Goal: Task Accomplishment & Management: Manage account settings

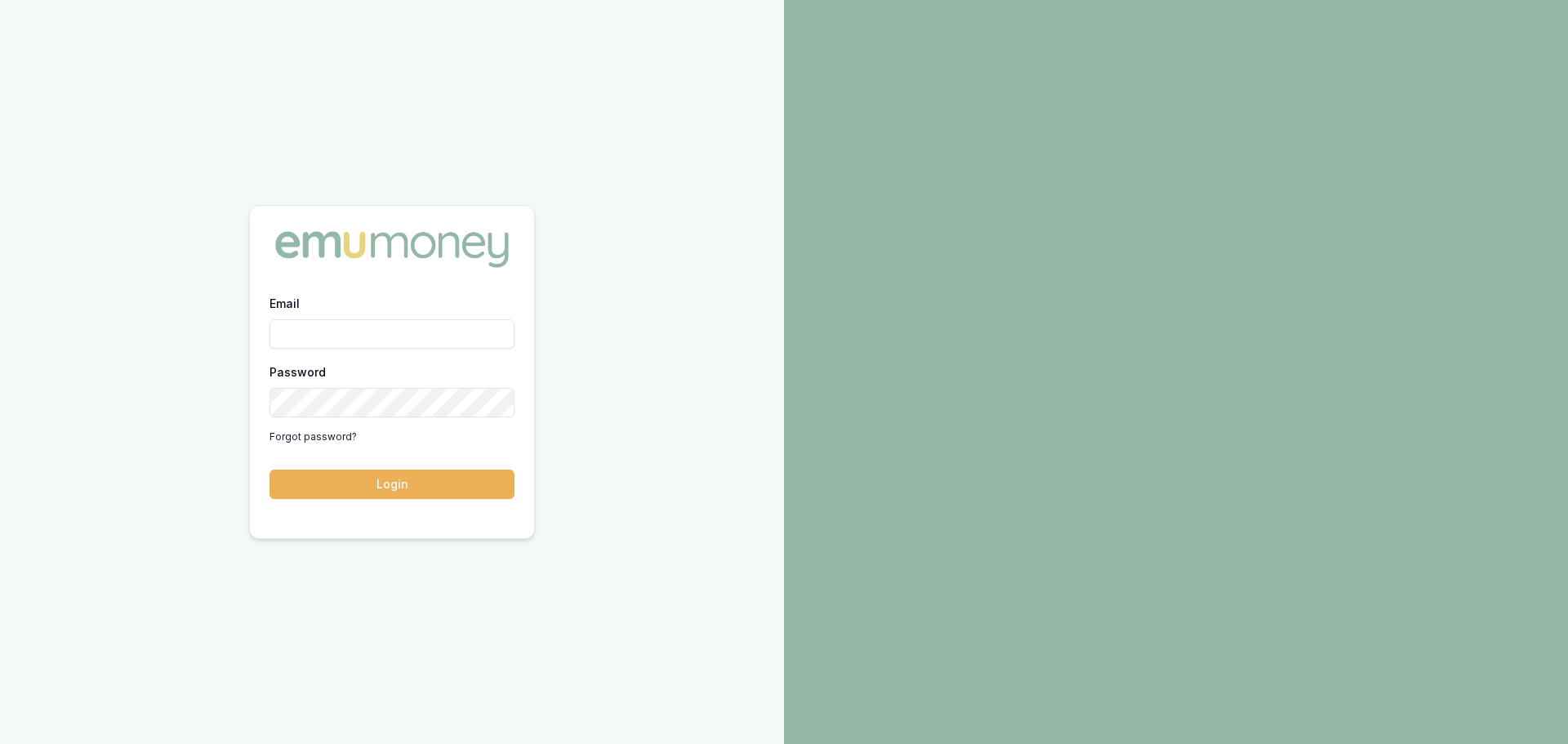
click at [355, 339] on input "Email" at bounding box center [392, 334] width 245 height 30
type input "erin.shield@emumoney.com.au"
click at [269, 470] on button "Login" at bounding box center [392, 484] width 245 height 30
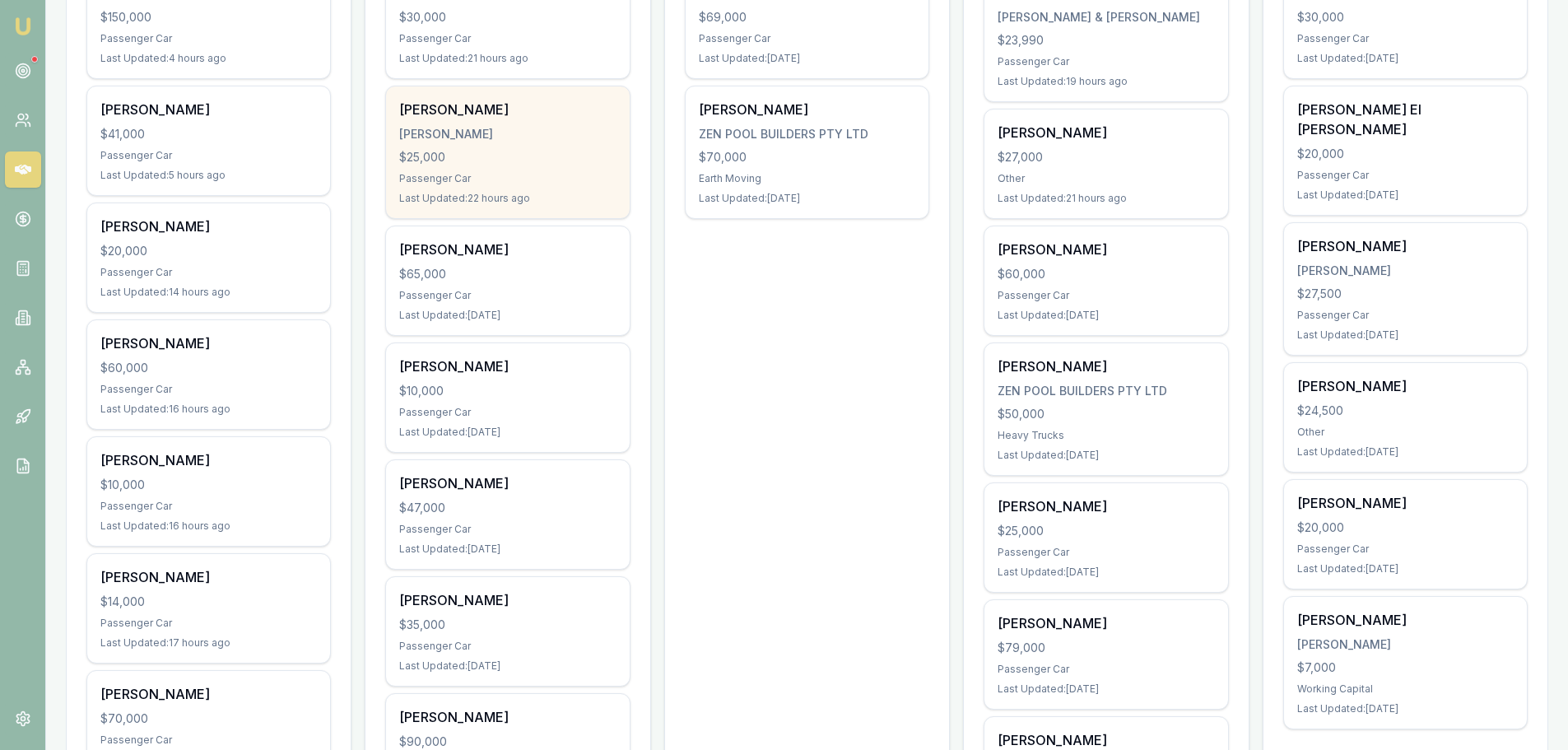
scroll to position [576, 0]
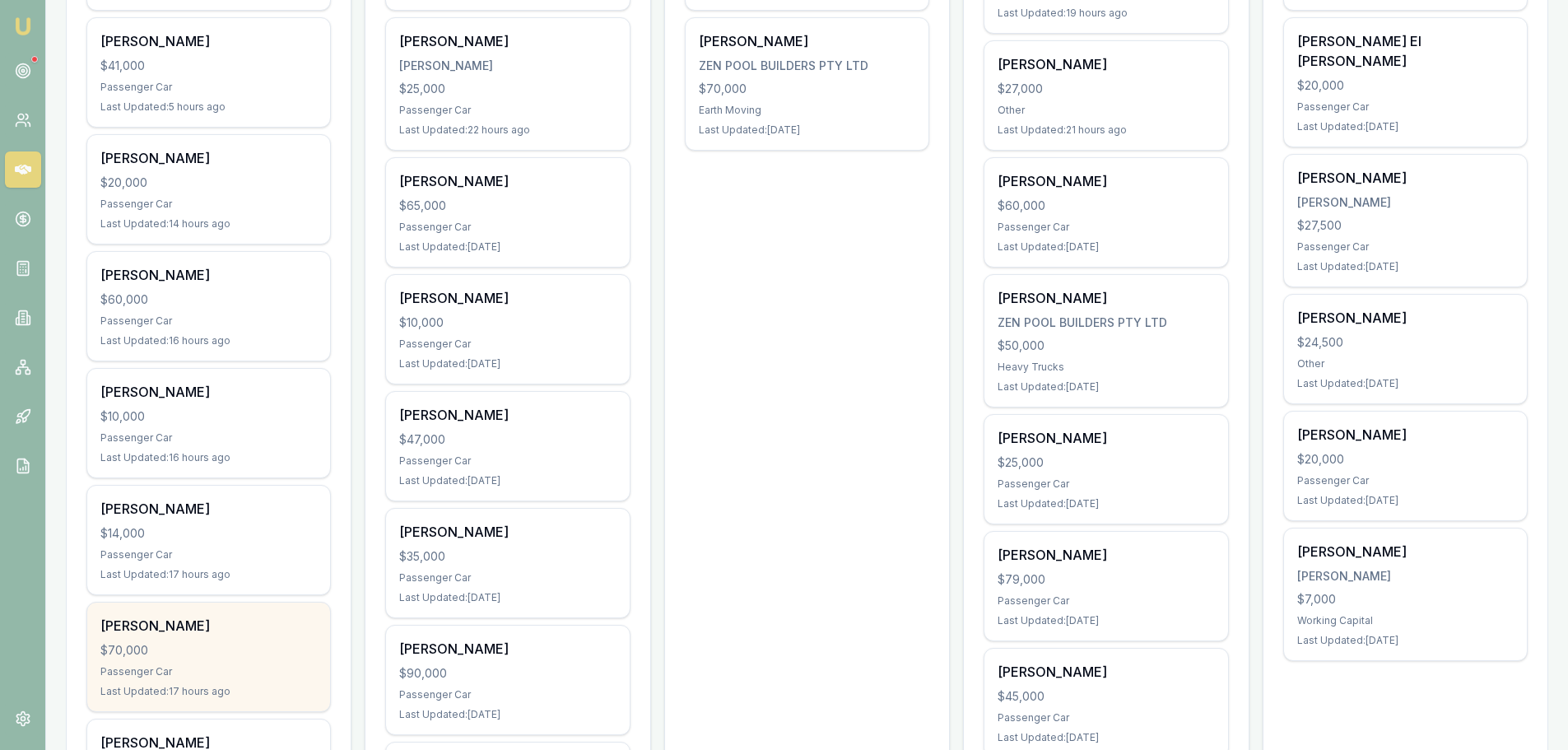
click at [206, 629] on div "Lisa Tran" at bounding box center [209, 625] width 216 height 20
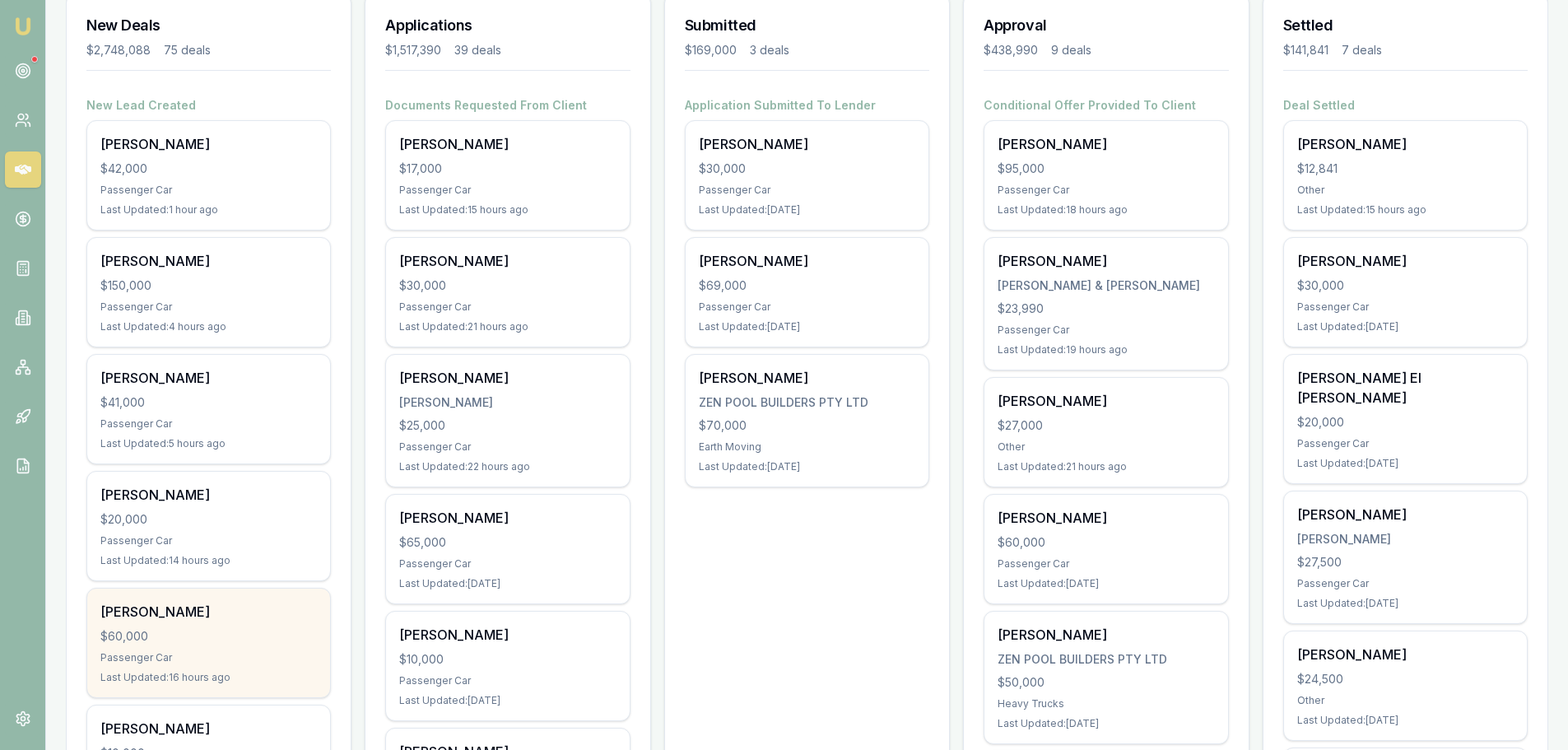
scroll to position [329, 0]
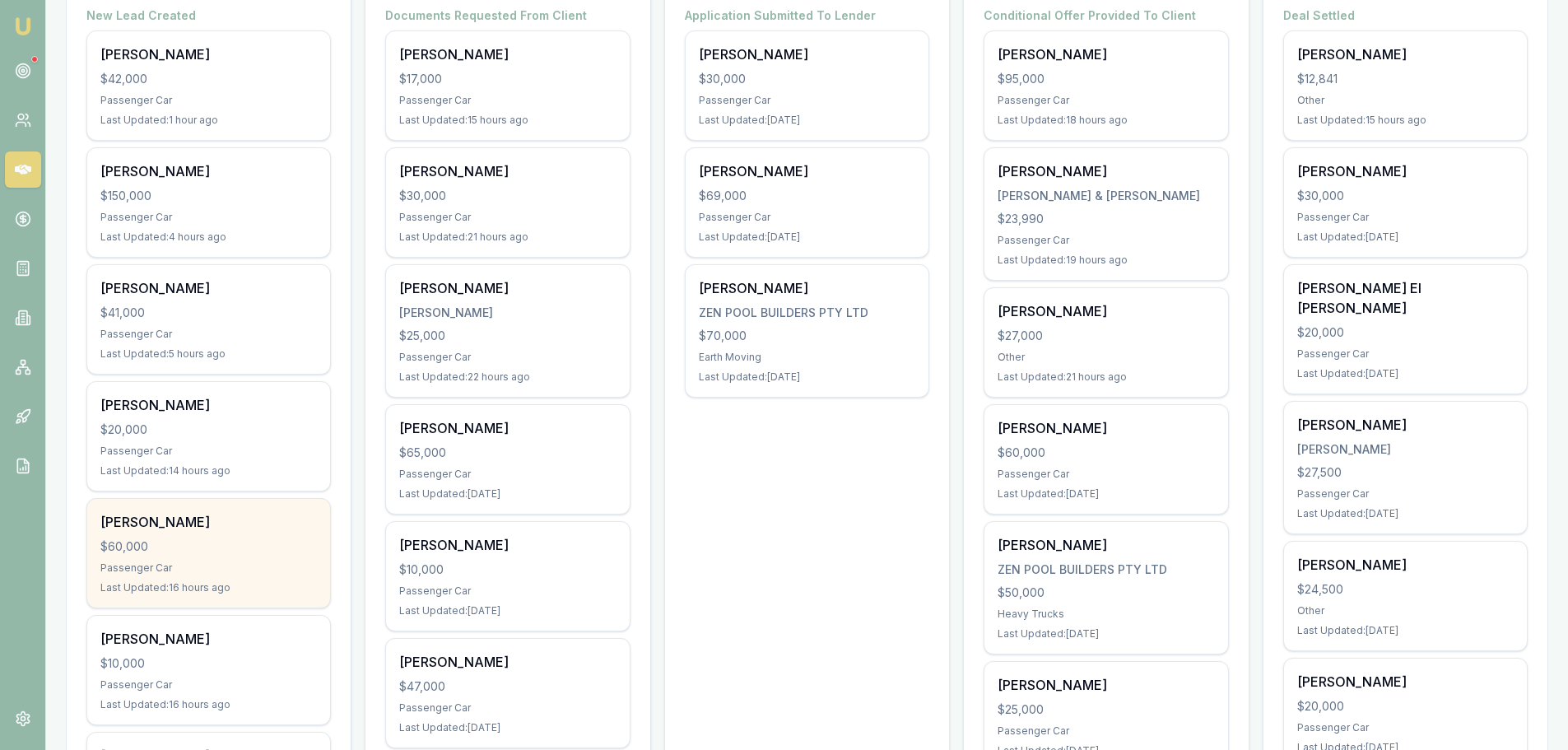
click at [258, 532] on div "Cindy Biggs $60,000 Passenger Car Last Updated: 16 hours ago" at bounding box center [209, 553] width 243 height 109
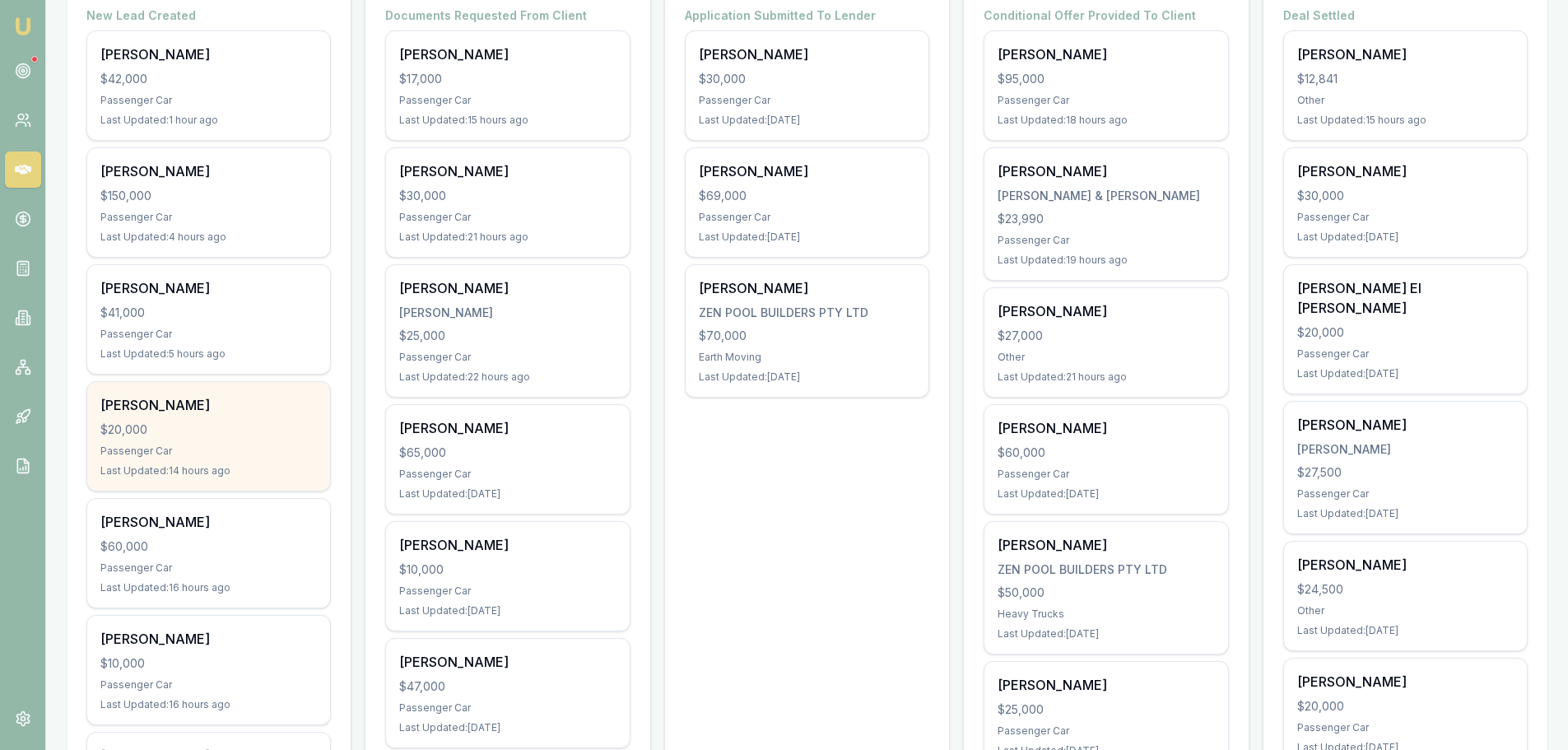
click at [192, 425] on div "$20,000" at bounding box center [209, 430] width 216 height 16
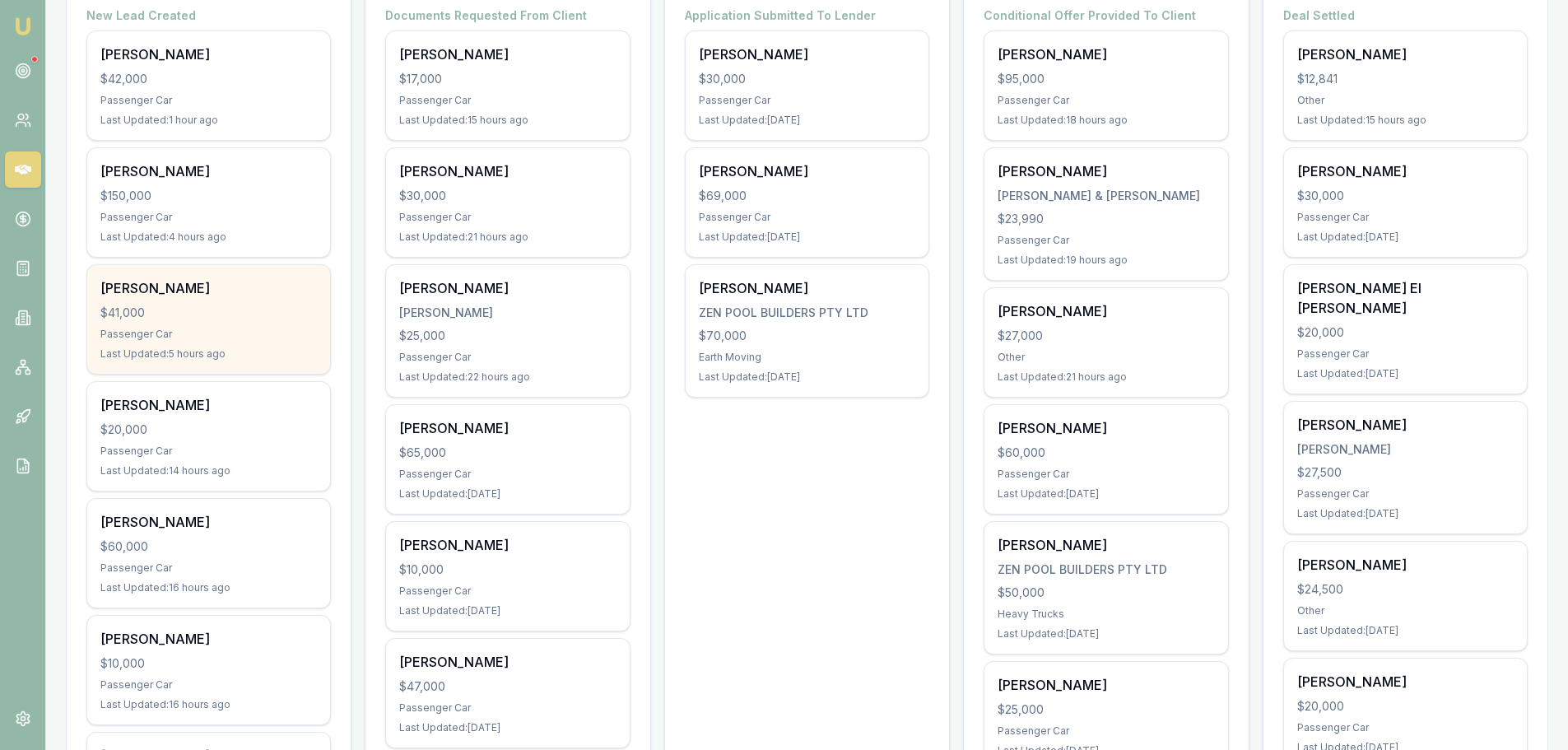
click at [236, 334] on div "Passenger Car" at bounding box center [209, 333] width 216 height 13
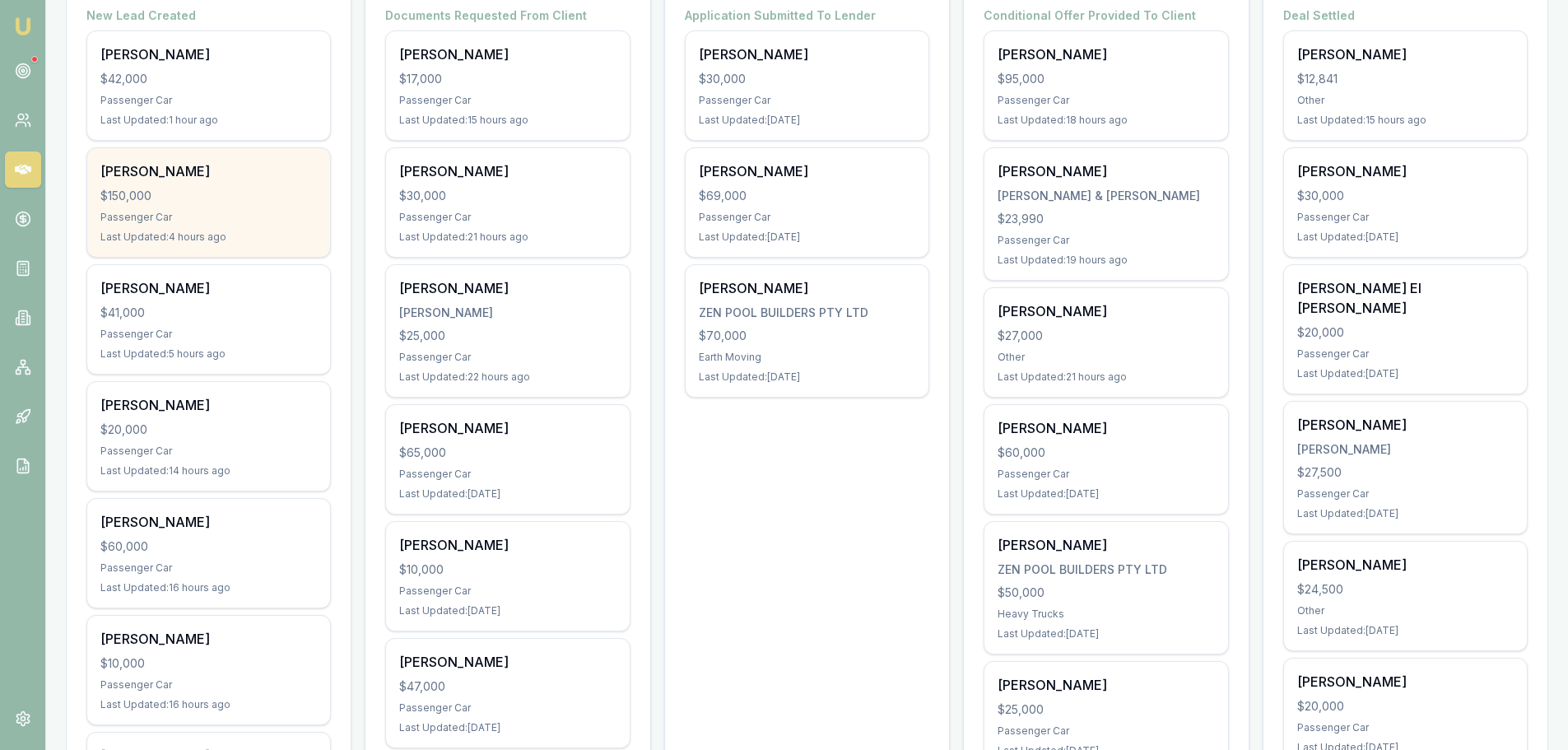
click at [245, 188] on div "$150,000" at bounding box center [209, 196] width 216 height 16
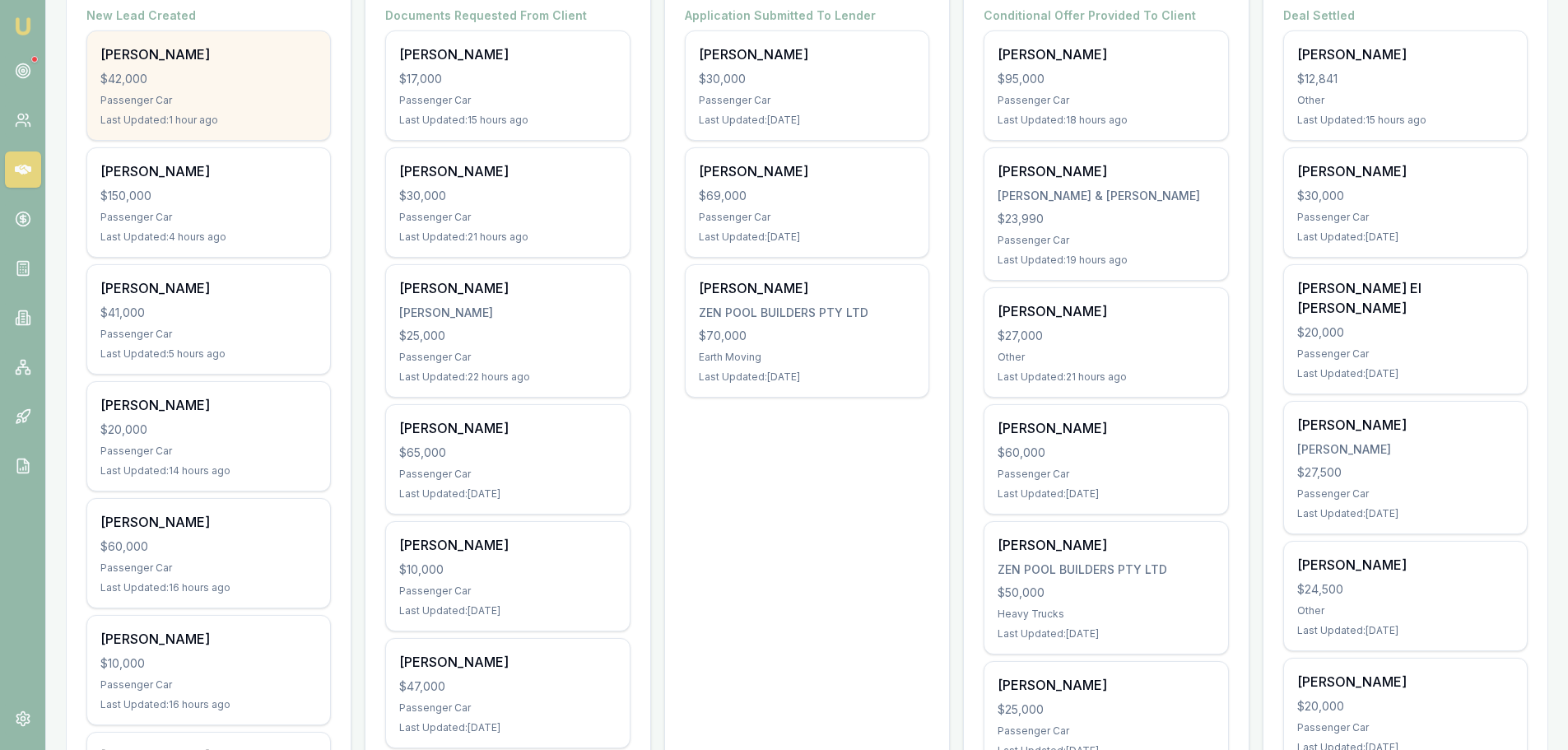
click at [193, 105] on div "Passenger Car" at bounding box center [209, 100] width 216 height 13
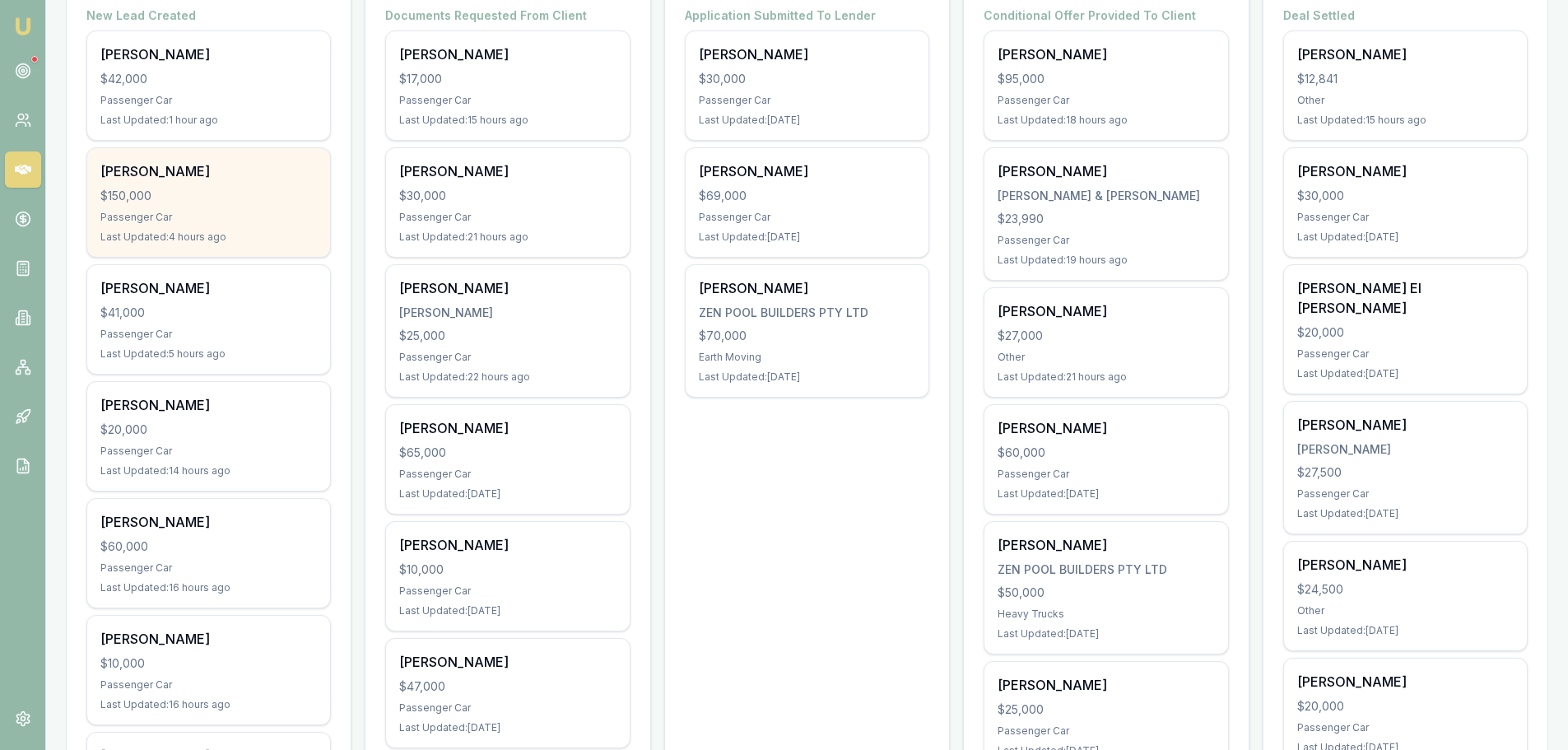
scroll to position [0, 0]
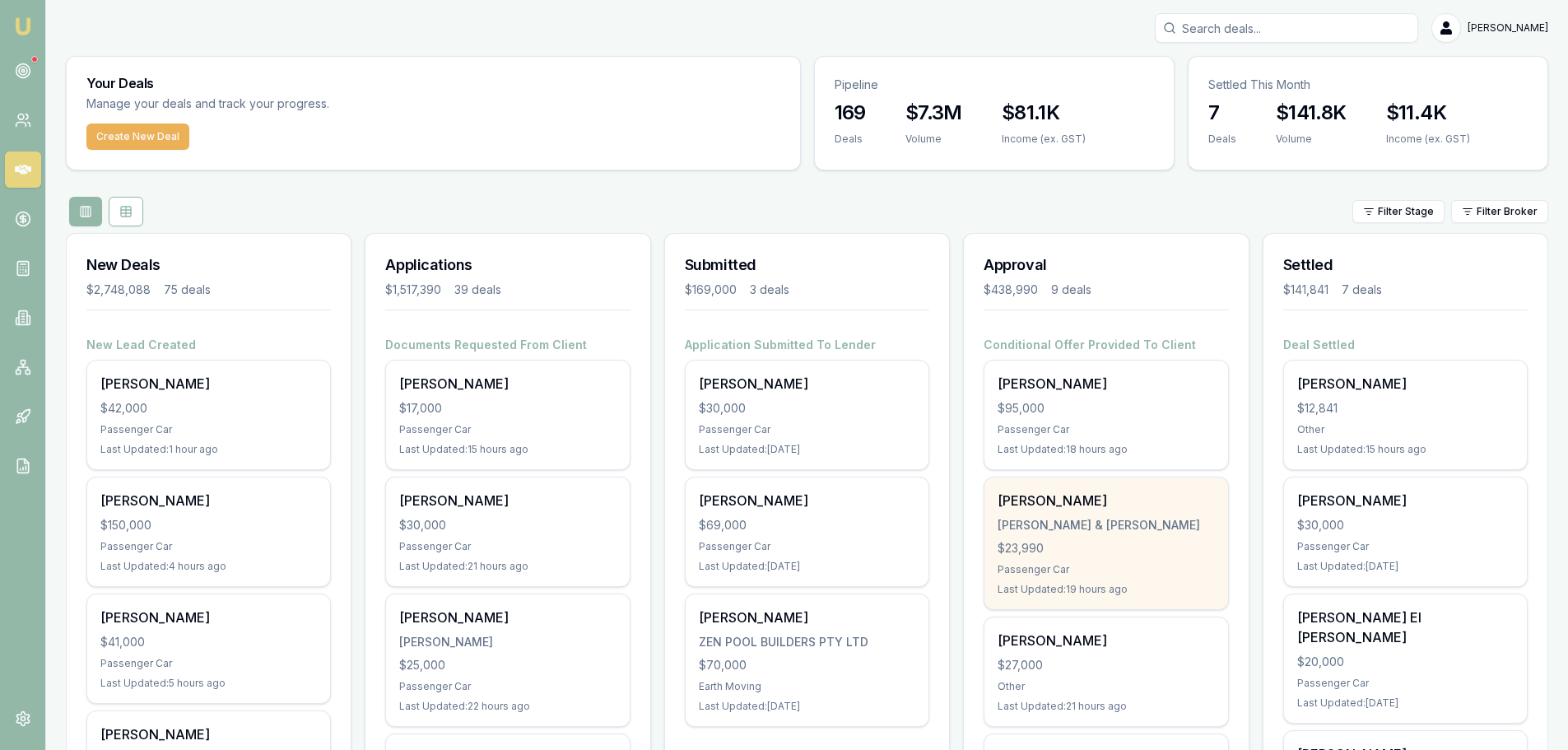
click at [1050, 528] on div "R.D EDWARDS & S EDWARDS" at bounding box center [1106, 525] width 216 height 16
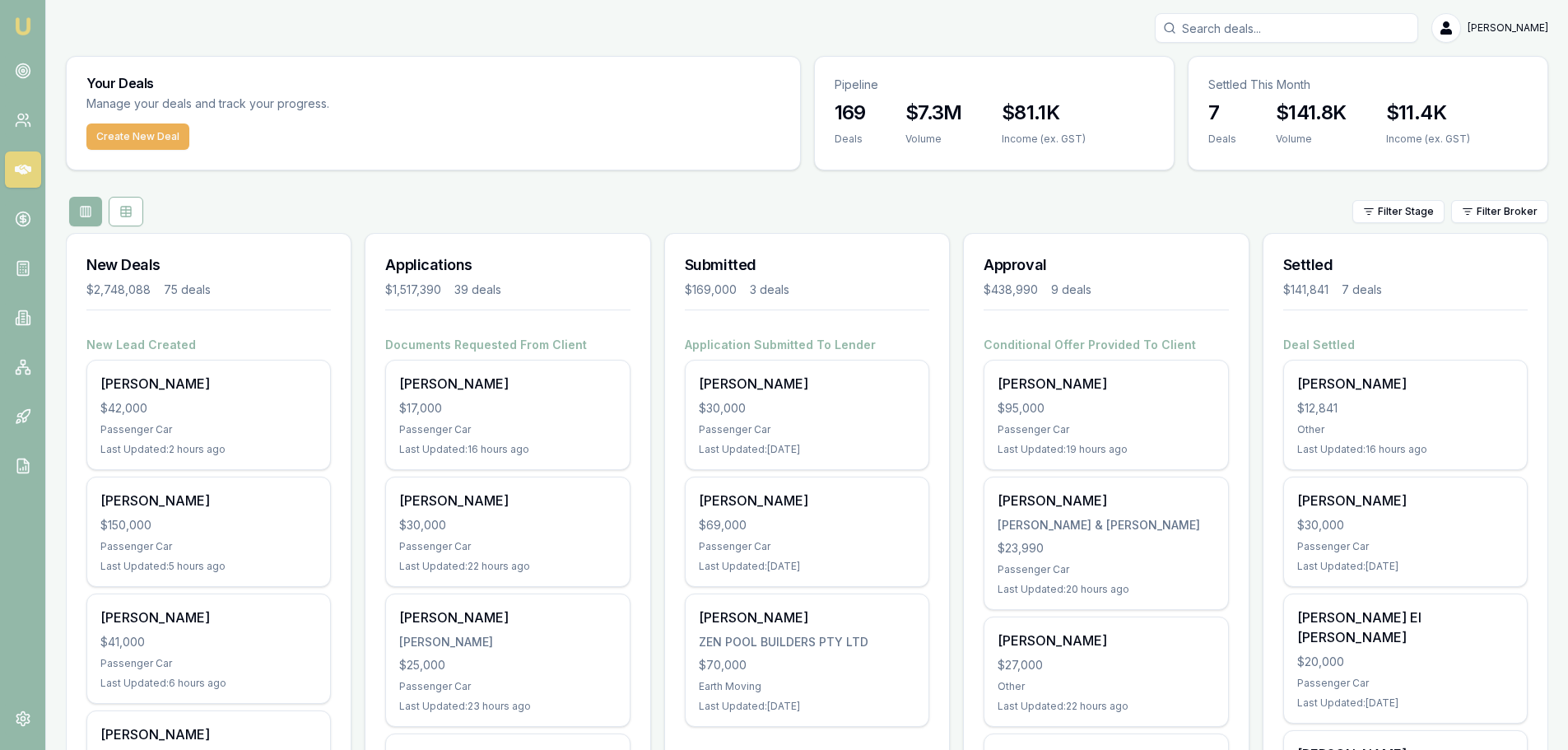
click at [290, 197] on div "Filter Stage Filter Broker" at bounding box center [807, 211] width 1482 height 30
click at [337, 197] on div "Filter Stage Filter Broker" at bounding box center [807, 211] width 1482 height 30
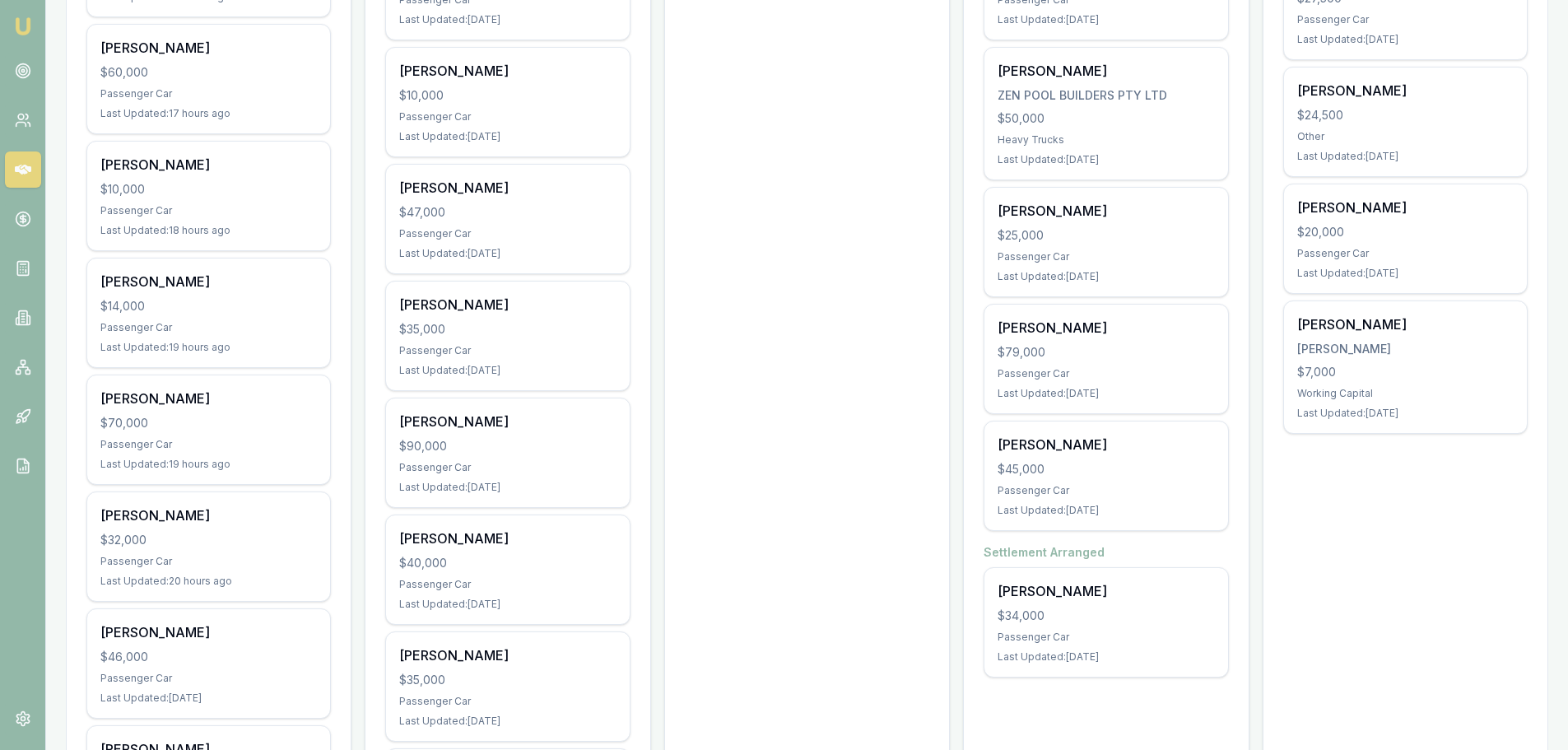
scroll to position [988, 0]
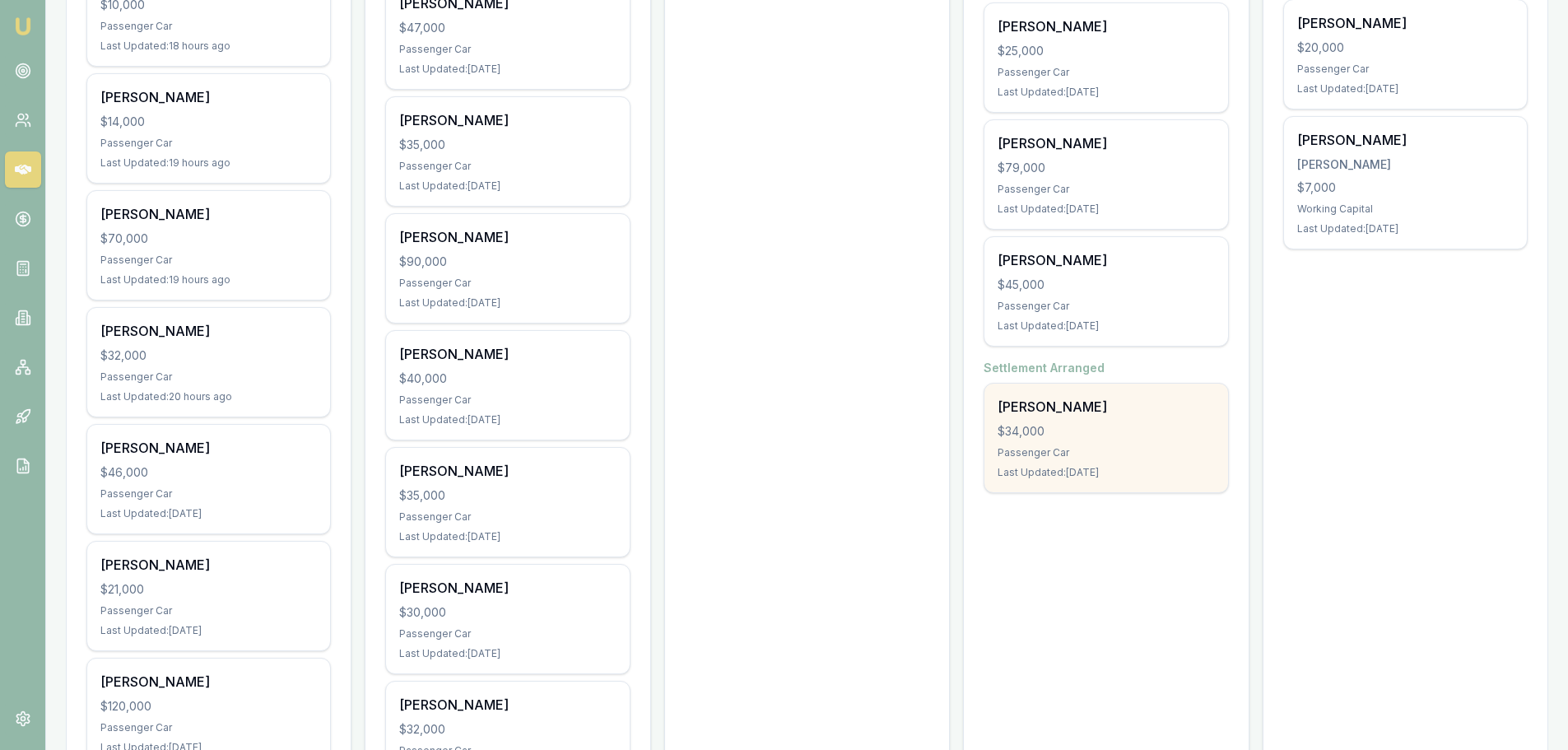
click at [1061, 441] on div "David Urwin $34,000 Passenger Car Last Updated: 1 day ago" at bounding box center [1105, 438] width 243 height 109
click at [1091, 389] on div "David Urwin $34,000 Passenger Car Last Updated: 1 day ago" at bounding box center [1105, 438] width 243 height 109
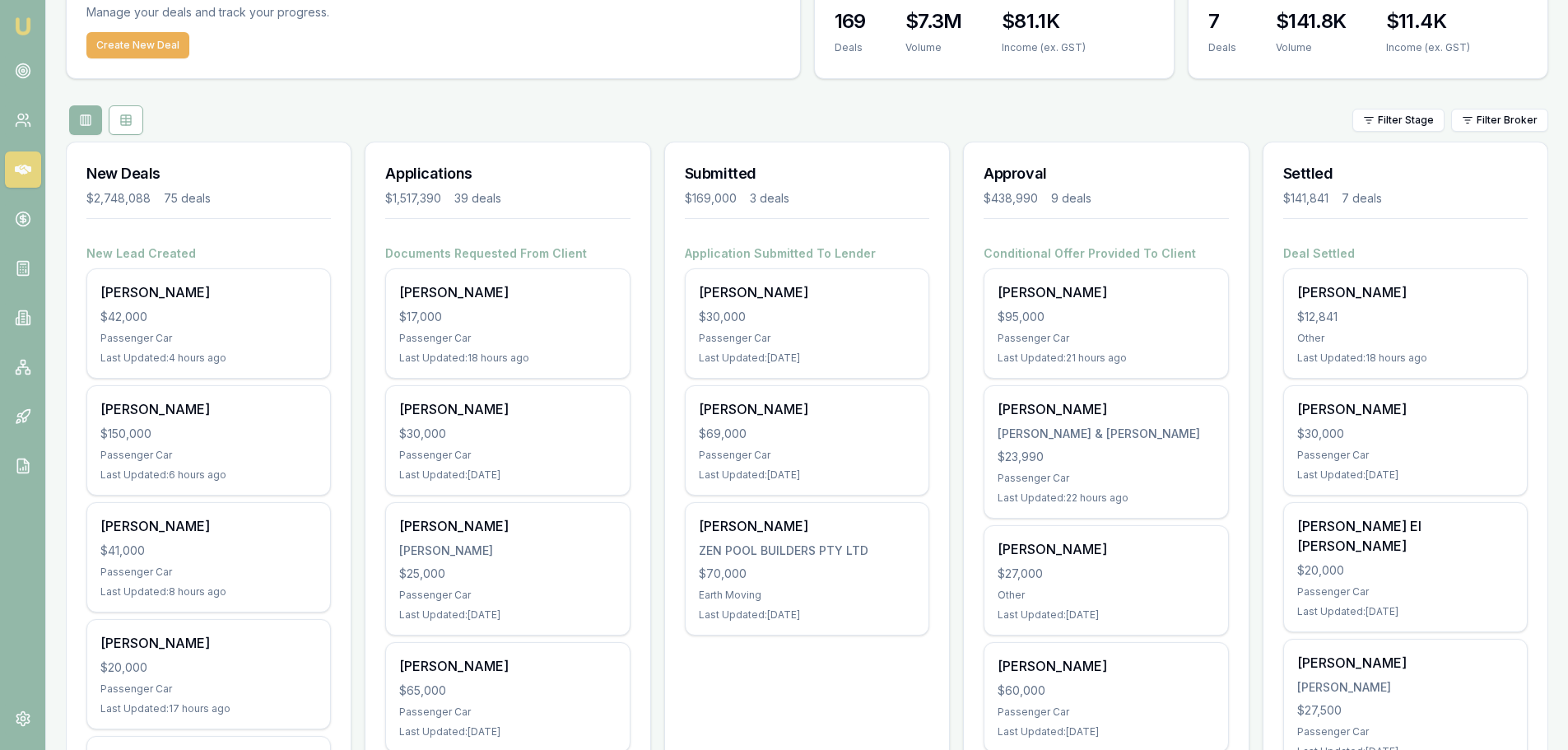
scroll to position [82, 0]
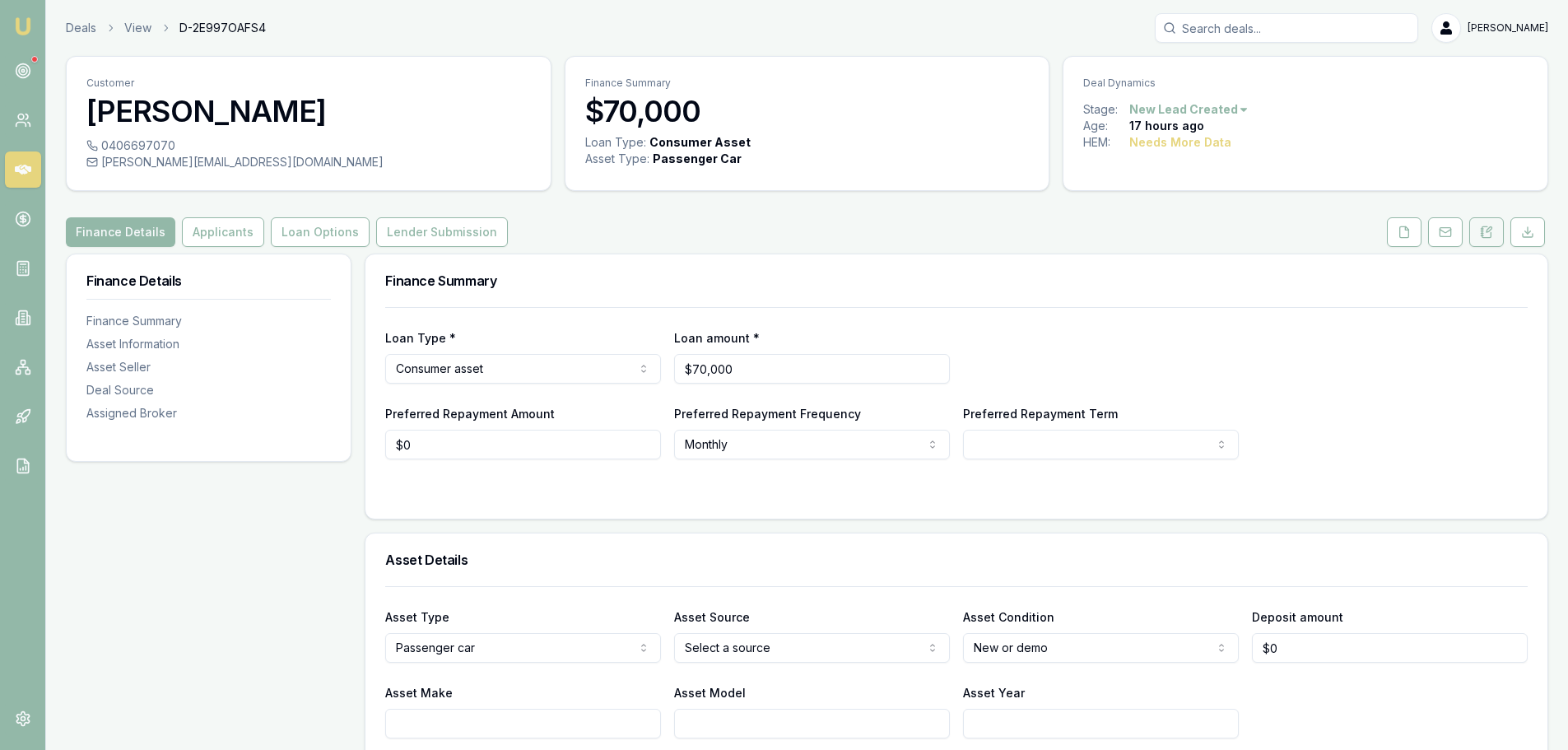
click at [1496, 222] on button at bounding box center [1486, 232] width 34 height 30
click at [1485, 229] on icon at bounding box center [1486, 232] width 13 height 13
click at [1484, 233] on icon at bounding box center [1486, 232] width 13 height 13
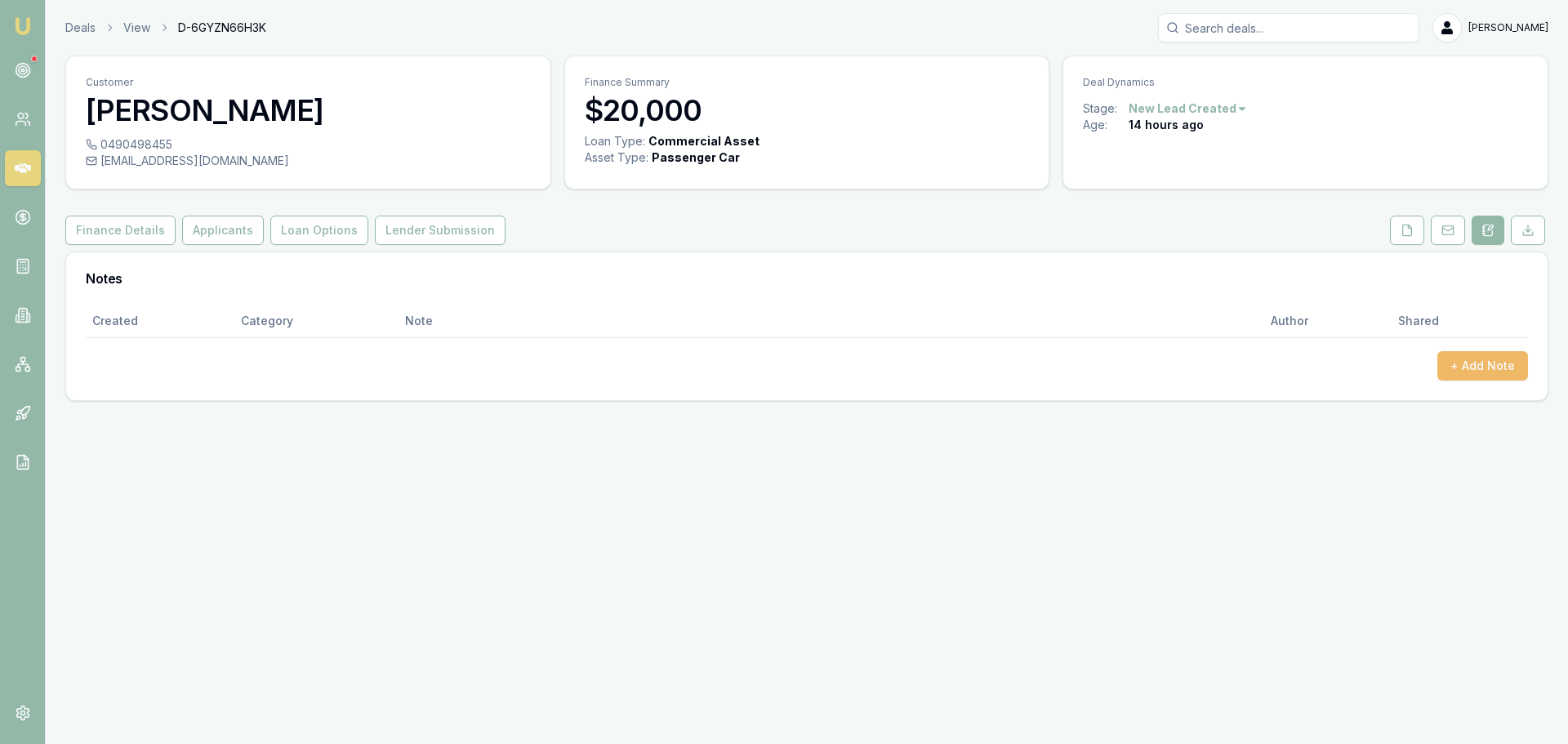
click at [1507, 365] on button "+ Add Note" at bounding box center [1483, 366] width 90 height 30
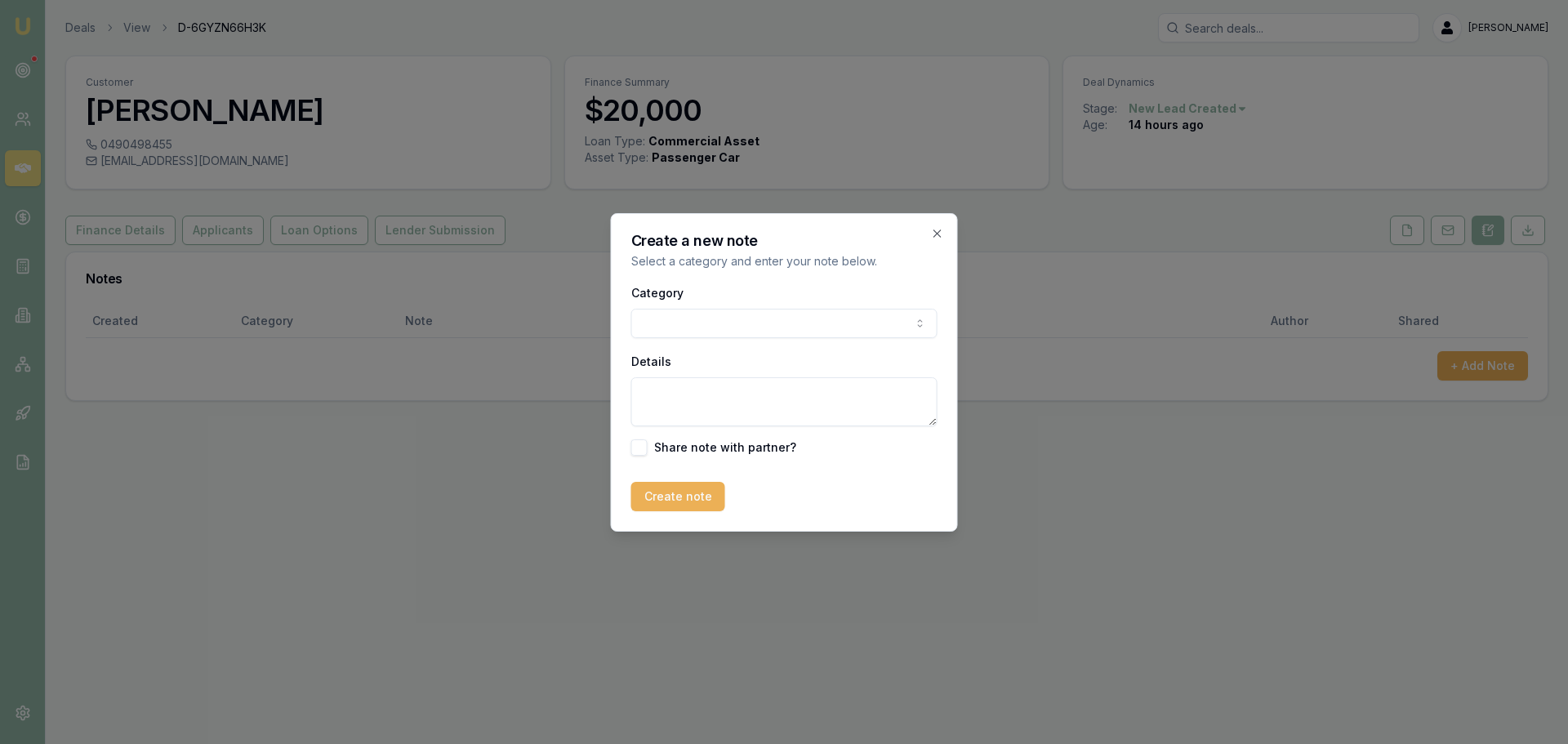
click at [765, 312] on body "Emu Broker Deals View D-6GYZN66H3K Erin Shield Toggle Menu Customer Tj Savage 0…" at bounding box center [784, 372] width 1568 height 744
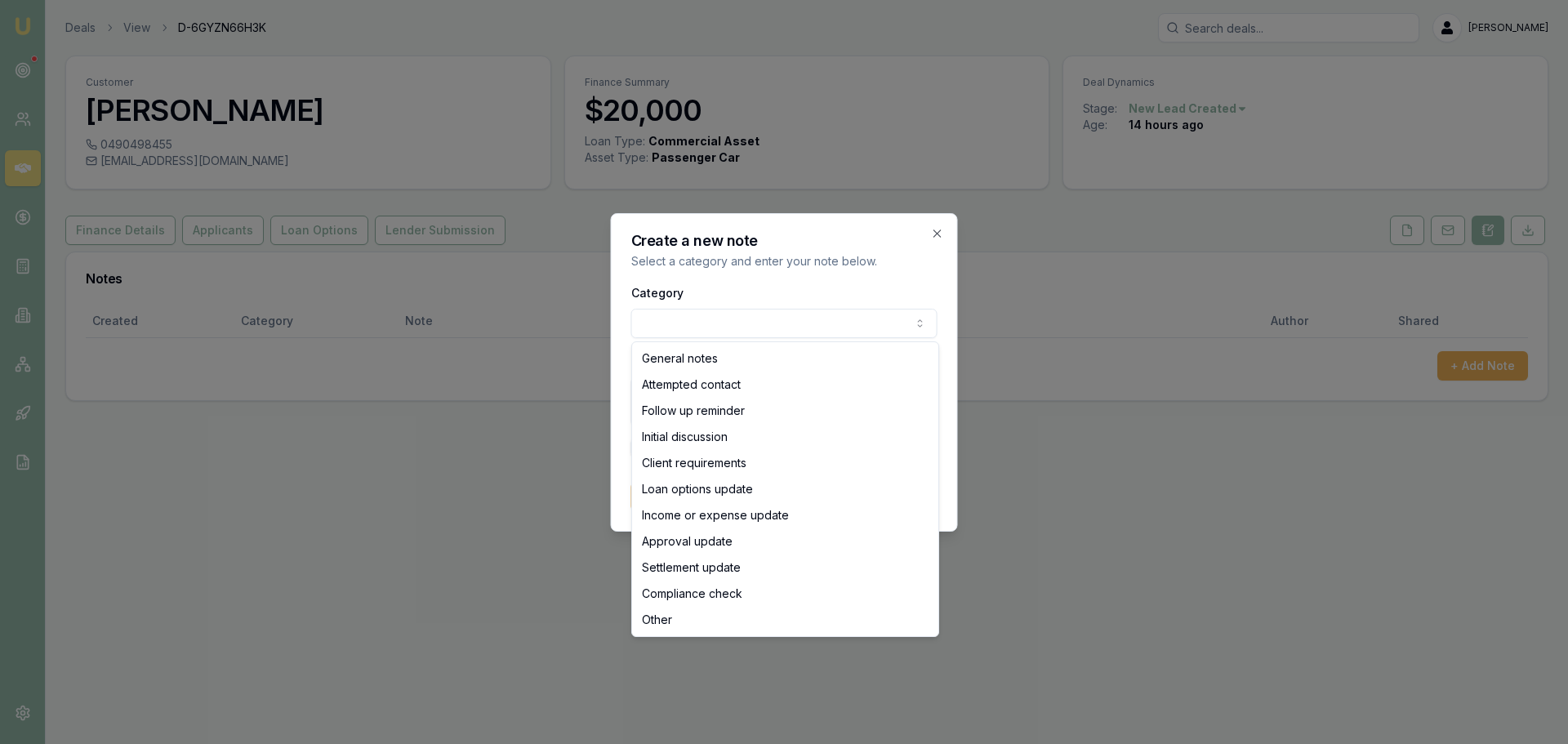
select select "ATTEMPTED_CONTACT"
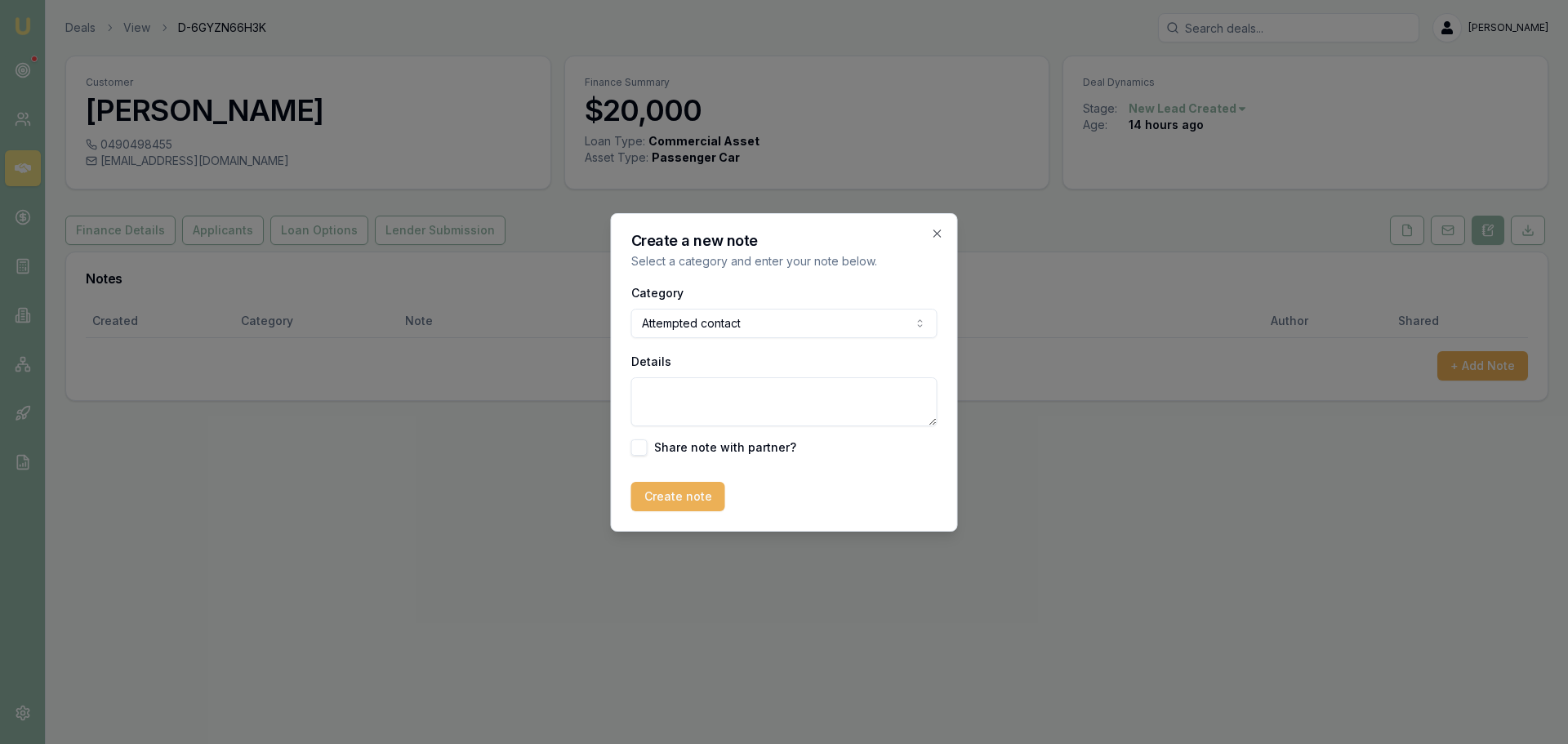
click at [731, 407] on textarea "Details" at bounding box center [784, 402] width 306 height 49
type textarea "sent intro text"
click at [689, 494] on button "Create note" at bounding box center [678, 497] width 94 height 30
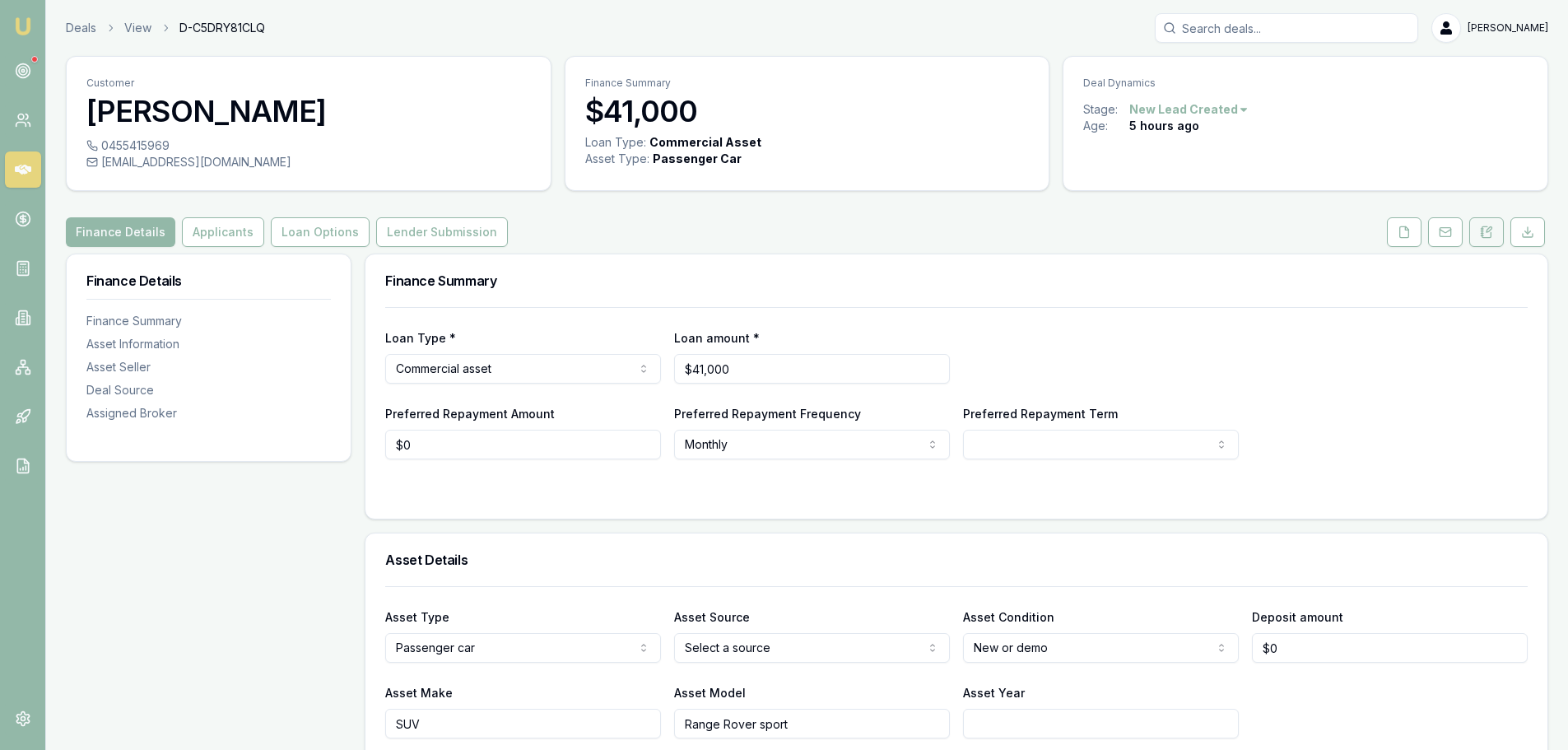
click at [1473, 229] on button at bounding box center [1486, 232] width 34 height 30
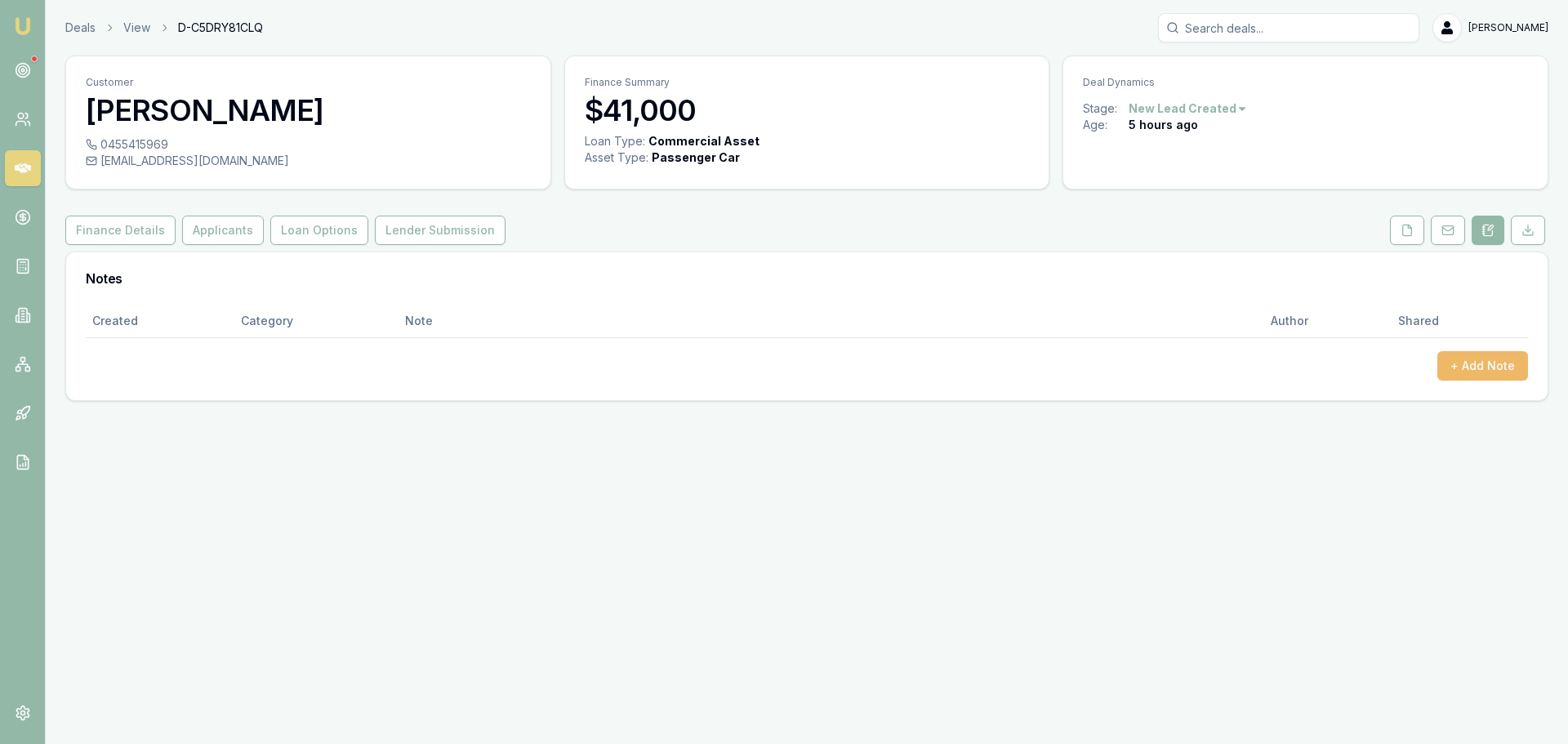
click at [1487, 360] on button "+ Add Note" at bounding box center [1483, 366] width 90 height 30
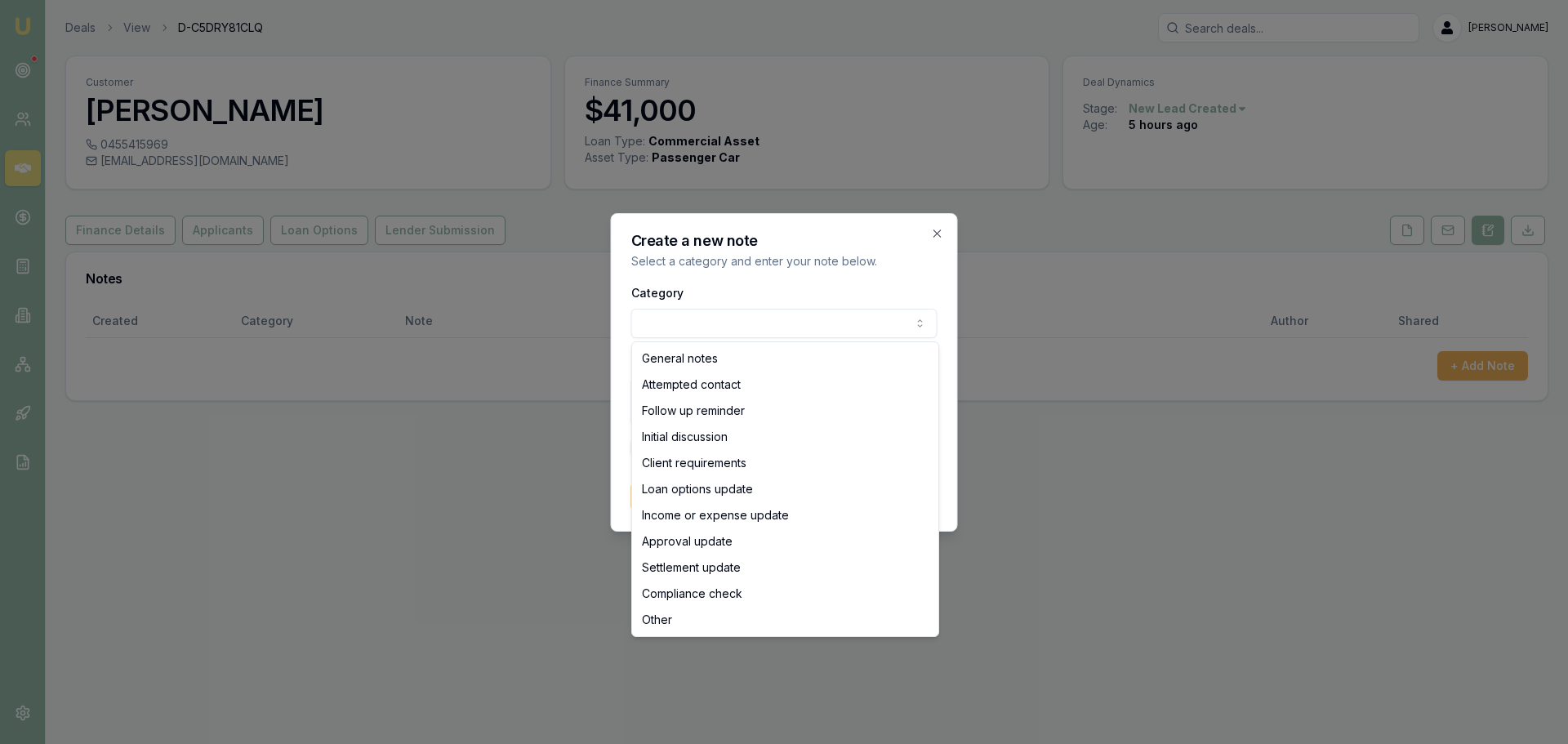
click at [731, 323] on body "Emu Broker Deals View D-C5DRY81CLQ Erin Shield Toggle Menu Customer Jamie Salib…" at bounding box center [784, 372] width 1568 height 744
select select "ATTEMPTED_CONTACT"
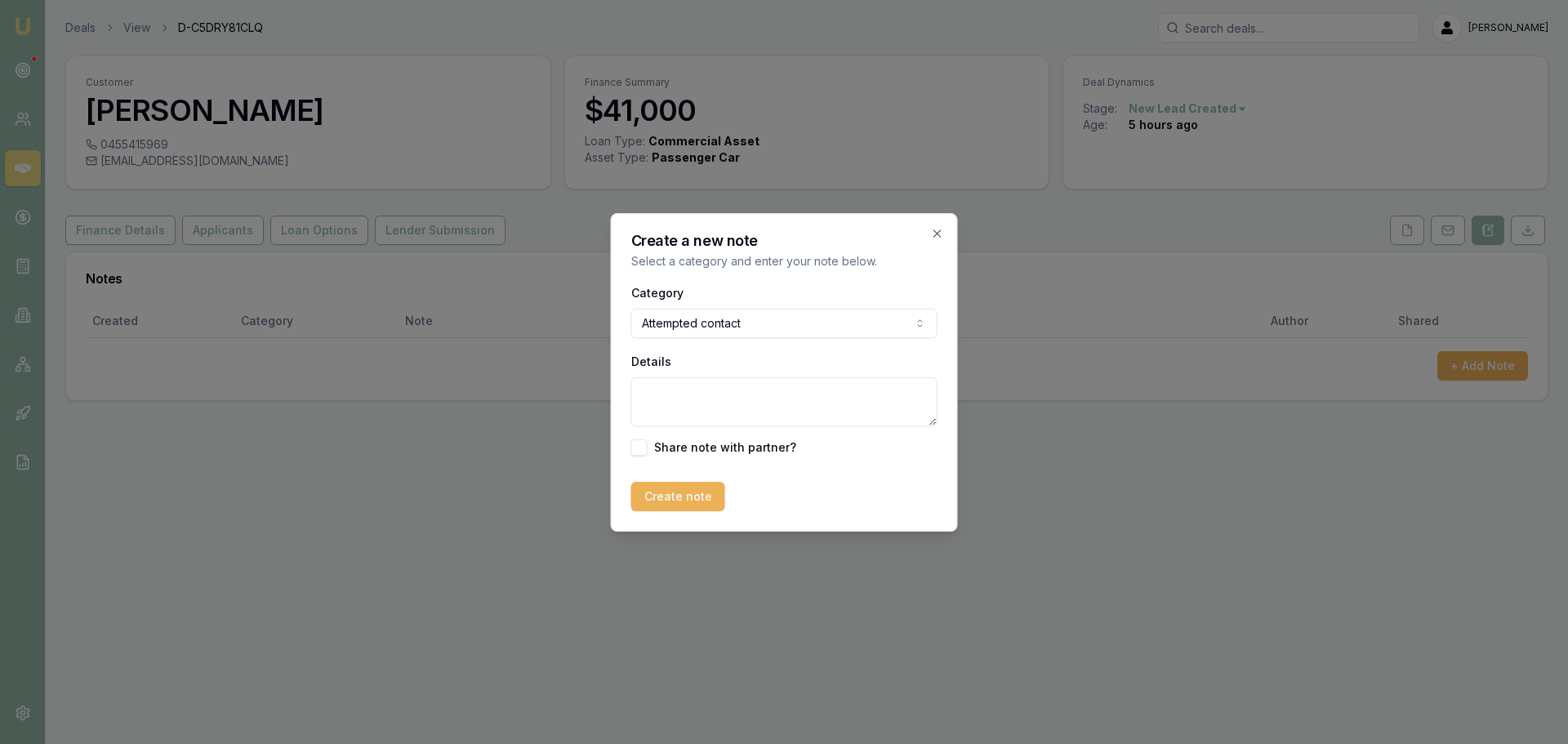
click at [704, 392] on textarea "Details" at bounding box center [784, 402] width 306 height 49
type textarea "sent intro text"
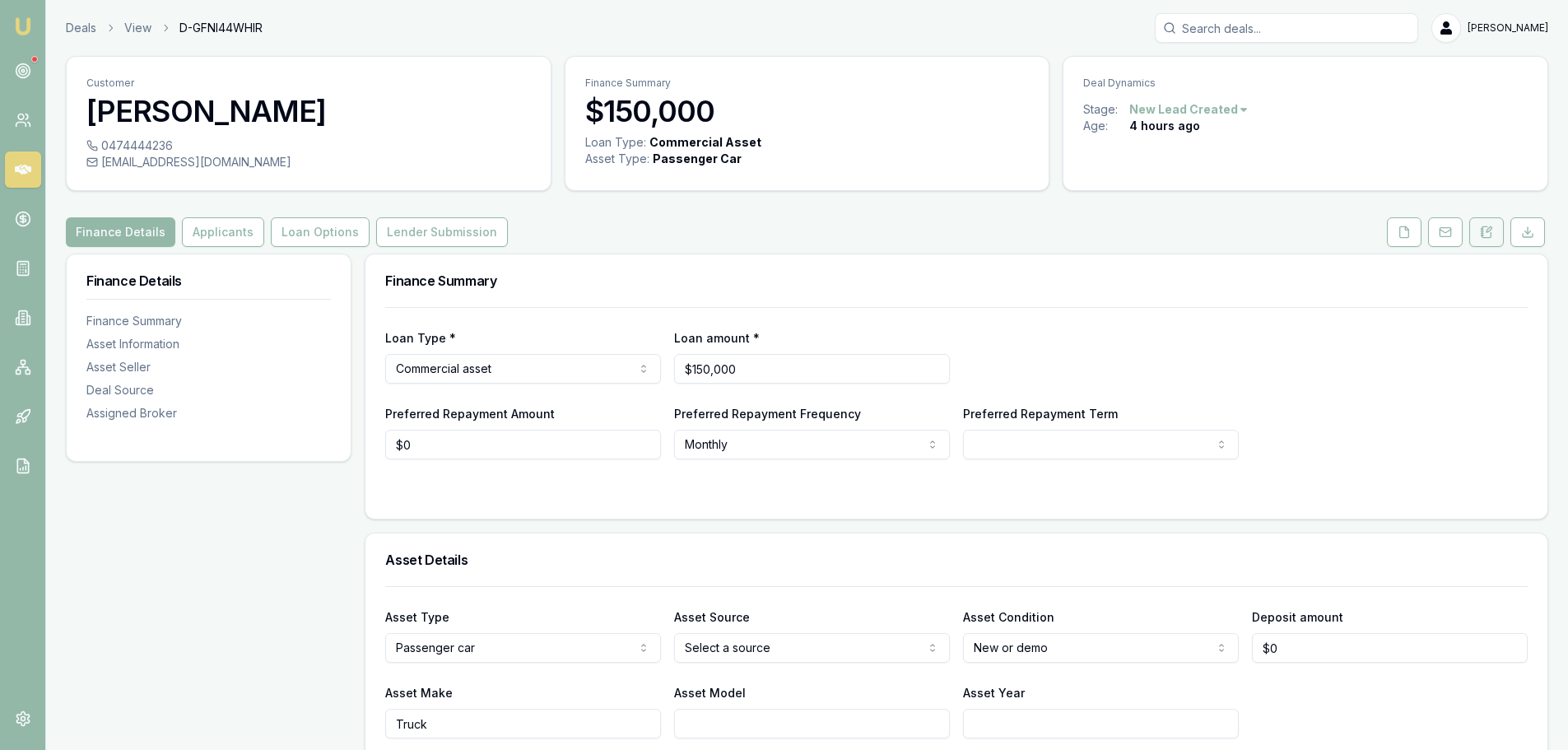
click at [1490, 237] on icon at bounding box center [1486, 232] width 9 height 10
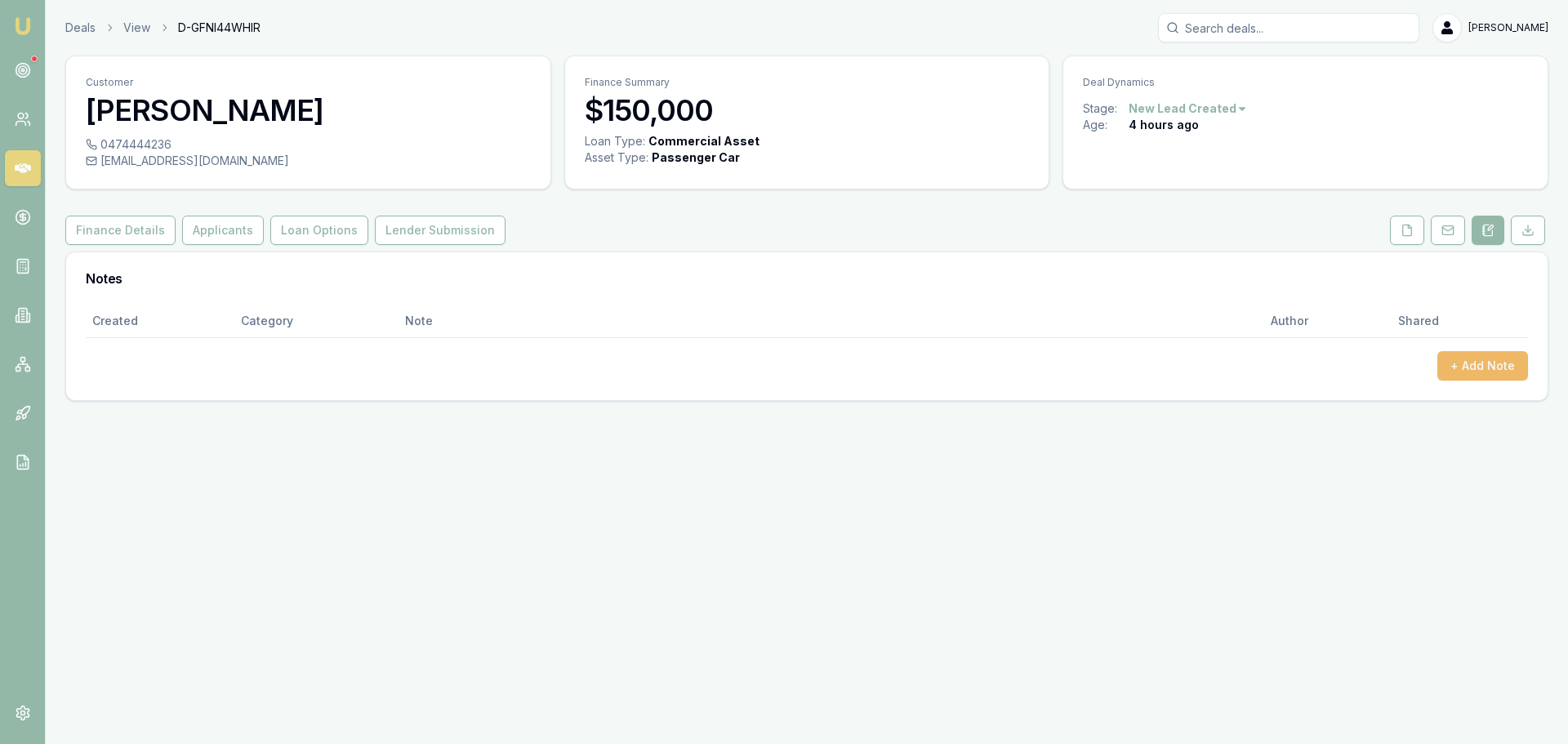
click at [1491, 366] on button "+ Add Note" at bounding box center [1483, 366] width 90 height 30
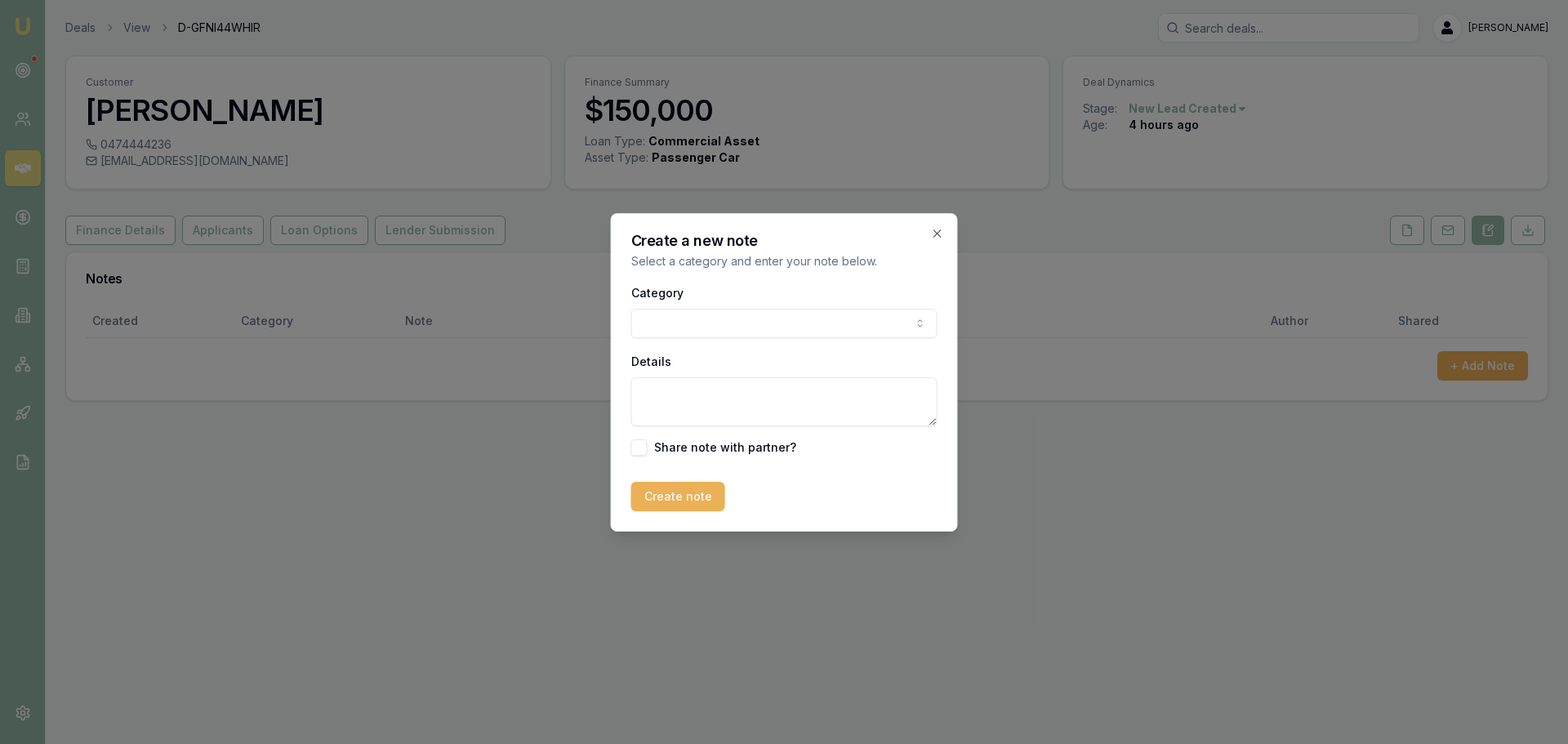
click at [643, 322] on body "Emu Broker Deals View D-GFNI44WHIR Erin Shield Toggle Menu Customer Anastasios …" at bounding box center [784, 372] width 1568 height 744
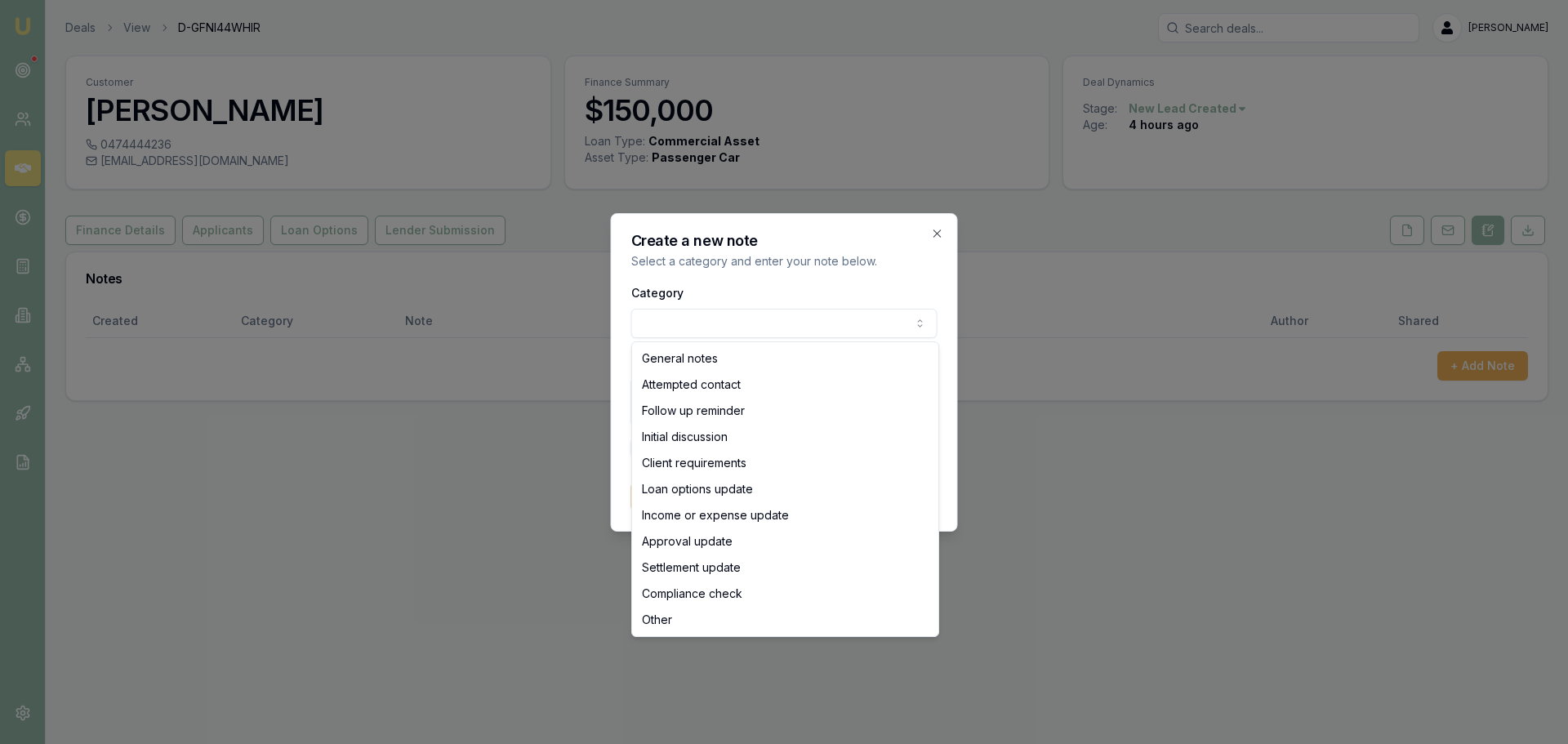
select select "ATTEMPTED_CONTACT"
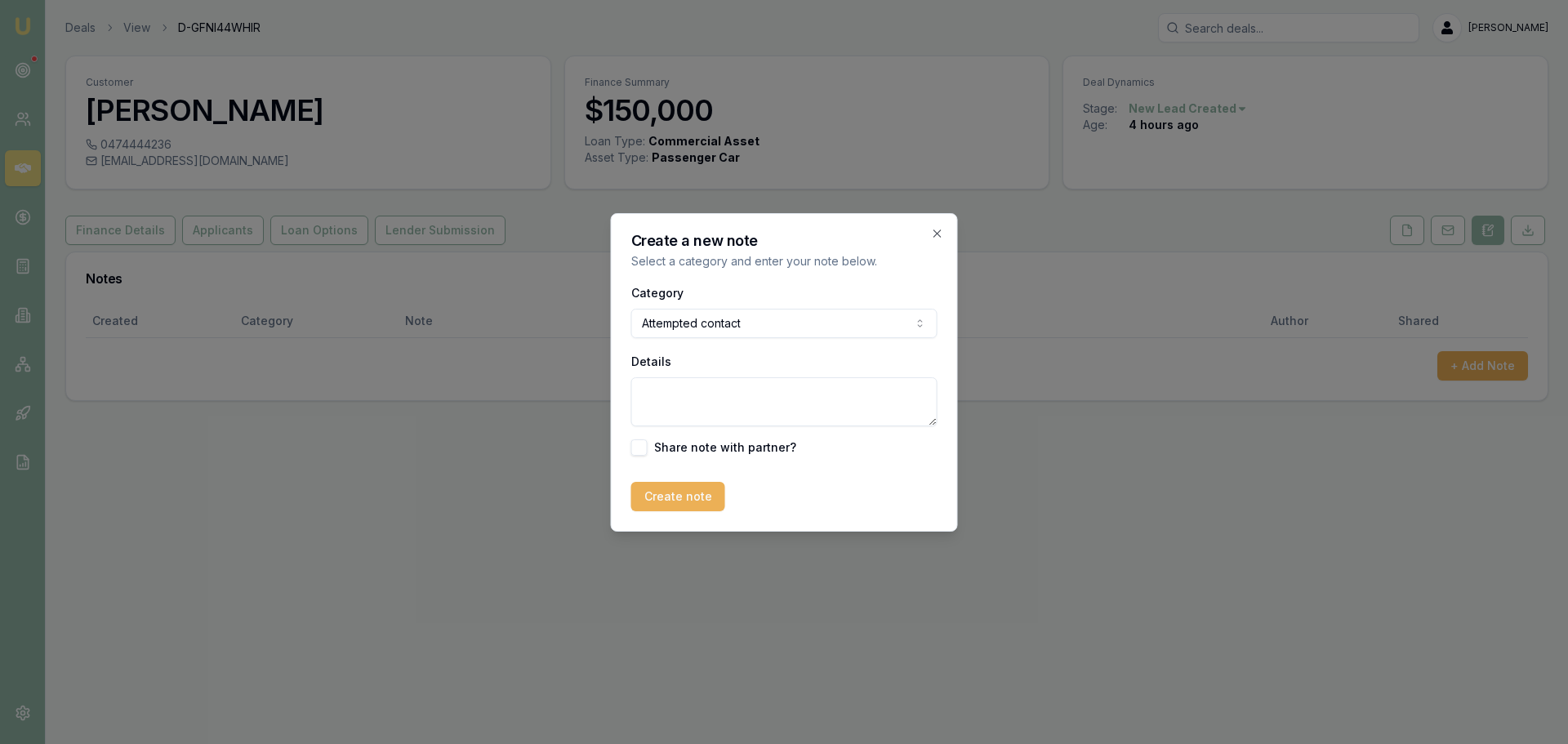
click at [672, 394] on textarea "Details" at bounding box center [784, 402] width 306 height 49
type textarea "sent intro text"
click at [660, 491] on button "Create note" at bounding box center [678, 497] width 94 height 30
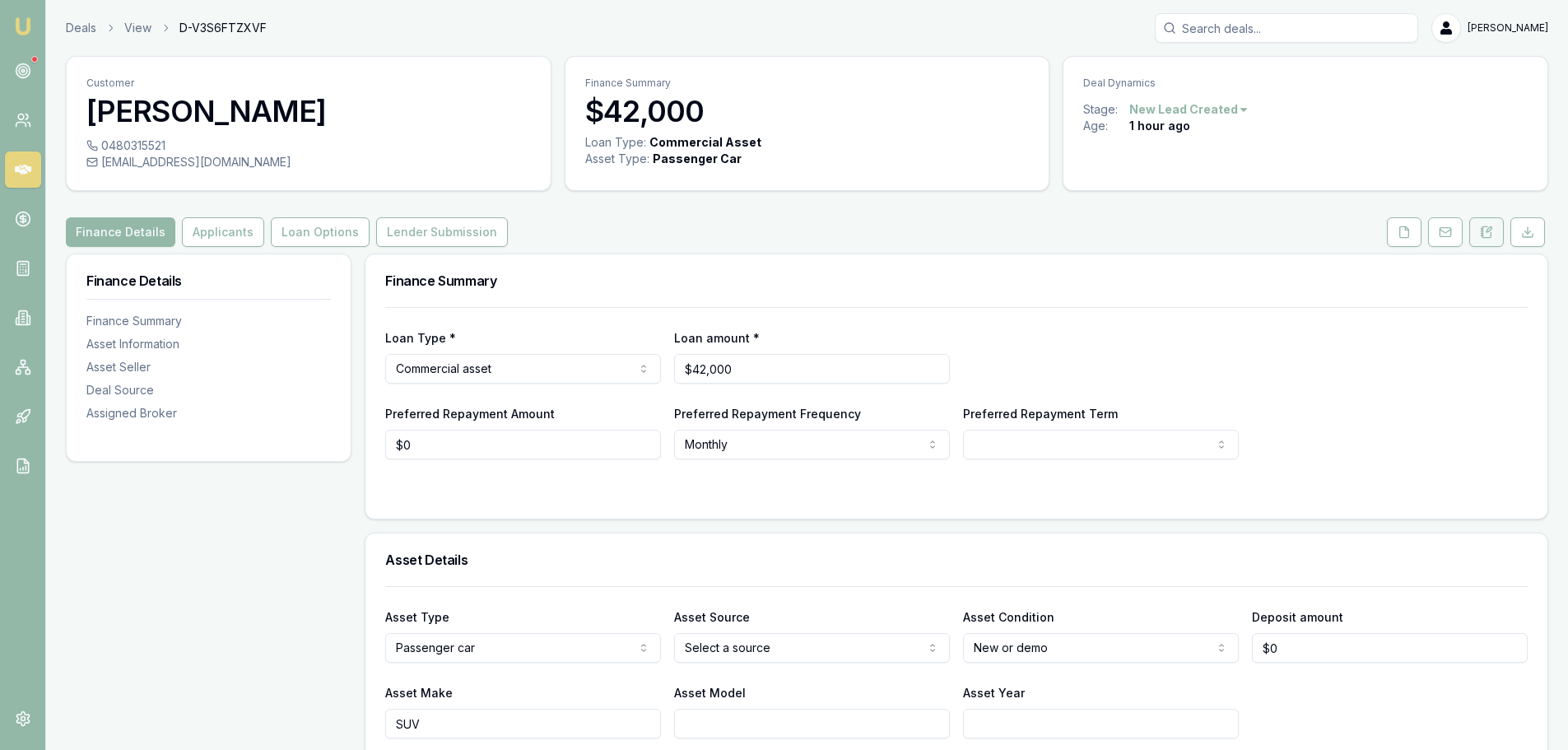
click at [1479, 227] on button at bounding box center [1486, 232] width 34 height 30
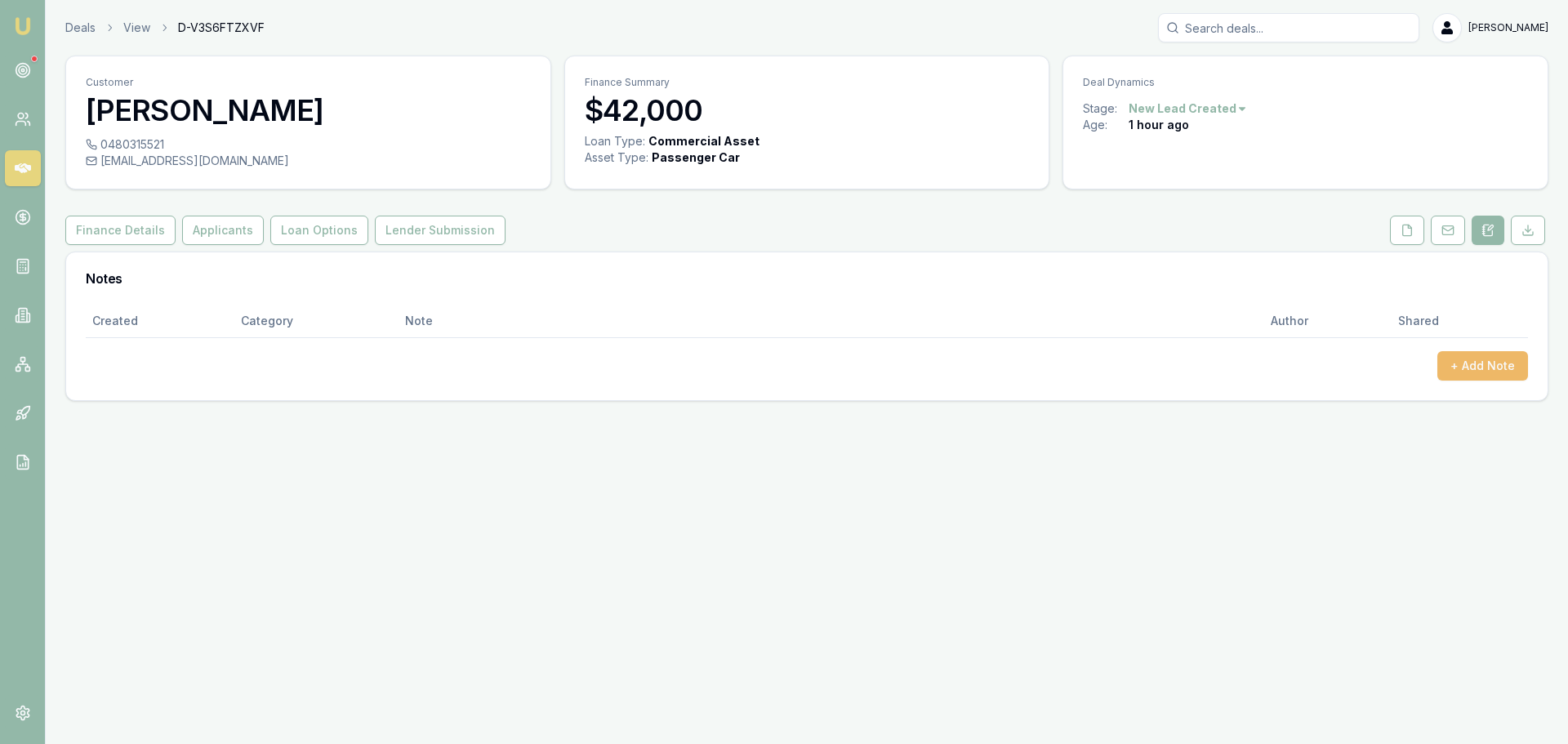
click at [1478, 365] on button "+ Add Note" at bounding box center [1483, 366] width 90 height 30
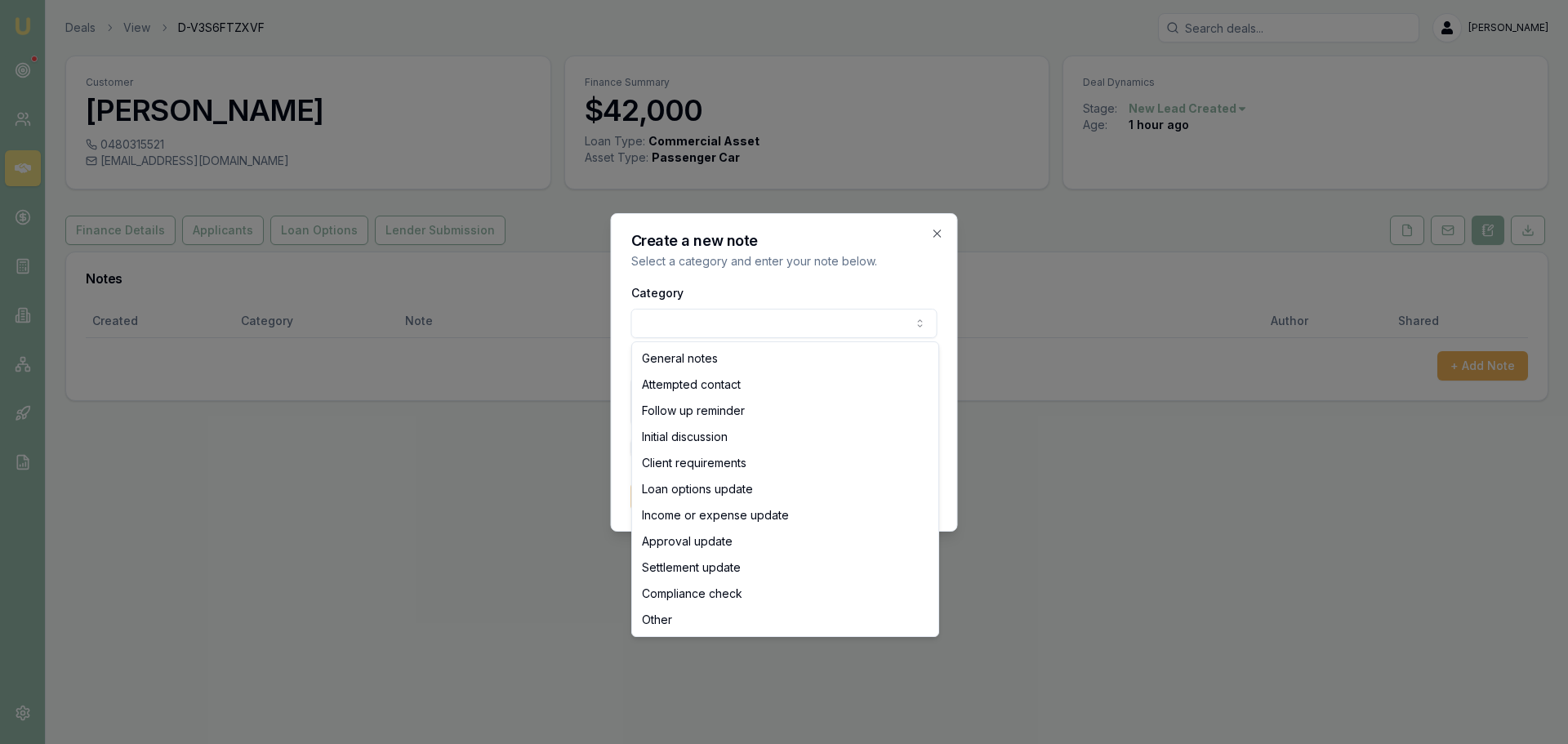
click at [807, 326] on body "Emu Broker Deals View D-V3S6FTZXVF [PERSON_NAME] Shield Toggle Menu Customer [P…" at bounding box center [784, 372] width 1568 height 744
select select "ATTEMPTED_CONTACT"
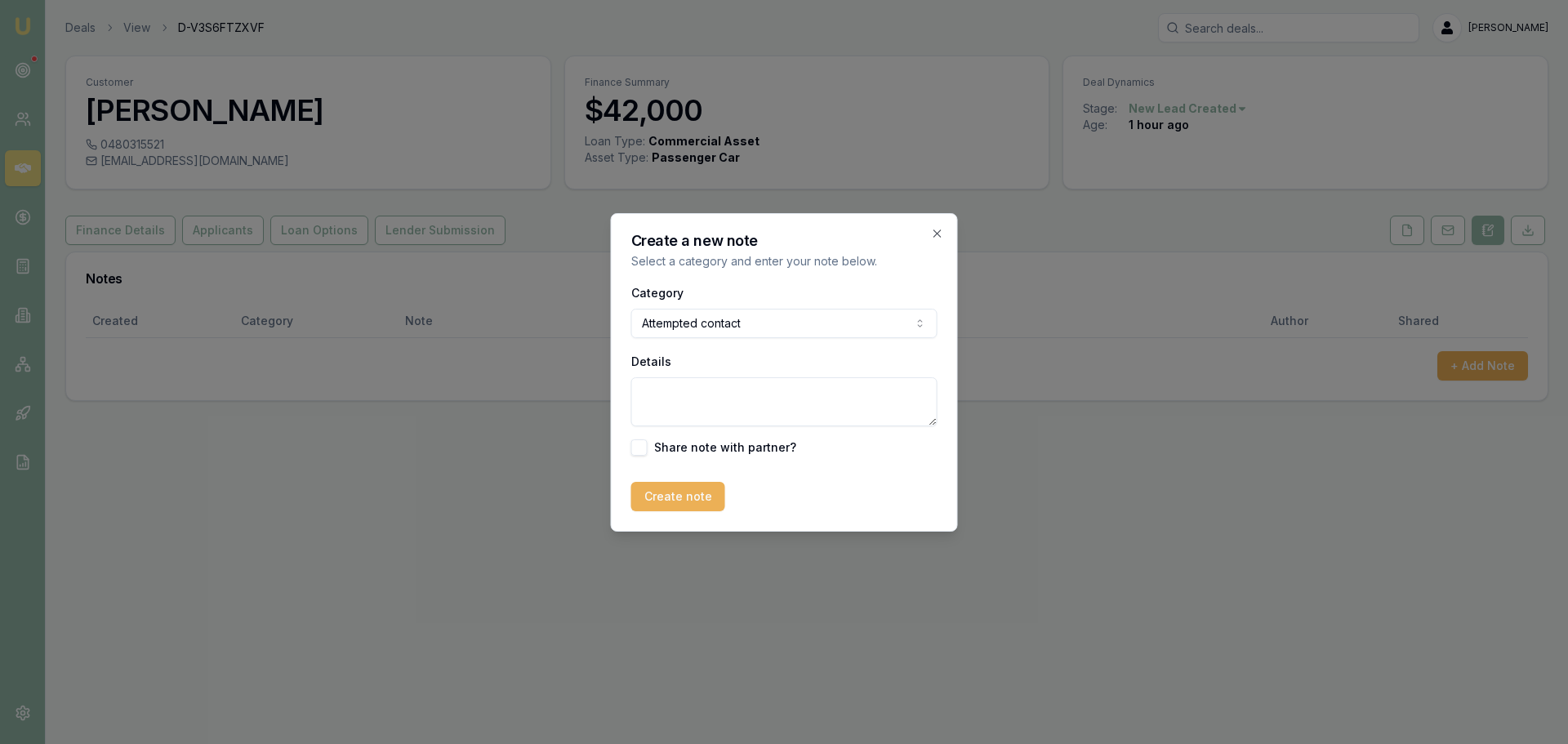
click at [714, 389] on textarea "Details" at bounding box center [784, 402] width 306 height 49
type textarea "sent intro text"
click at [671, 496] on button "Create note" at bounding box center [678, 497] width 94 height 30
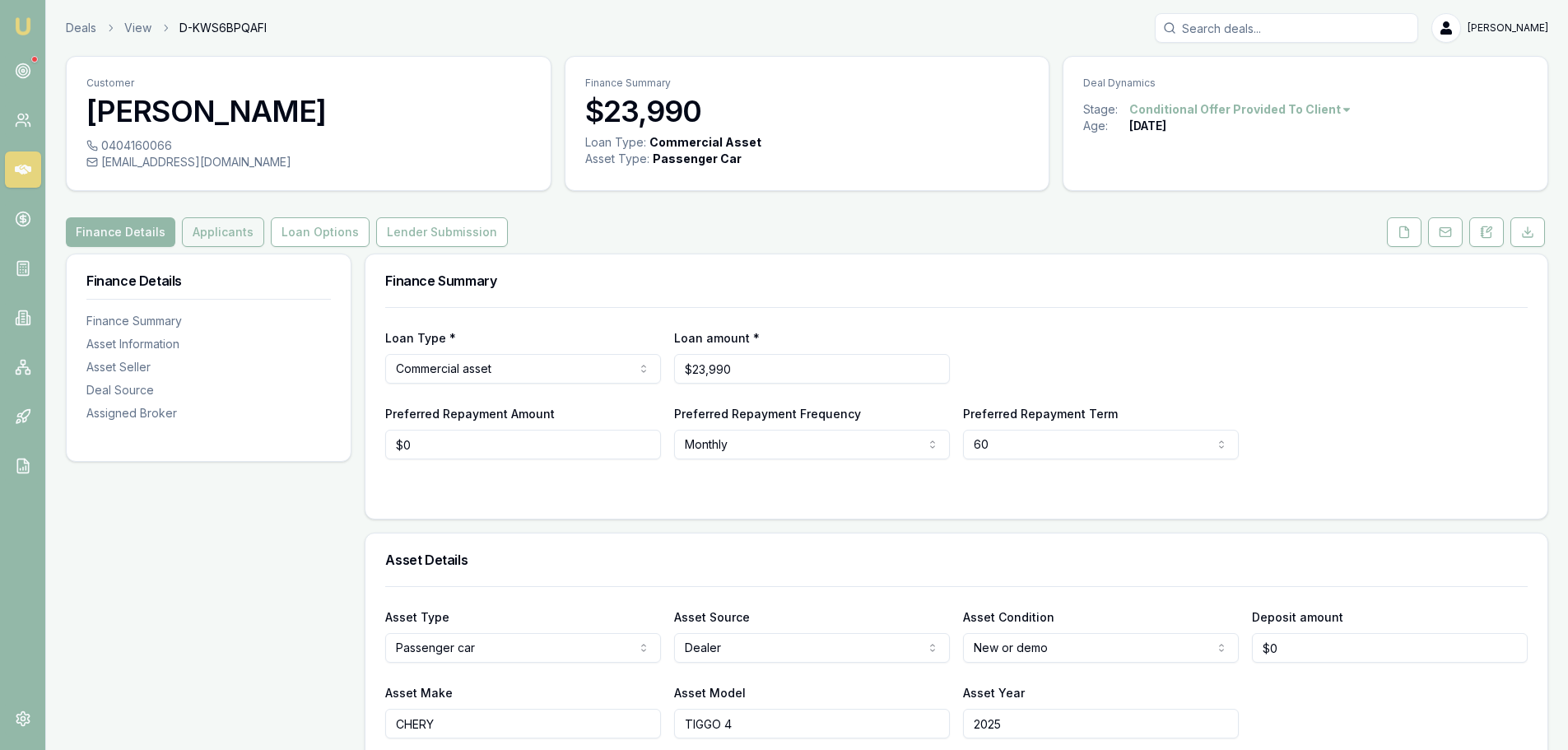
click at [230, 237] on button "Applicants" at bounding box center [223, 232] width 82 height 30
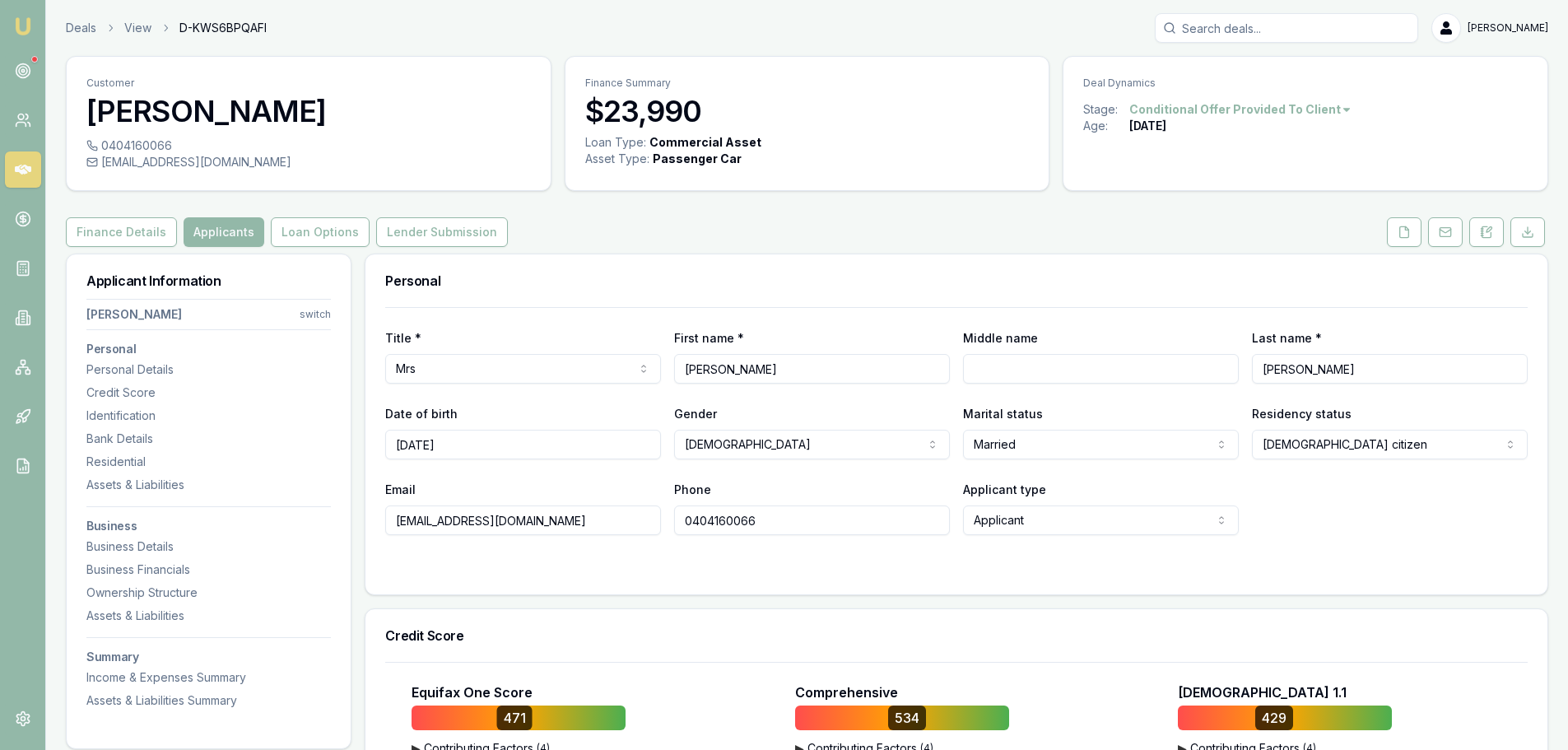
click at [814, 226] on div "Finance Details Applicants Loan Options Lender Submission" at bounding box center [807, 232] width 1482 height 30
click at [814, 225] on div "Finance Details Applicants Loan Options Lender Submission" at bounding box center [807, 232] width 1482 height 30
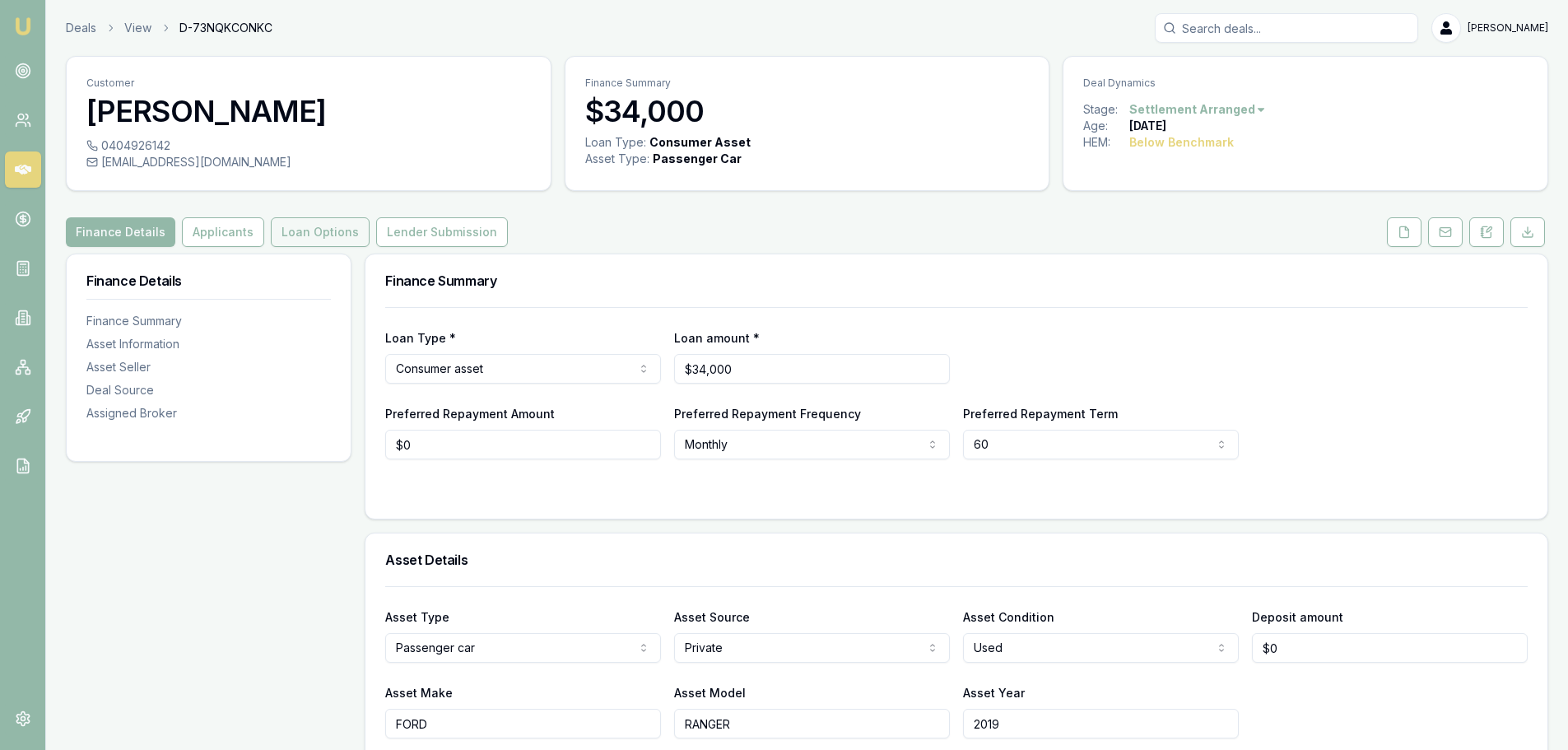
click at [308, 244] on button "Loan Options" at bounding box center [319, 232] width 99 height 30
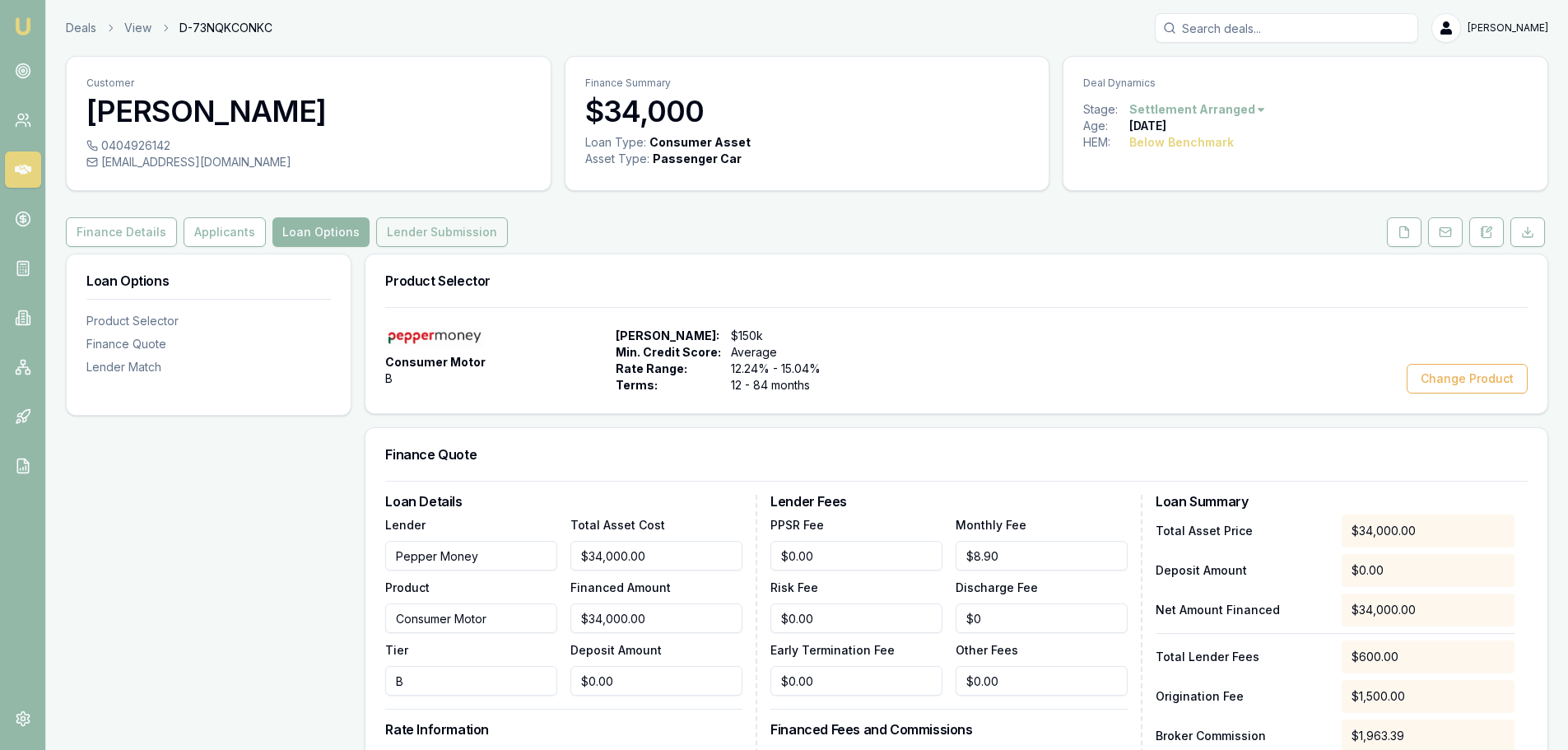
click at [474, 236] on button "Lender Submission" at bounding box center [441, 232] width 131 height 30
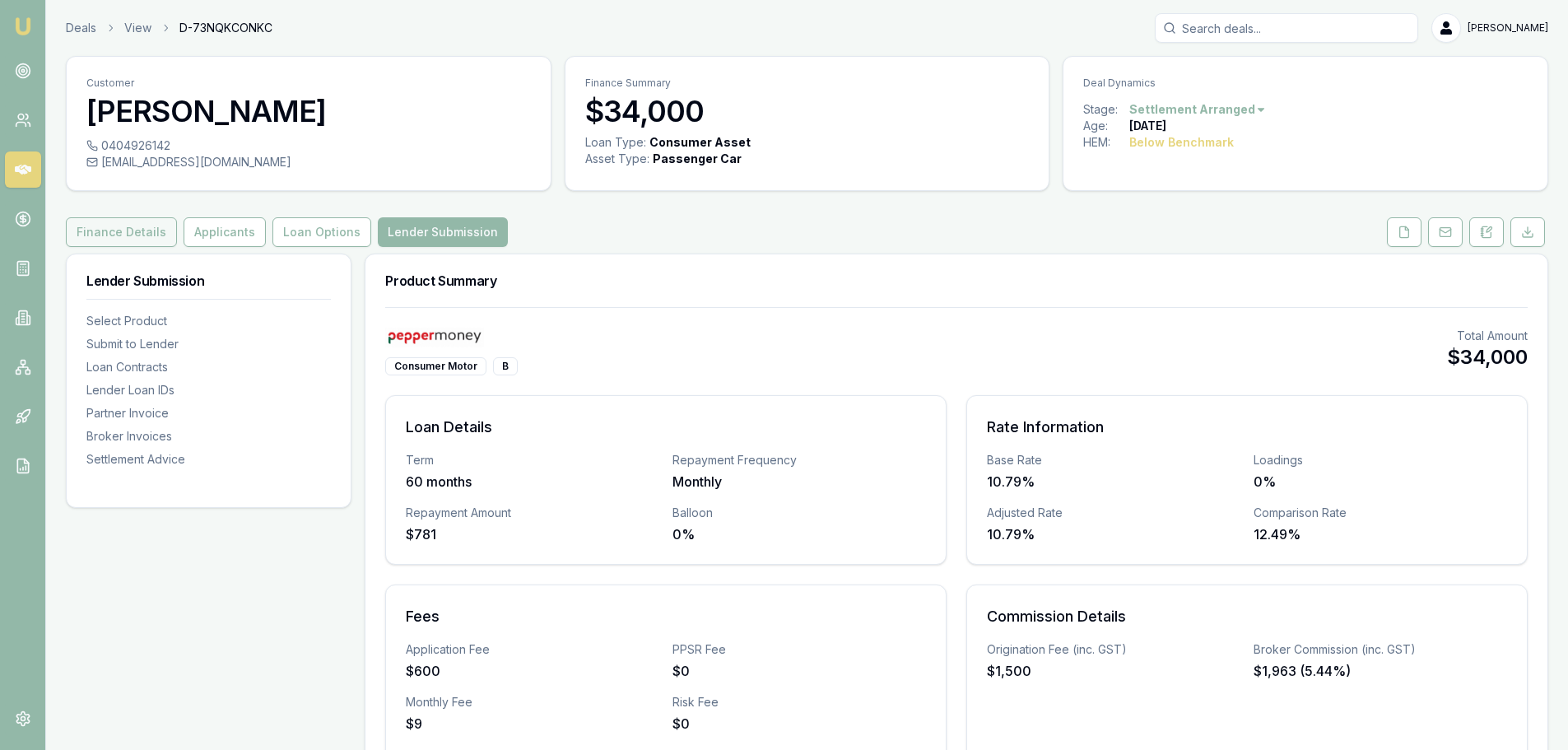
click at [131, 239] on button "Finance Details" at bounding box center [121, 232] width 111 height 30
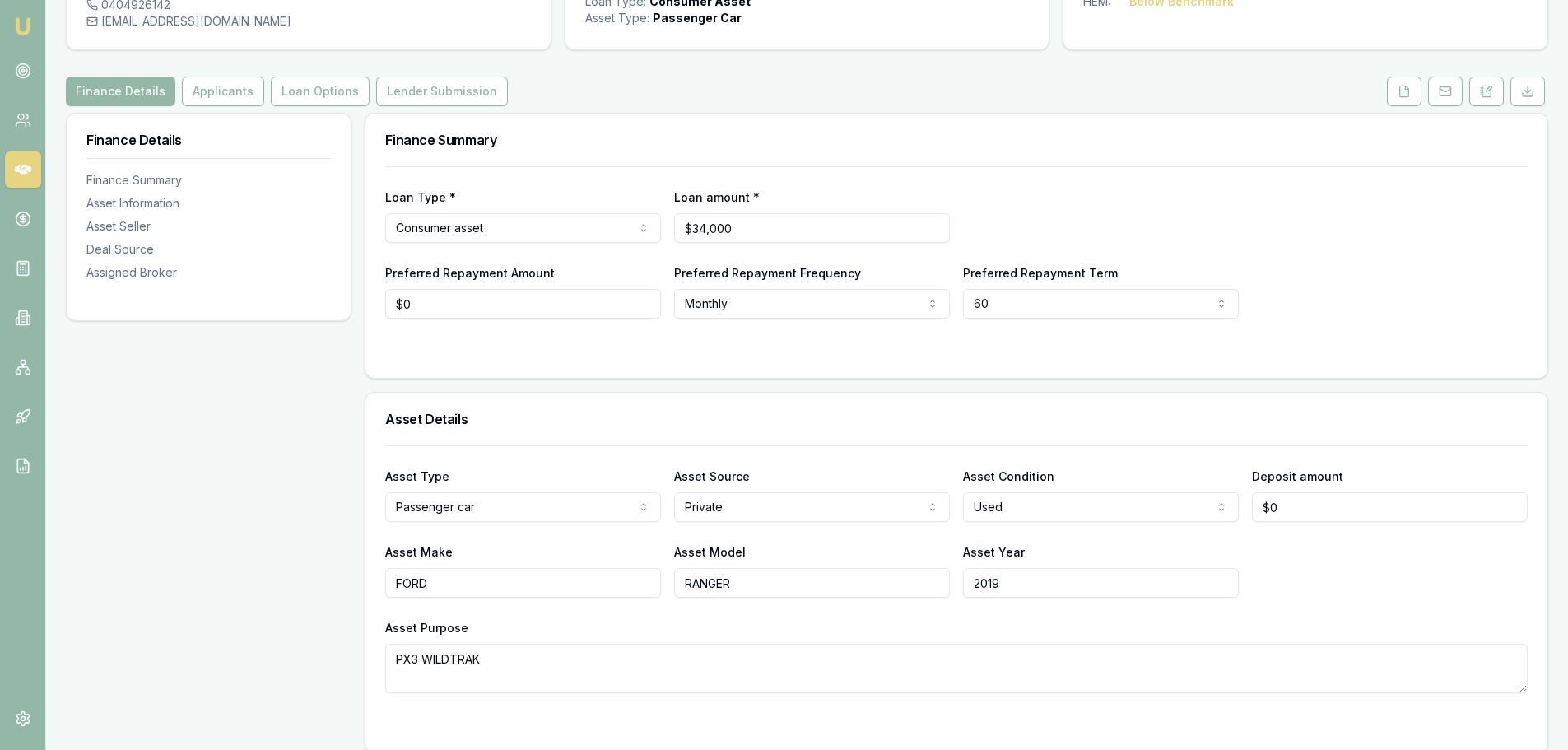
scroll to position [329, 0]
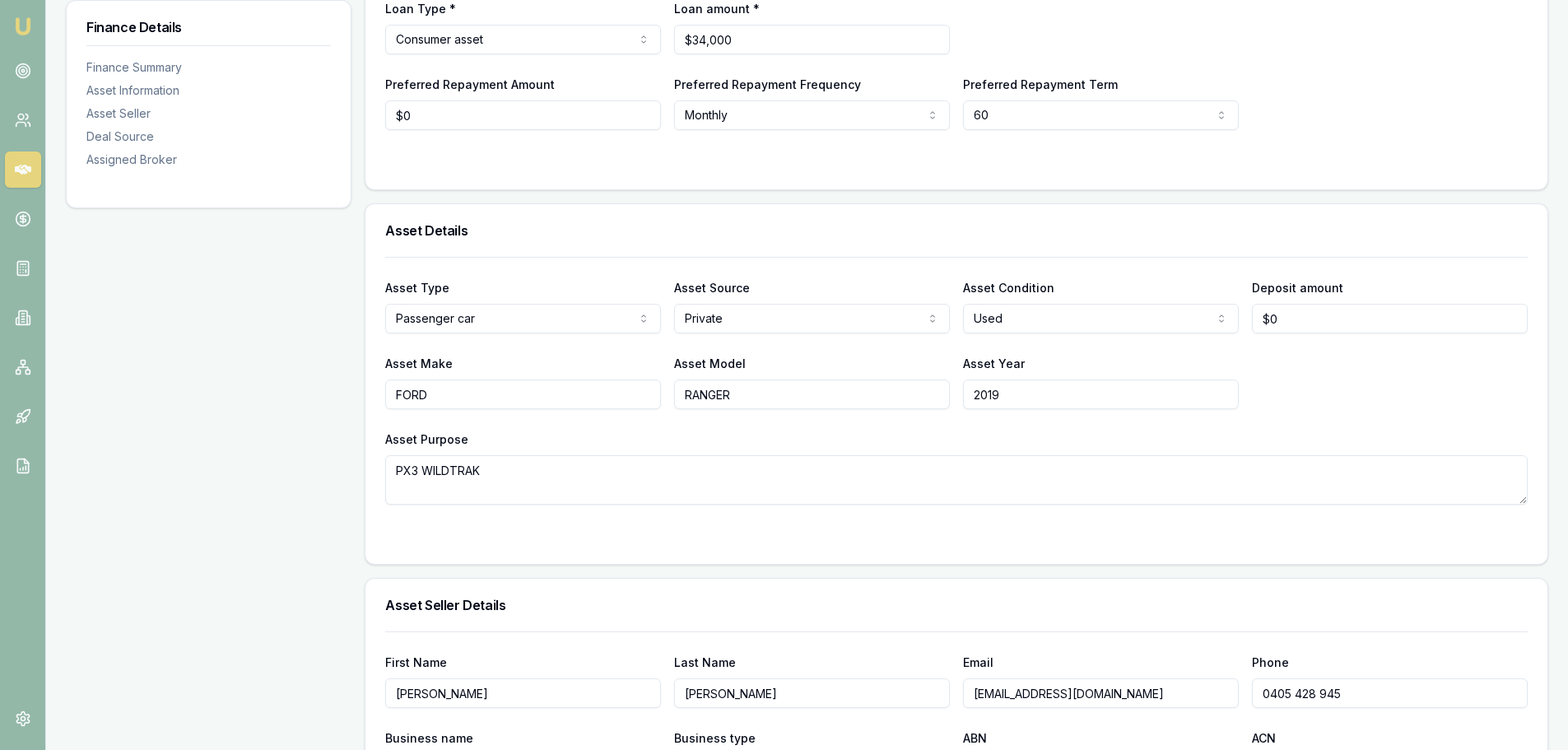
drag, startPoint x: 1028, startPoint y: 394, endPoint x: 805, endPoint y: 391, distance: 223.0
click at [825, 391] on div "Asset Make FORD Asset Model RANGER Asset Year 2019" at bounding box center [957, 381] width 1142 height 56
type input "2018"
drag, startPoint x: 519, startPoint y: 466, endPoint x: 94, endPoint y: 456, distance: 425.1
click at [95, 457] on div "Finance Details Finance Summary Asset Information Asset Seller Deal Source Assi…" at bounding box center [807, 687] width 1482 height 1526
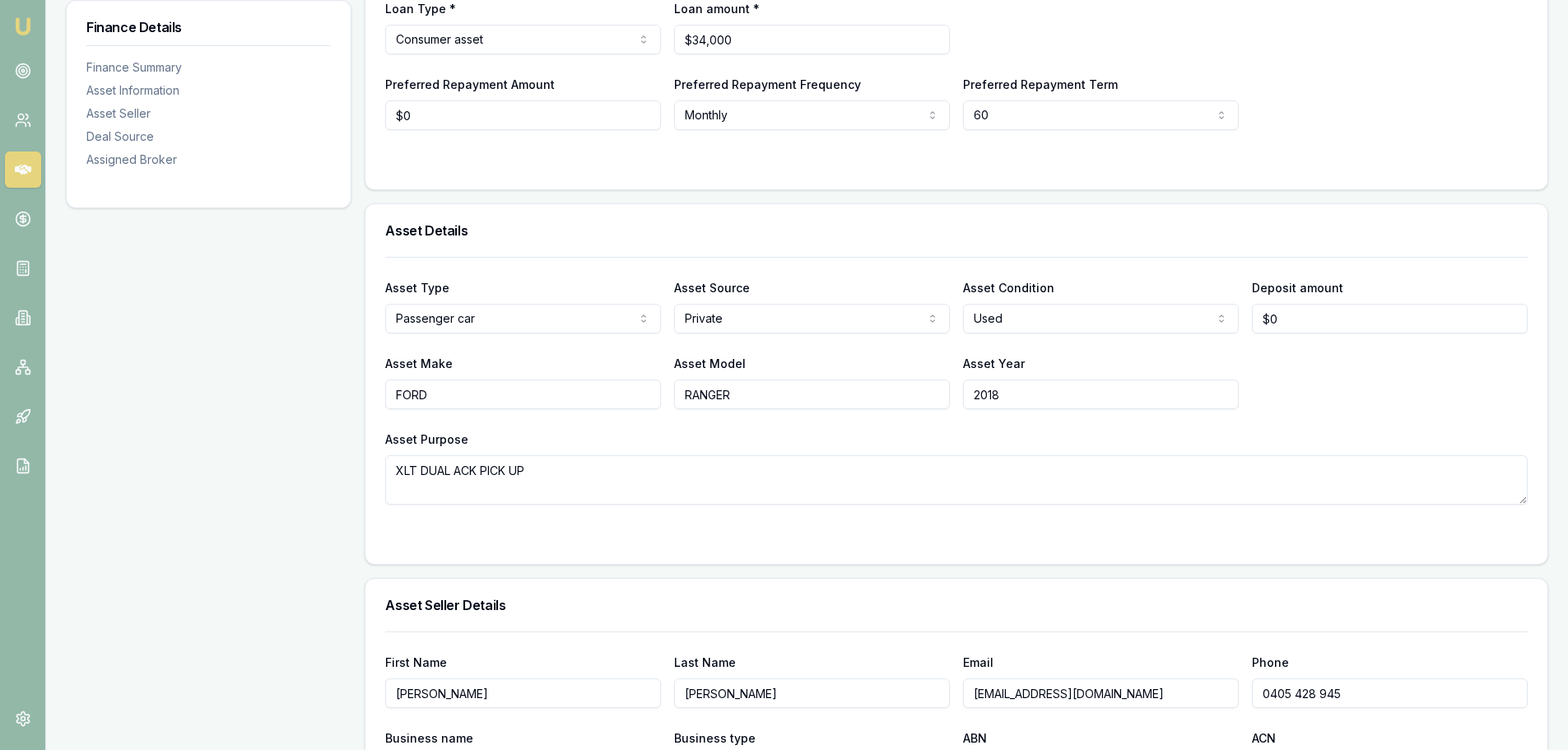
click at [477, 469] on textarea "XLT DUAL ACK PICK UP" at bounding box center [957, 480] width 1142 height 50
click at [580, 471] on textarea "XLT DUAL CAB PICK UP" at bounding box center [957, 480] width 1142 height 50
type textarea "XLT DUAL CAB PICK UP 4X4 AUTO"
click at [289, 442] on div "Finance Details Finance Summary Asset Information Asset Seller Deal Source Assi…" at bounding box center [209, 687] width 286 height 1526
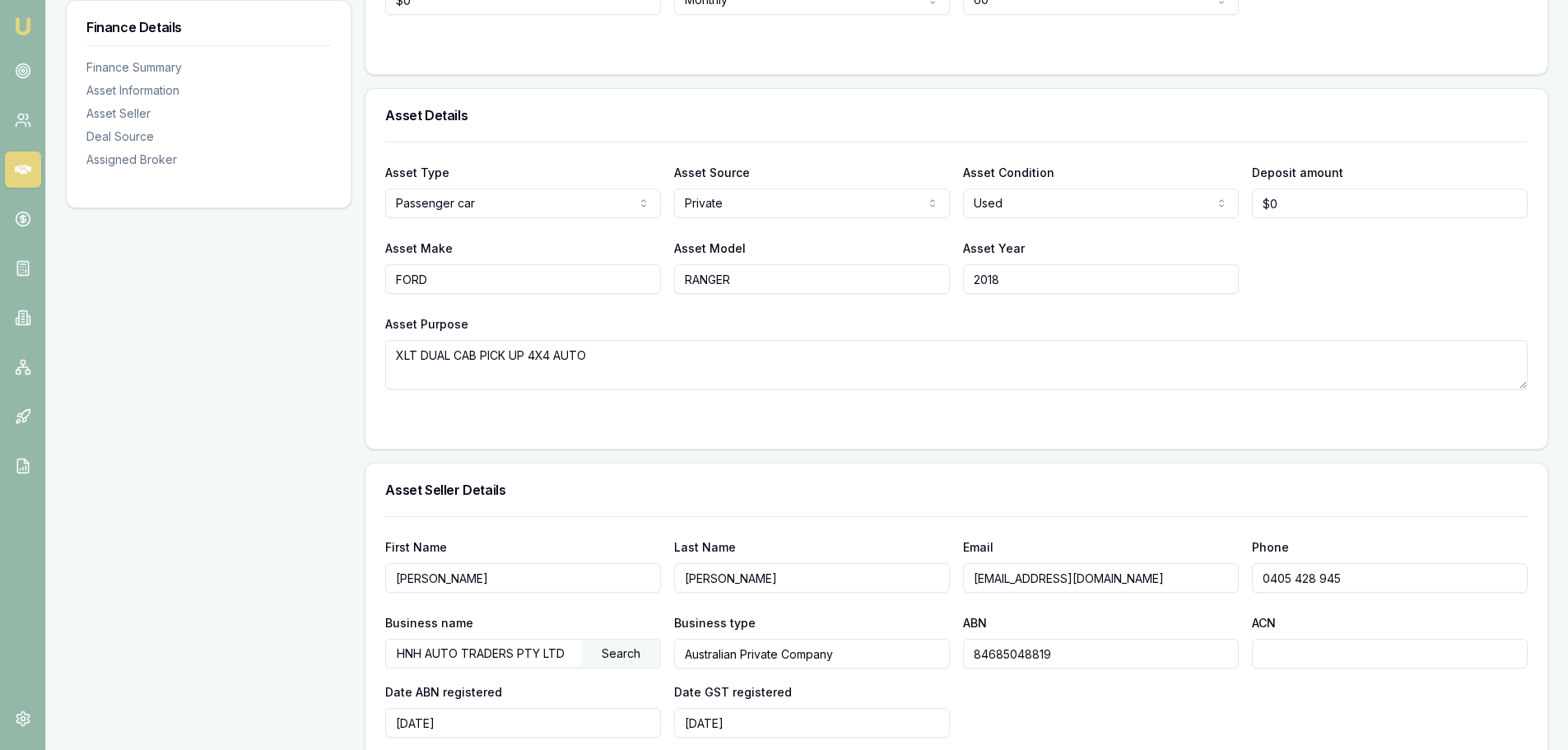
scroll to position [741, 0]
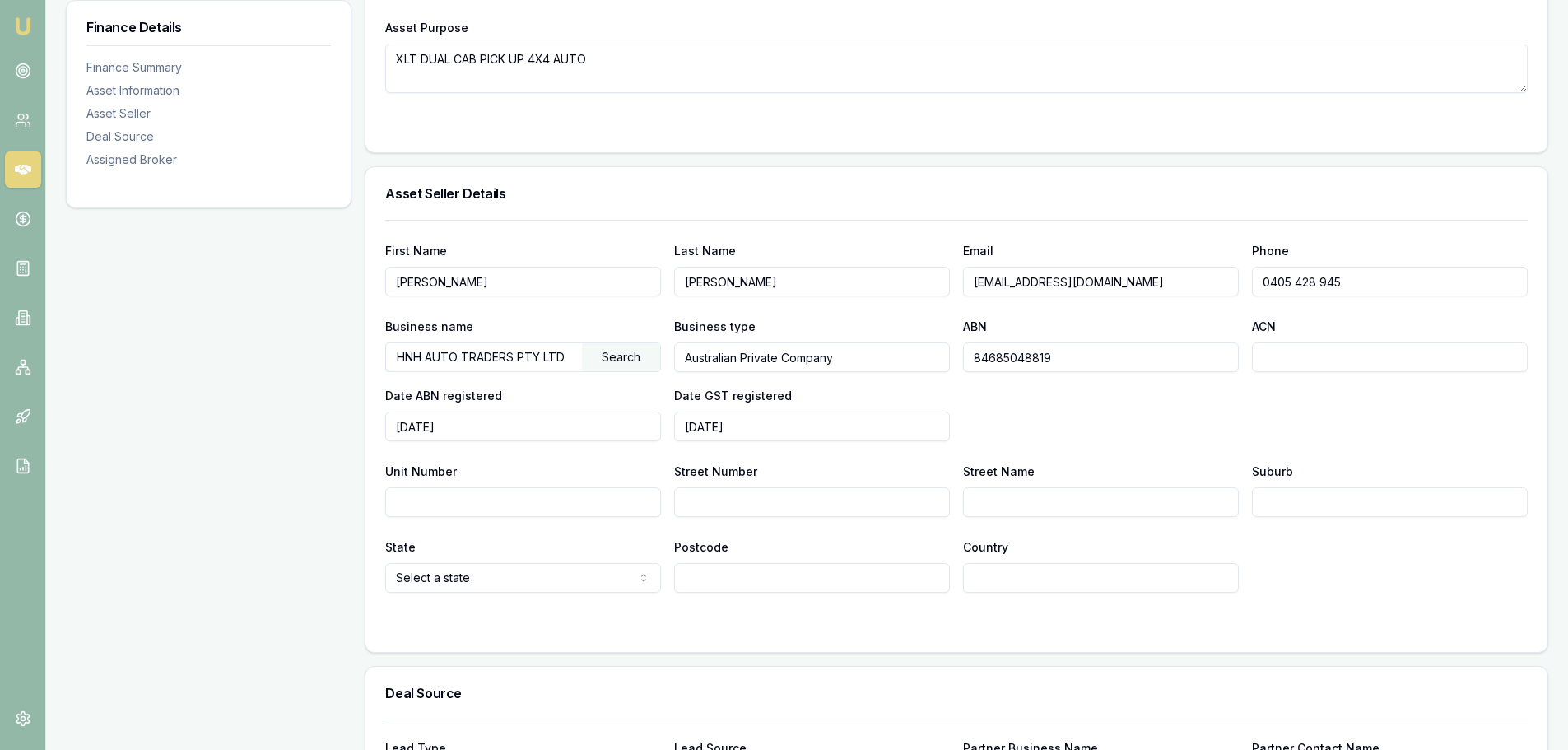
drag, startPoint x: 566, startPoint y: 356, endPoint x: -297, endPoint y: 411, distance: 864.8
drag, startPoint x: 442, startPoint y: 288, endPoint x: 45, endPoint y: 305, distance: 397.4
click at [45, 305] on div "Emu Broker Deals View D-73NQKCONKC Erin Shield Toggle Menu Customer David Urwin…" at bounding box center [784, 155] width 1568 height 1793
type input "SHANE"
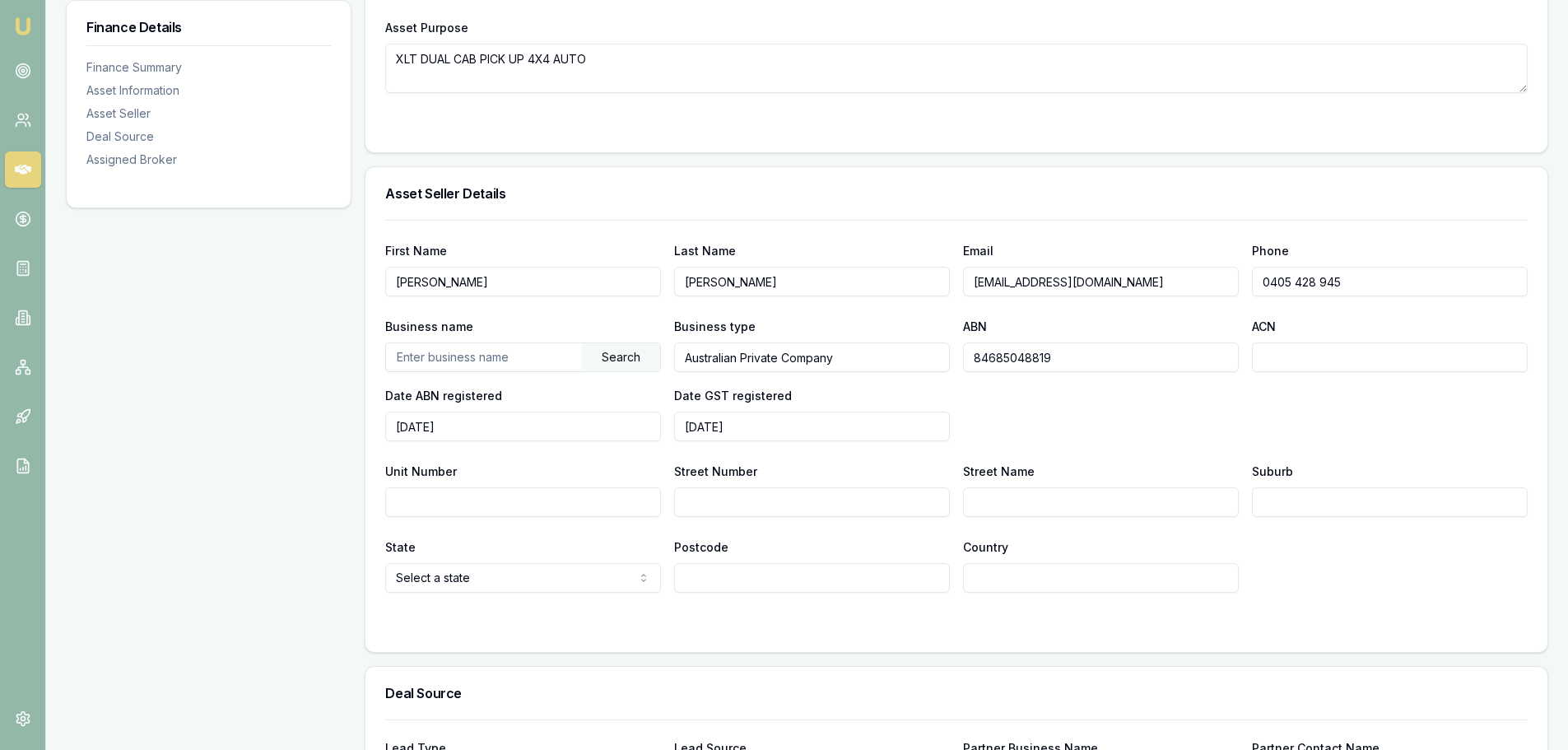
type input "ROBB"
click at [1085, 283] on input "Email" at bounding box center [1100, 282] width 276 height 30
paste input "thirstyworxgc@gmail.com"
type input "thirstyworxgc@gmail.com"
drag, startPoint x: 1377, startPoint y: 285, endPoint x: 1190, endPoint y: 282, distance: 187.0
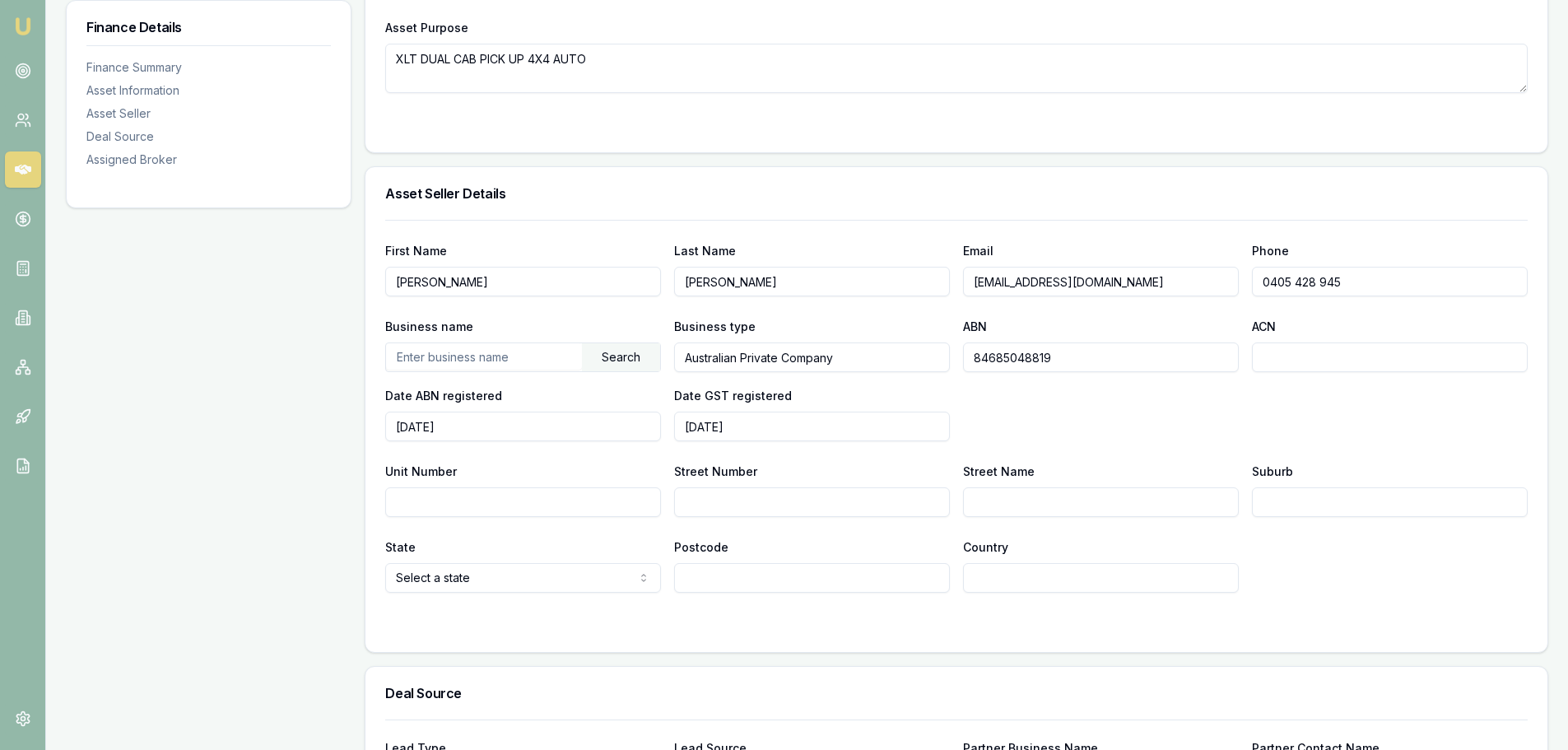
click at [1192, 282] on div "First Name SHANE Last Name ROBB Email thirstyworxgc@gmail.com Phone 0405 428 945" at bounding box center [957, 268] width 1142 height 56
drag, startPoint x: 1291, startPoint y: 284, endPoint x: 1034, endPoint y: 277, distance: 257.1
click at [1058, 280] on div "First Name SHANE Last Name ROBB Email thirstyworxgc@gmail.com Phone 0404 322 48…" at bounding box center [957, 268] width 1142 height 56
type input "0"
type input "0432 248 005"
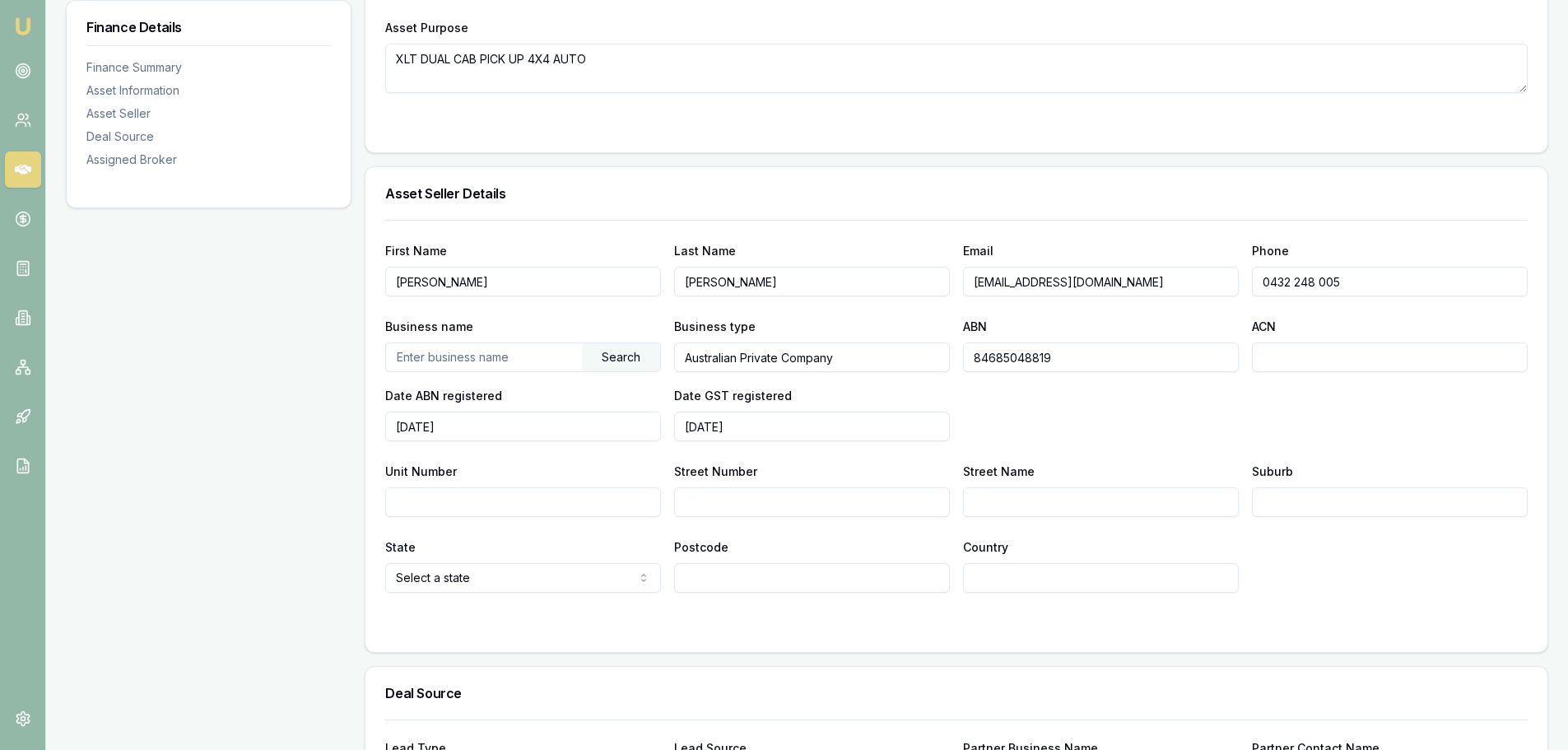
drag, startPoint x: 489, startPoint y: 348, endPoint x: 290, endPoint y: 354, distance: 199.1
click at [333, 354] on div "Finance Details Finance Summary Asset Information Asset Seller Deal Source Assi…" at bounding box center [807, 276] width 1482 height 1526
drag, startPoint x: 496, startPoint y: 430, endPoint x: 282, endPoint y: 419, distance: 214.3
click at [300, 419] on div "Finance Details Finance Summary Asset Information Asset Seller Deal Source Assi…" at bounding box center [807, 276] width 1482 height 1526
click at [698, 496] on input "Street Number" at bounding box center [811, 502] width 276 height 30
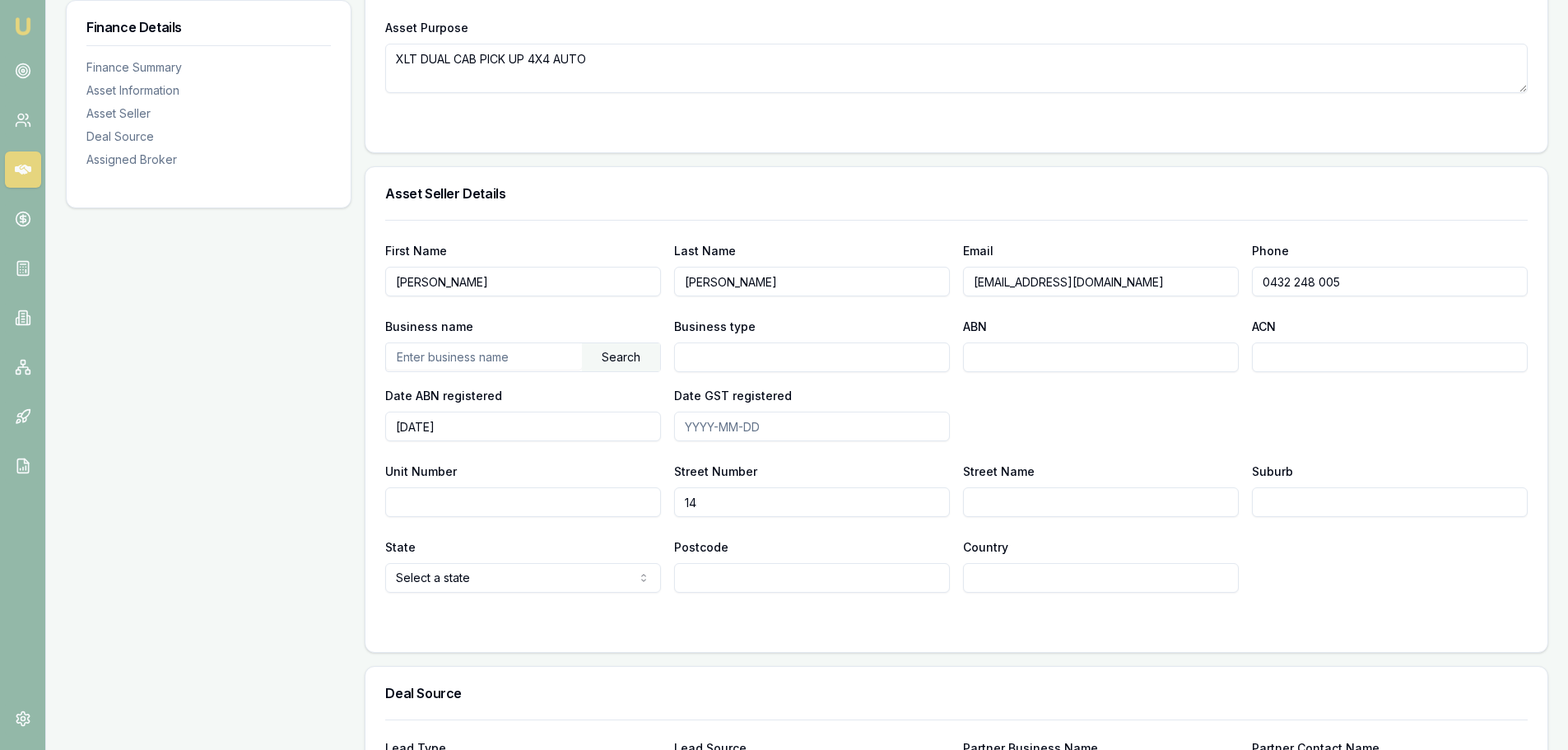
type input "14"
type input "ISETTA CT"
type input "PPER COOMERA"
select select "QLD"
type input "4209"
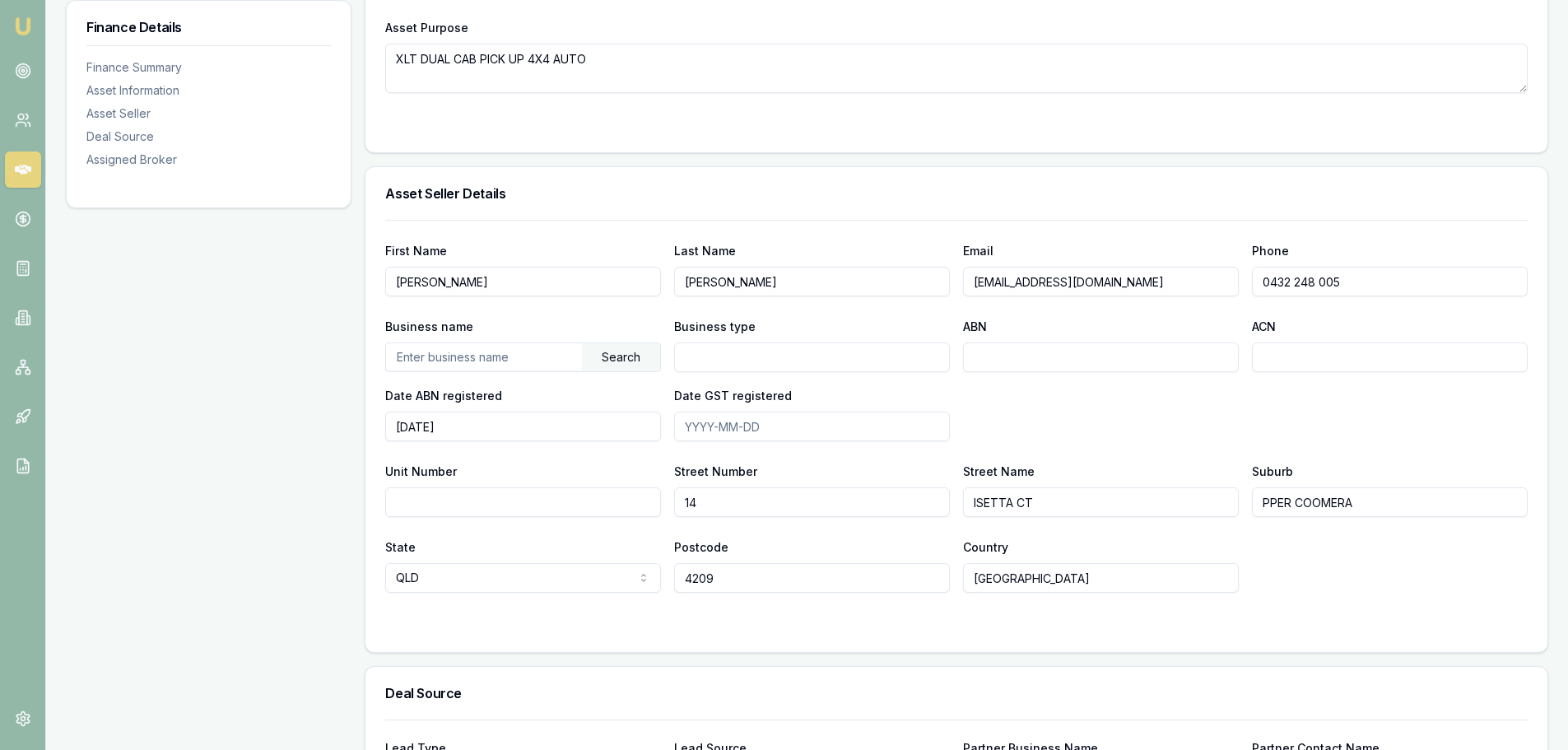
type input "[GEOGRAPHIC_DATA]"
click at [1443, 564] on div "State QLD NSW VIC QLD SA WA TAS NT ACT Postcode 4209 Country AUSTRALIA" at bounding box center [957, 564] width 1142 height 56
click at [1265, 506] on input "PPER COOMERA" at bounding box center [1389, 502] width 276 height 30
type input "UPPER COOMERA"
click at [1324, 531] on div "First Name SHANE Last Name ROBB Email thirstyworxgc@gmail.com Phone 0432 248 00…" at bounding box center [957, 406] width 1142 height 373
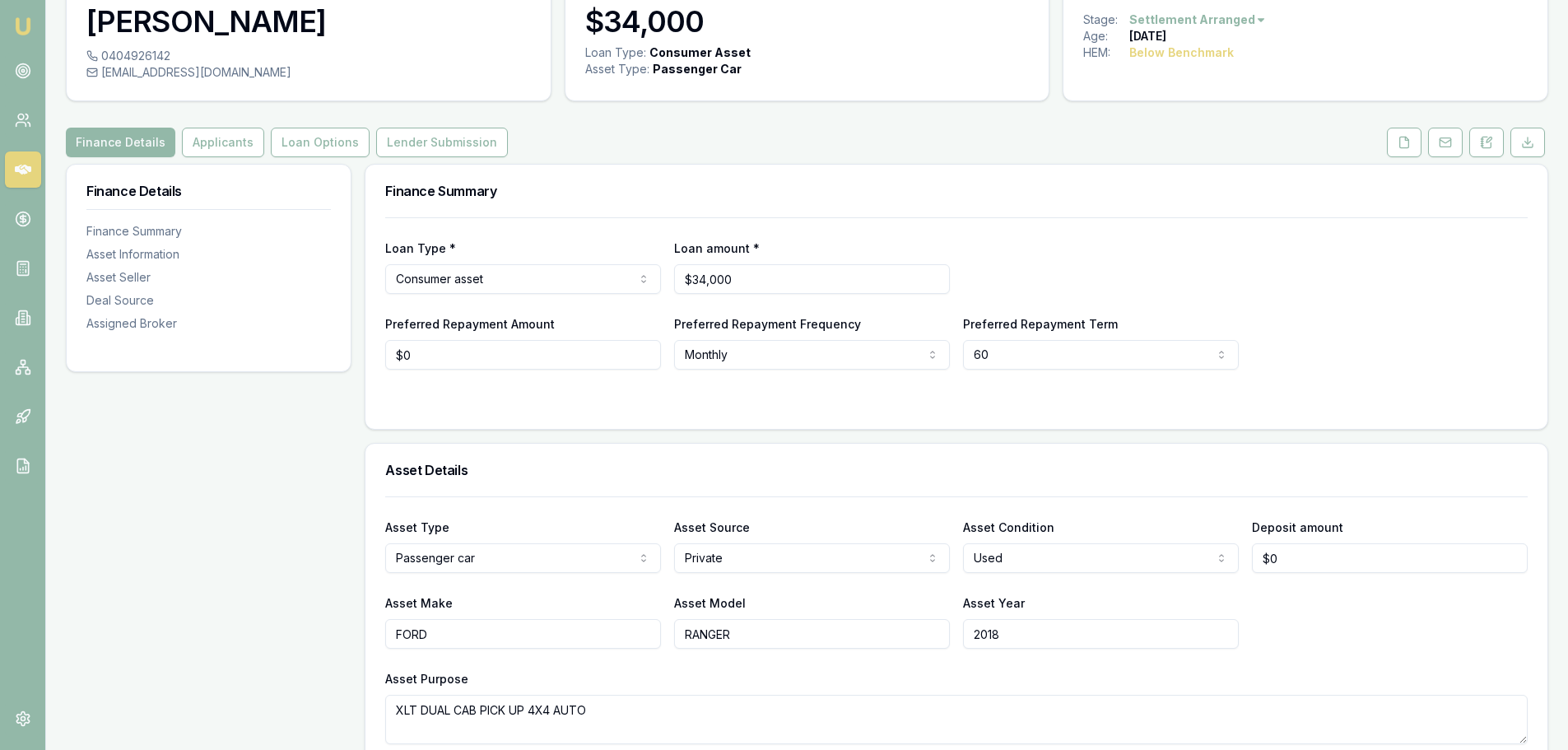
scroll to position [0, 0]
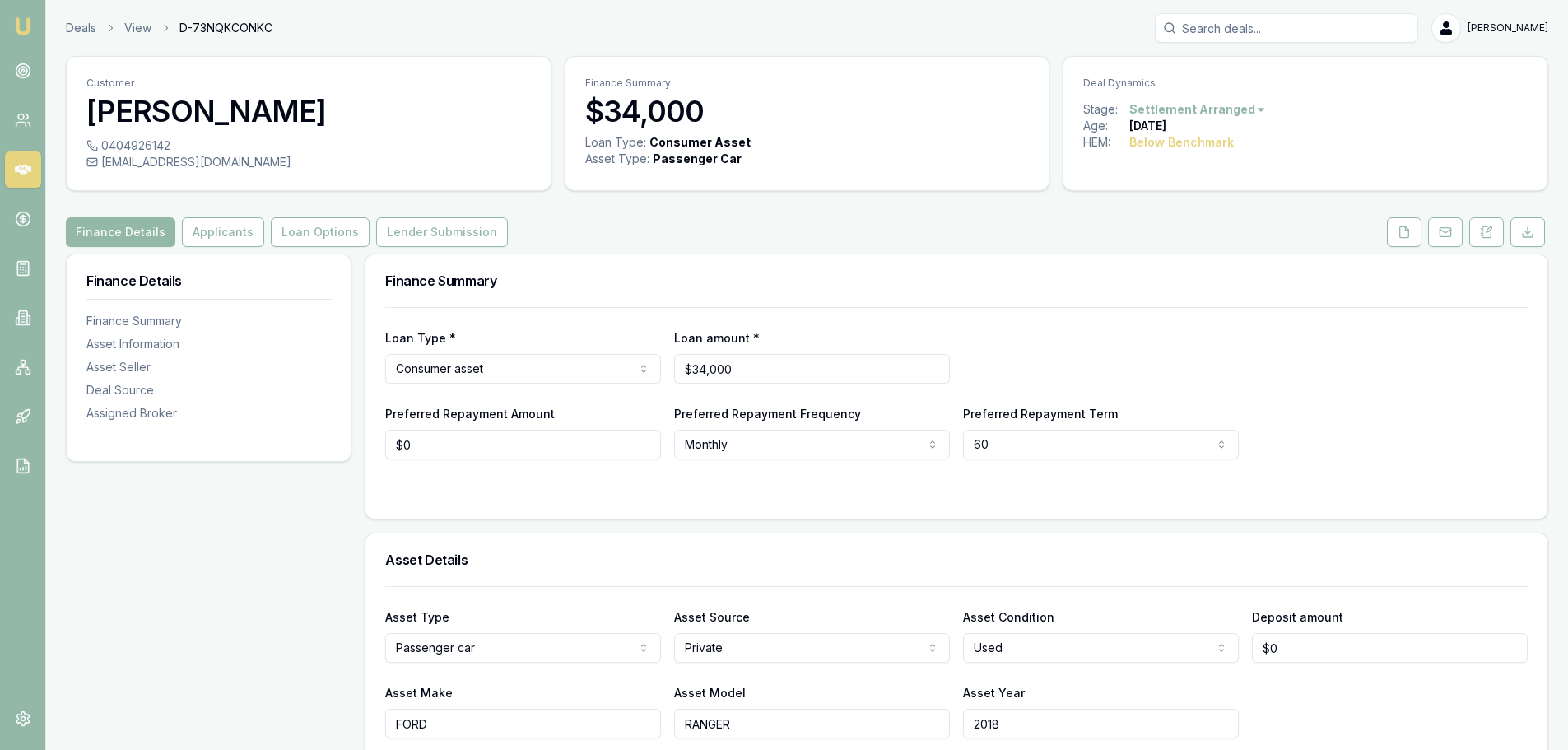
click at [1151, 255] on div "Finance Summary" at bounding box center [957, 280] width 1182 height 52
click at [246, 225] on button "Applicants" at bounding box center [223, 232] width 82 height 30
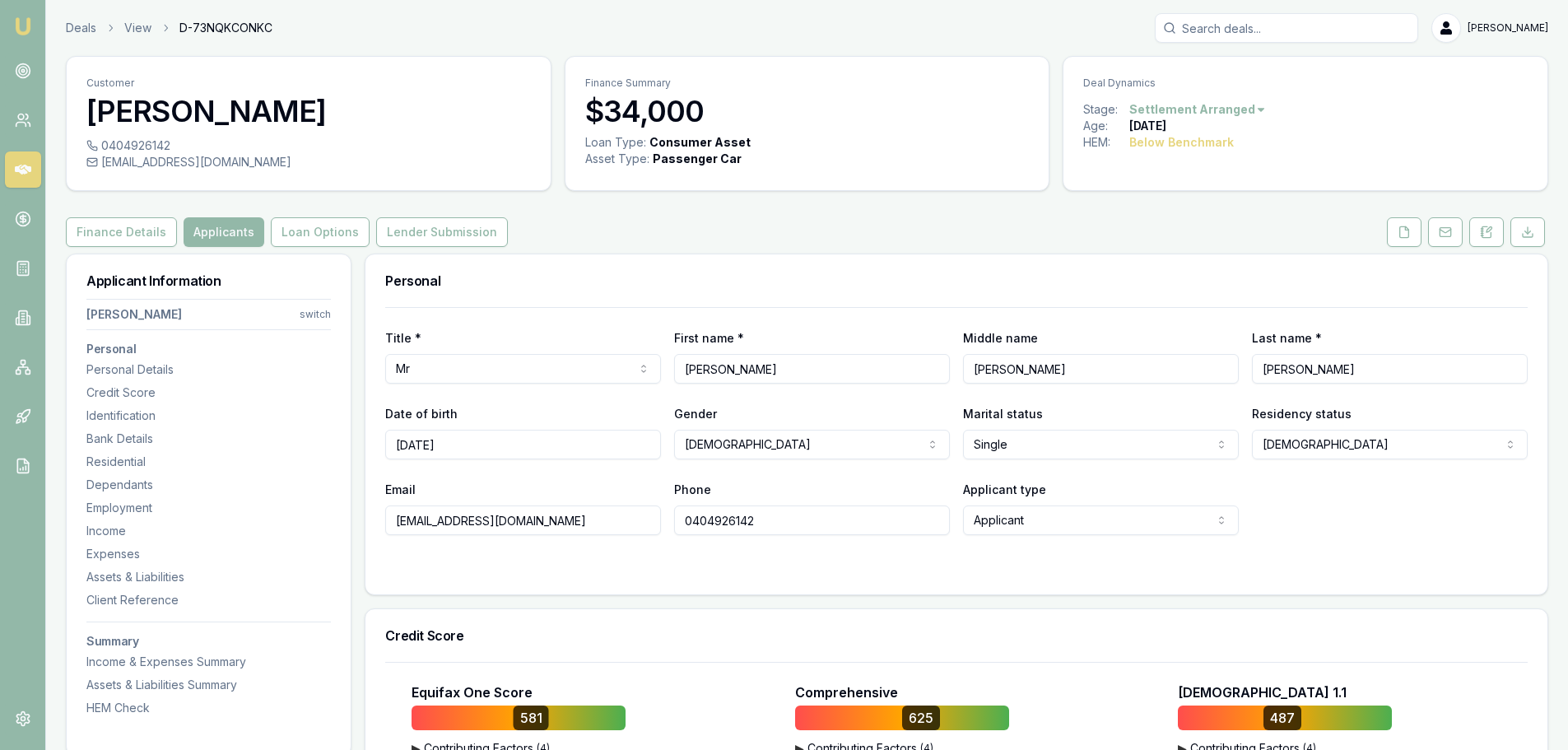
click at [617, 235] on div "Finance Details Applicants Loan Options Lender Submission" at bounding box center [807, 232] width 1482 height 30
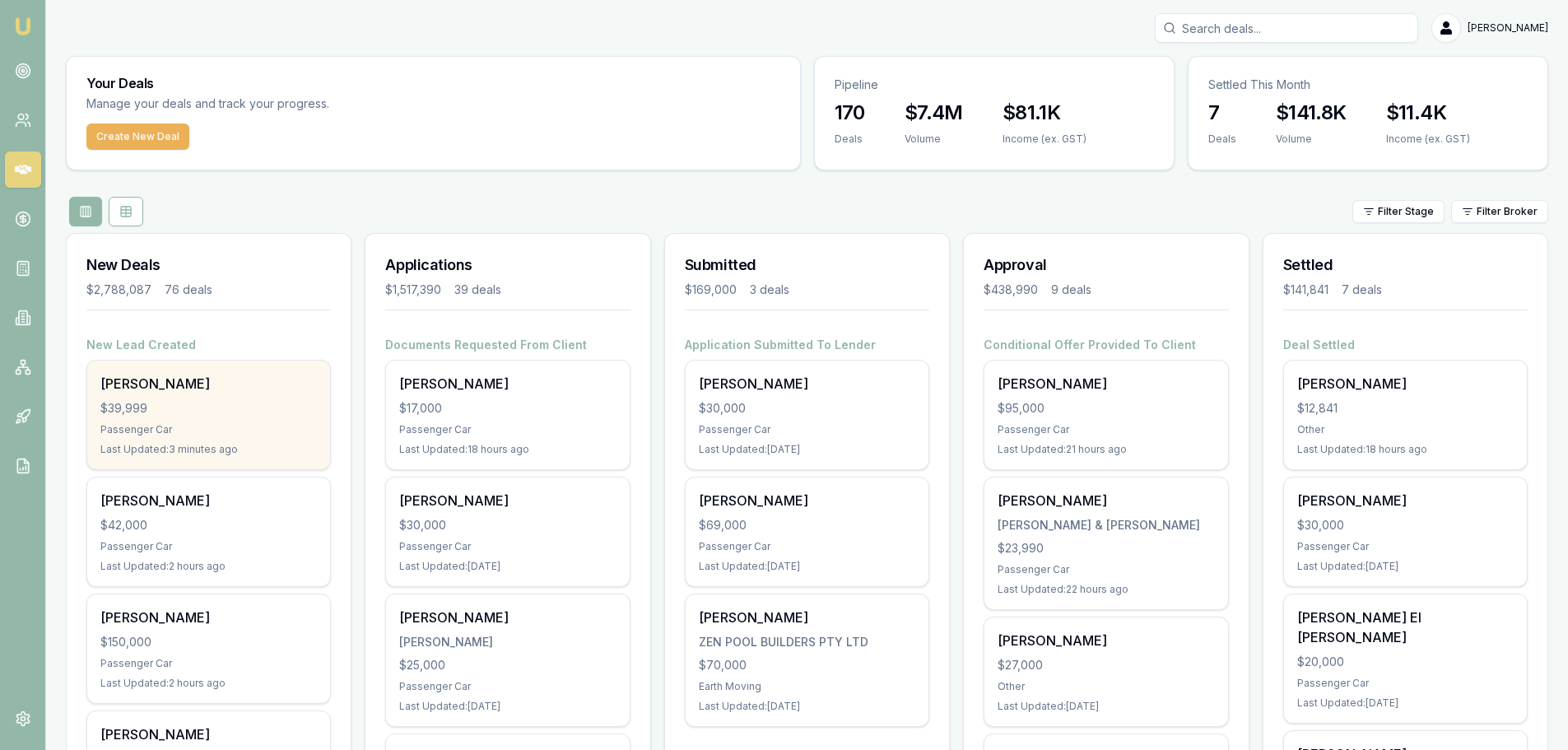
click at [177, 405] on div "$39,999" at bounding box center [209, 408] width 216 height 16
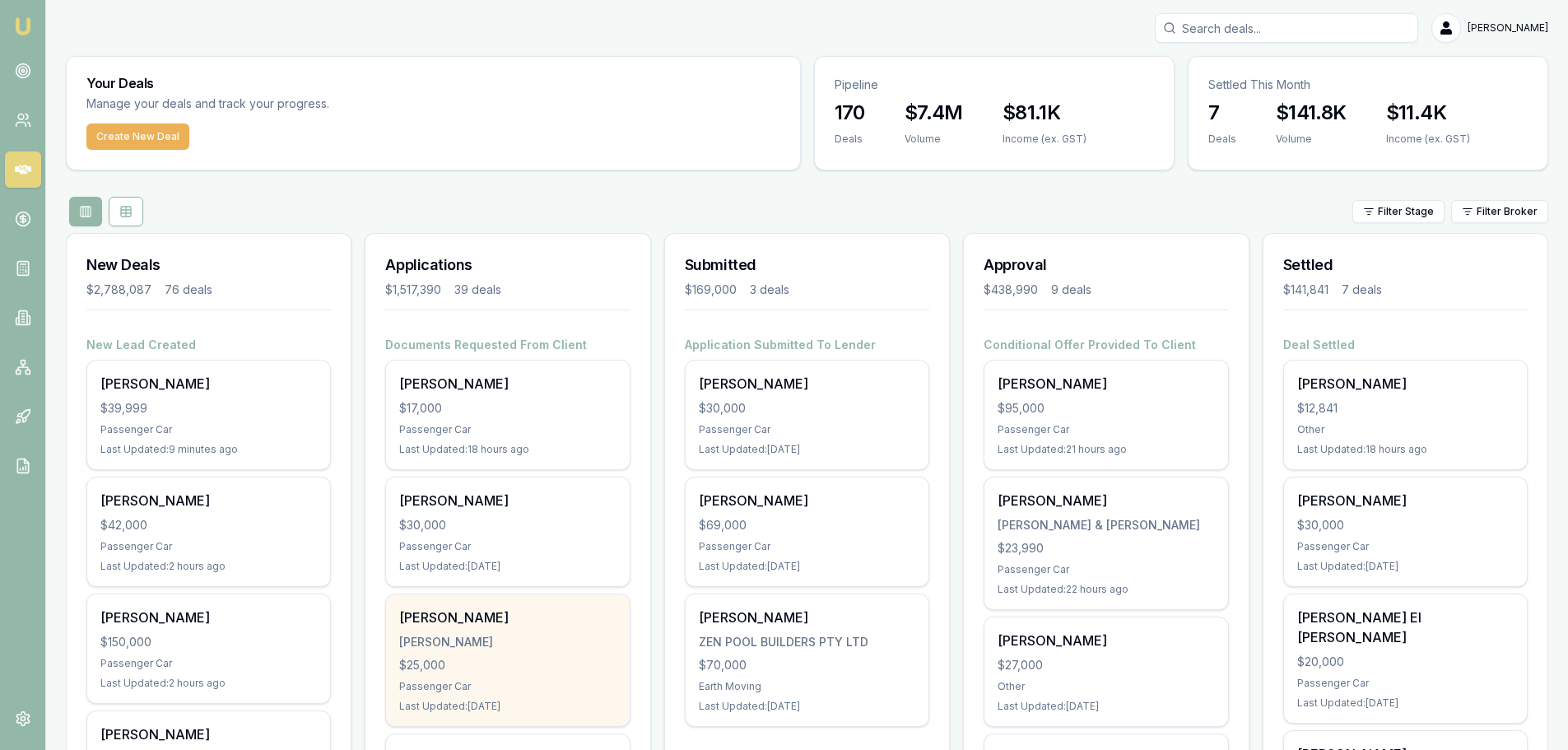
click at [556, 659] on div "$25,000" at bounding box center [507, 665] width 216 height 16
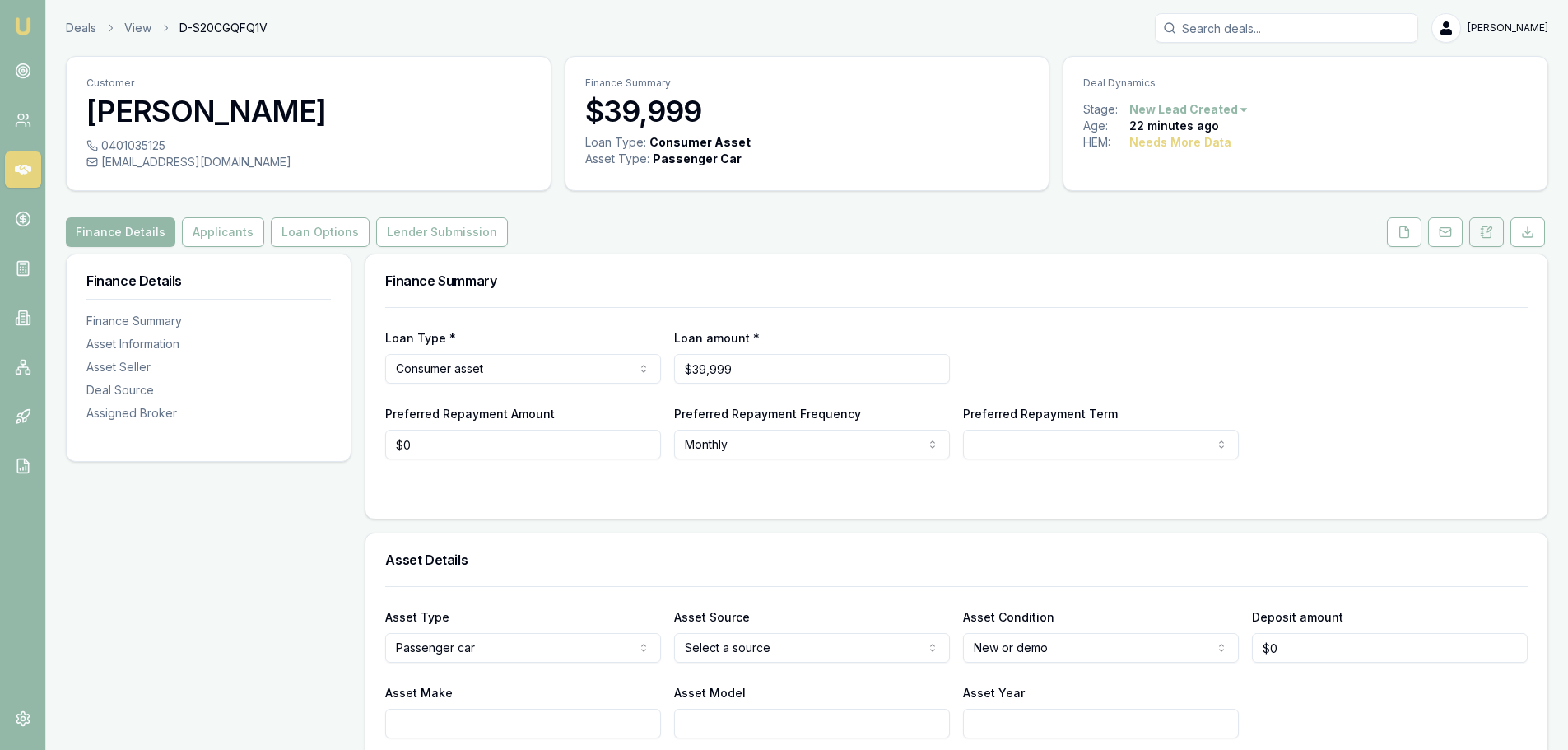
click at [1486, 232] on icon at bounding box center [1489, 230] width 5 height 5
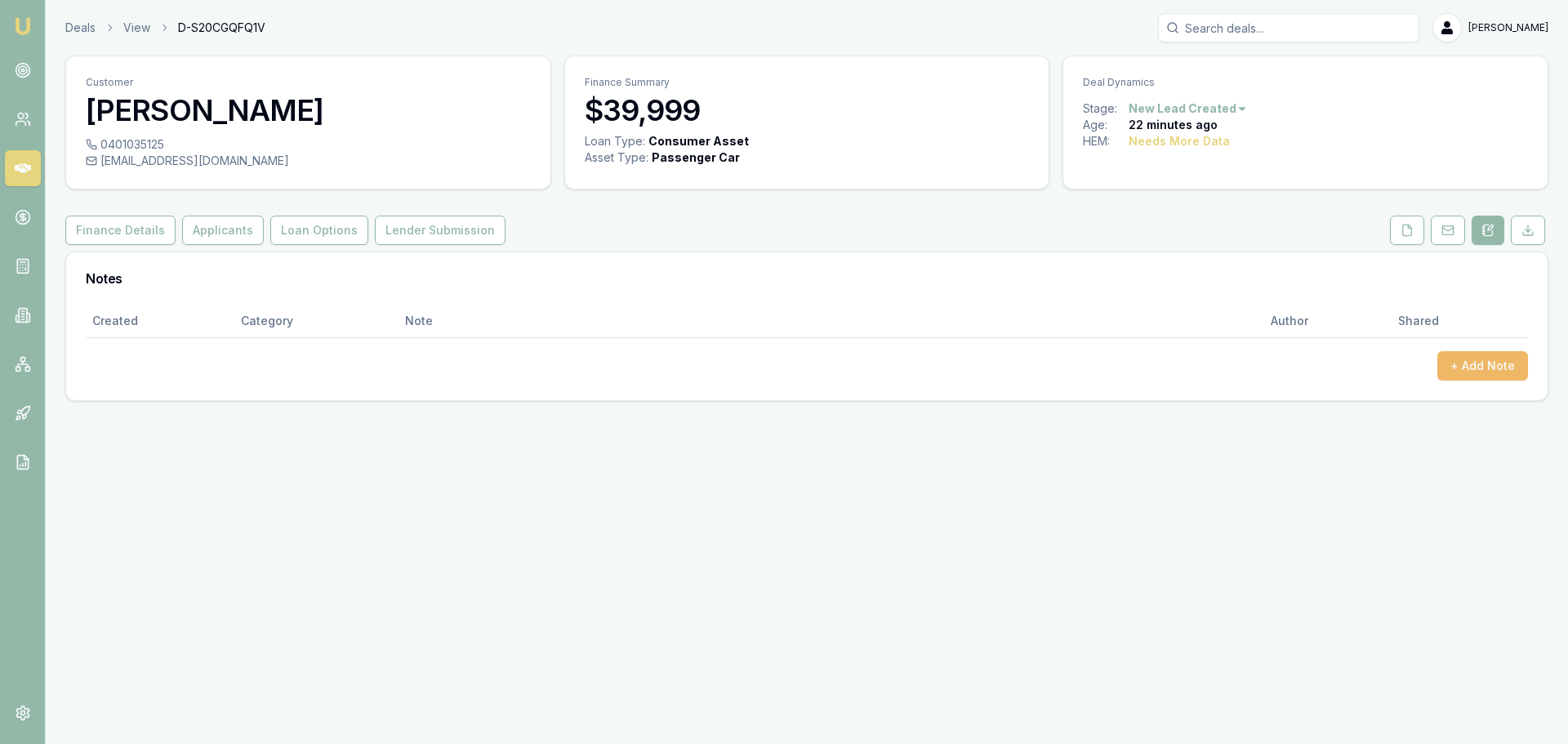
click at [1473, 371] on button "+ Add Note" at bounding box center [1483, 366] width 90 height 30
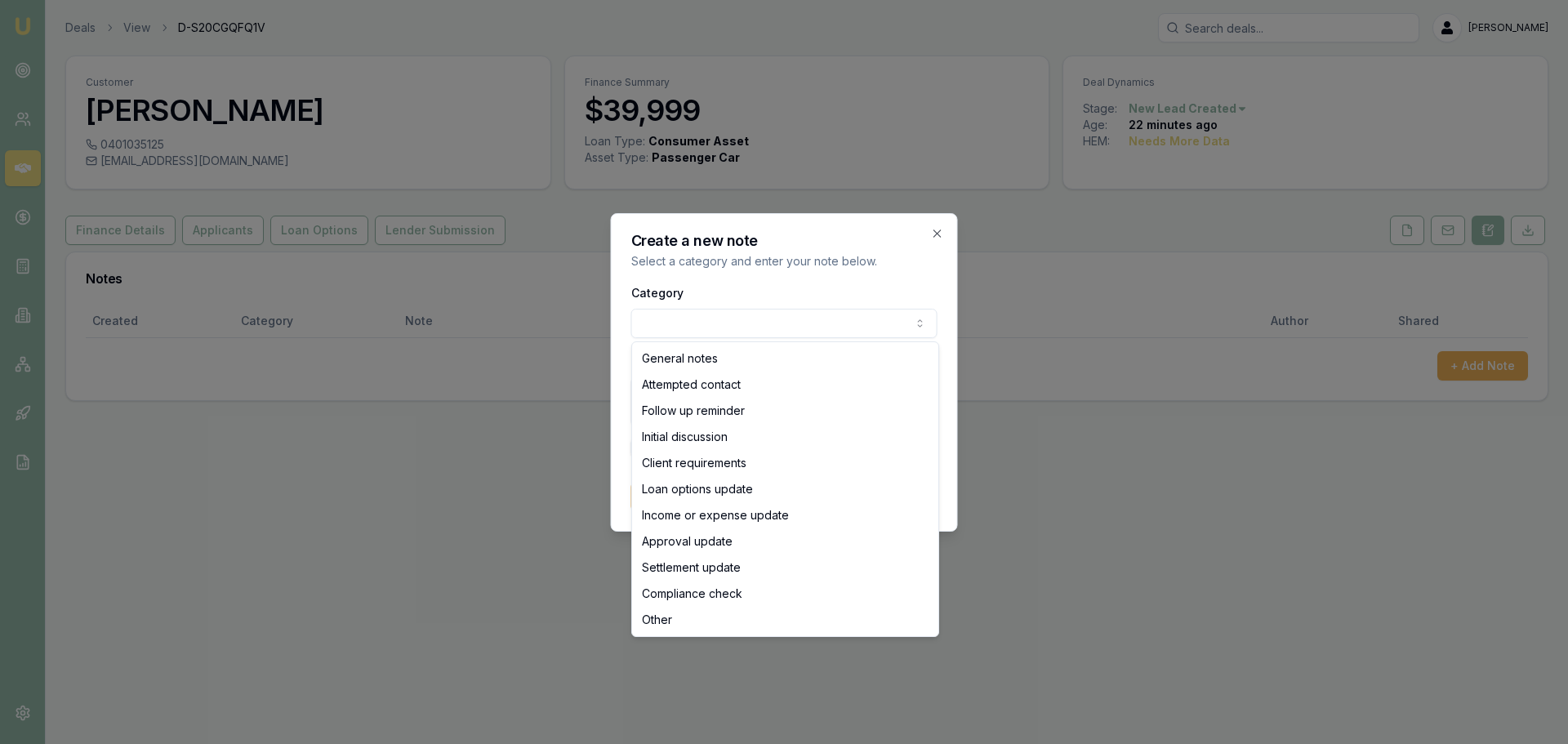
click at [761, 332] on body "Emu Broker Deals View D-S20CGQFQ1V Erin Shield Toggle Menu Customer Andrew Grea…" at bounding box center [784, 372] width 1568 height 744
select select "ATTEMPTED_CONTACT"
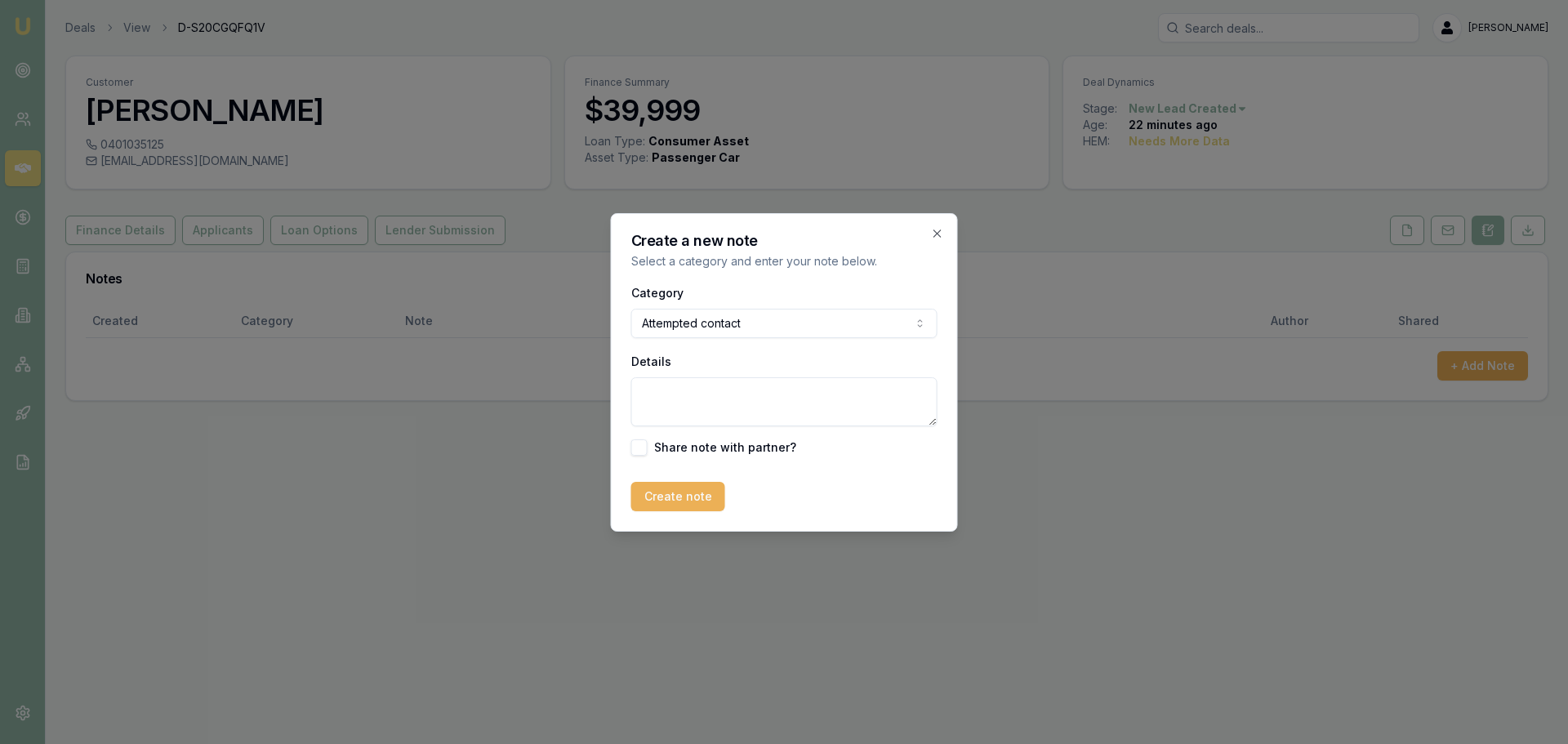
click at [713, 400] on textarea "Details" at bounding box center [784, 402] width 306 height 49
type textarea "sentintro text"
click at [666, 493] on button "Create note" at bounding box center [678, 497] width 94 height 30
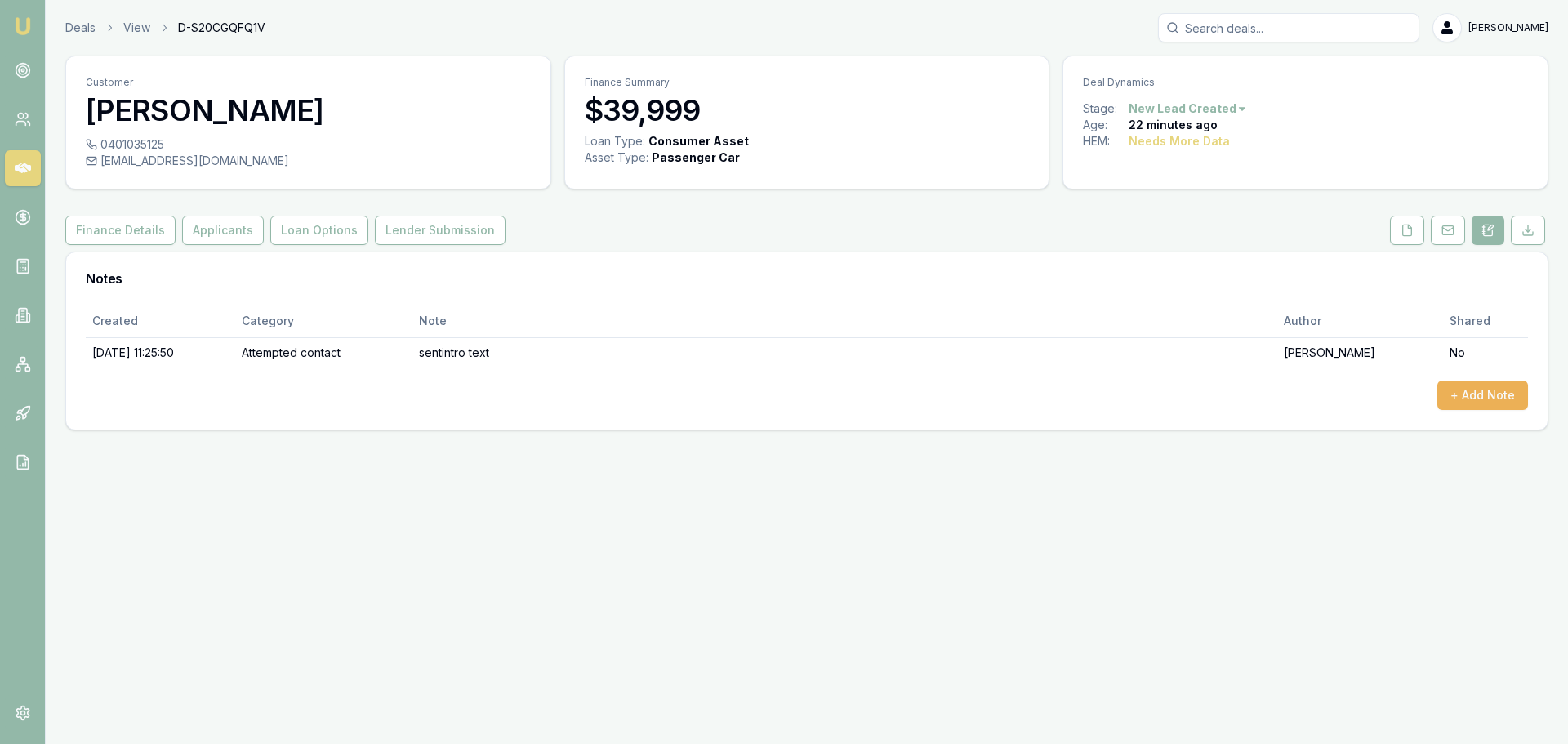
click at [1317, 30] on input "Search deals" at bounding box center [1288, 27] width 262 height 30
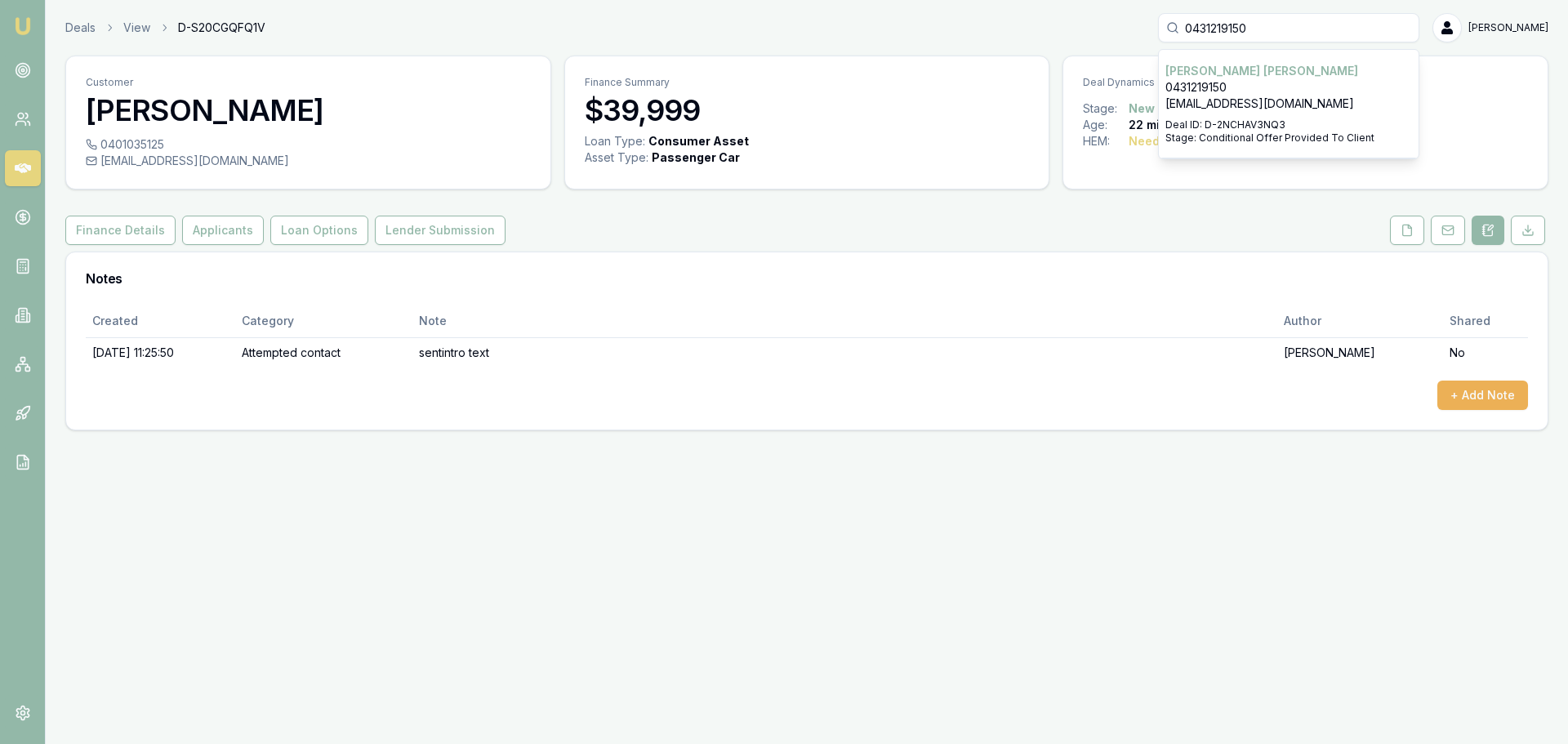
type input "0431219150"
click at [1089, 33] on div "Deals View D-S20CGQFQ1V 0431219150 Brett Miller 0431219150 bm9142@gmail.com Dea…" at bounding box center [807, 27] width 1484 height 30
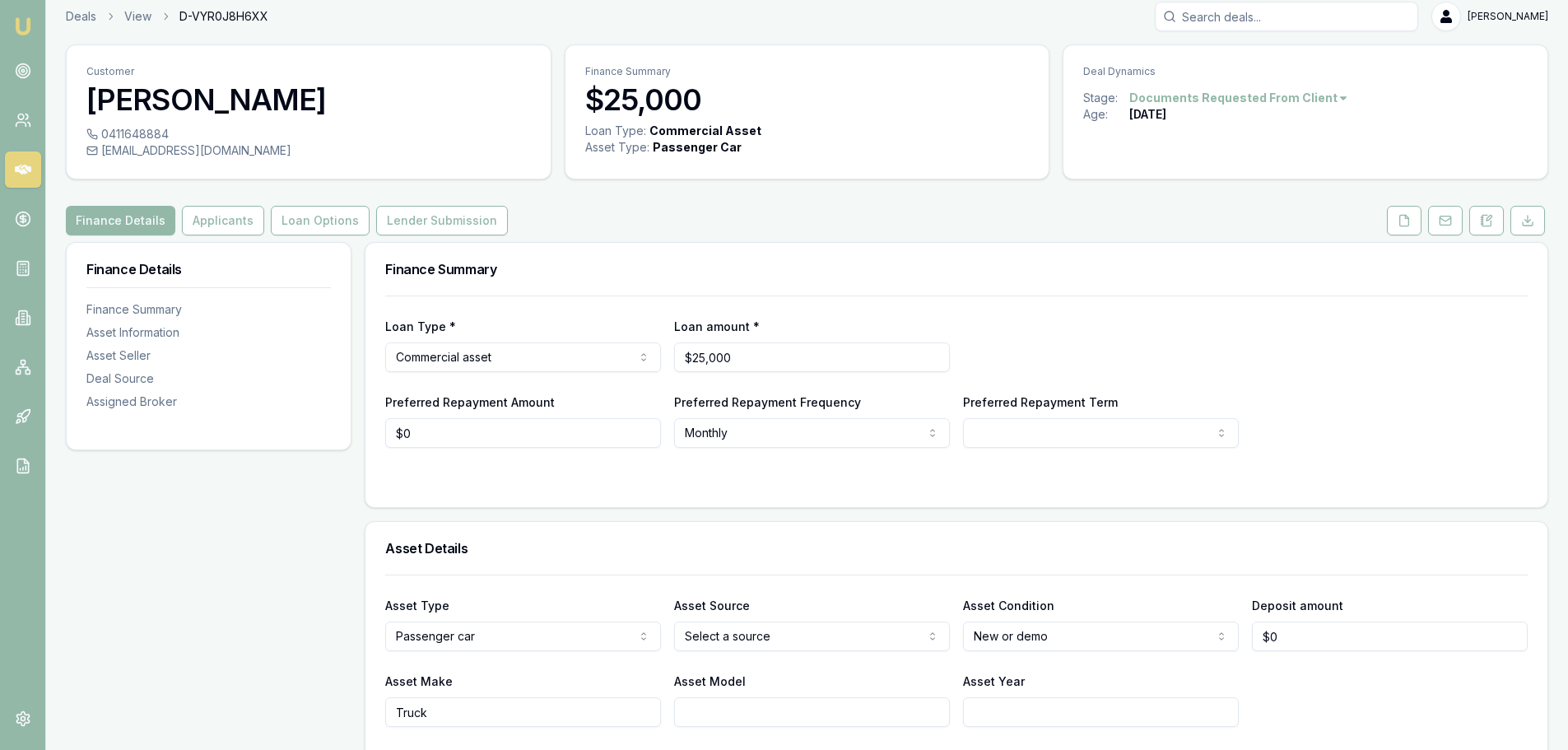
scroll to position [329, 0]
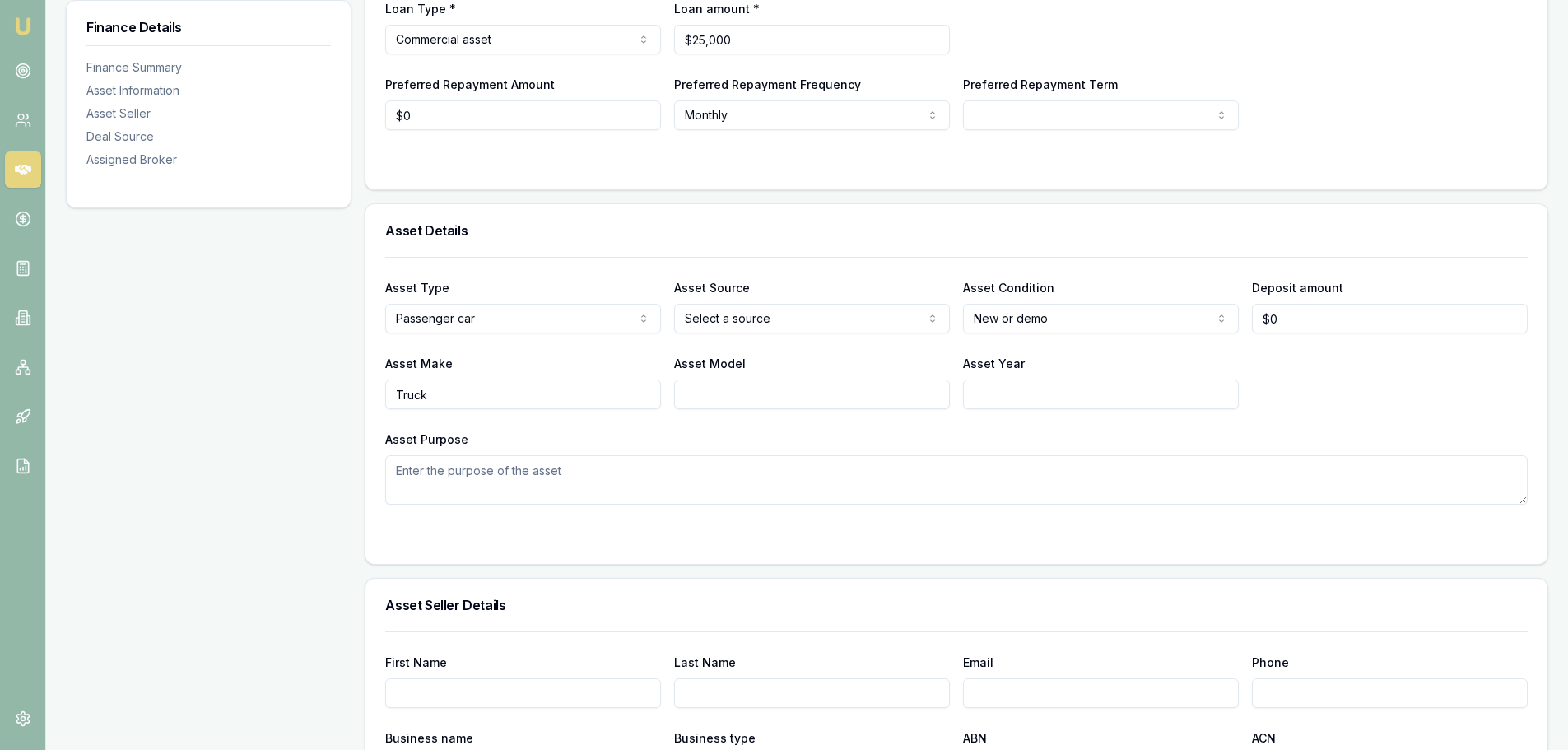
click at [726, 316] on html "Emu Broker Deals View D-VYR0J8H6XX [PERSON_NAME] Shield Toggle Menu Customer [P…" at bounding box center [784, 46] width 1568 height 750
select select "PRIVATE"
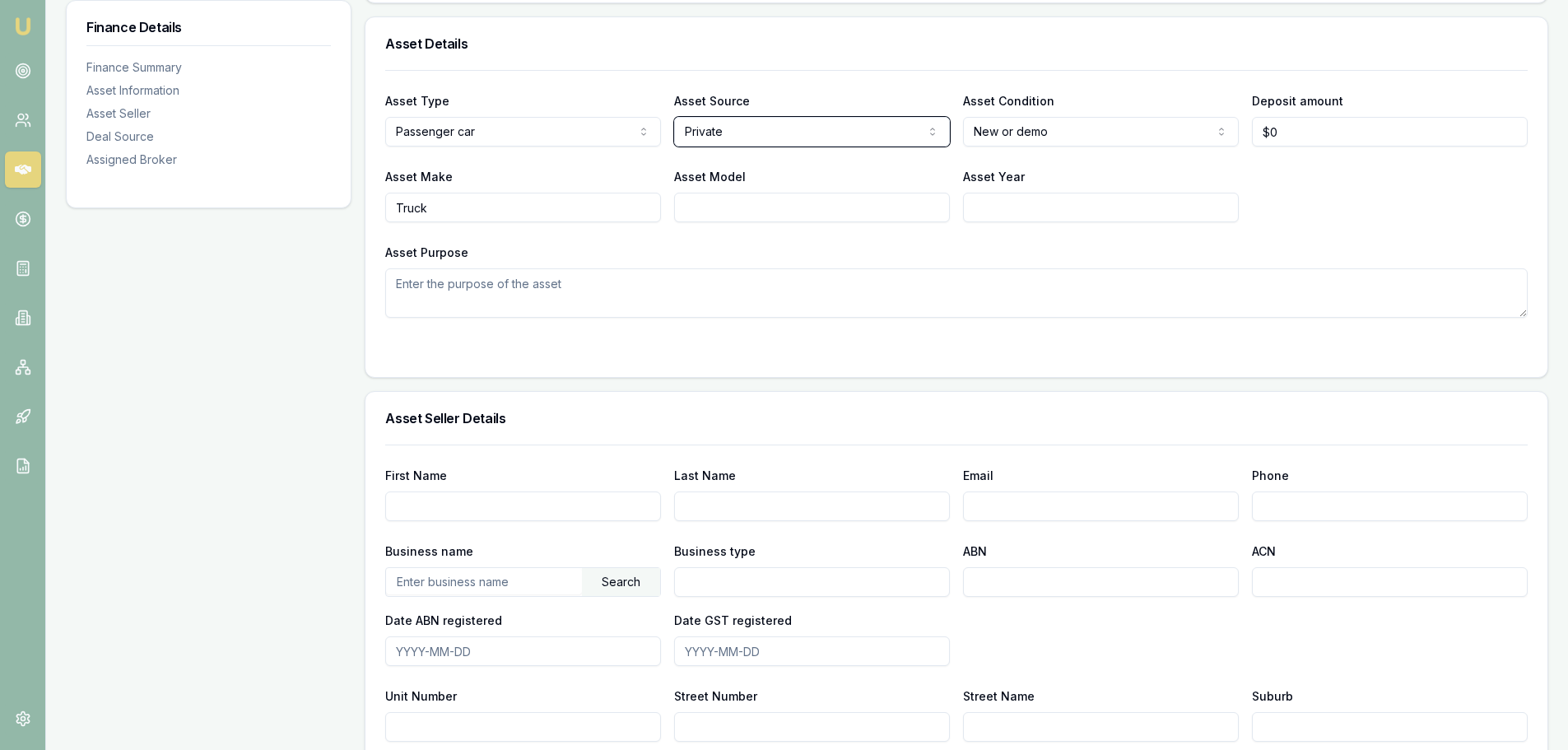
scroll to position [494, 0]
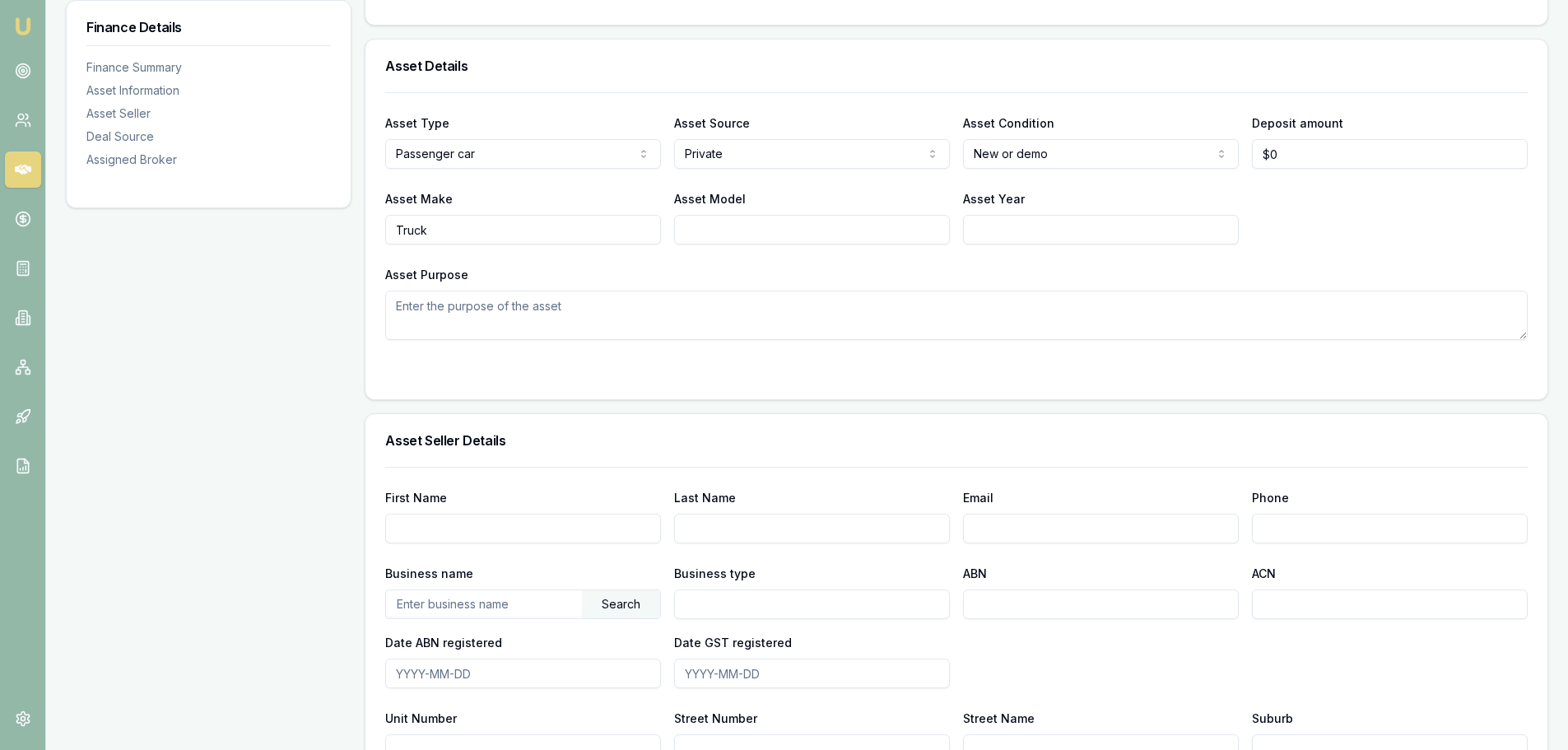
select select "USED"
click at [1073, 265] on div "Asset Purpose" at bounding box center [957, 302] width 1142 height 76
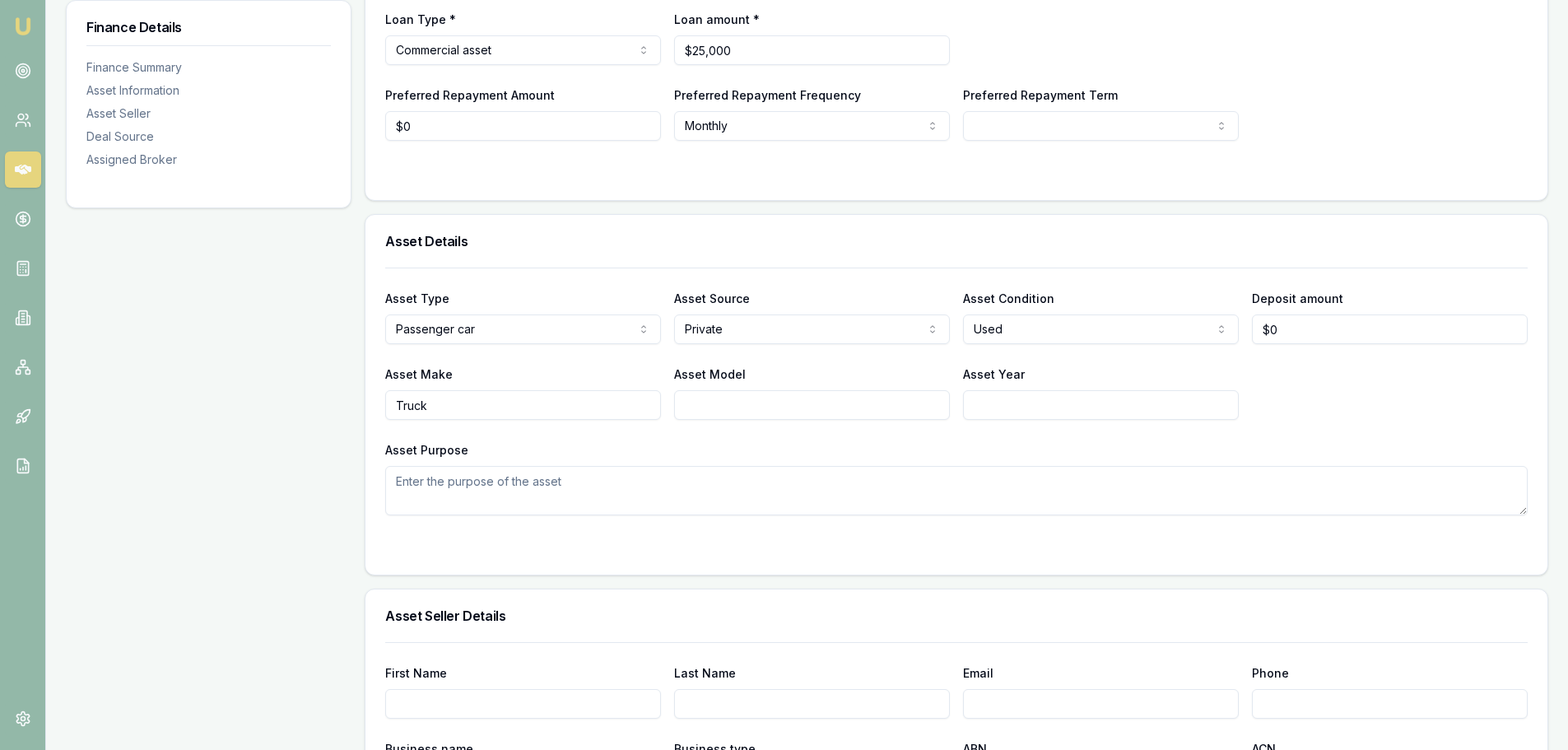
scroll to position [82, 0]
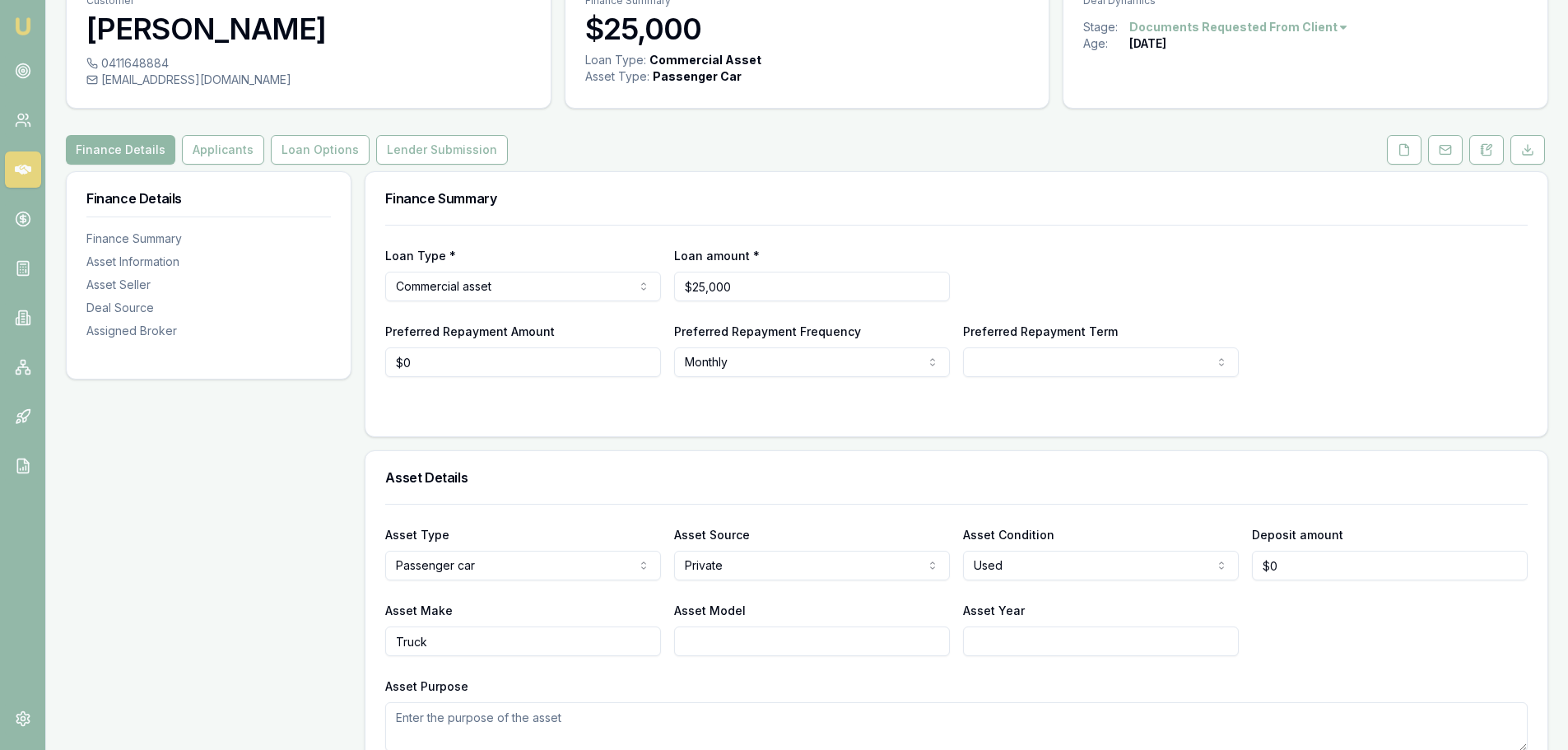
click at [168, 145] on button "Finance Details" at bounding box center [120, 149] width 109 height 30
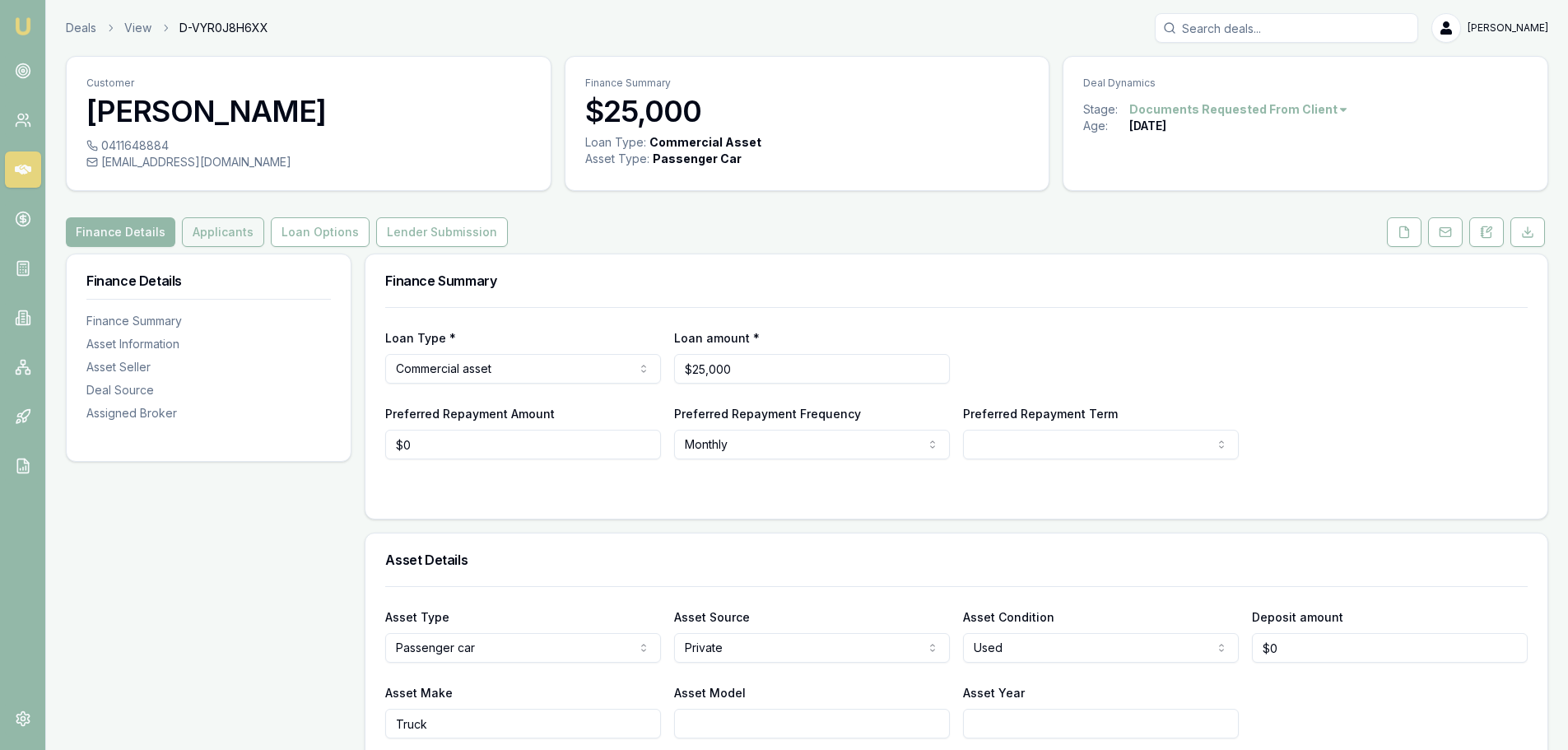
click at [223, 224] on button "Applicants" at bounding box center [223, 232] width 82 height 30
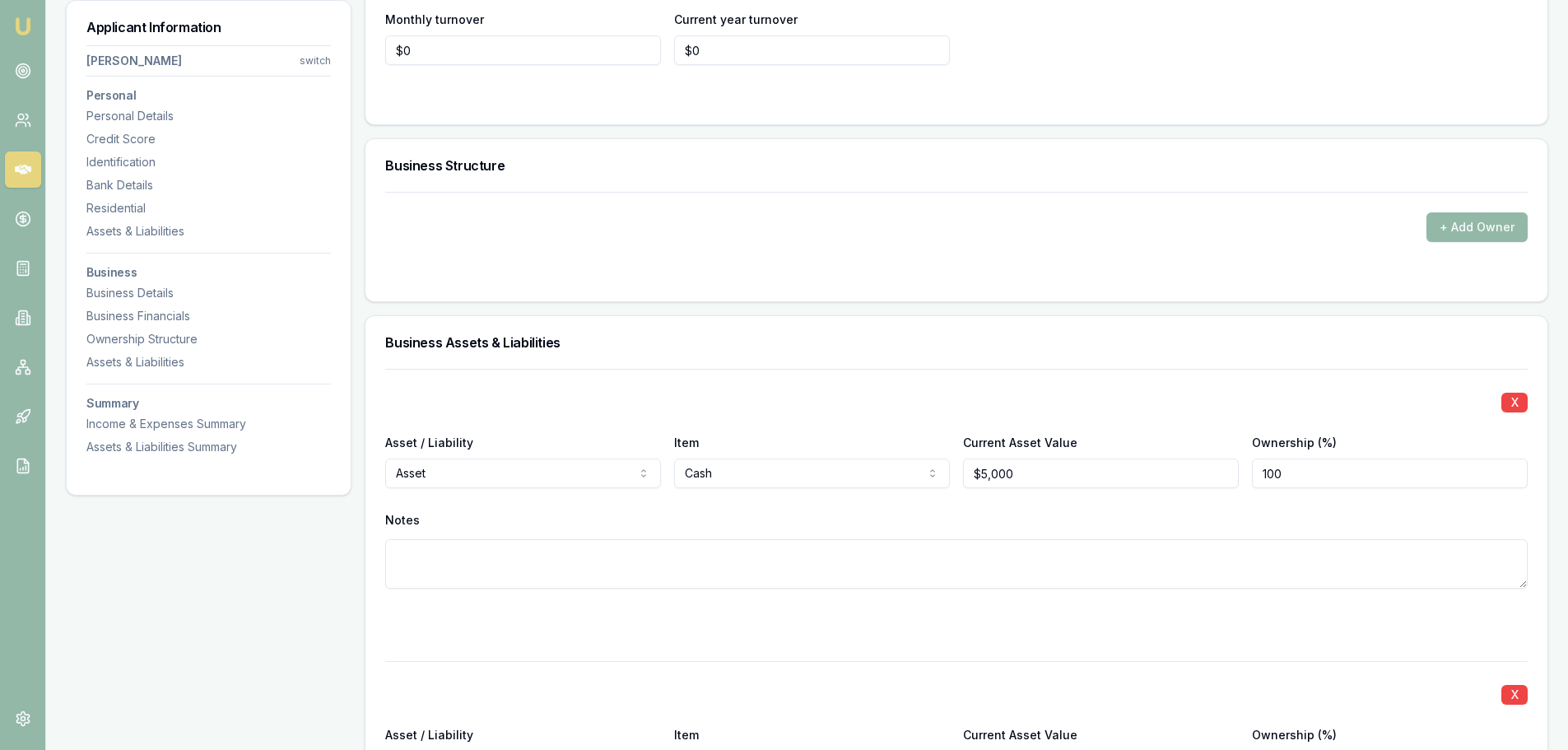
scroll to position [2965, 0]
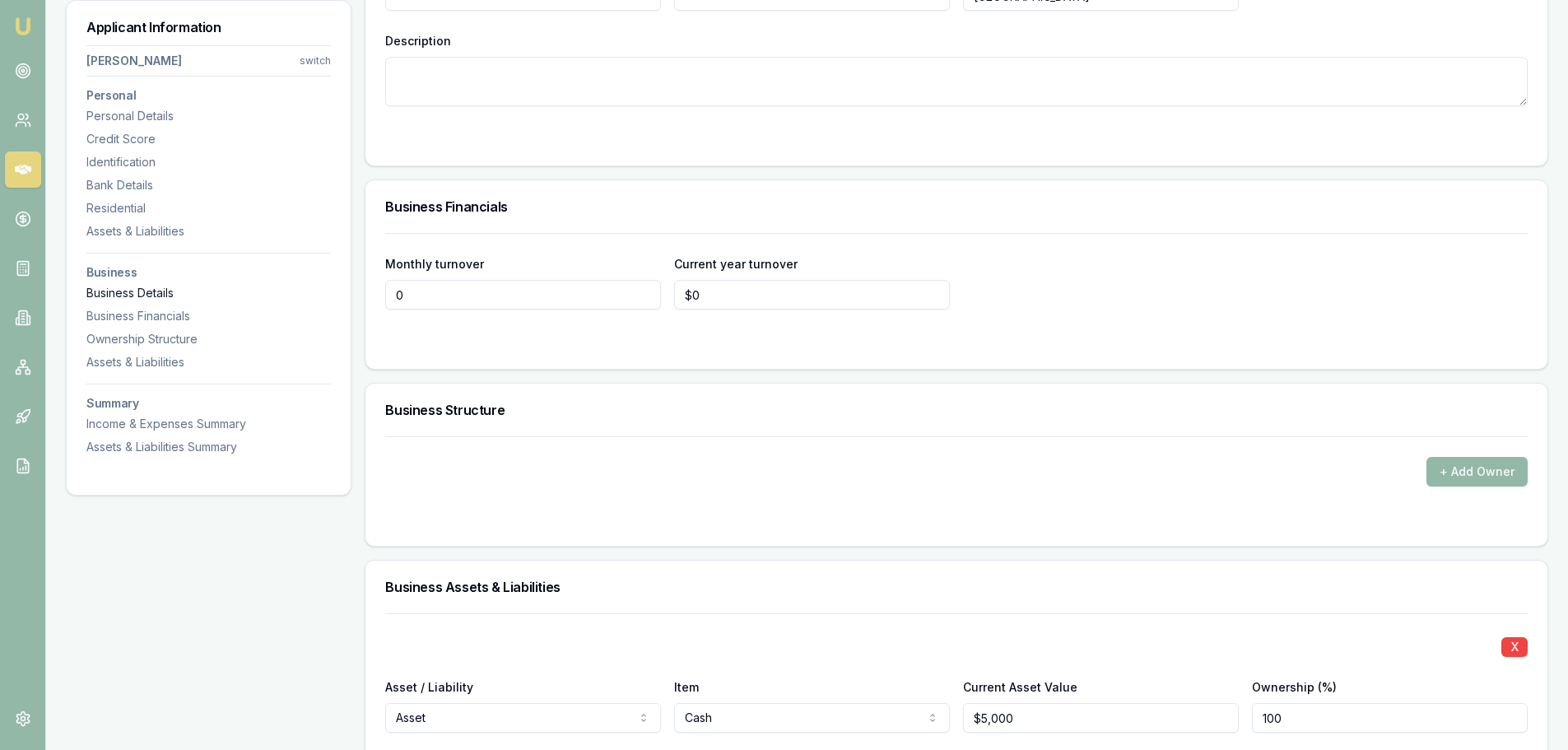
drag, startPoint x: 446, startPoint y: 296, endPoint x: 182, endPoint y: 300, distance: 264.0
type input "$17,500"
drag, startPoint x: 744, startPoint y: 288, endPoint x: 576, endPoint y: 286, distance: 168.0
click at [597, 286] on div "Monthly turnover $17,500 Current year turnover 0" at bounding box center [957, 281] width 1142 height 56
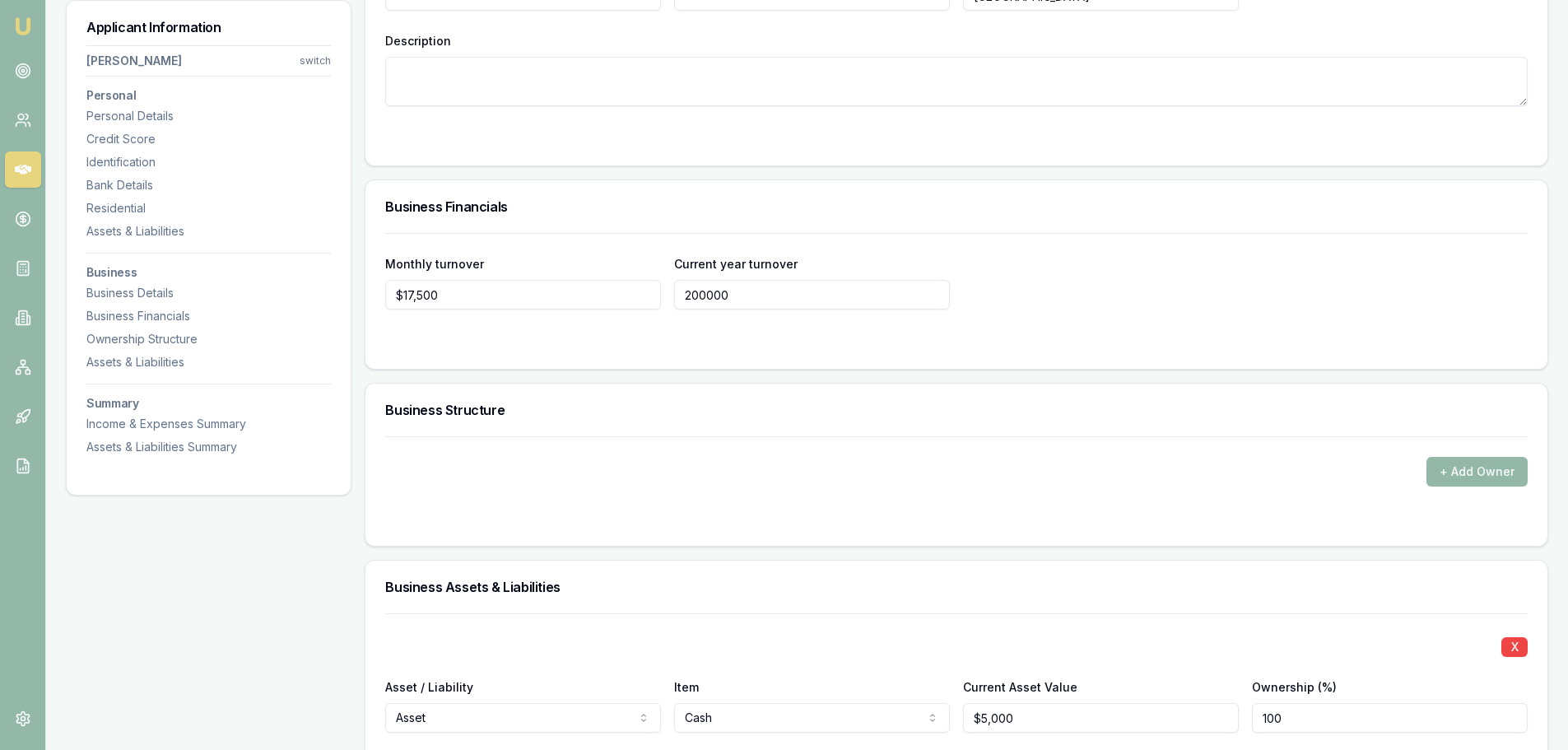
type input "$200,000"
click at [570, 229] on div "Business Financials" at bounding box center [957, 206] width 1182 height 52
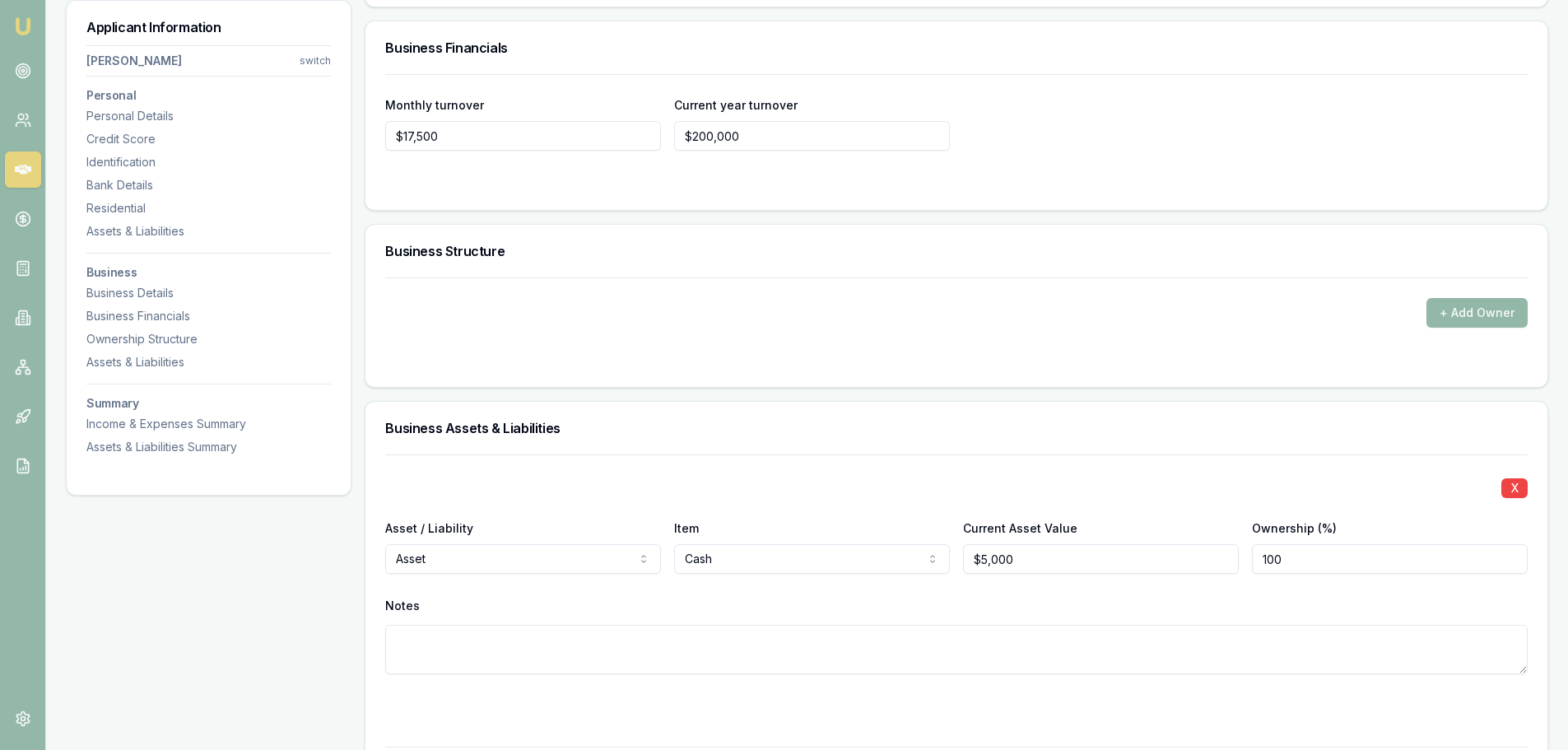
scroll to position [3129, 0]
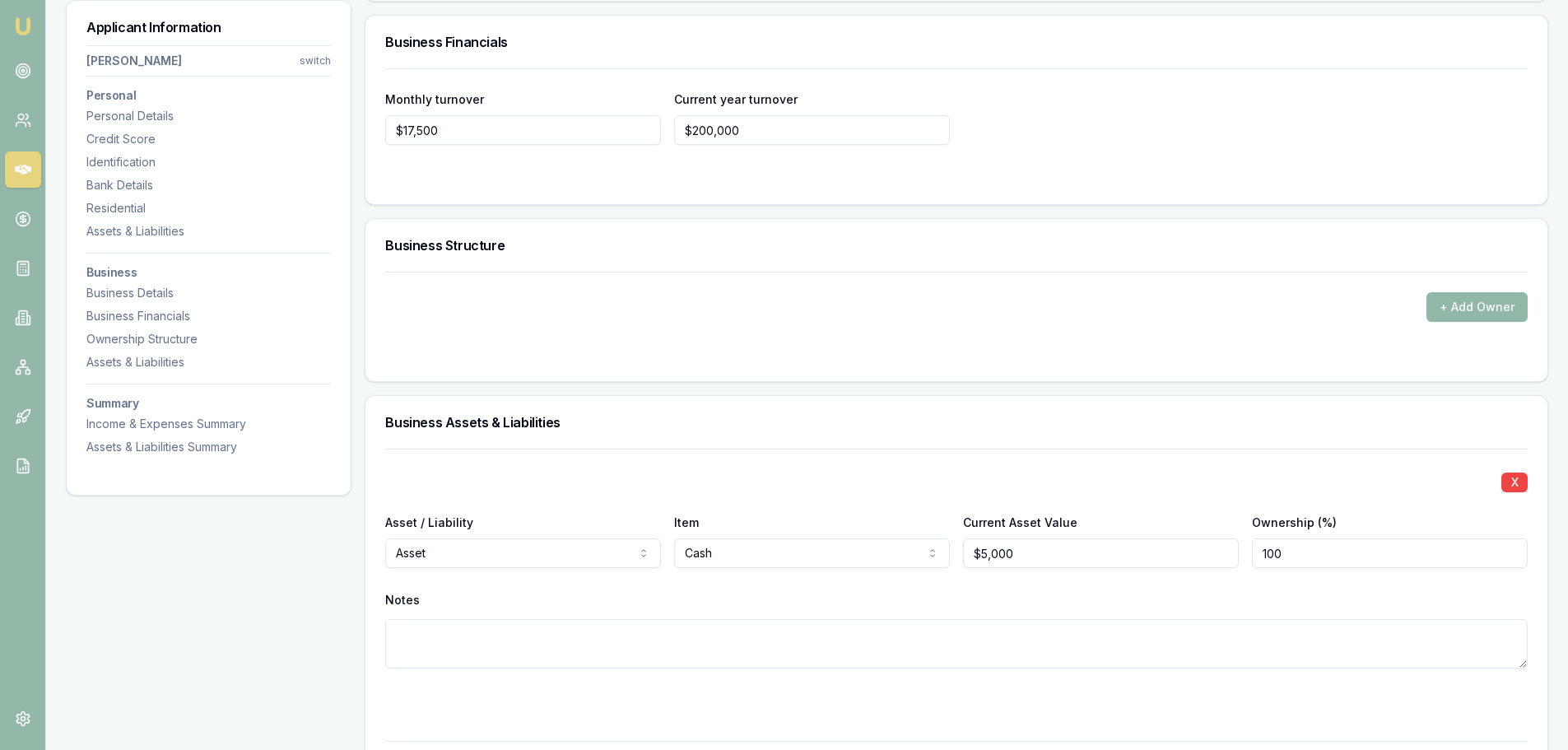
click at [1497, 295] on button "+ Add Owner" at bounding box center [1477, 307] width 101 height 30
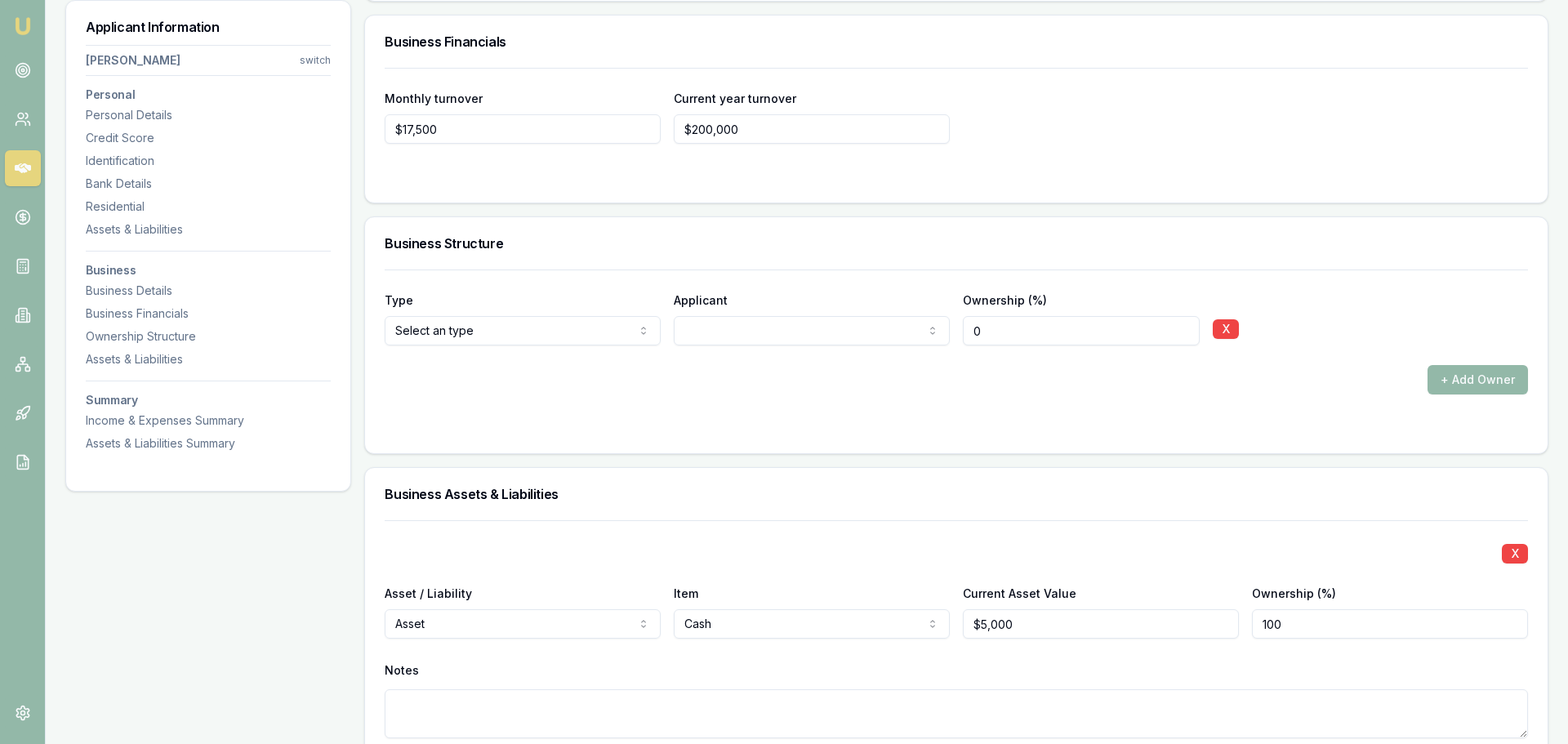
drag, startPoint x: 896, startPoint y: 340, endPoint x: 719, endPoint y: 340, distance: 177.0
click at [750, 340] on div "Type Director Director Shareholder Company Trust Other Applicant Jonathan Munro…" at bounding box center [949, 317] width 1133 height 55
type input "100"
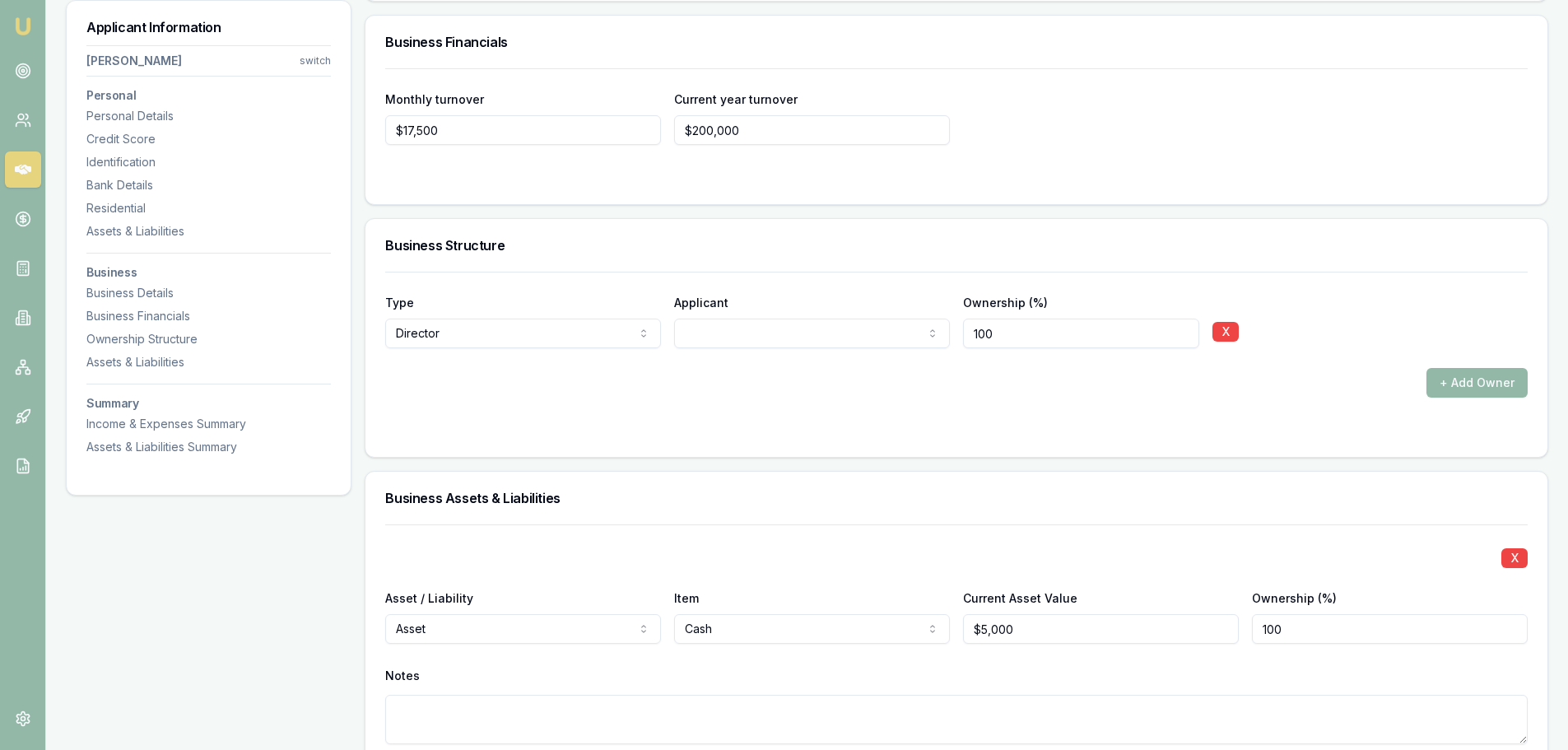
click at [695, 383] on div "+ Add Owner" at bounding box center [957, 382] width 1142 height 30
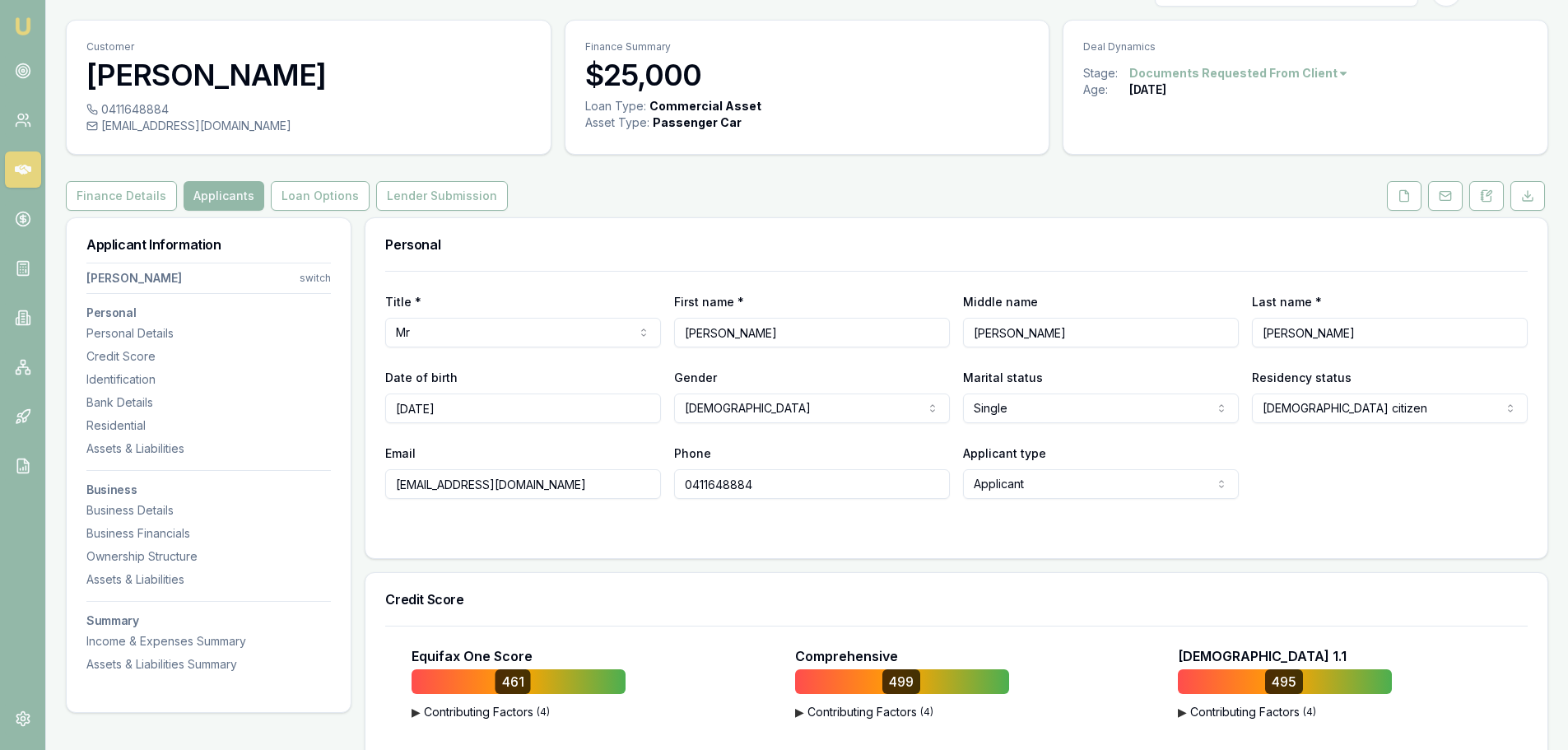
scroll to position [0, 0]
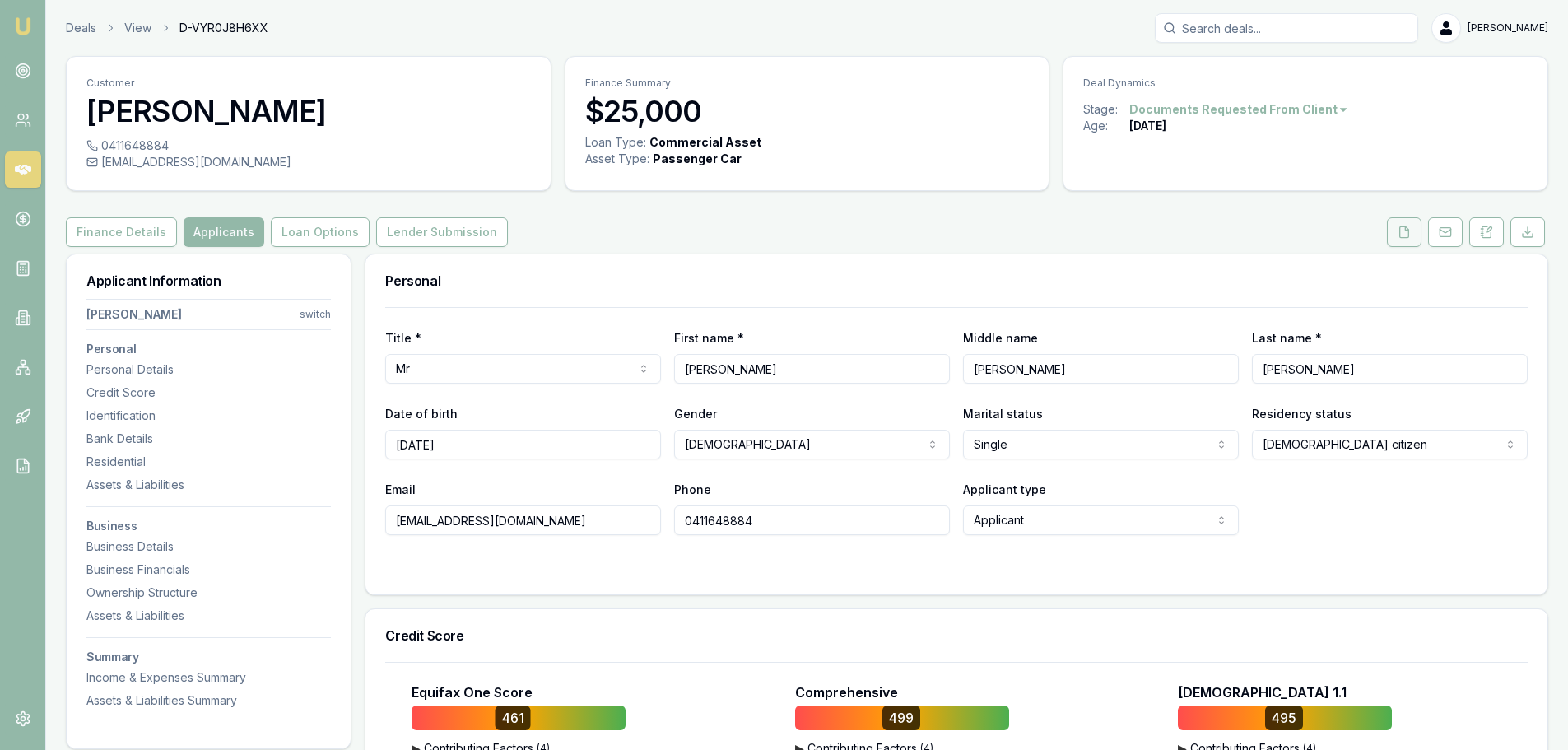
click at [1399, 244] on button at bounding box center [1404, 232] width 34 height 30
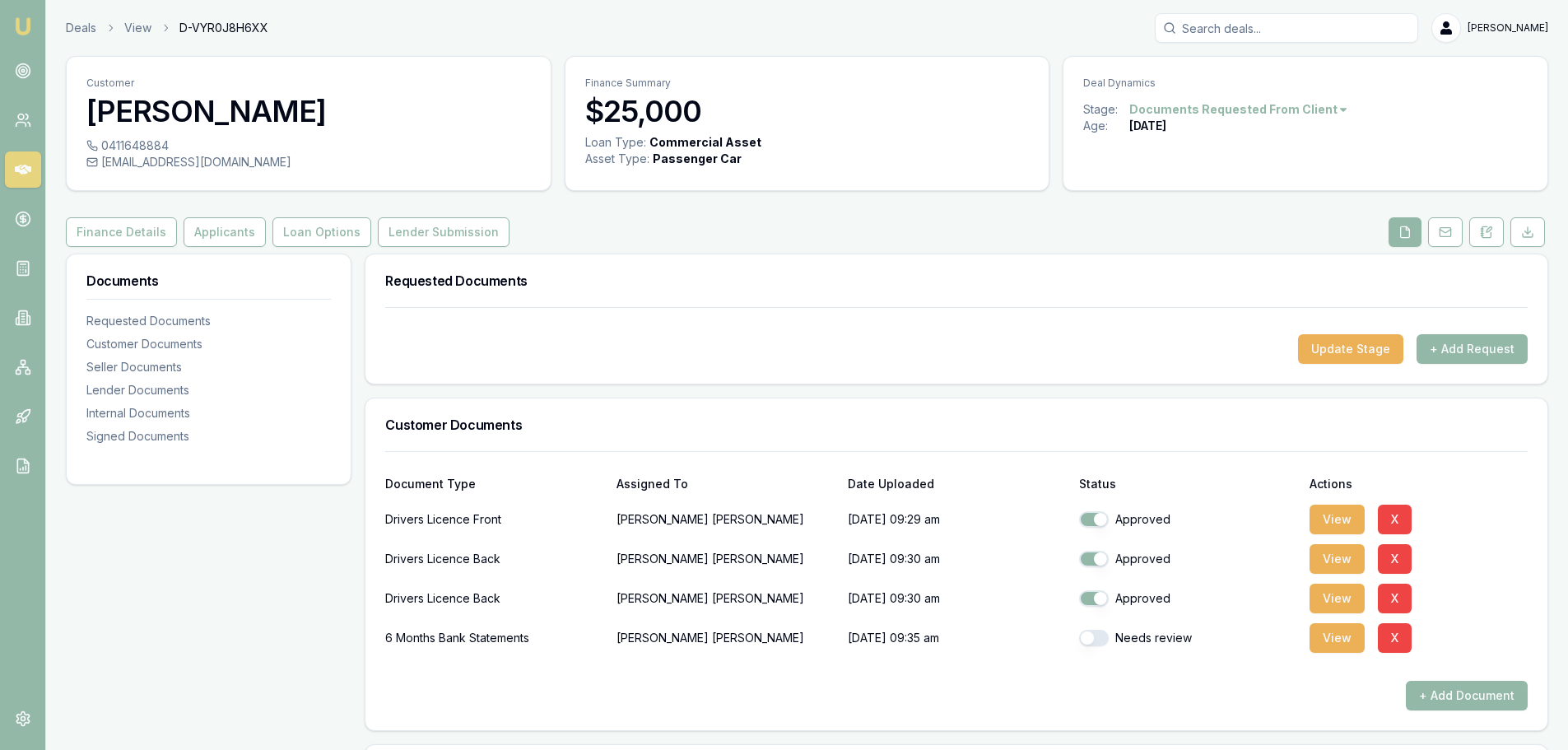
click at [1102, 634] on button "button" at bounding box center [1094, 637] width 30 height 16
checkbox input "true"
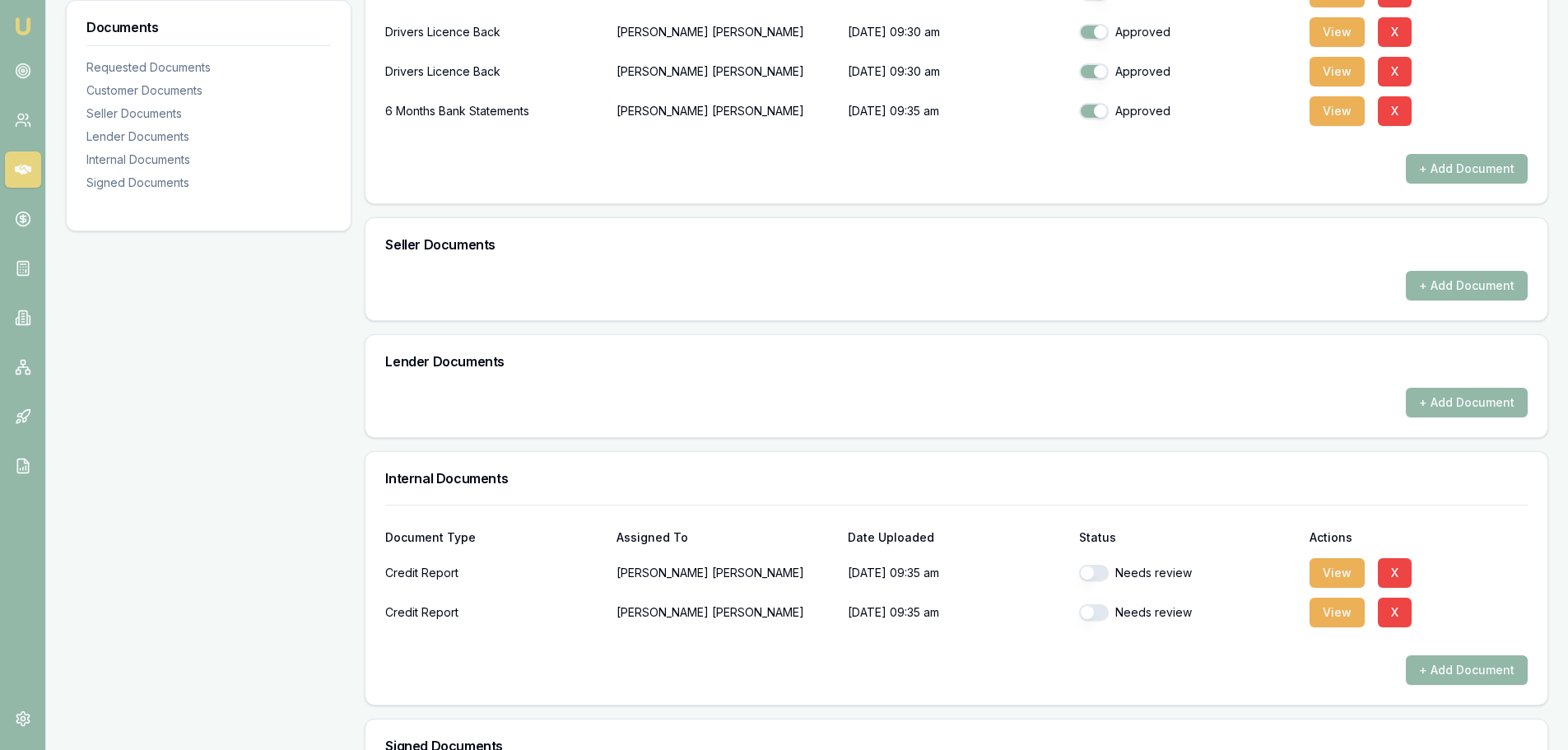
scroll to position [659, 0]
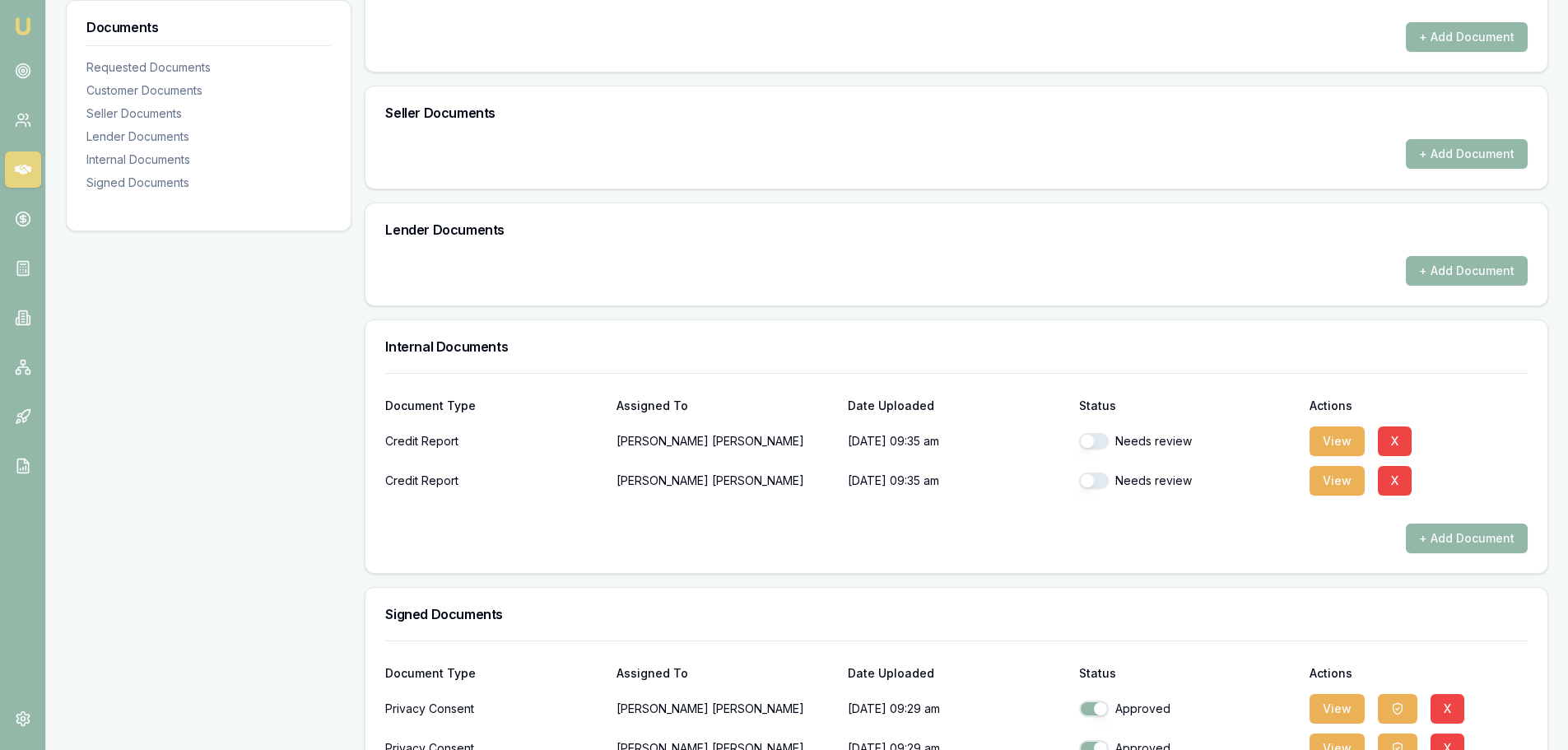
click at [1103, 442] on button "button" at bounding box center [1094, 441] width 30 height 16
checkbox input "true"
click at [1102, 472] on div "Needs review" at bounding box center [1188, 481] width 218 height 33
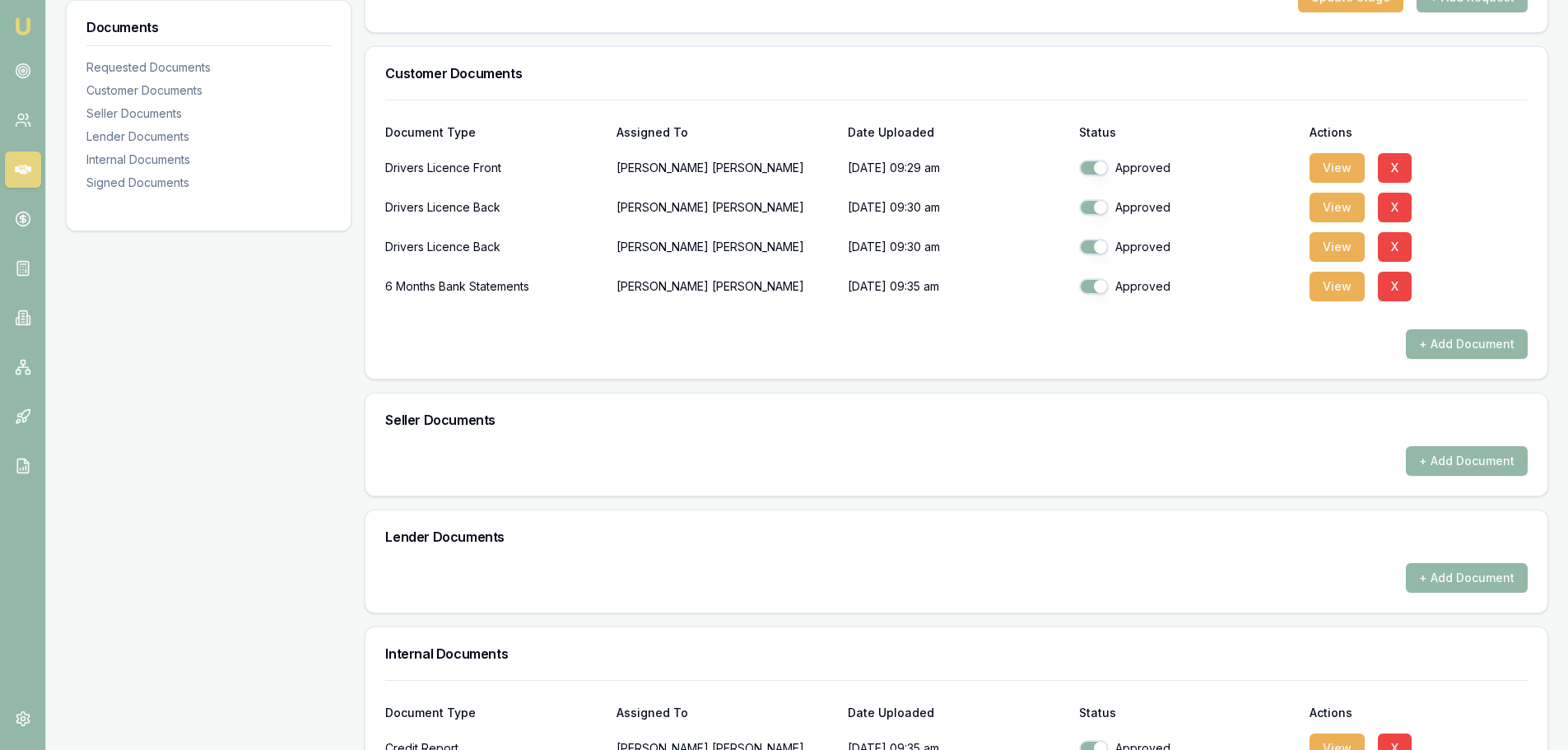
scroll to position [0, 0]
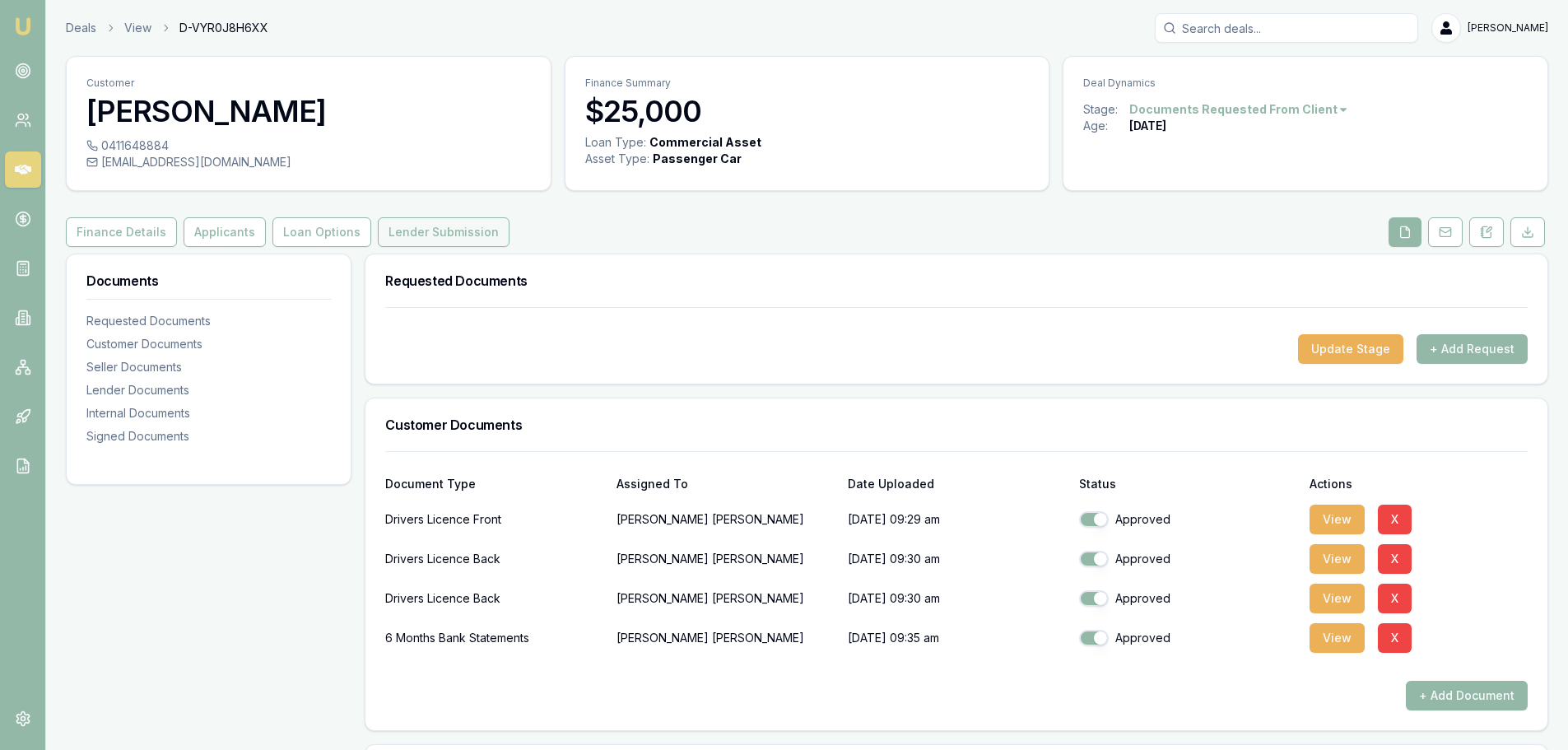
click at [401, 229] on button "Lender Submission" at bounding box center [443, 232] width 131 height 30
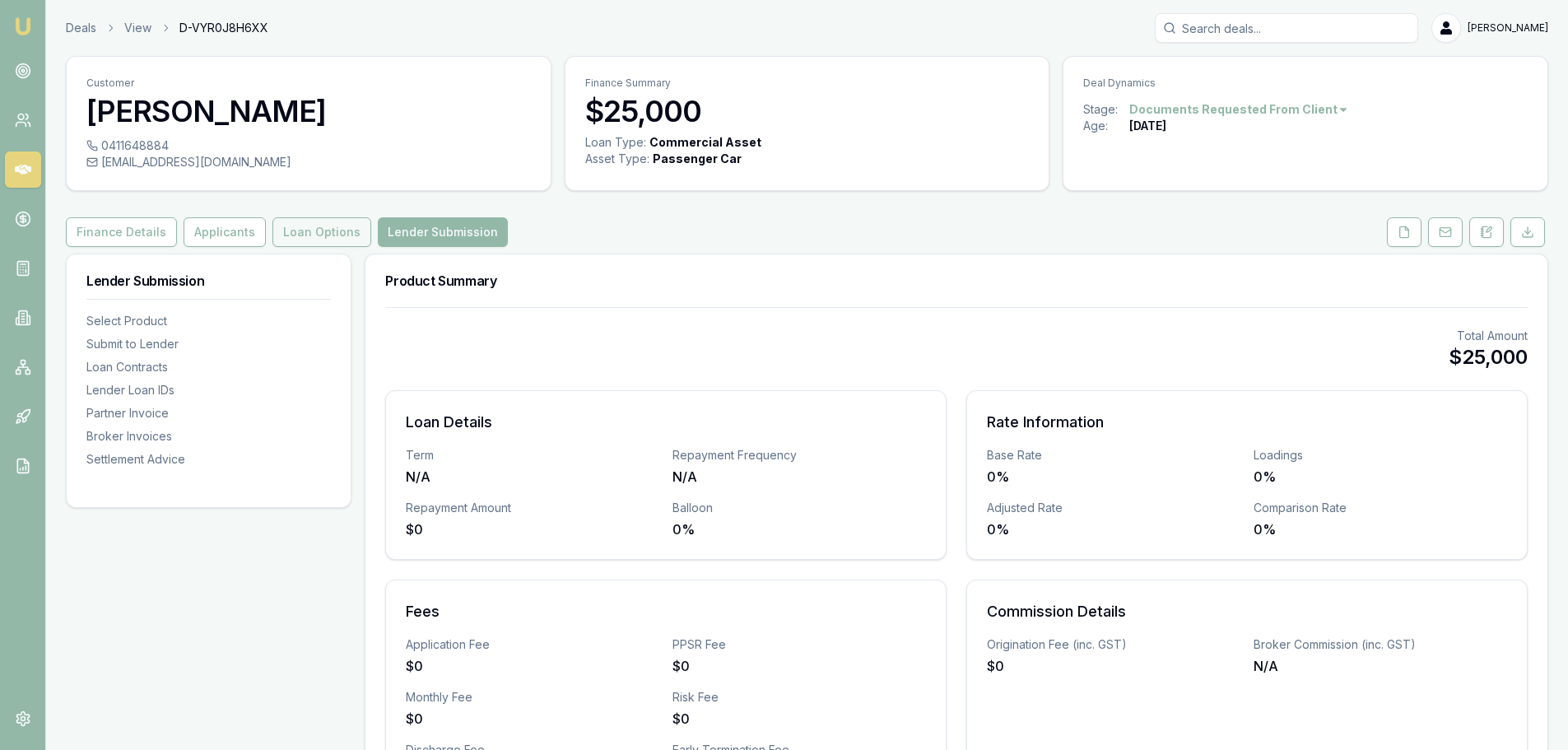
click at [293, 229] on button "Loan Options" at bounding box center [321, 232] width 99 height 30
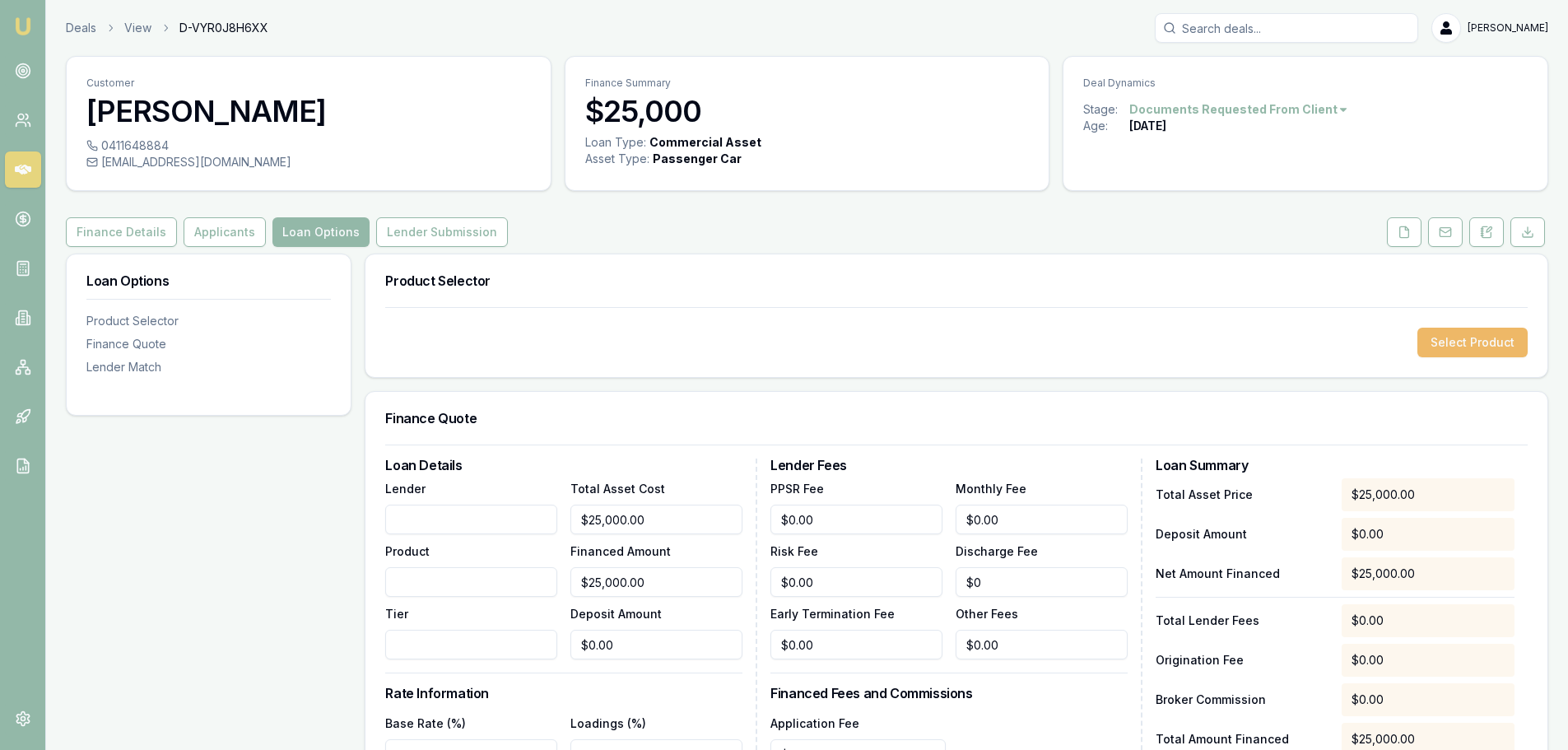
click at [1459, 348] on button "Select Product" at bounding box center [1473, 342] width 110 height 30
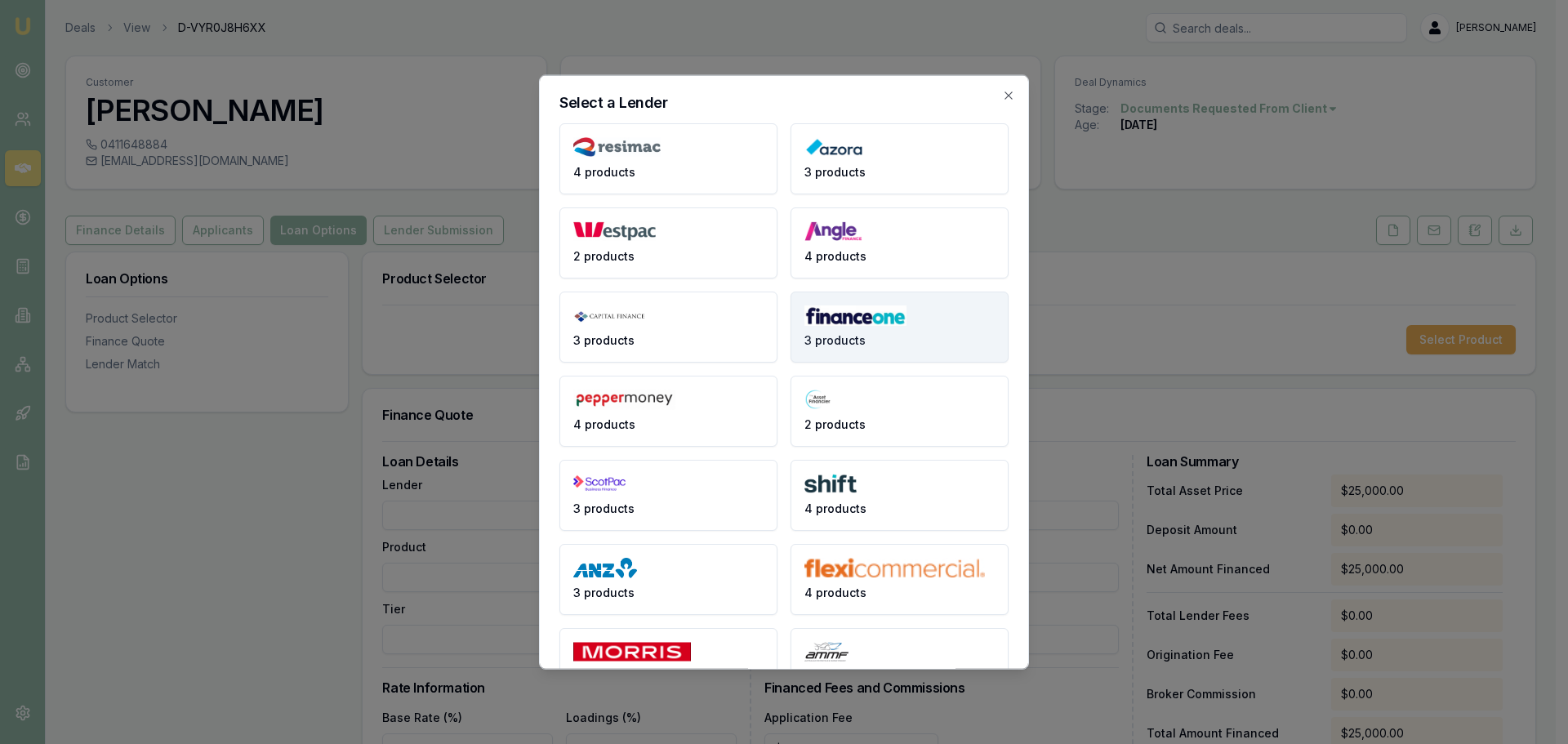
click at [832, 326] on button "3 products" at bounding box center [900, 326] width 218 height 71
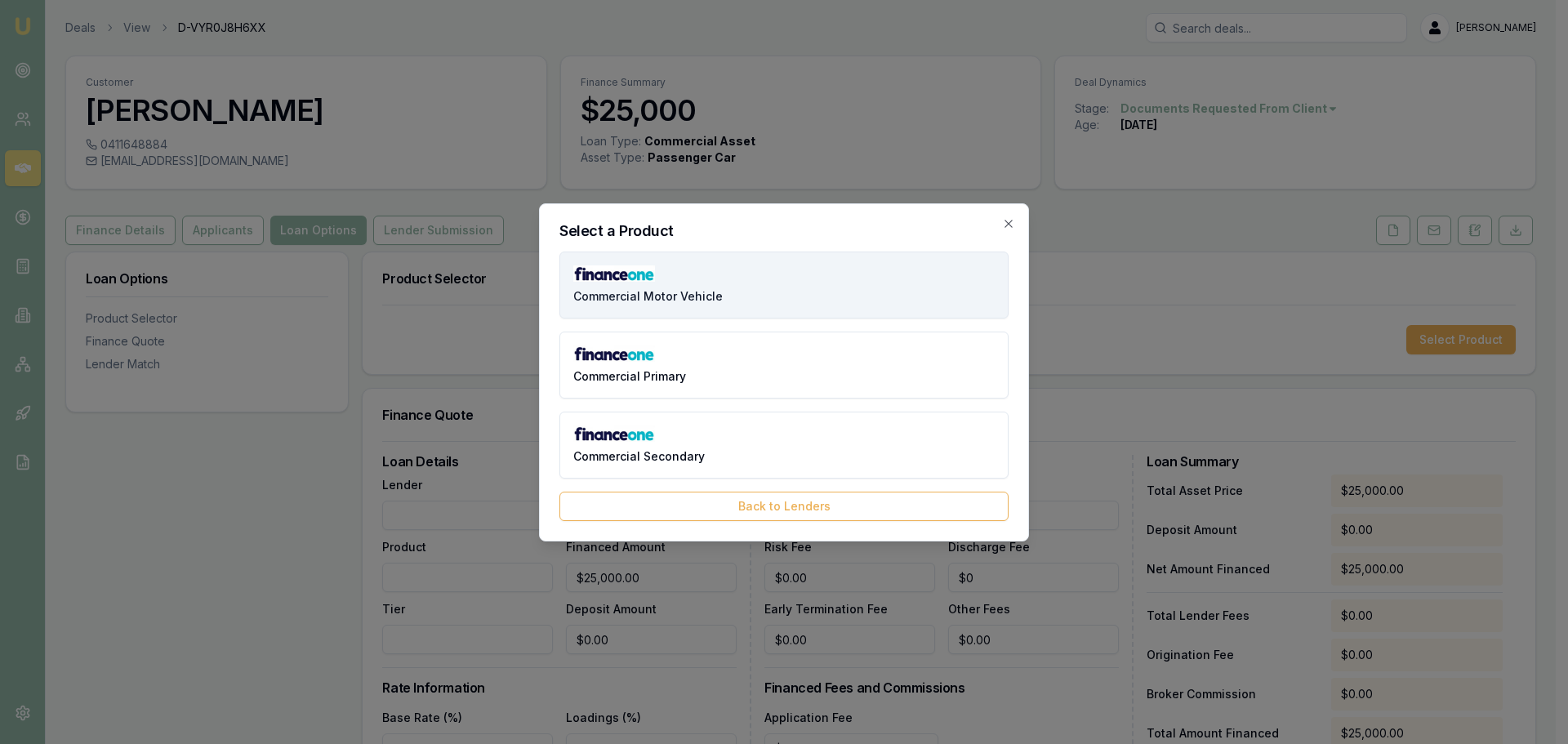
click at [817, 282] on button "Commercial Motor Vehicle" at bounding box center [784, 285] width 449 height 67
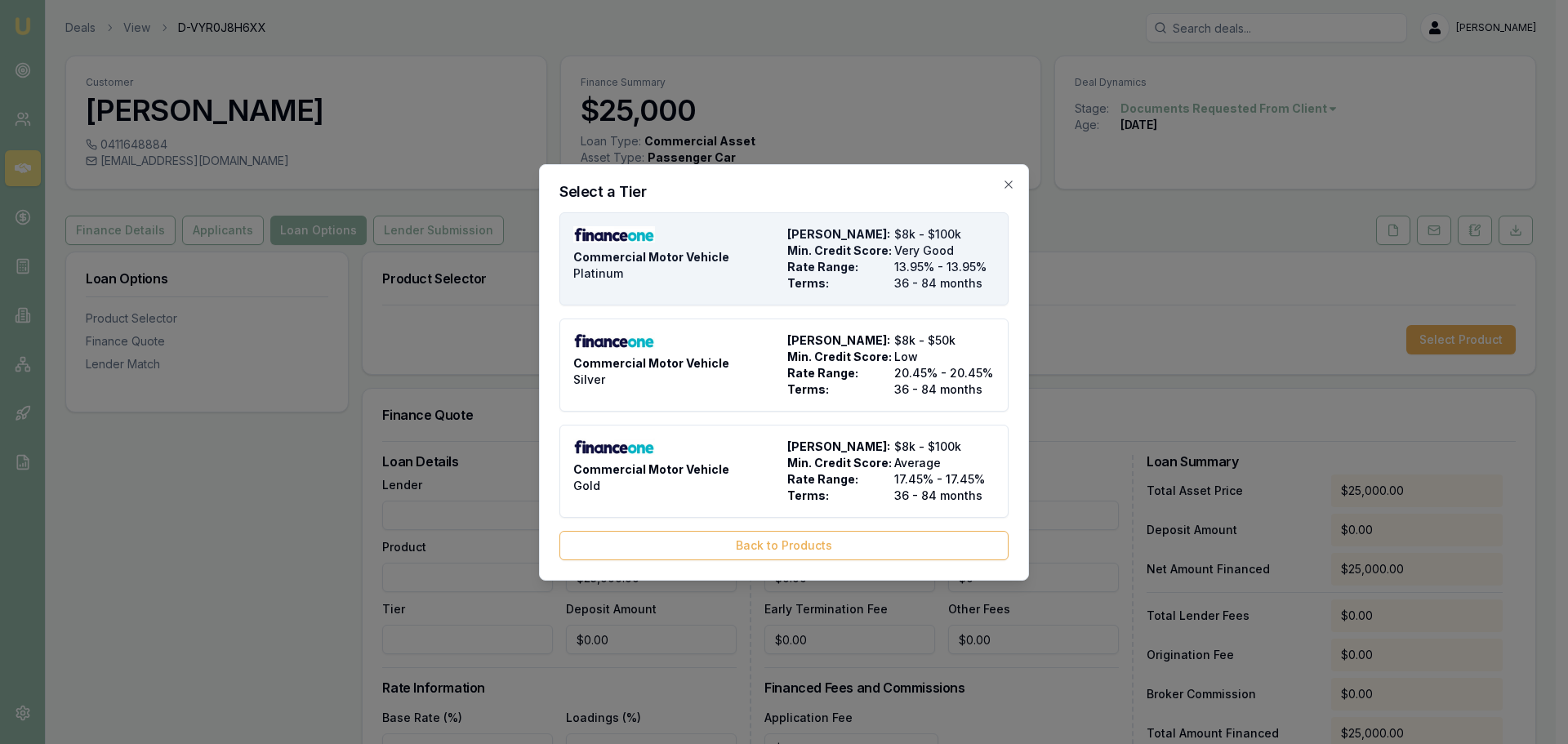
click at [776, 273] on div "Commercial Motor Vehicle Platinum" at bounding box center [677, 259] width 207 height 66
type input "Finance One"
type input "Commercial Motor Vehicle"
type input "Platinum"
type input "13.95"
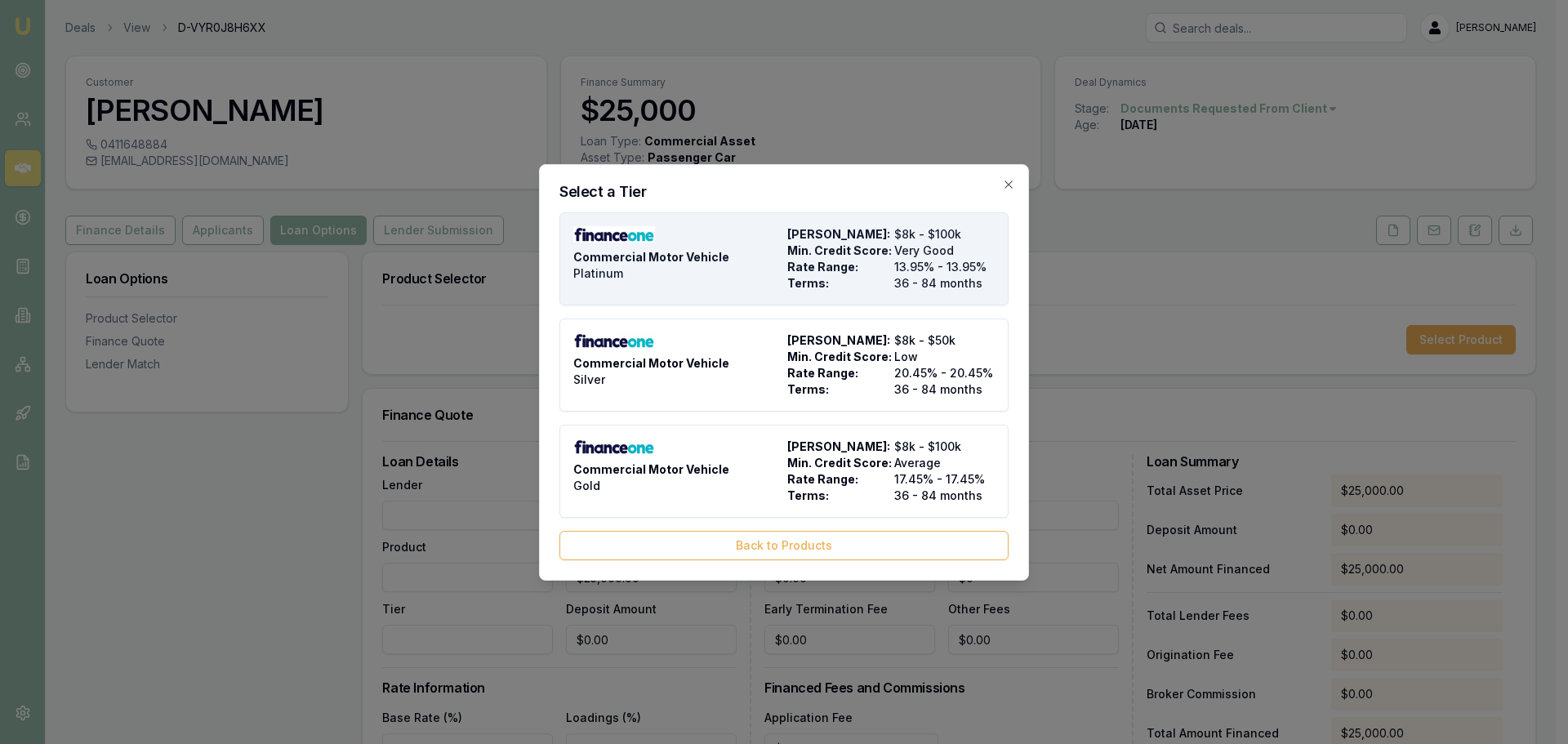
type input "36"
type input "$27.00"
type input "$1,095.00"
type input "1000"
type input "10"
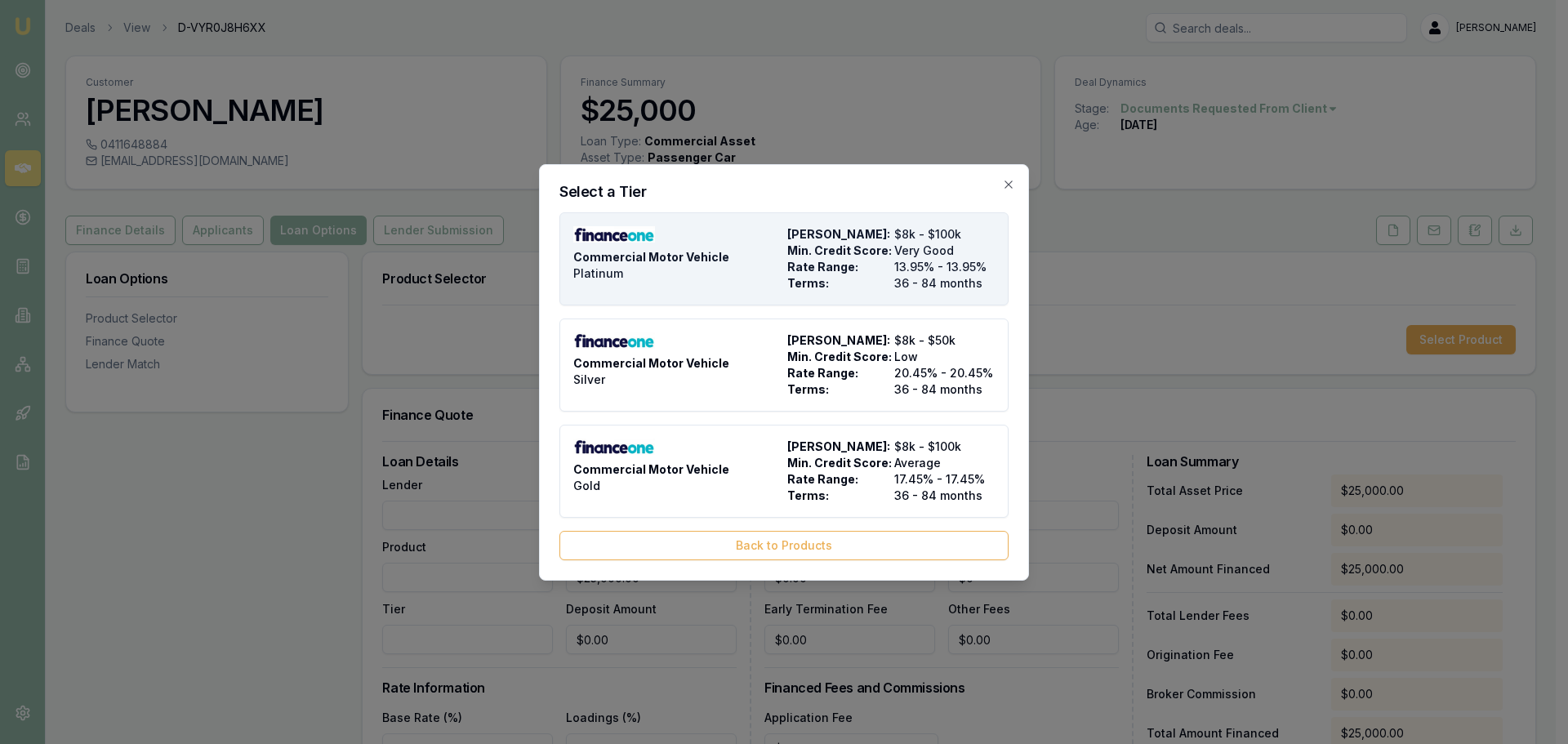
type input "$2,500.00"
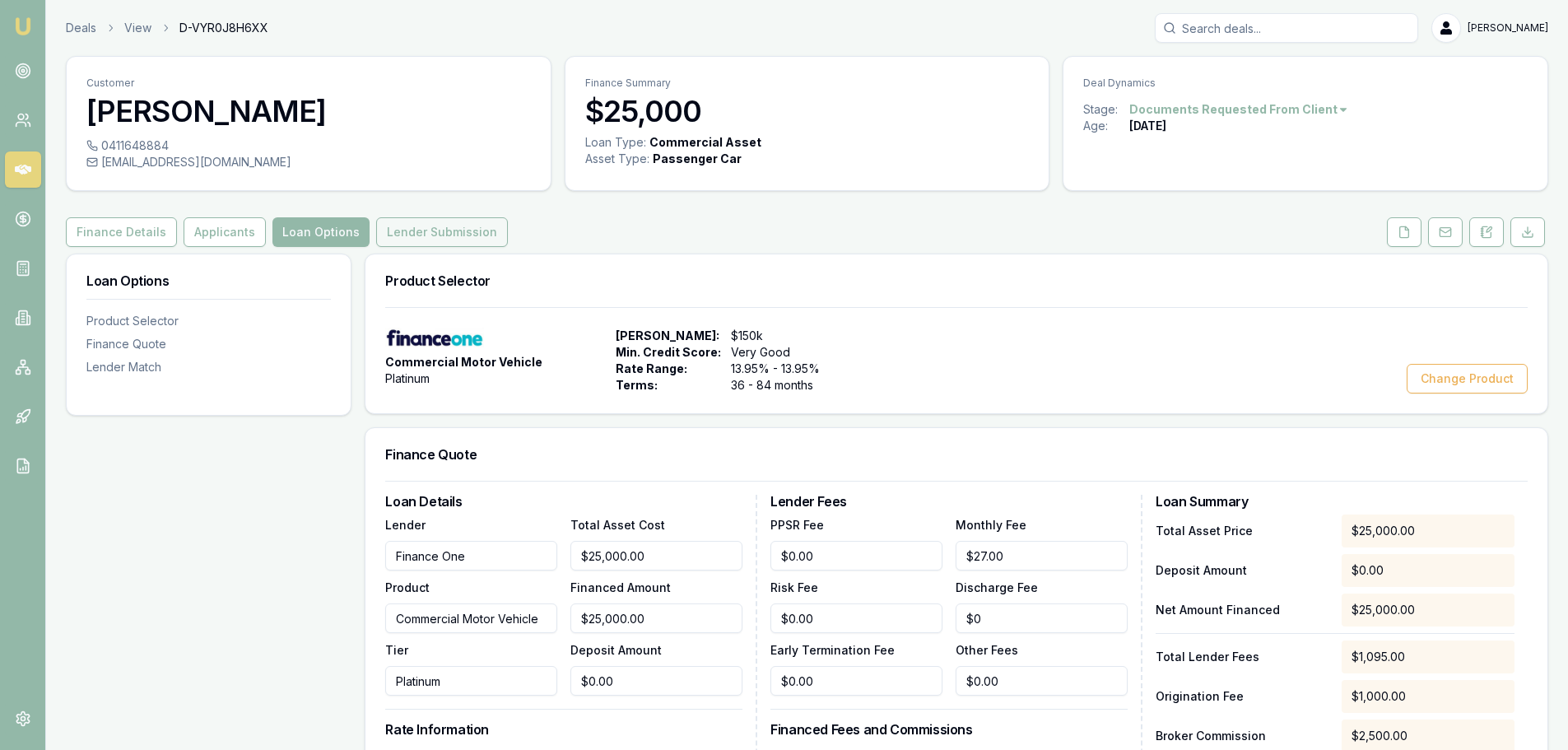
click at [413, 237] on button "Lender Submission" at bounding box center [441, 232] width 131 height 30
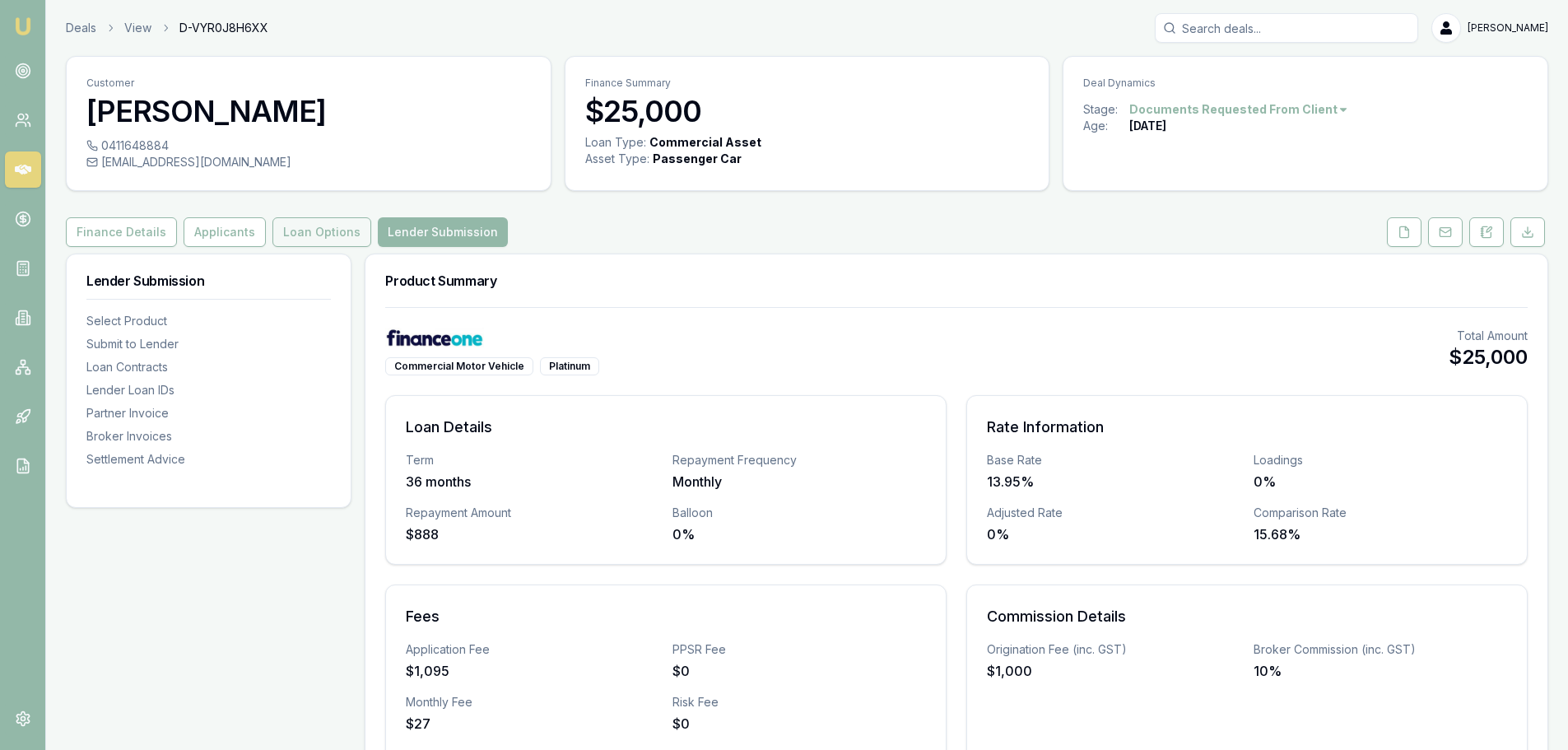
click at [329, 230] on button "Loan Options" at bounding box center [321, 232] width 99 height 30
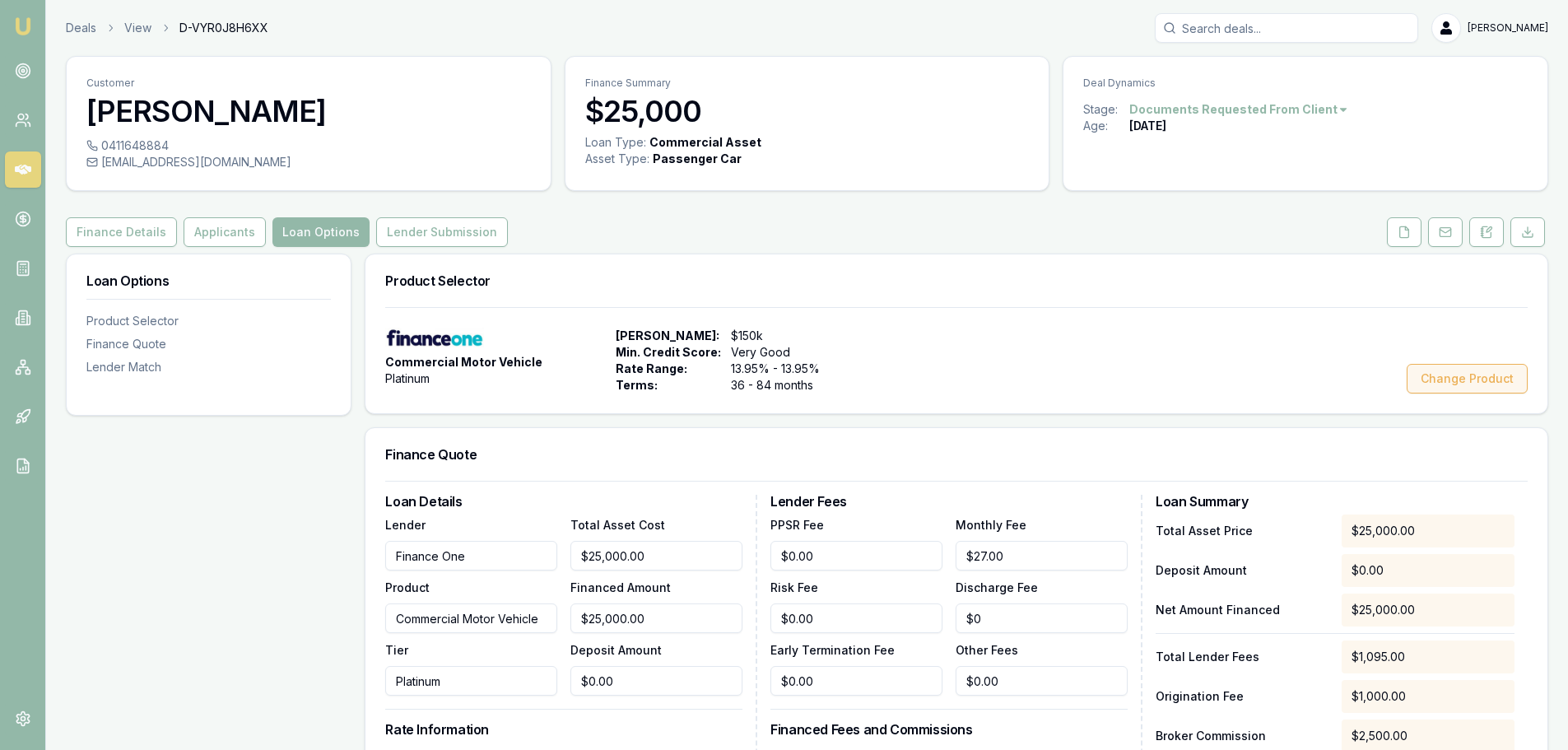
click at [1452, 384] on button "Change Product" at bounding box center [1467, 379] width 121 height 30
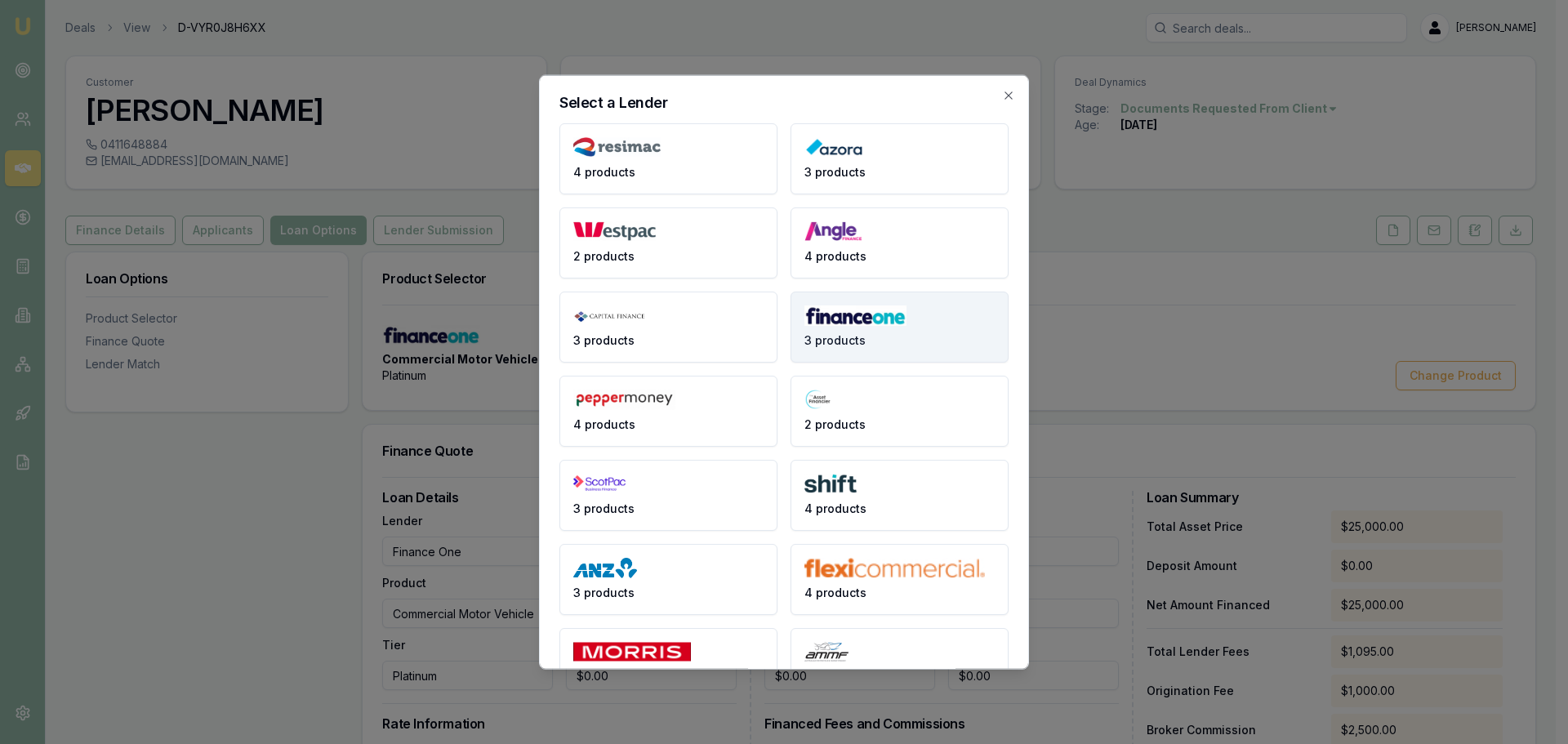
click at [891, 318] on img at bounding box center [856, 315] width 102 height 20
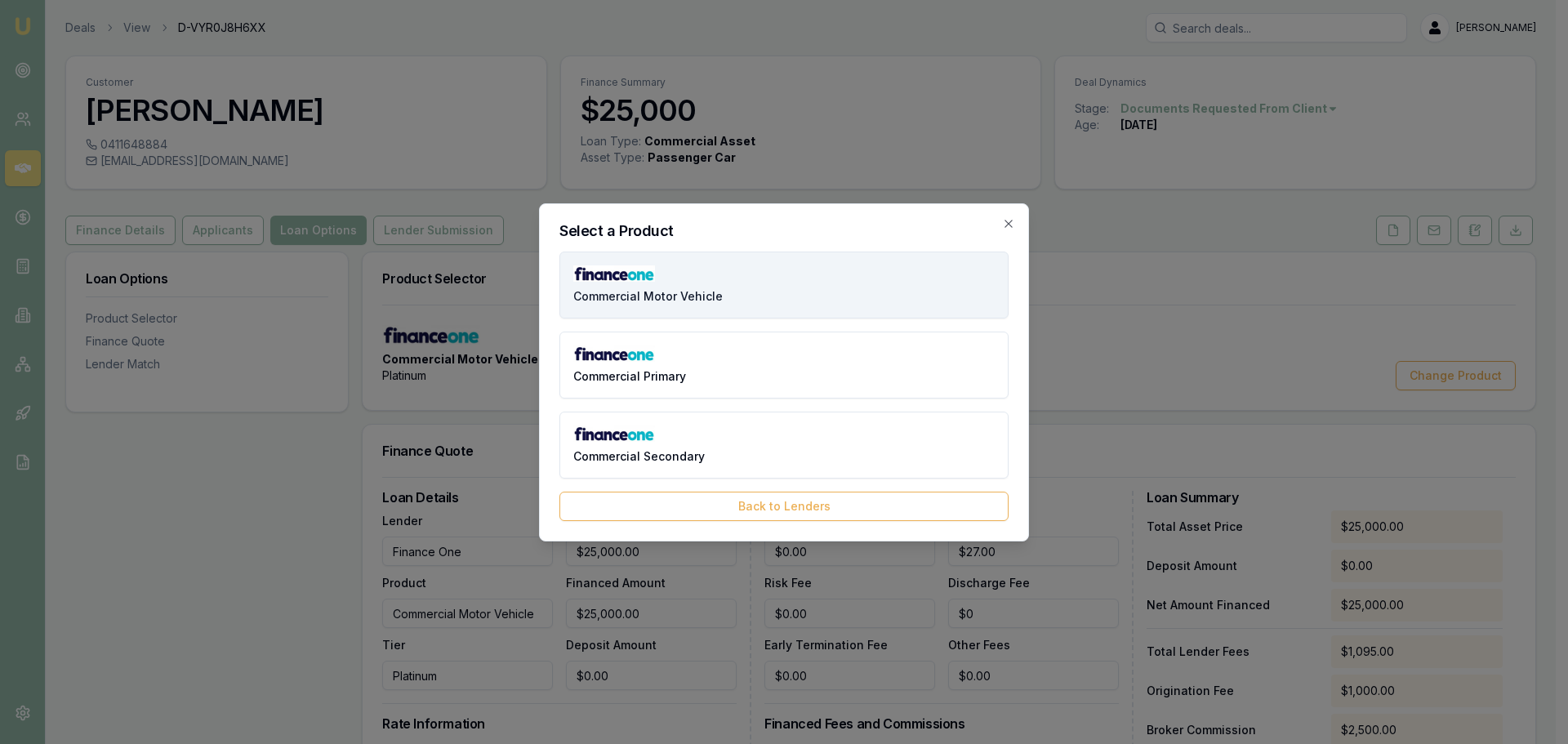
click at [756, 285] on button "Commercial Motor Vehicle" at bounding box center [784, 285] width 449 height 67
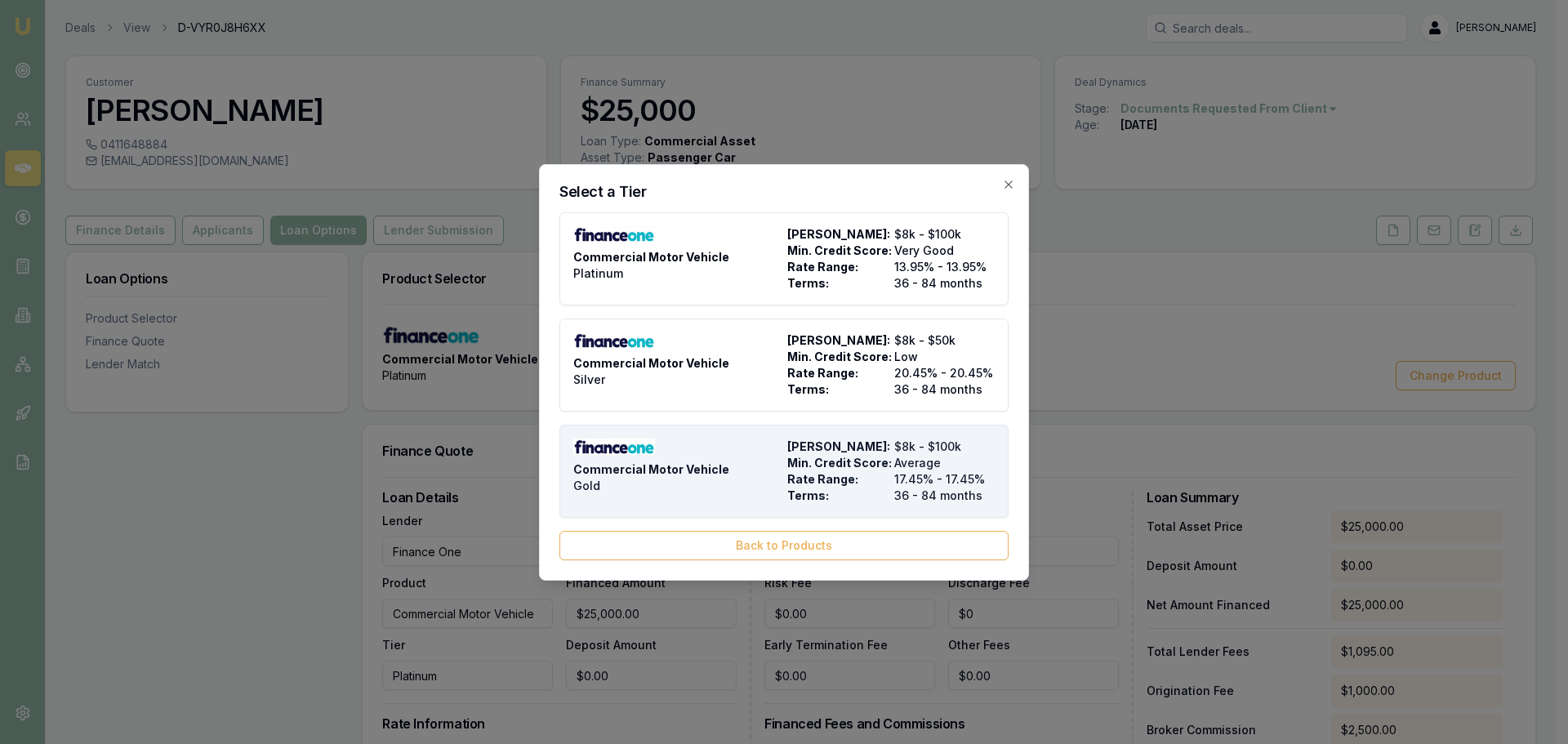
click at [764, 464] on div "Commercial Motor Vehicle Gold" at bounding box center [677, 471] width 207 height 66
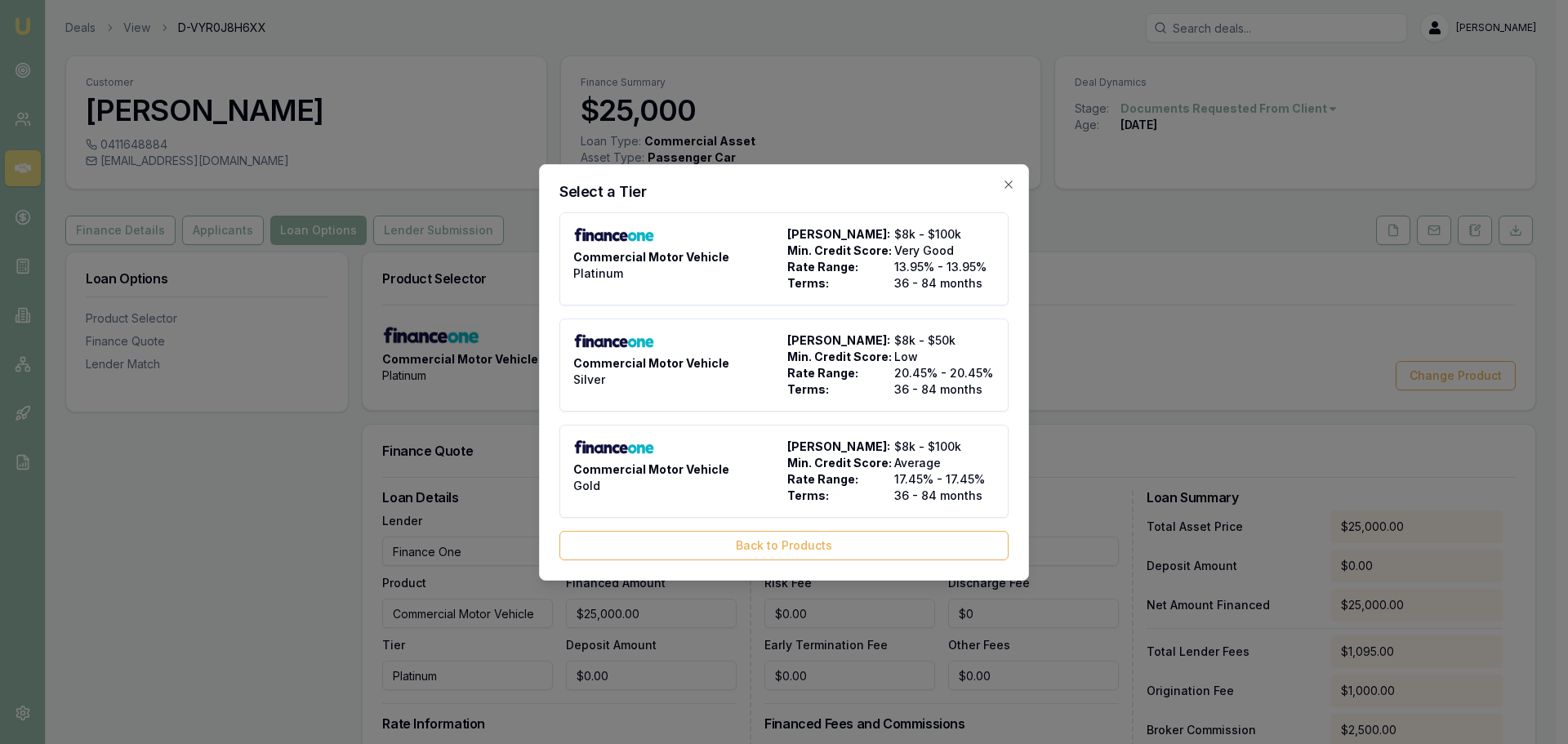
type input "Gold"
type input "17.45"
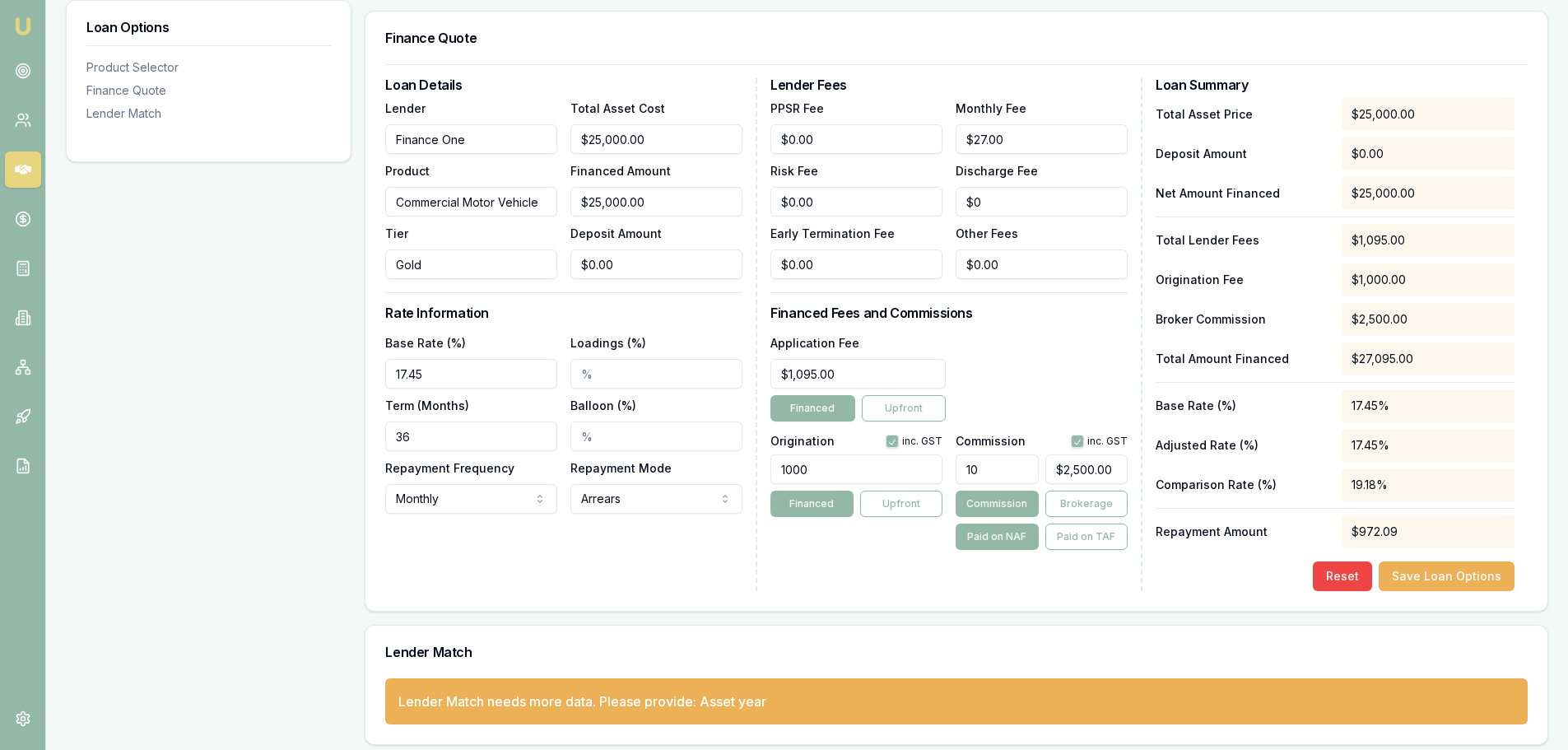
scroll to position [425, 0]
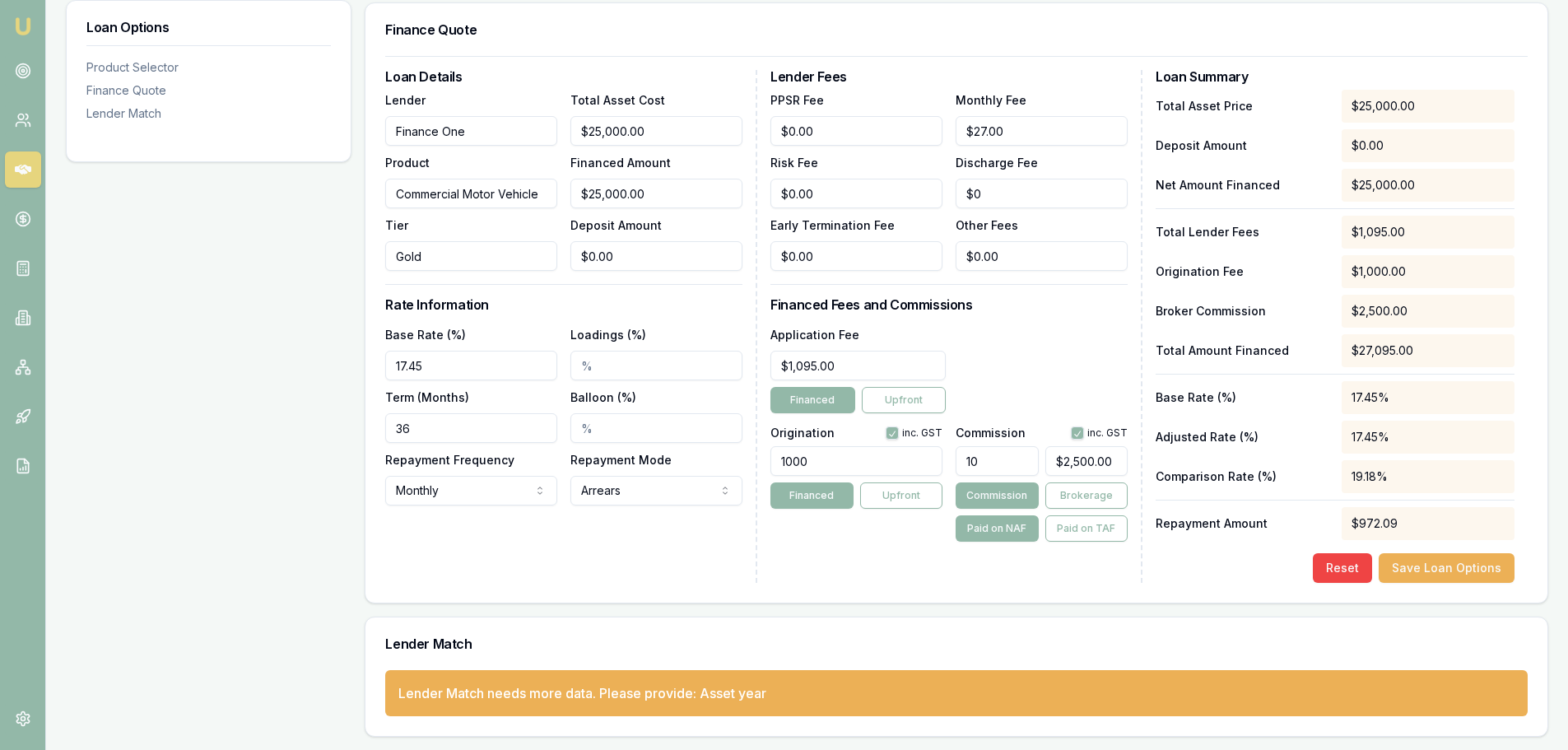
drag, startPoint x: 448, startPoint y: 433, endPoint x: 216, endPoint y: 430, distance: 232.0
click at [216, 430] on div "Loan Options Product Selector Finance Quote Lender Match Product Selector Comme…" at bounding box center [807, 283] width 1482 height 908
type input "60"
click at [143, 417] on div "Loan Options Product Selector Finance Quote Lender Match" at bounding box center [209, 283] width 286 height 908
drag, startPoint x: 835, startPoint y: 458, endPoint x: 544, endPoint y: 474, distance: 291.4
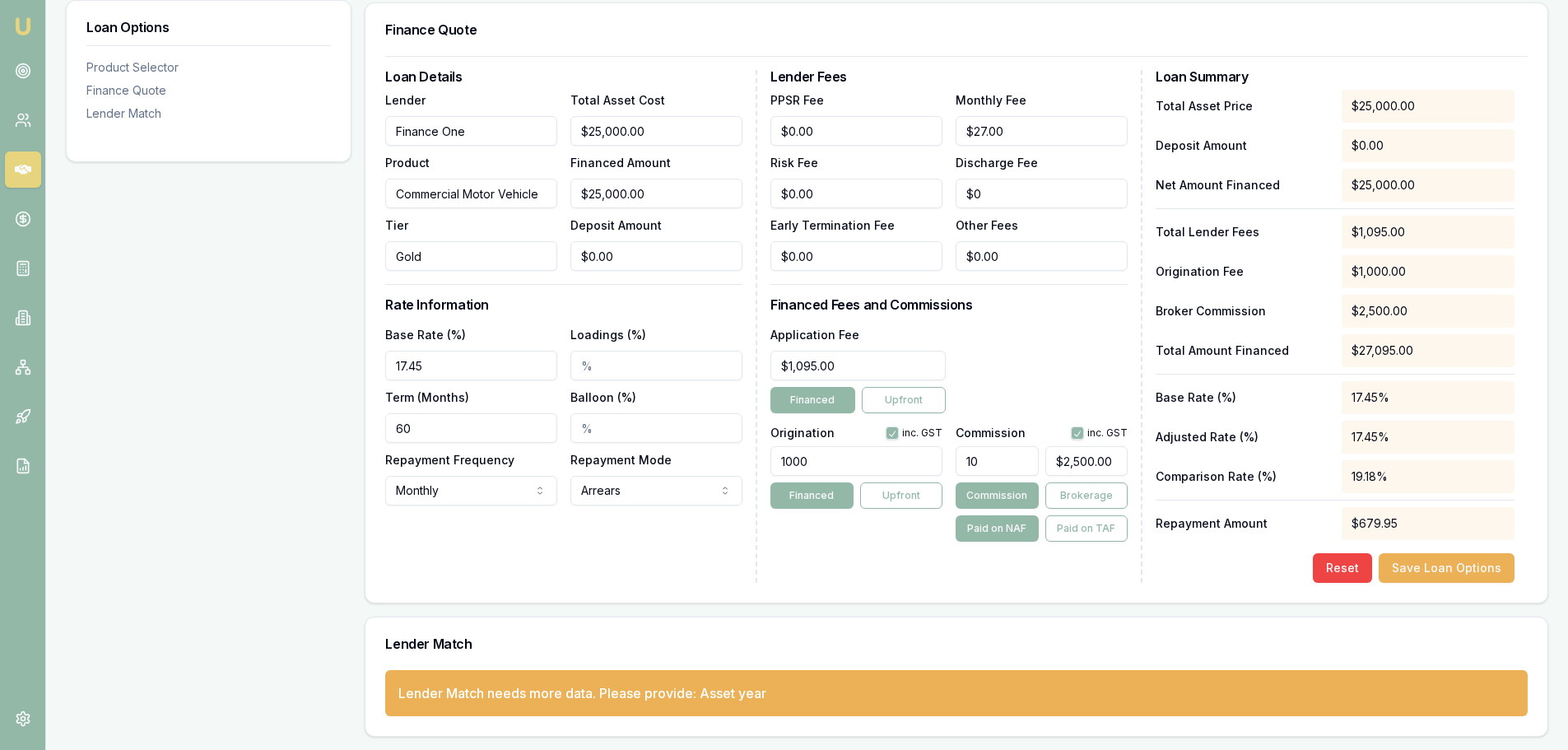
click at [561, 474] on div "Loan Details Lender Finance One Product Commercial Motor Vehicle Tier Gold Tota…" at bounding box center [957, 326] width 1142 height 513
type input "1100.00"
click at [1003, 326] on div "Application Fee $1,095.00 Financed Upfront" at bounding box center [949, 369] width 357 height 89
click at [1097, 495] on button "Brokerage" at bounding box center [1086, 496] width 82 height 27
drag, startPoint x: 1000, startPoint y: 452, endPoint x: 716, endPoint y: 450, distance: 284.0
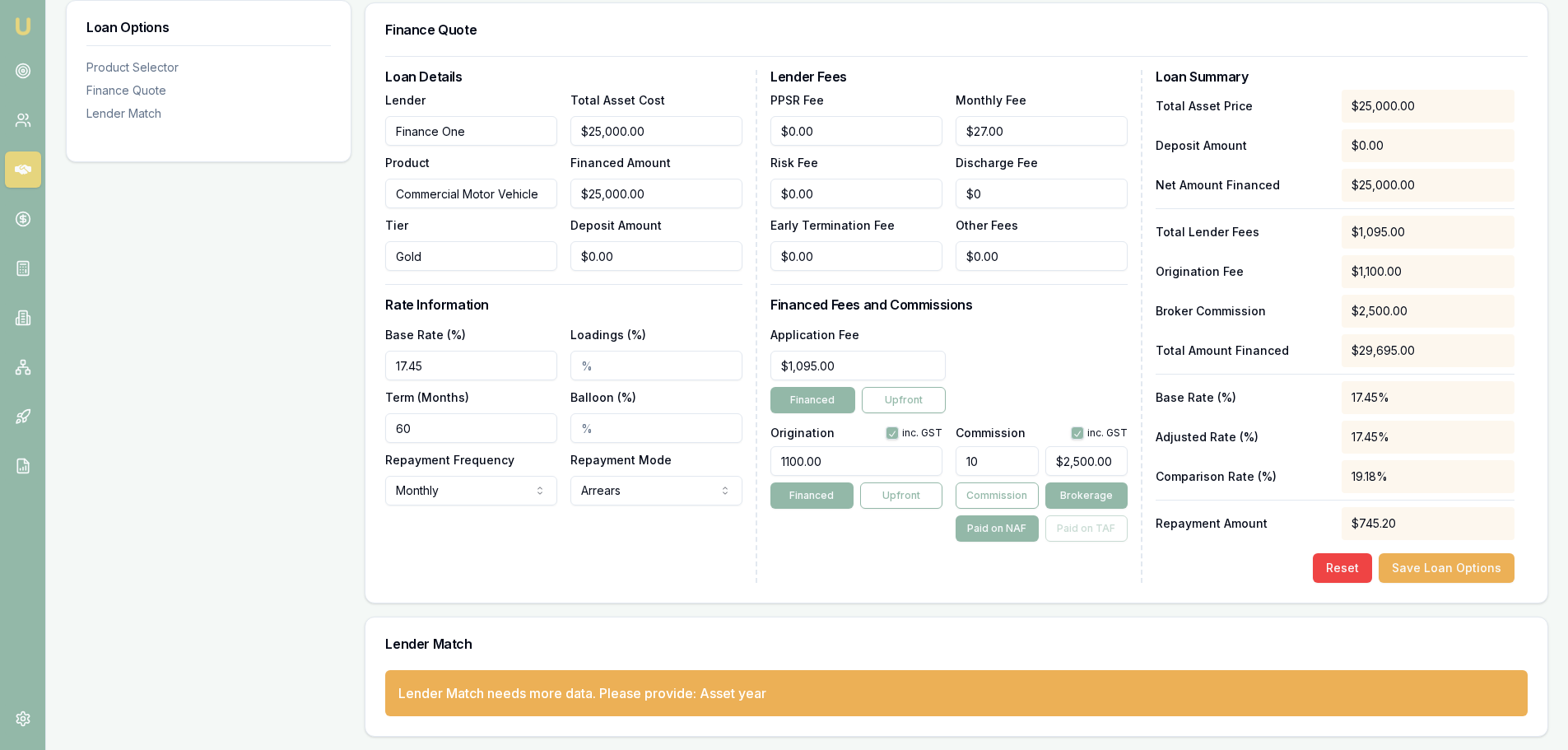
click at [775, 450] on div "Origination inc. GST 1100.00 Financed Upfront Commission inc. GST 10 $2,500.00 …" at bounding box center [949, 481] width 357 height 122
type input "8"
type input "$2,000.00"
type input "8.00%"
click at [1004, 309] on h3 "Financed Fees and Commissions" at bounding box center [949, 304] width 357 height 13
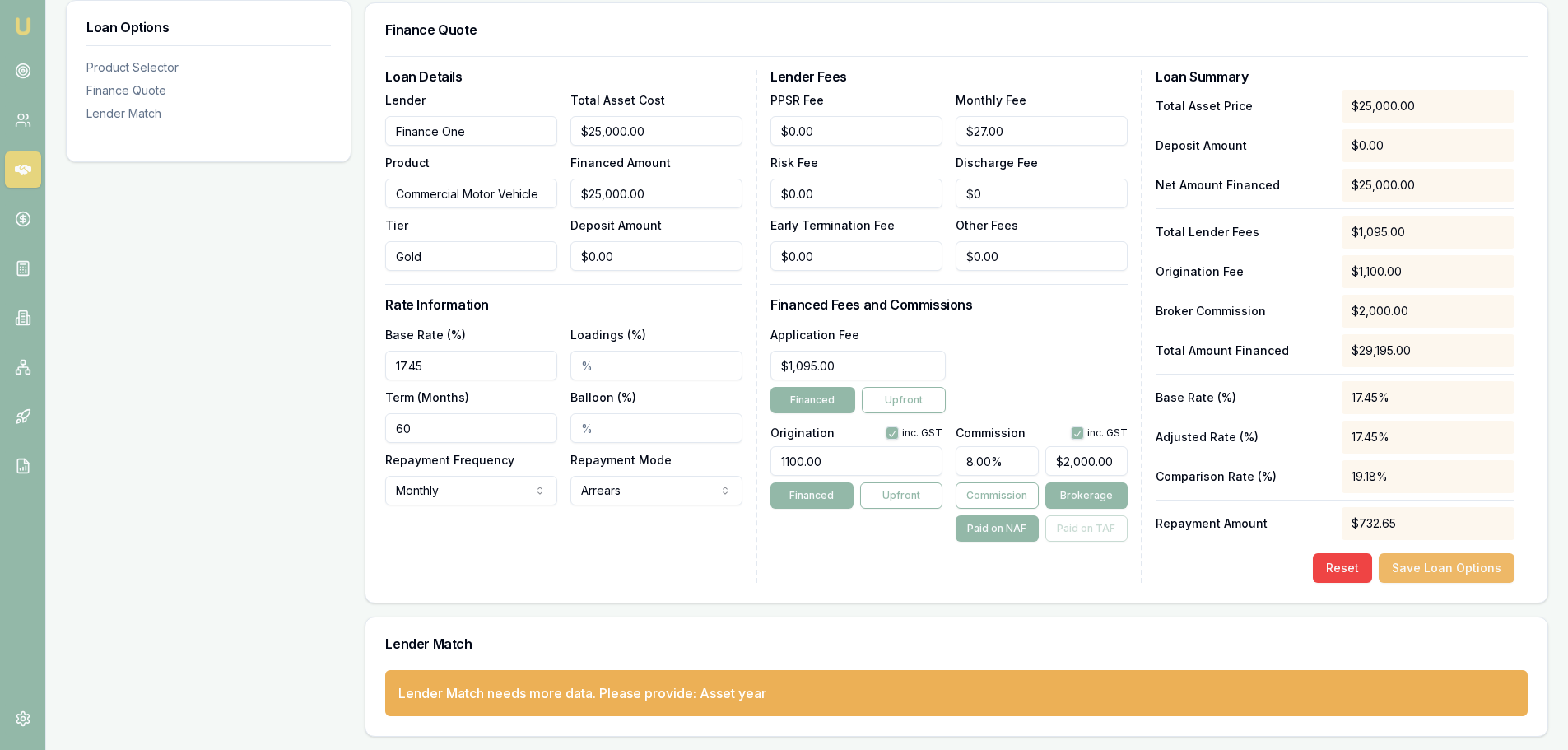
click at [1465, 576] on button "Save Loan Options" at bounding box center [1447, 568] width 136 height 30
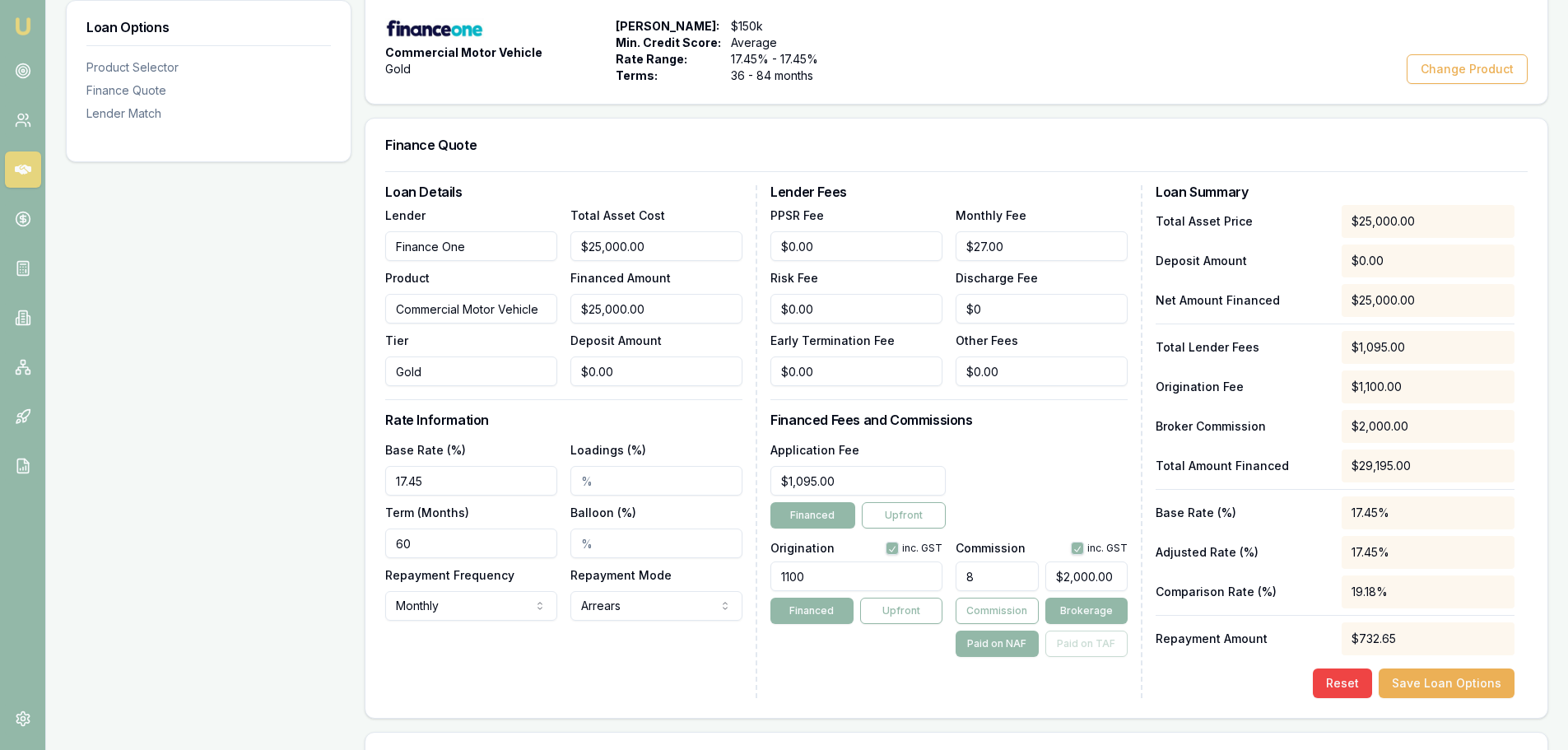
scroll to position [95, 0]
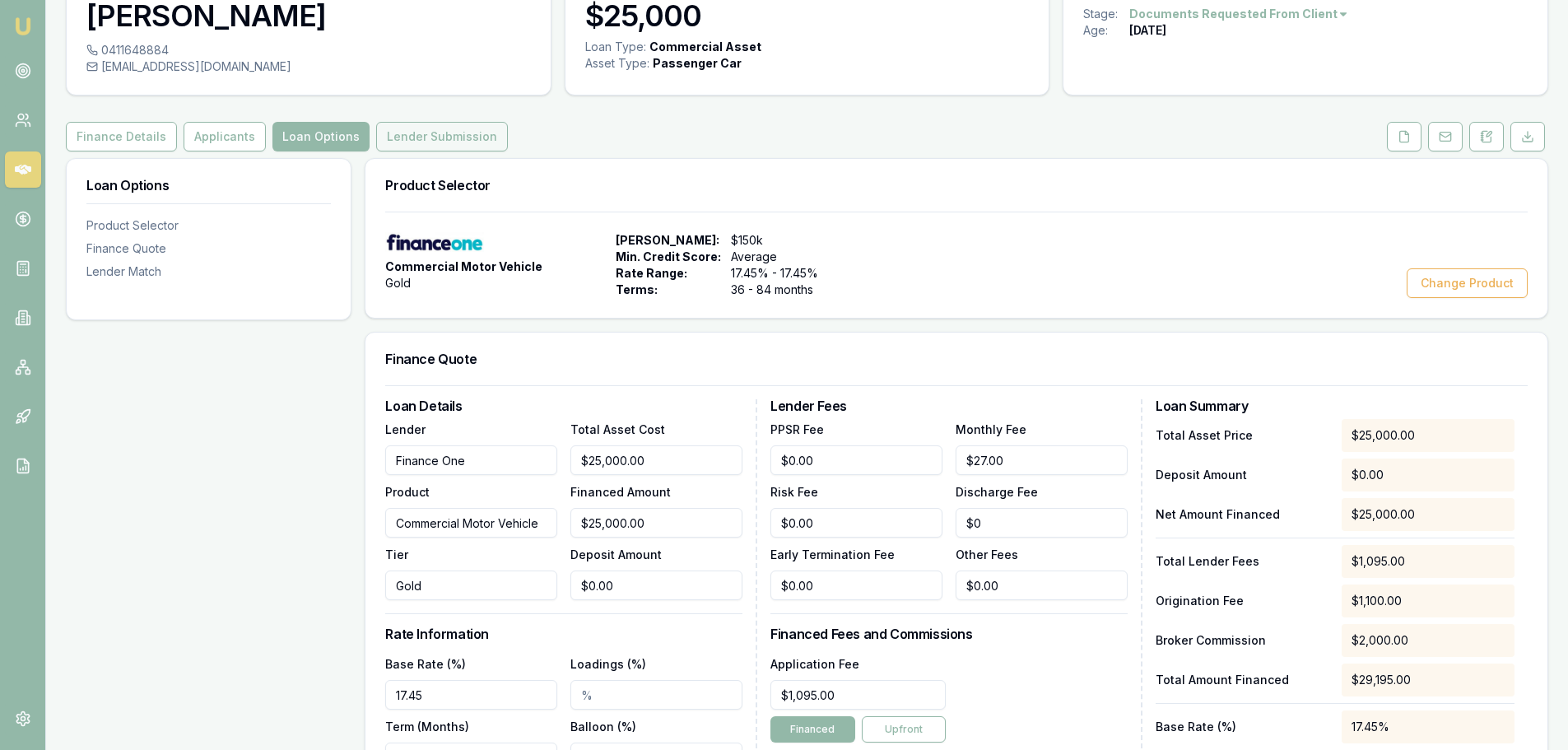
drag, startPoint x: 386, startPoint y: 135, endPoint x: 396, endPoint y: 137, distance: 10.2
click at [386, 135] on button "Lender Submission" at bounding box center [441, 137] width 131 height 30
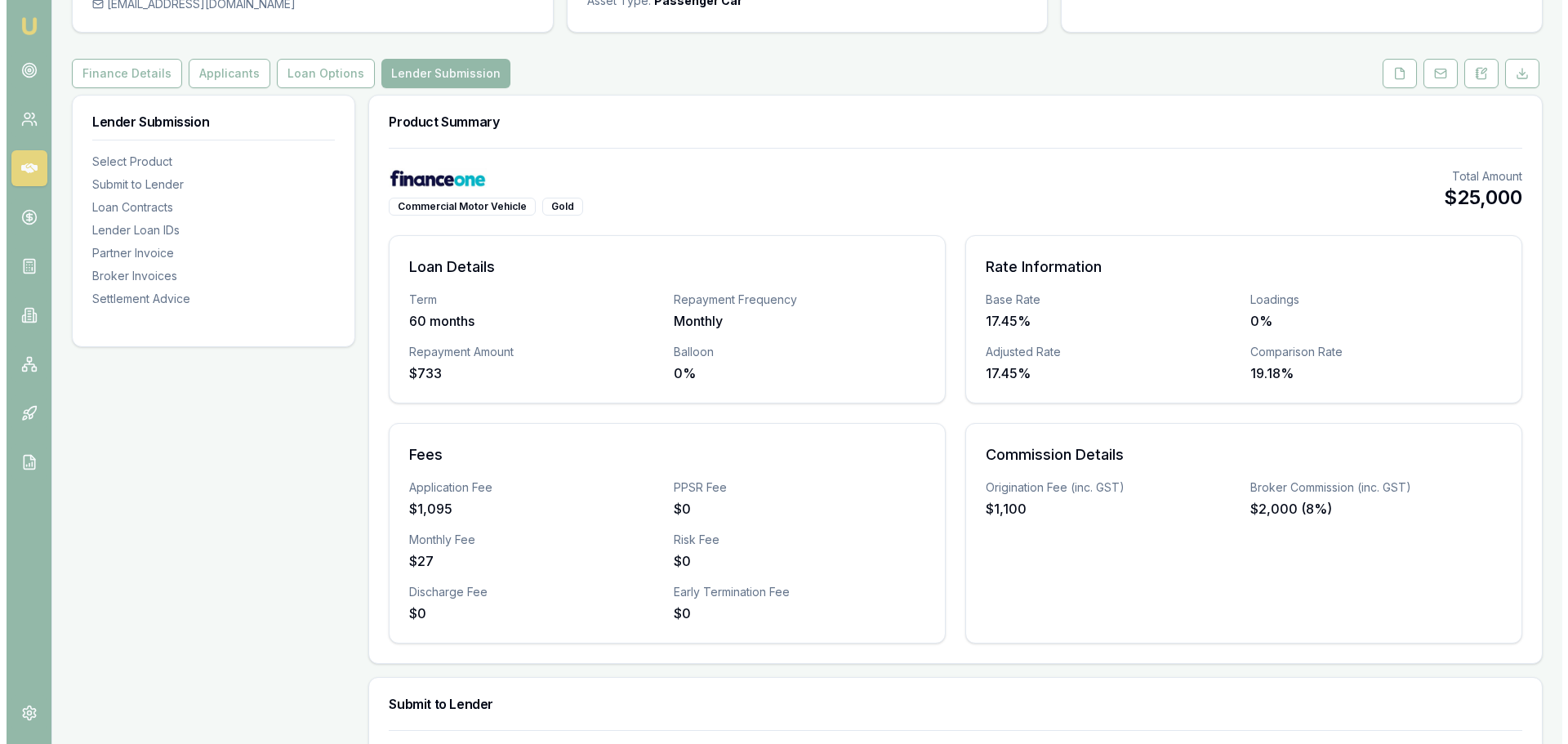
scroll to position [408, 0]
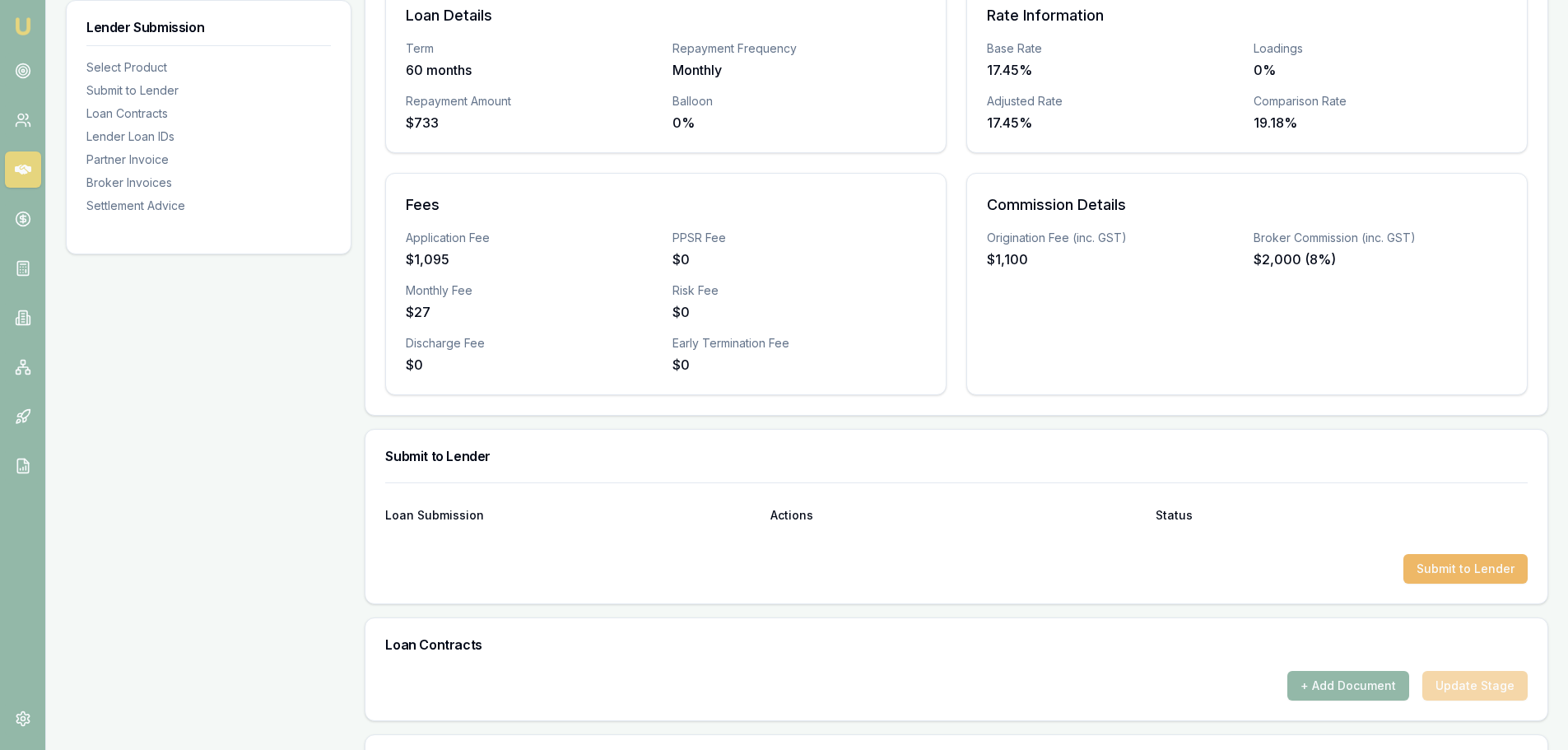
click at [1436, 561] on button "Submit to Lender" at bounding box center [1465, 569] width 125 height 30
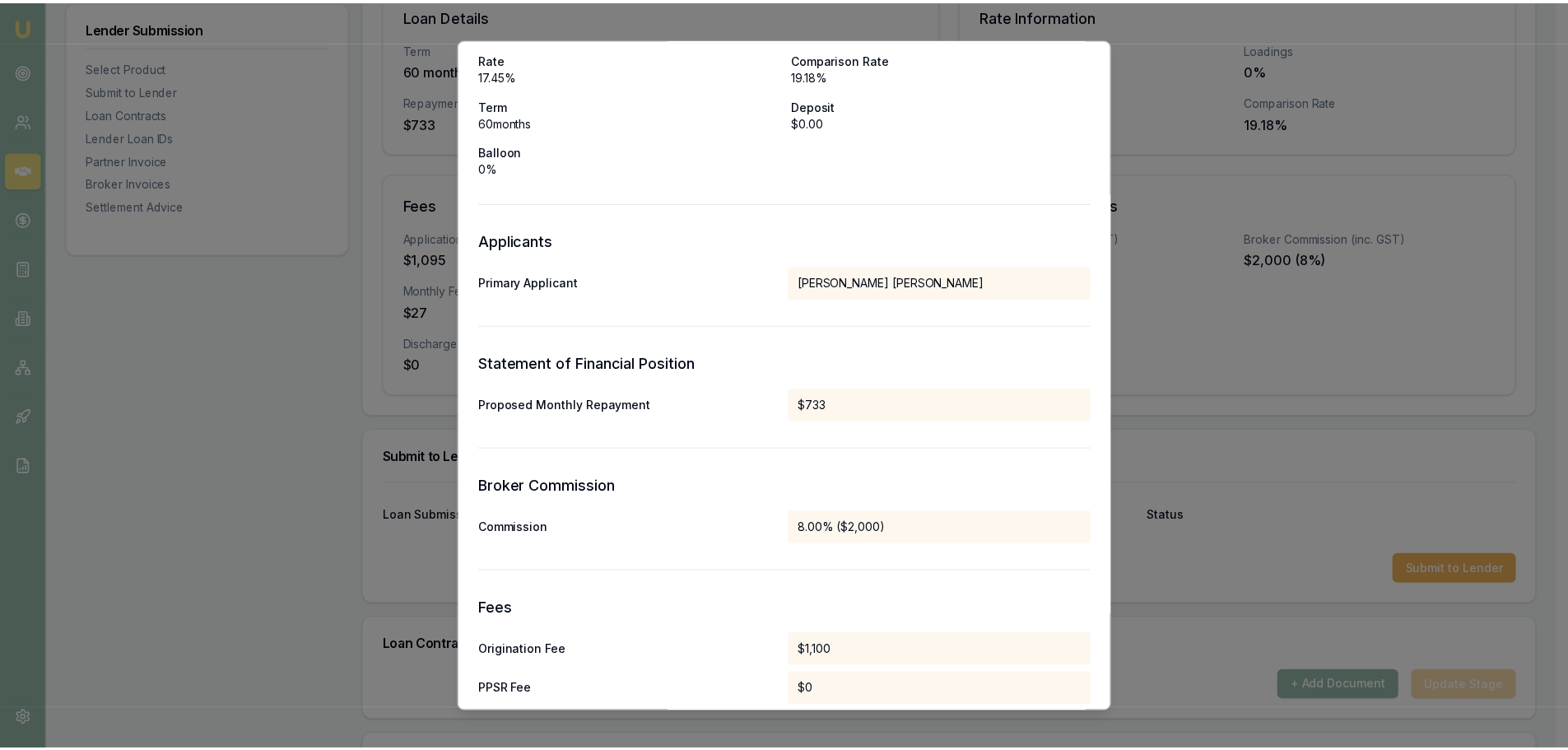
scroll to position [0, 0]
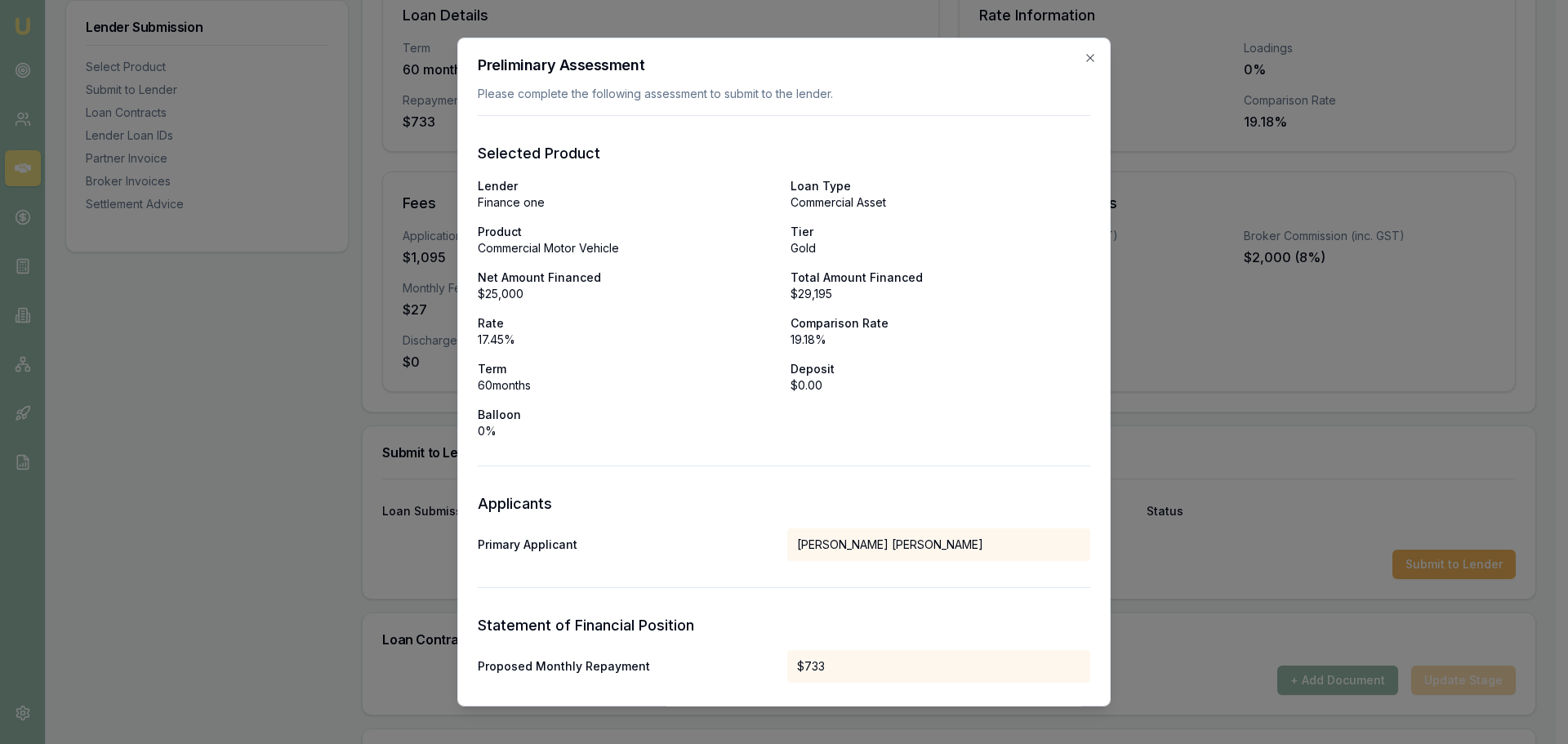
click at [1077, 49] on div "Preliminary Assessment Please complete the following assessment to submit to th…" at bounding box center [784, 372] width 654 height 670
click at [1084, 58] on icon "button" at bounding box center [1090, 57] width 13 height 13
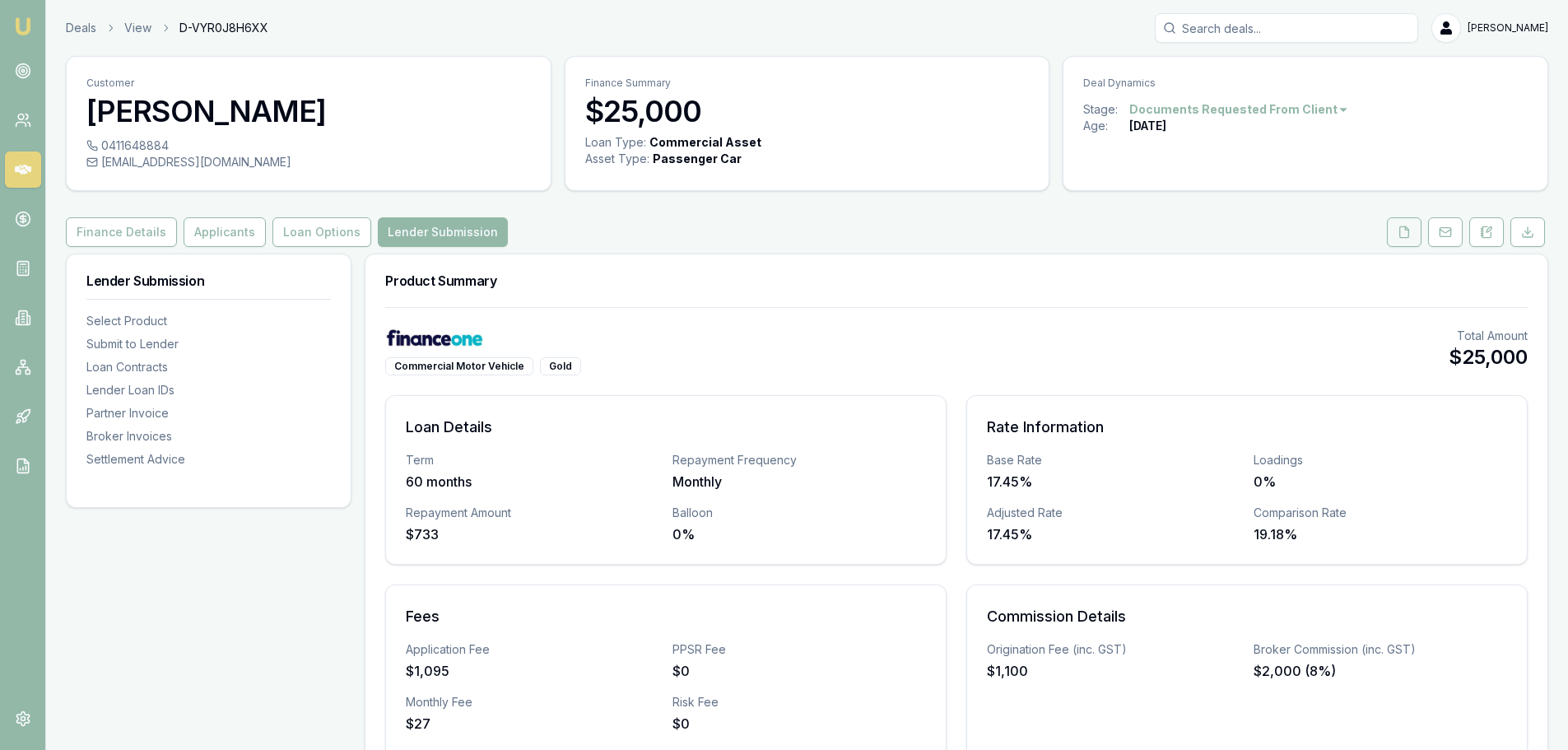
click at [1402, 229] on icon at bounding box center [1404, 232] width 13 height 13
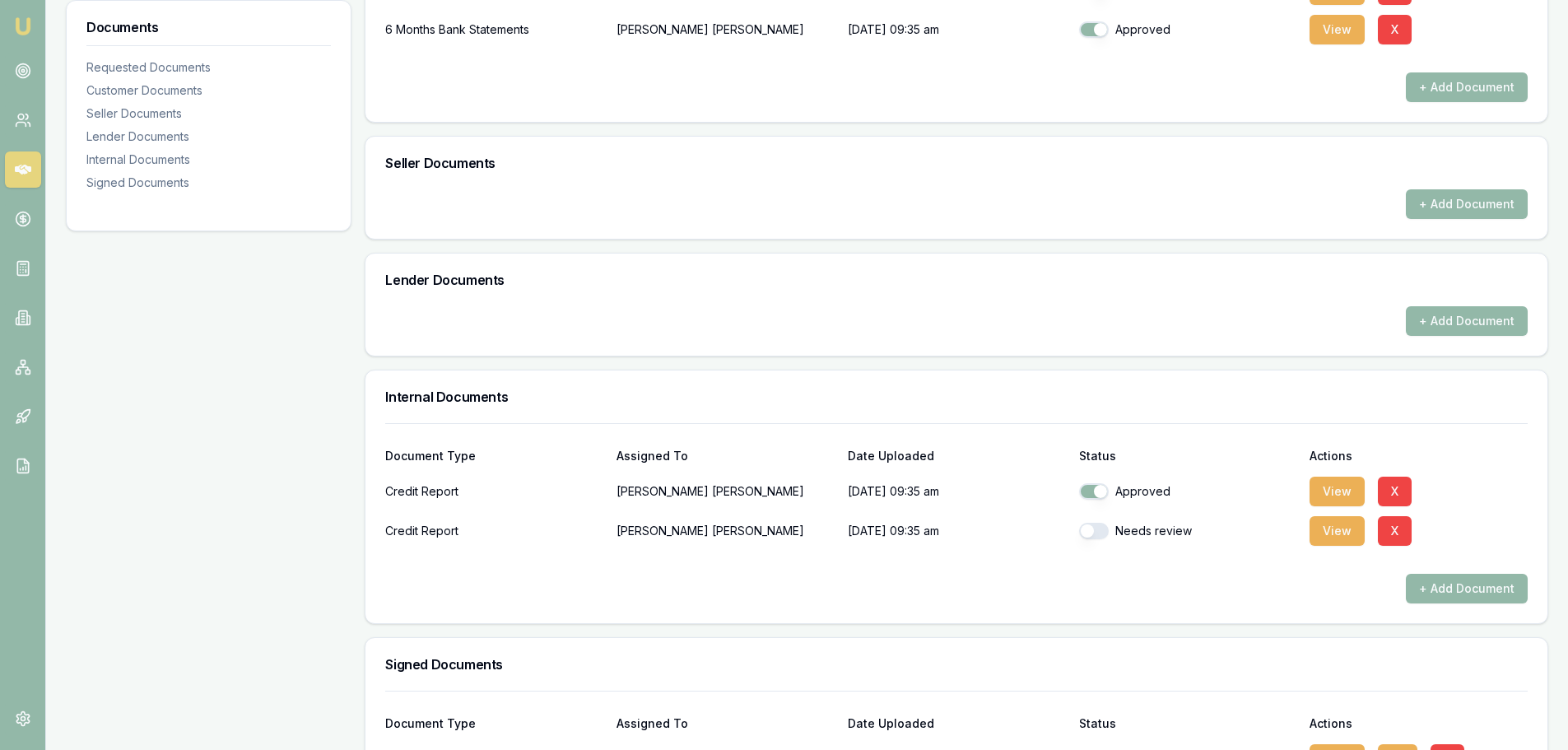
scroll to position [764, 0]
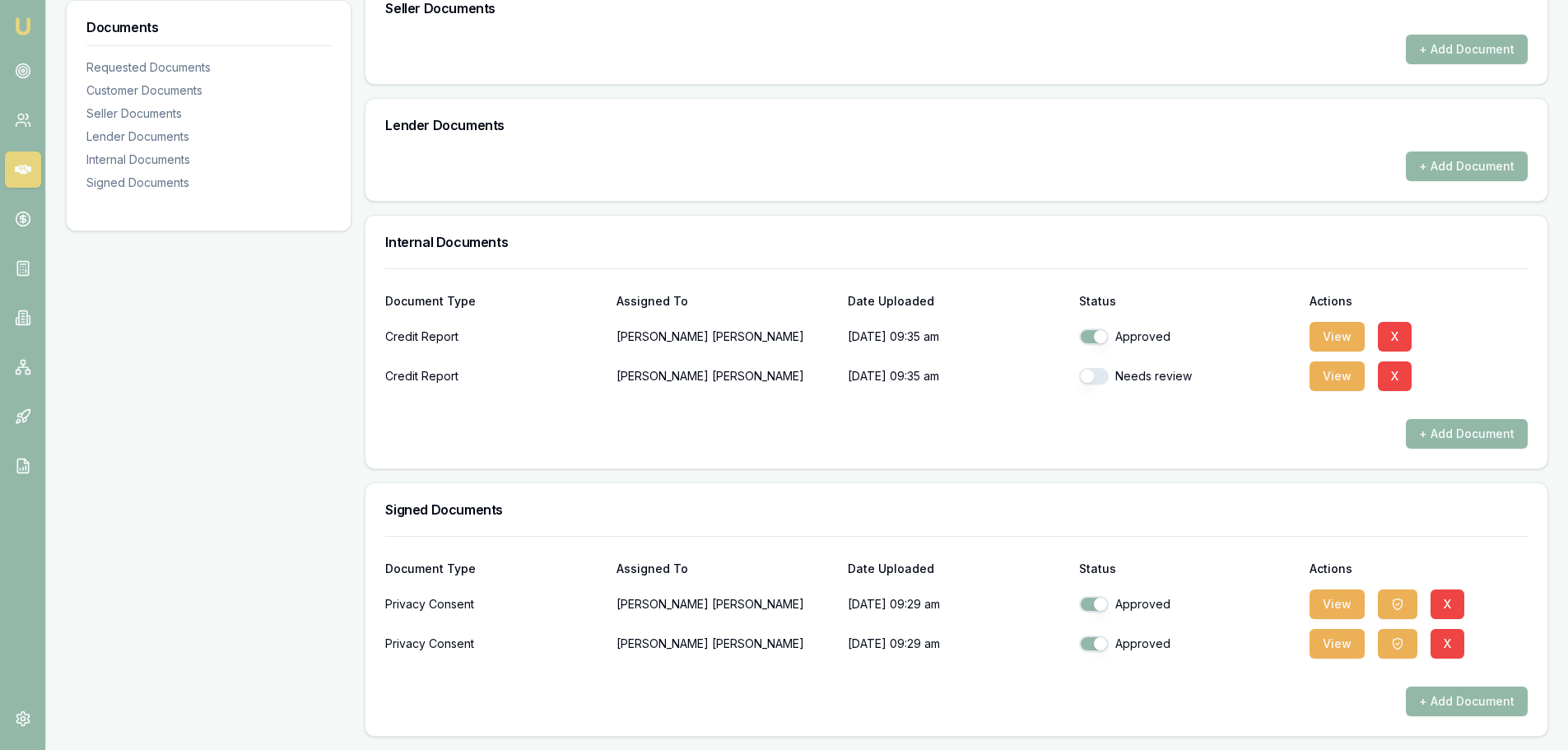
click at [1101, 379] on button "button" at bounding box center [1094, 375] width 30 height 16
checkbox input "true"
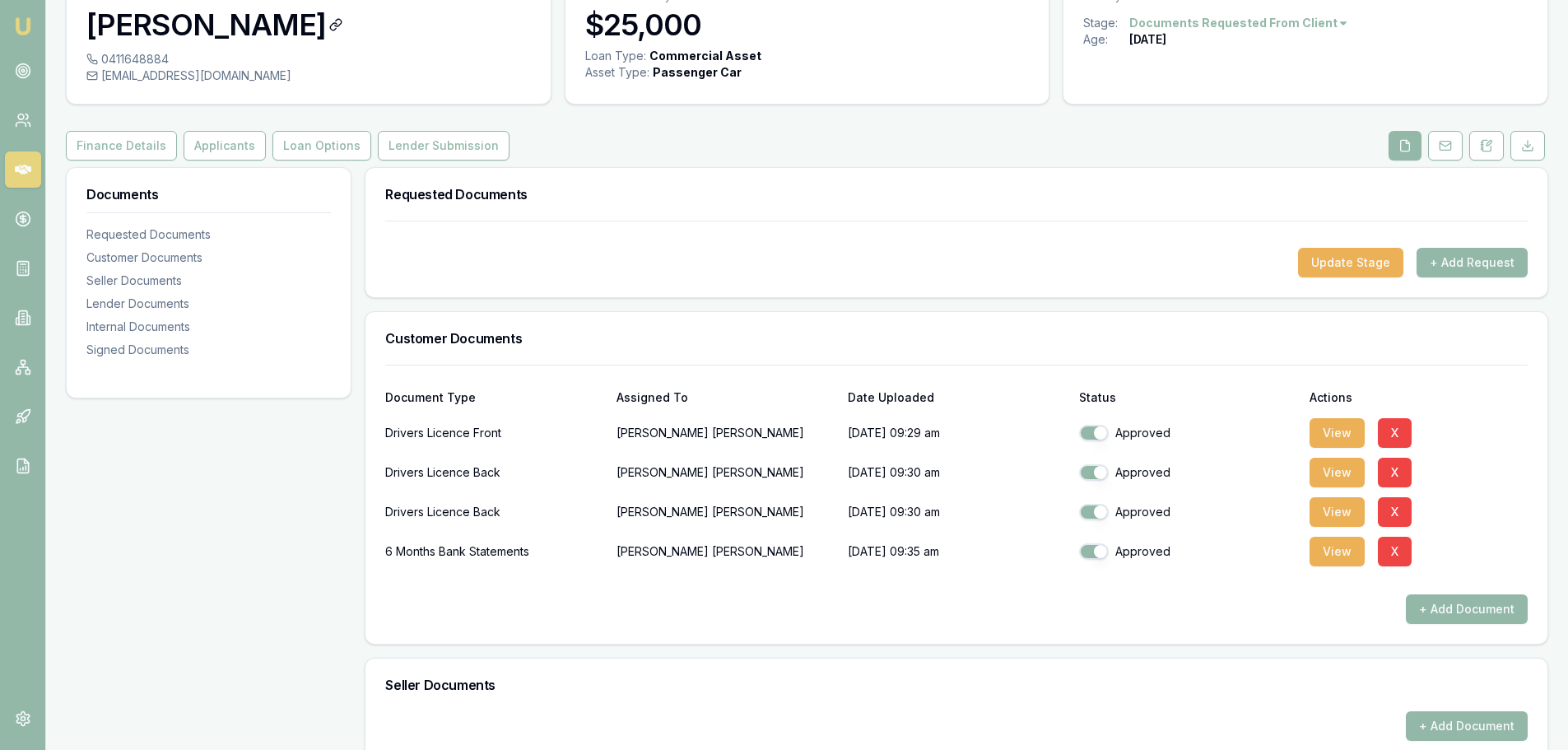
scroll to position [0, 0]
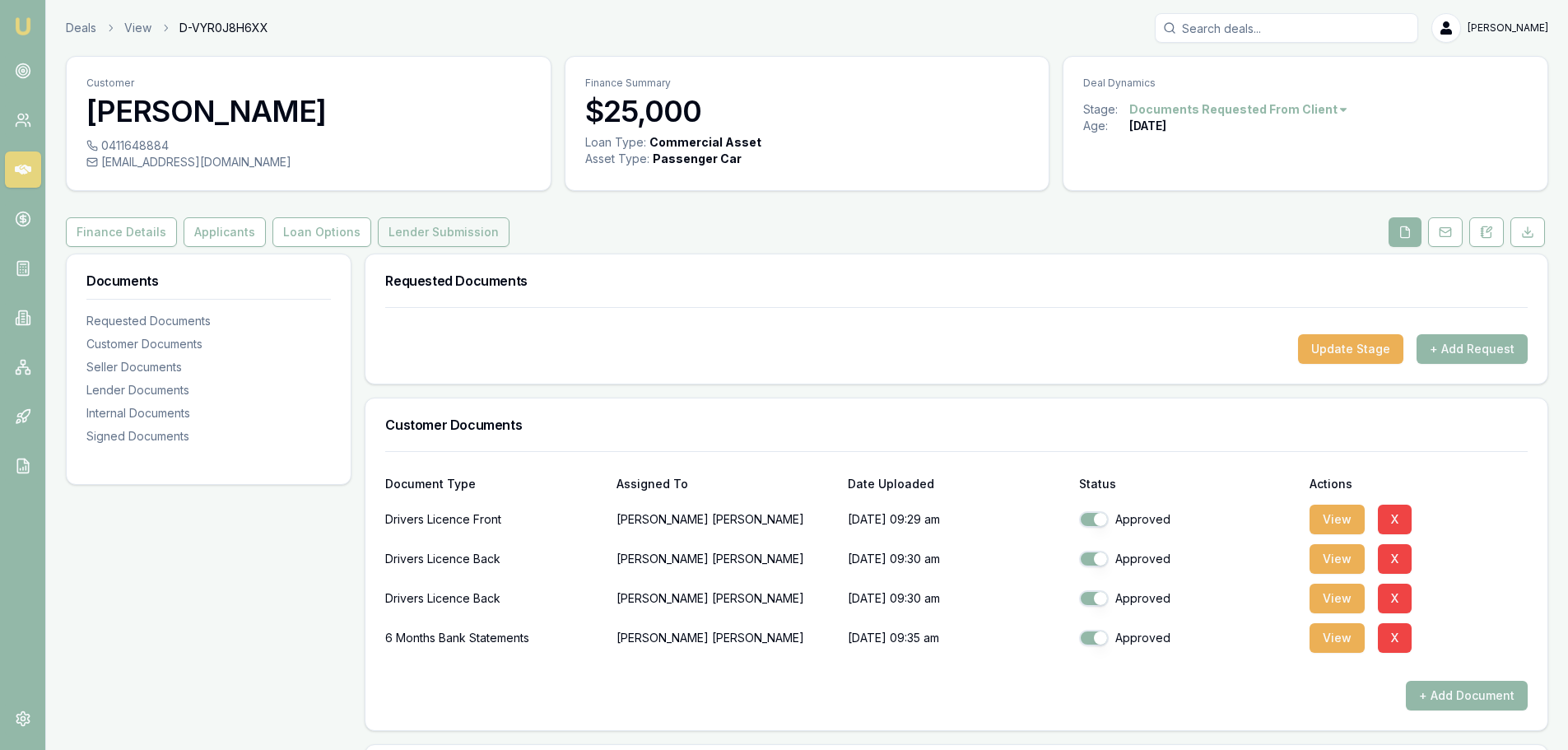
click at [431, 229] on button "Lender Submission" at bounding box center [443, 232] width 131 height 30
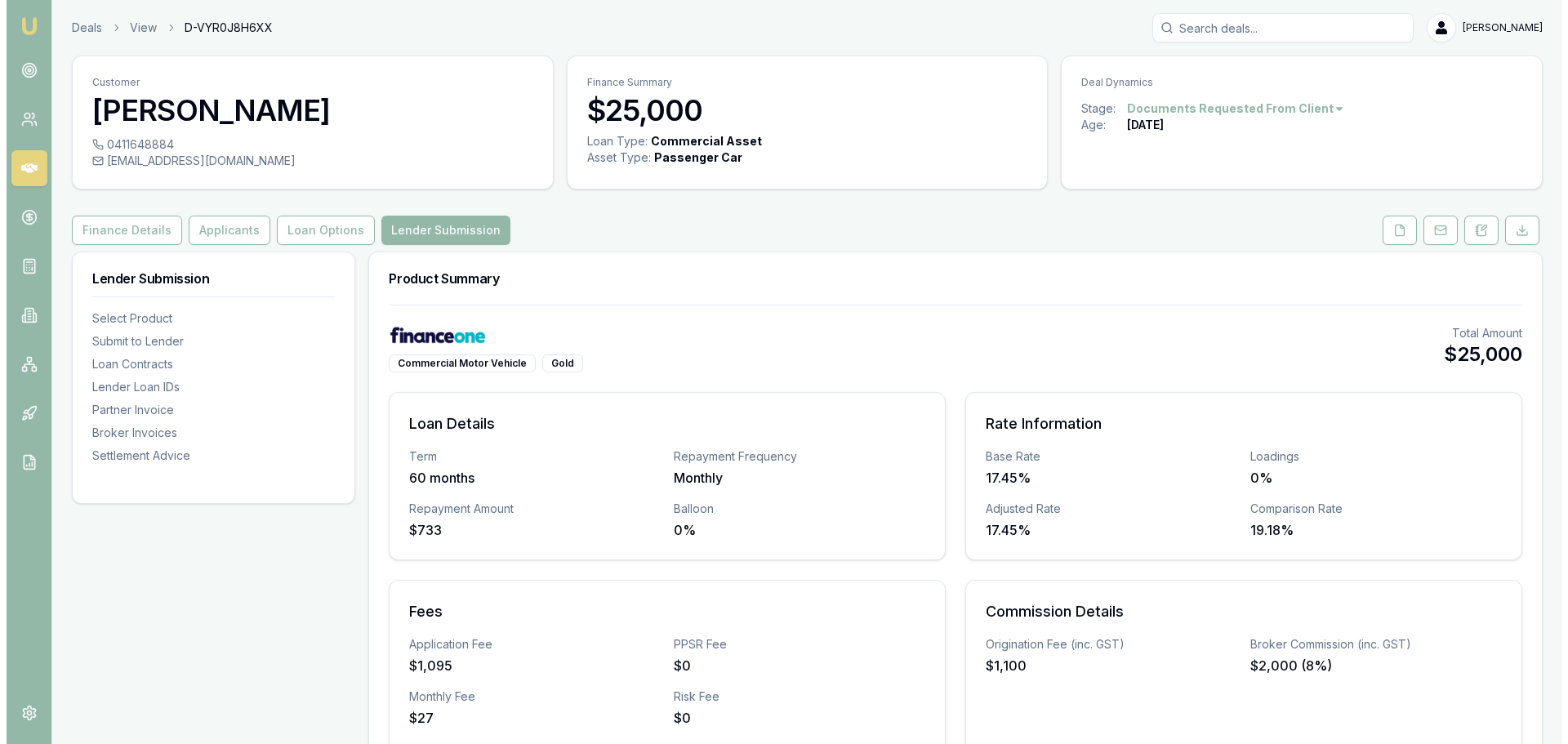
scroll to position [408, 0]
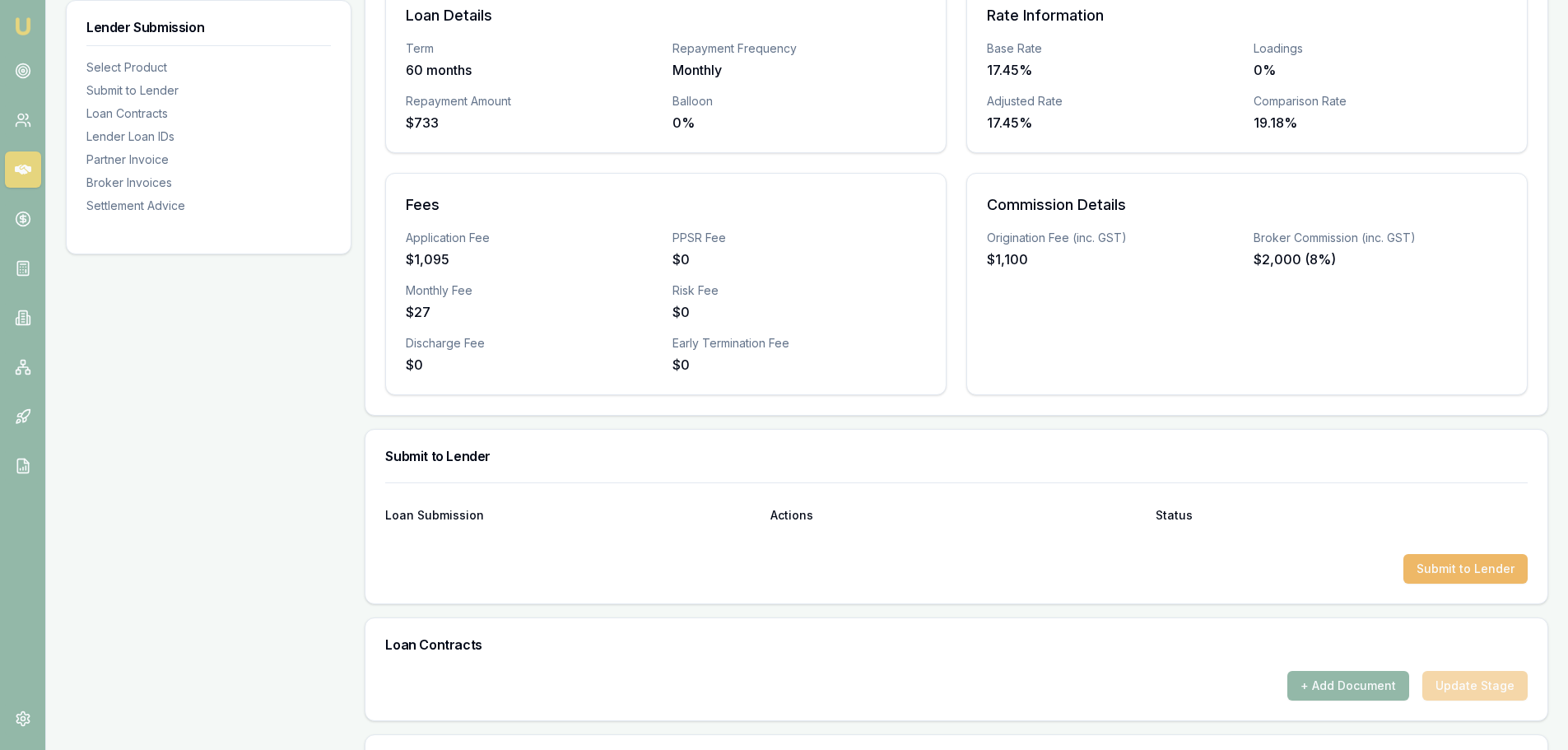
click at [1439, 568] on button "Submit to Lender" at bounding box center [1465, 569] width 125 height 30
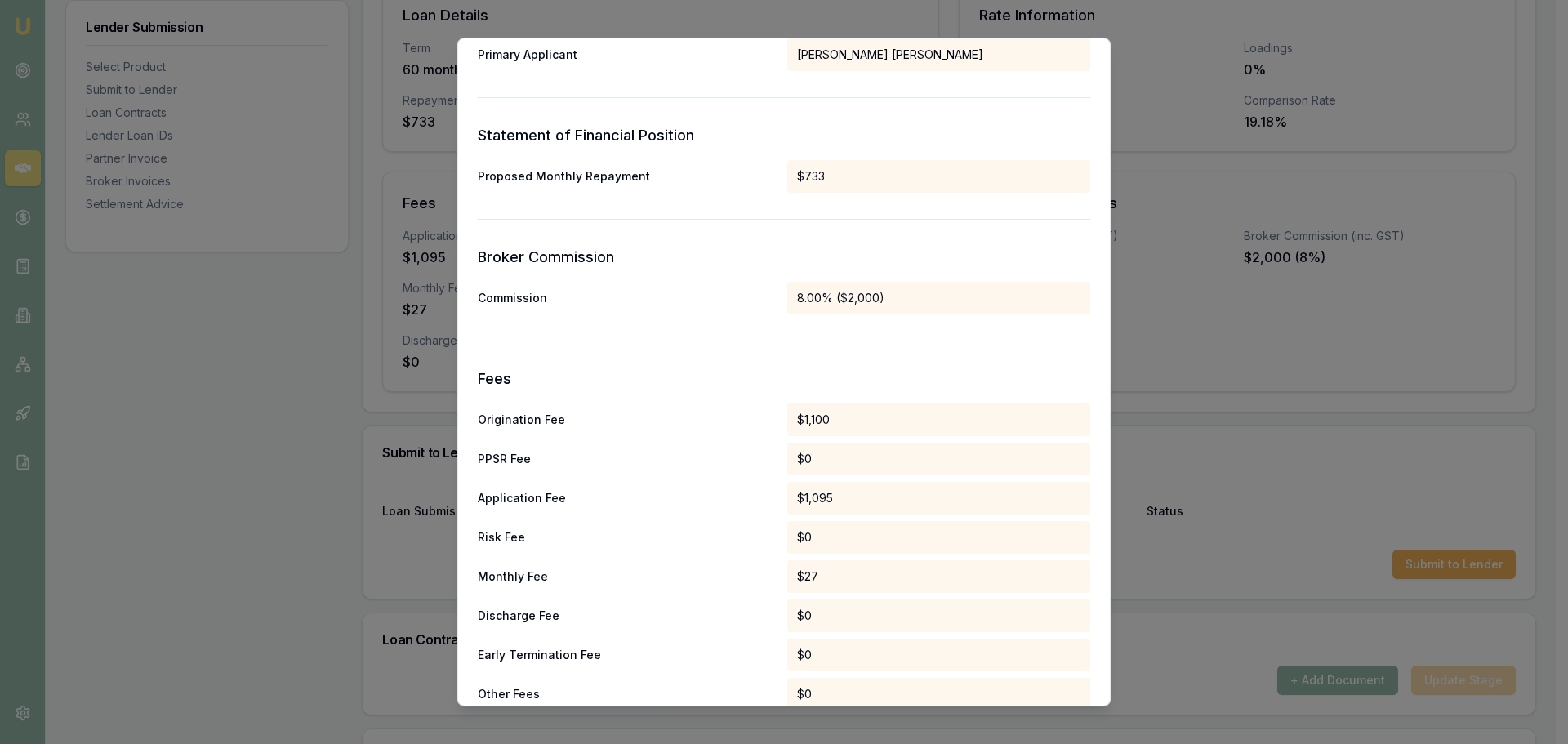
scroll to position [764, 0]
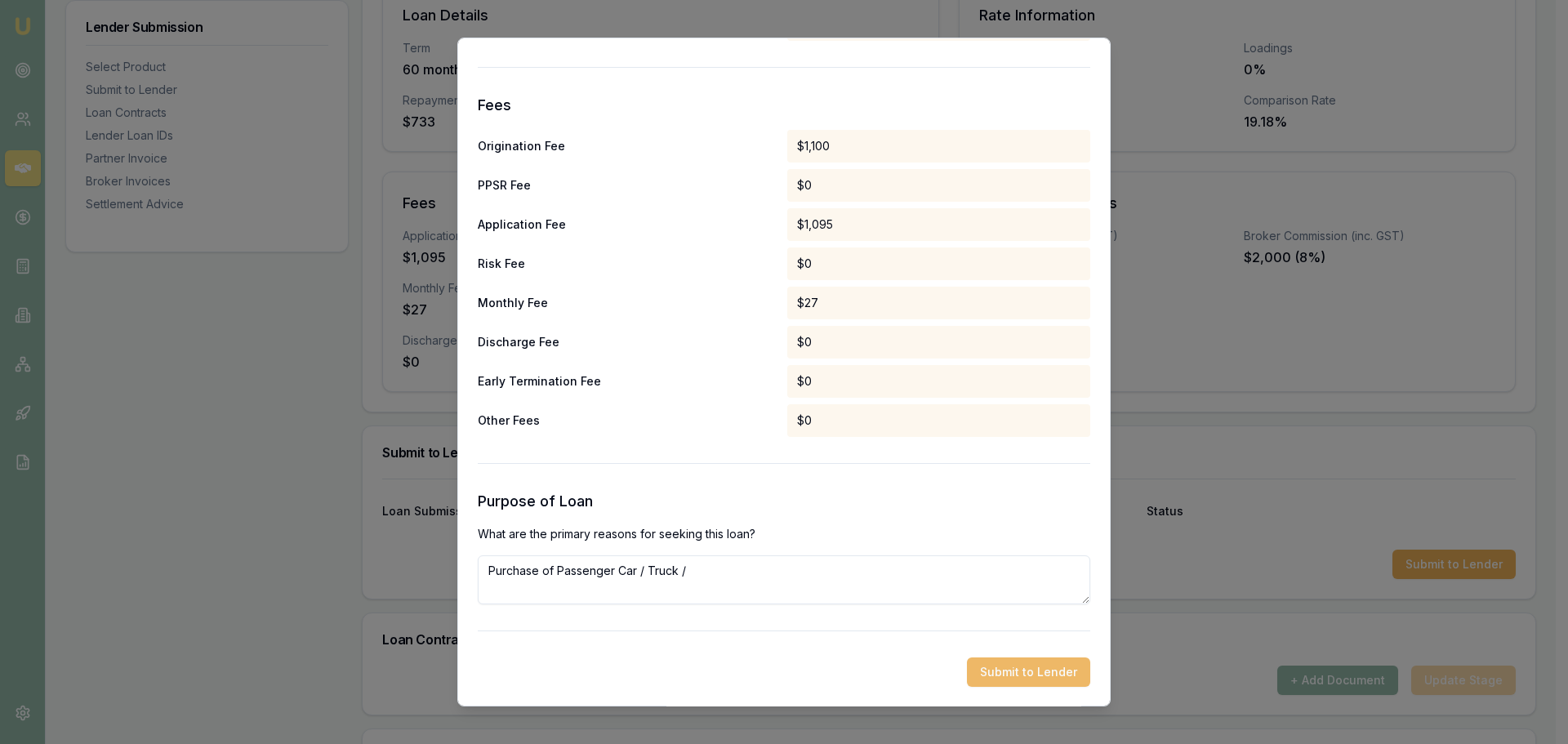
click at [1015, 671] on button "Submit to Lender" at bounding box center [1029, 672] width 124 height 30
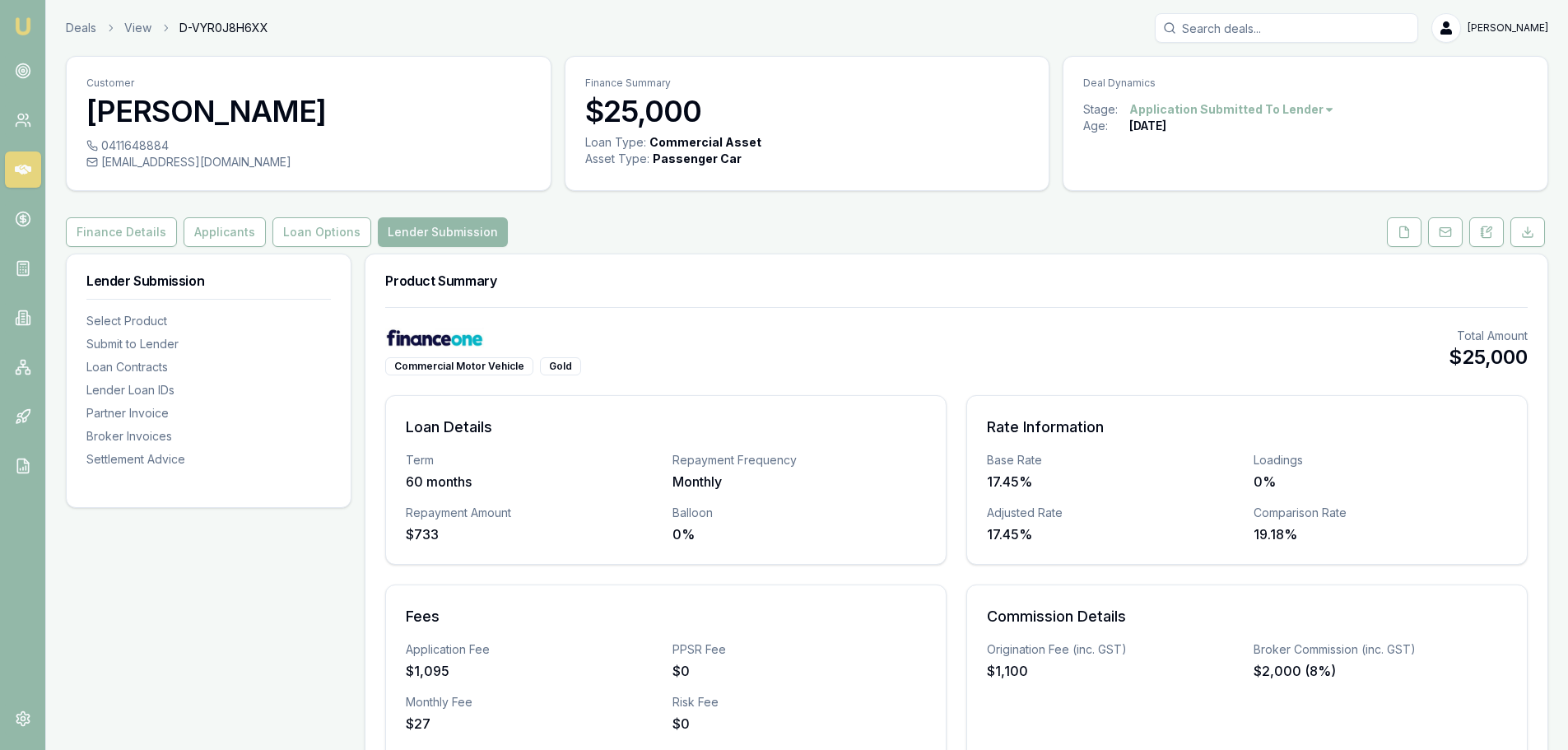
drag, startPoint x: 209, startPoint y: 231, endPoint x: 7, endPoint y: 163, distance: 213.1
click at [209, 231] on button "Applicants" at bounding box center [225, 232] width 82 height 30
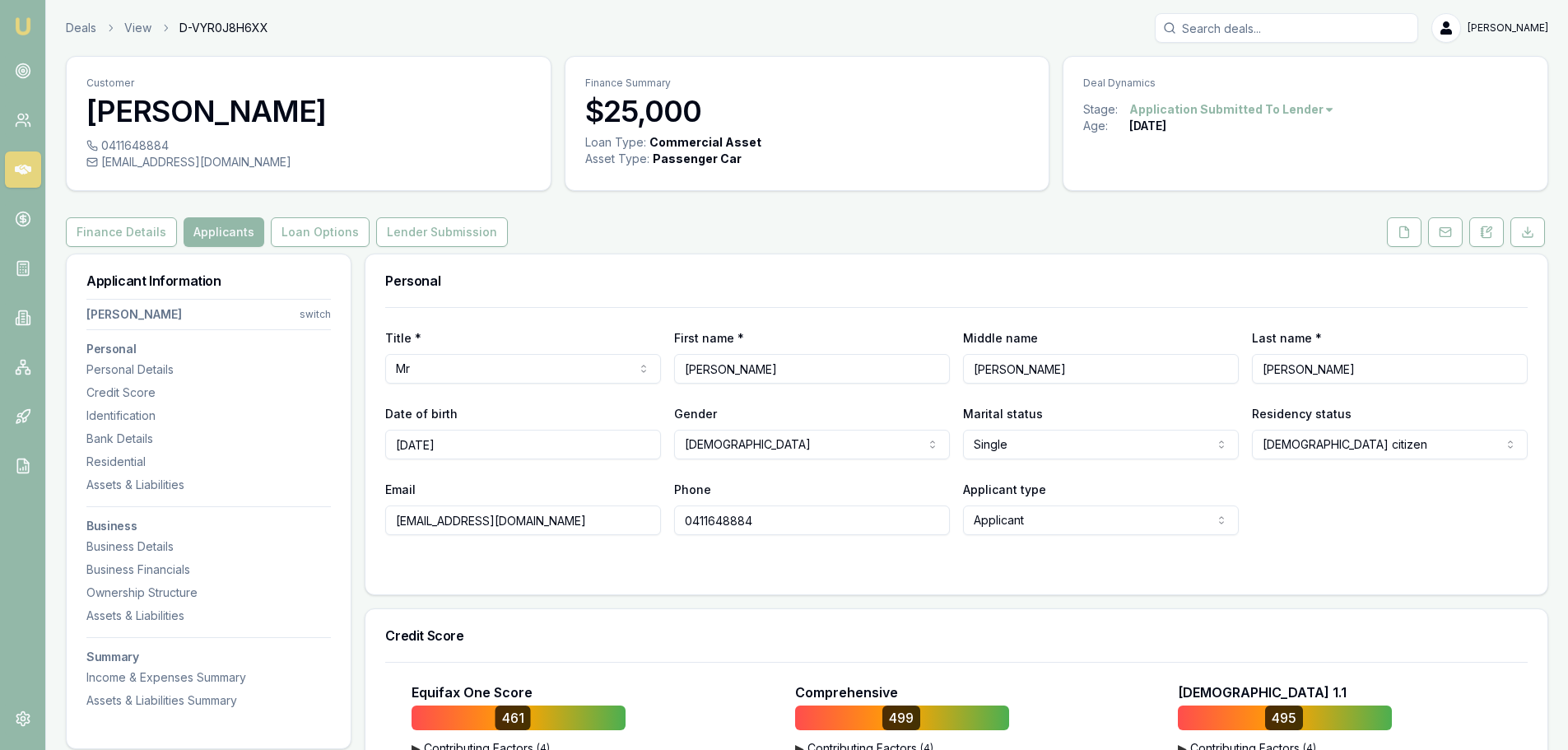
click at [185, 538] on nav "[PERSON_NAME] switch Personal Personal Details Credit Score Identification Bank…" at bounding box center [209, 500] width 245 height 417
click at [165, 546] on div "Business Details" at bounding box center [209, 546] width 245 height 16
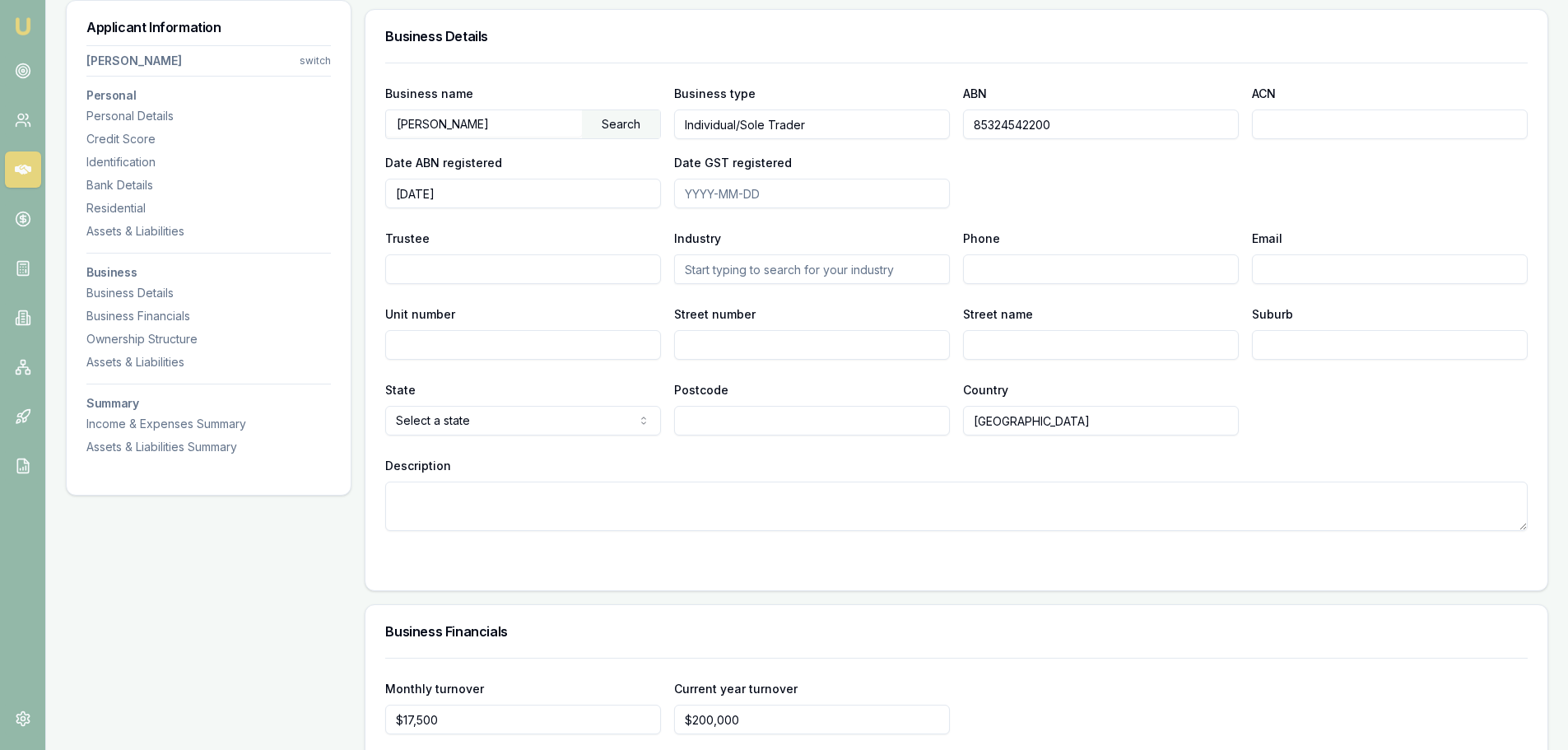
scroll to position [2549, 0]
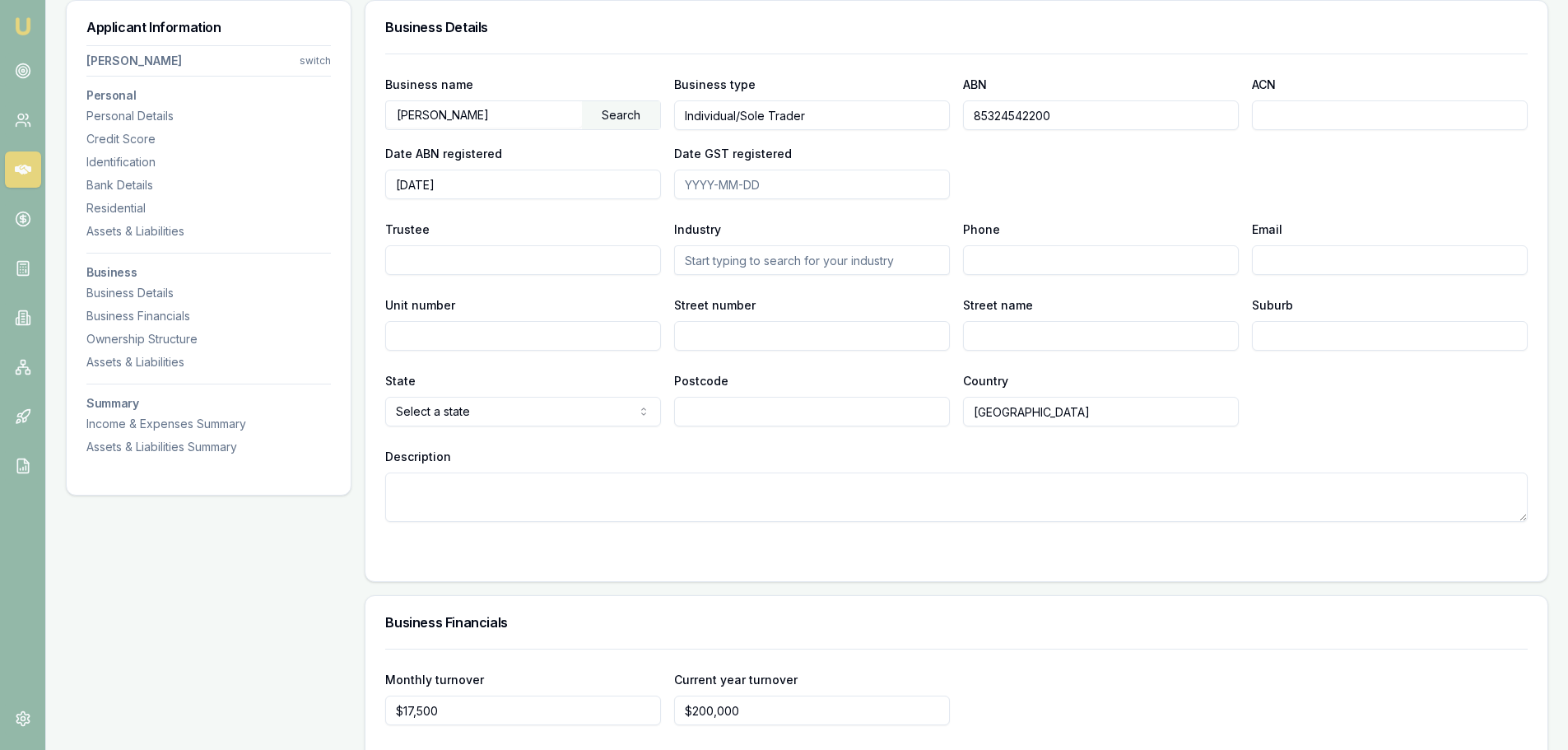
drag, startPoint x: 1081, startPoint y: 122, endPoint x: 879, endPoint y: 117, distance: 202.1
click at [853, 114] on div "Business name [PERSON_NAME] Search Business type Individual/Sole Trader ABN 853…" at bounding box center [957, 137] width 1142 height 125
click at [167, 205] on div "Residential" at bounding box center [209, 208] width 245 height 16
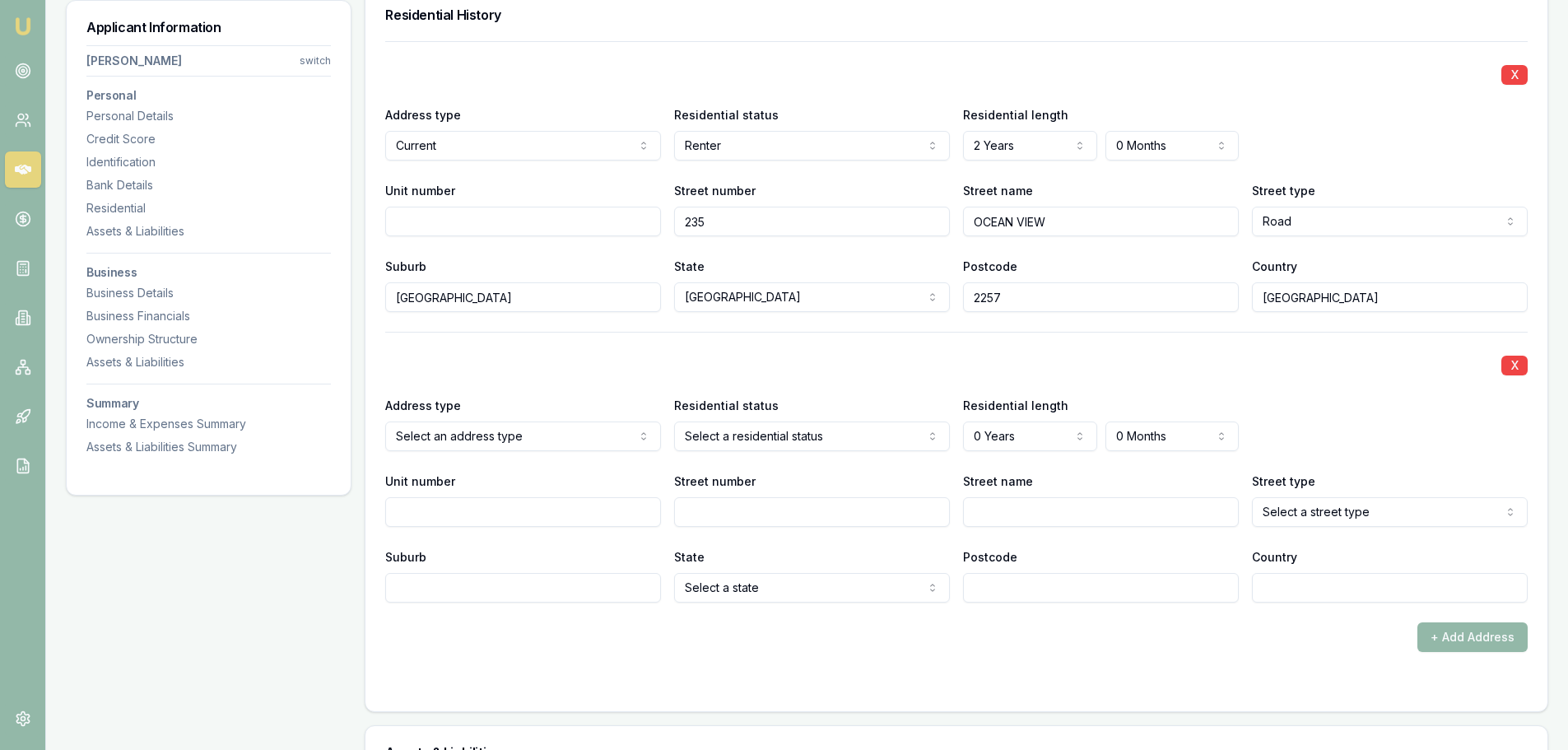
scroll to position [1588, 0]
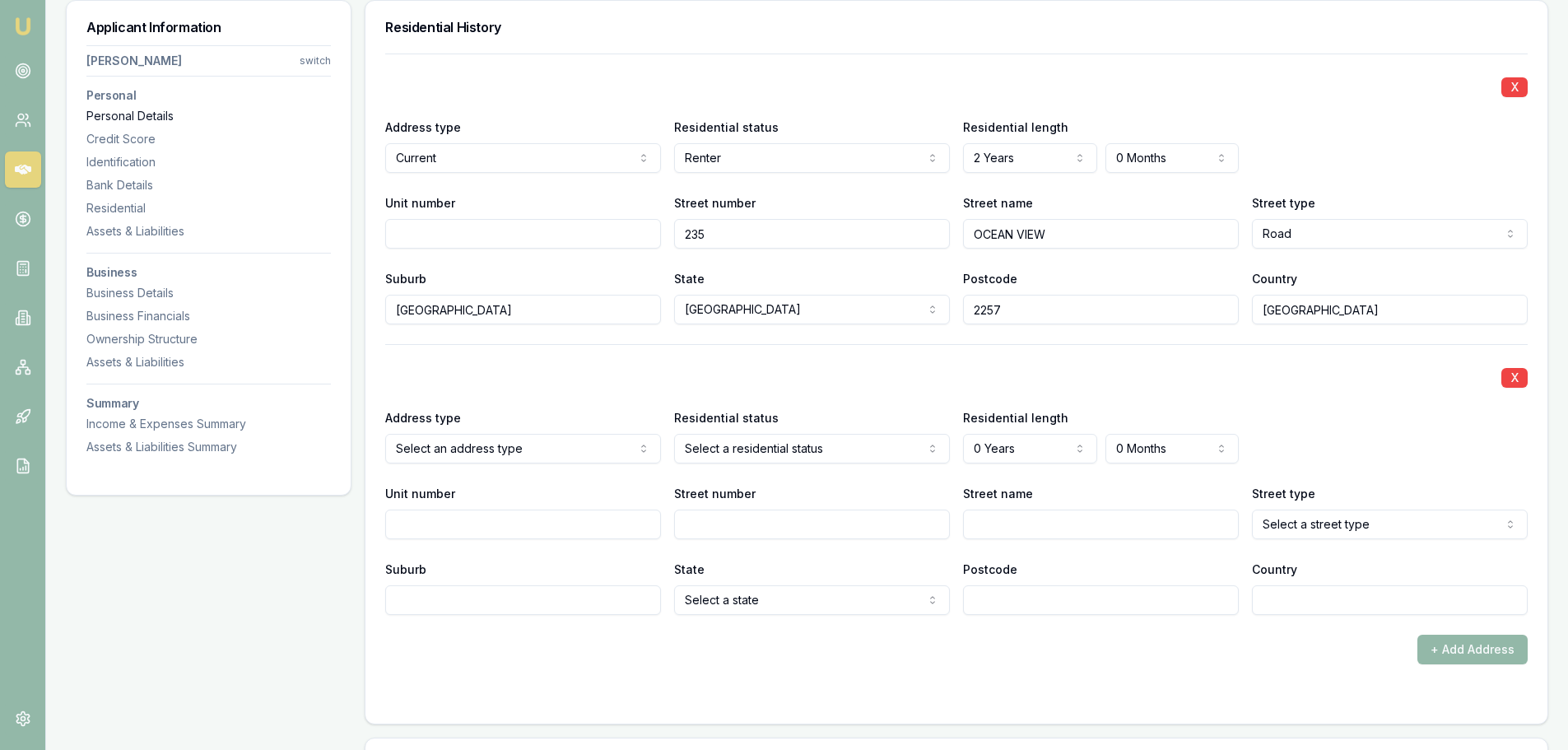
click at [129, 121] on div "Personal Details" at bounding box center [209, 116] width 245 height 16
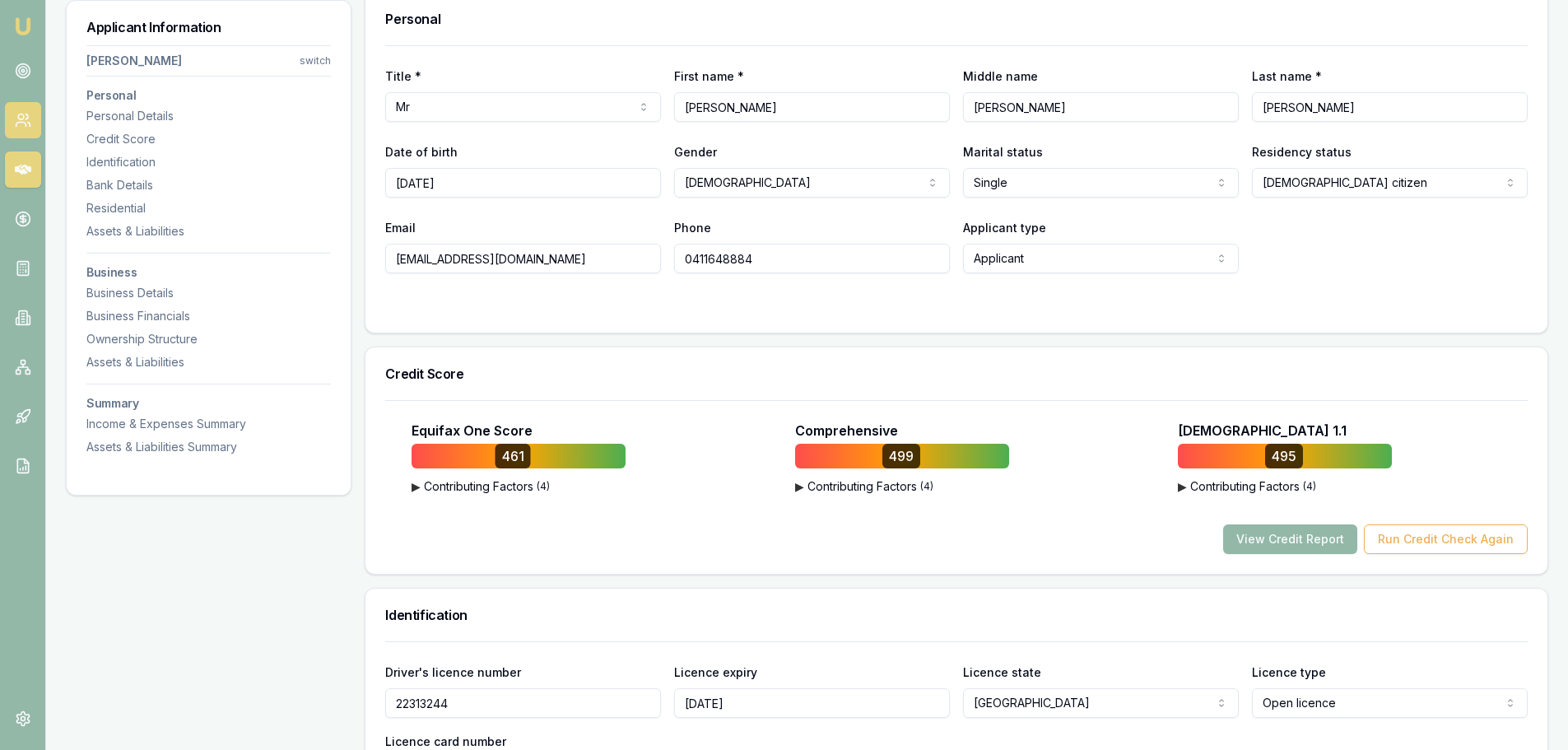
scroll to position [253, 0]
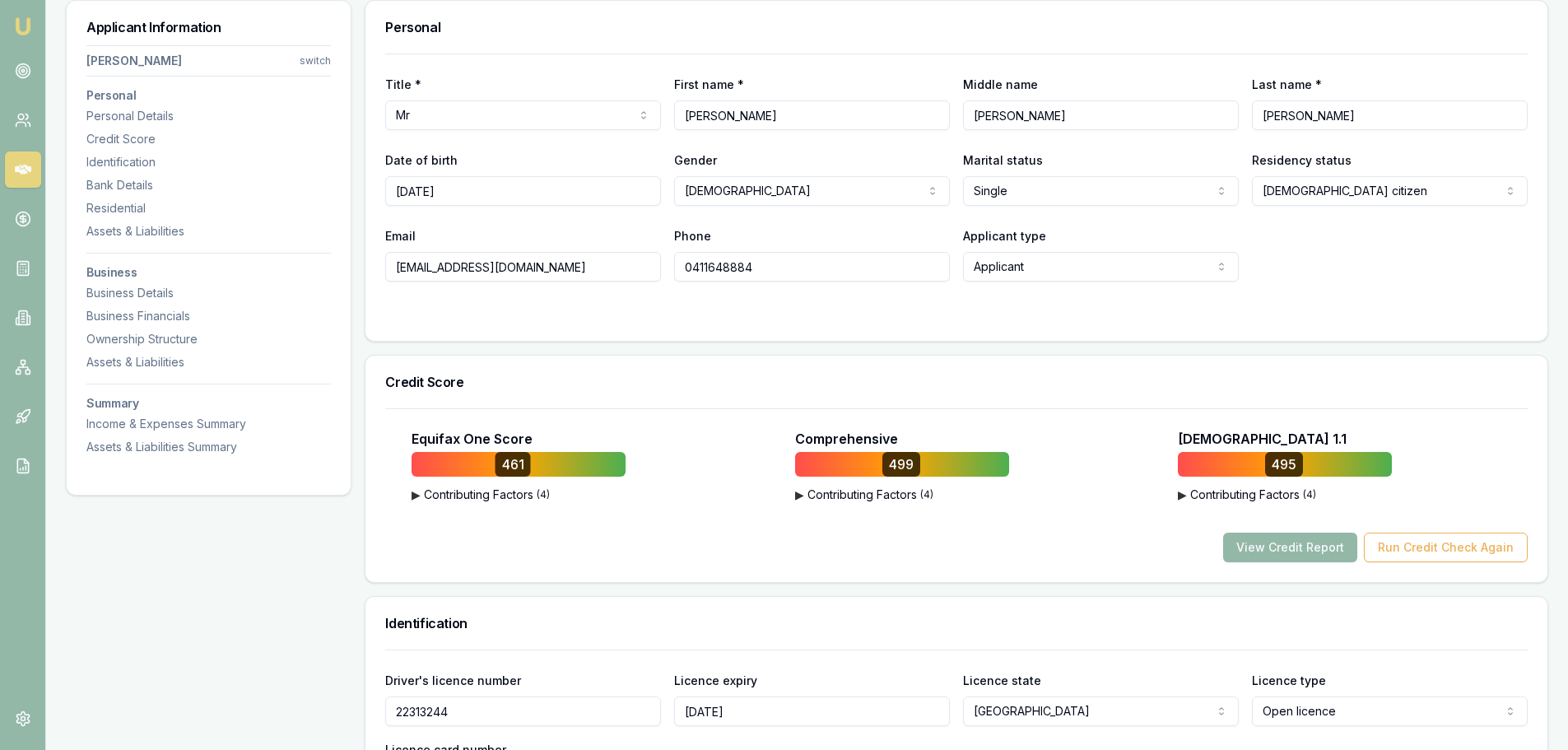
drag, startPoint x: 624, startPoint y: 268, endPoint x: 382, endPoint y: 281, distance: 242.3
click at [382, 281] on div "Title * Mr Mr Mrs Miss Ms Dr Prof First name * Jonathan Middle name Richard Las…" at bounding box center [957, 197] width 1182 height 288
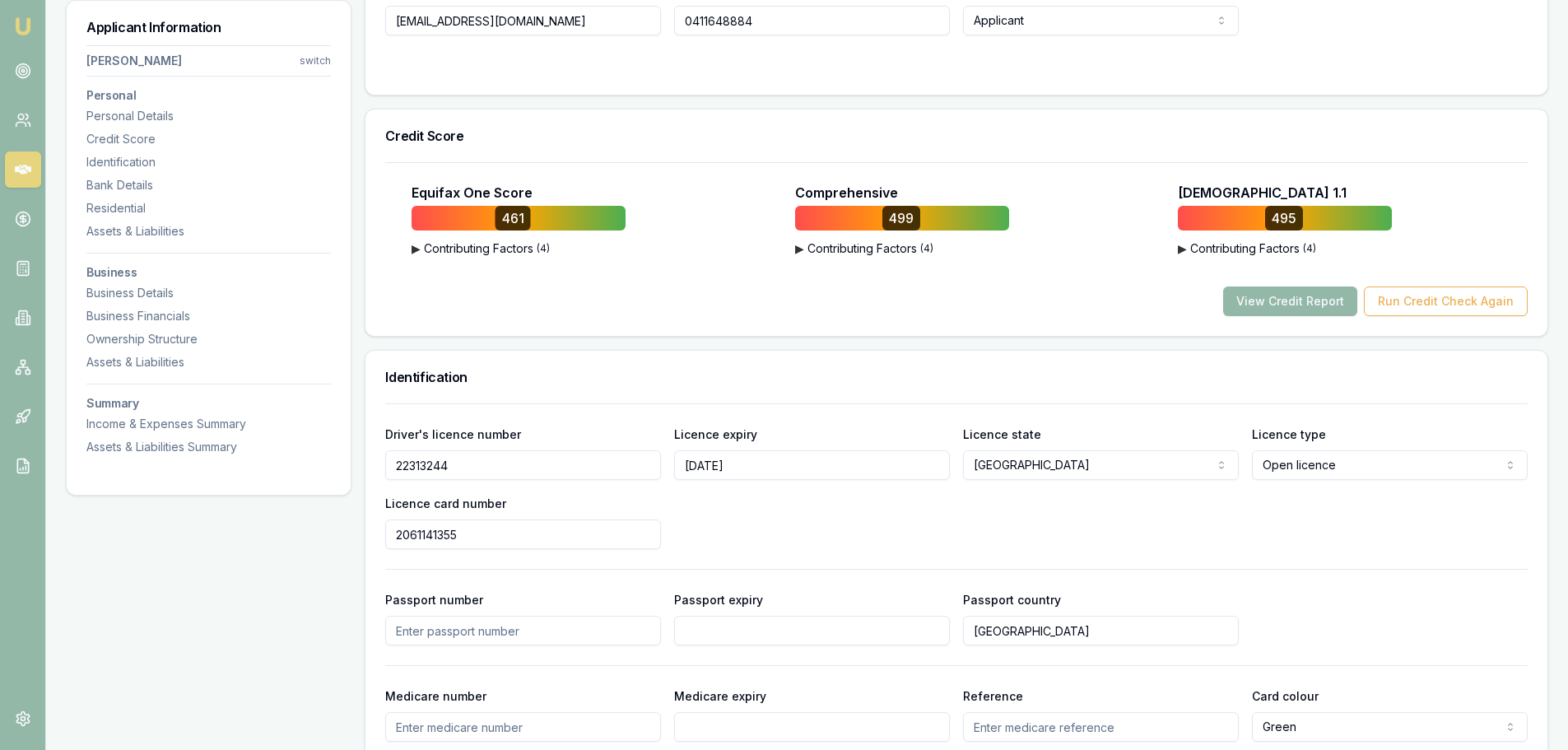
scroll to position [501, 0]
drag, startPoint x: 115, startPoint y: 203, endPoint x: 32, endPoint y: 210, distance: 83.3
click at [115, 203] on div "Residential" at bounding box center [209, 208] width 245 height 16
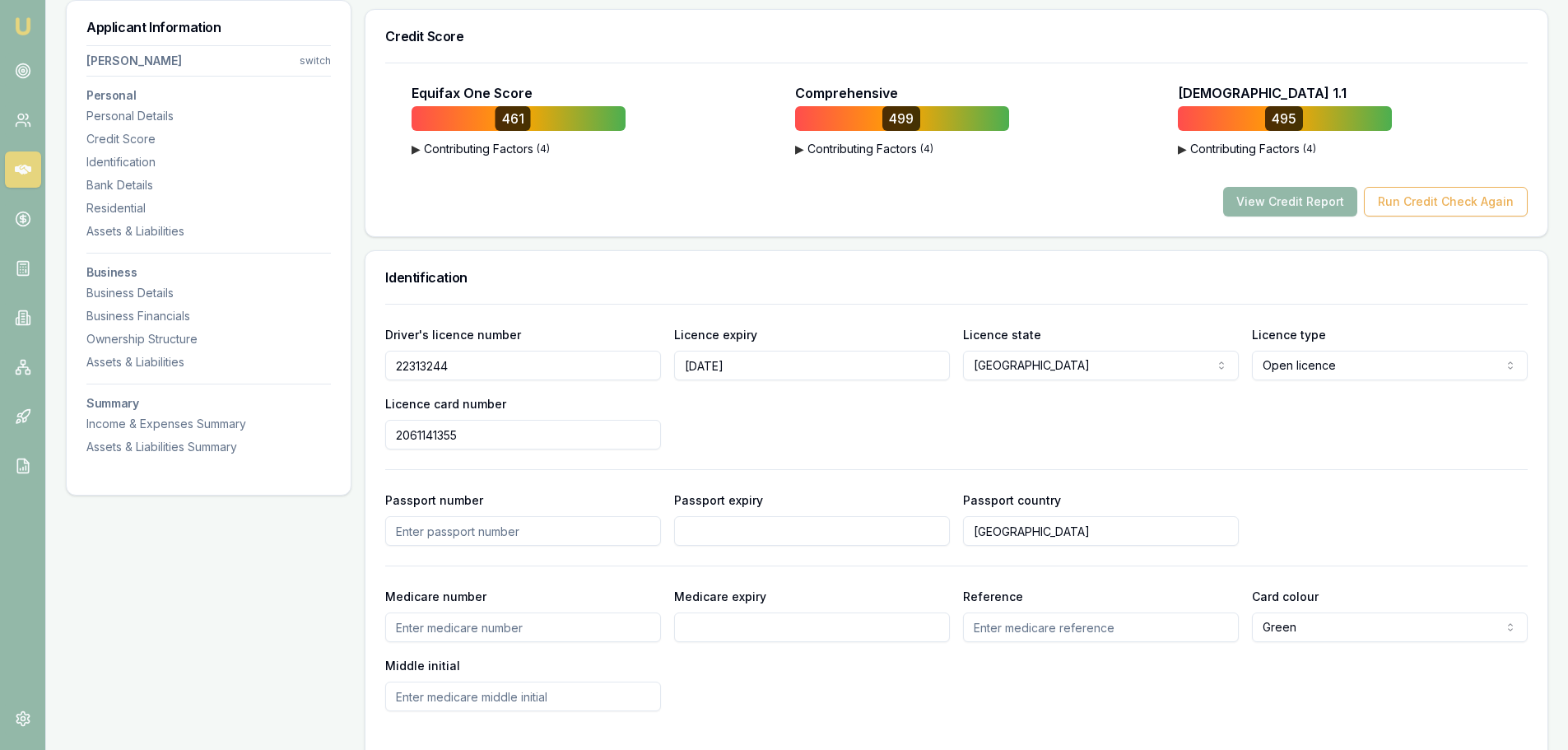
scroll to position [435, 0]
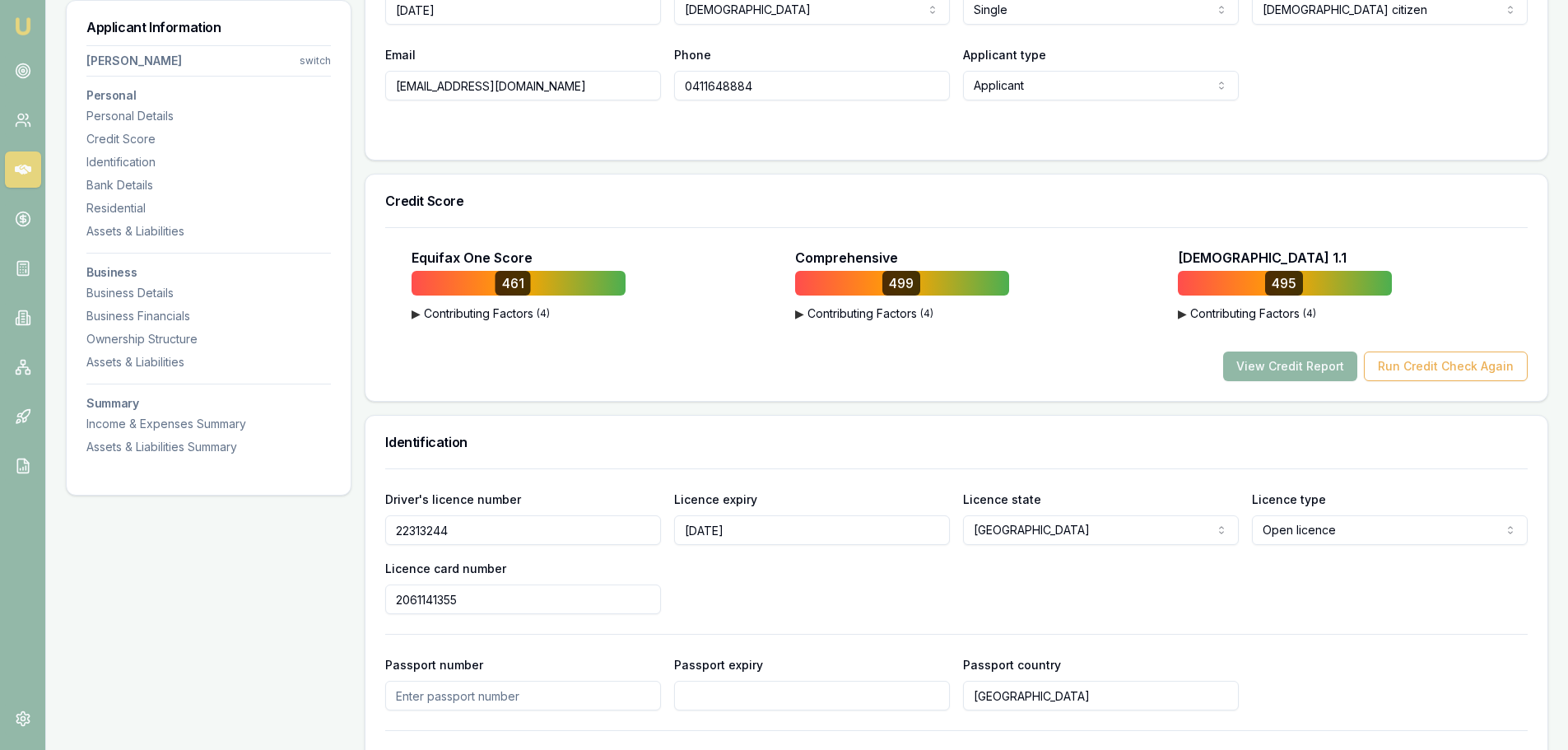
click at [1272, 357] on button "View Credit Report" at bounding box center [1290, 366] width 134 height 30
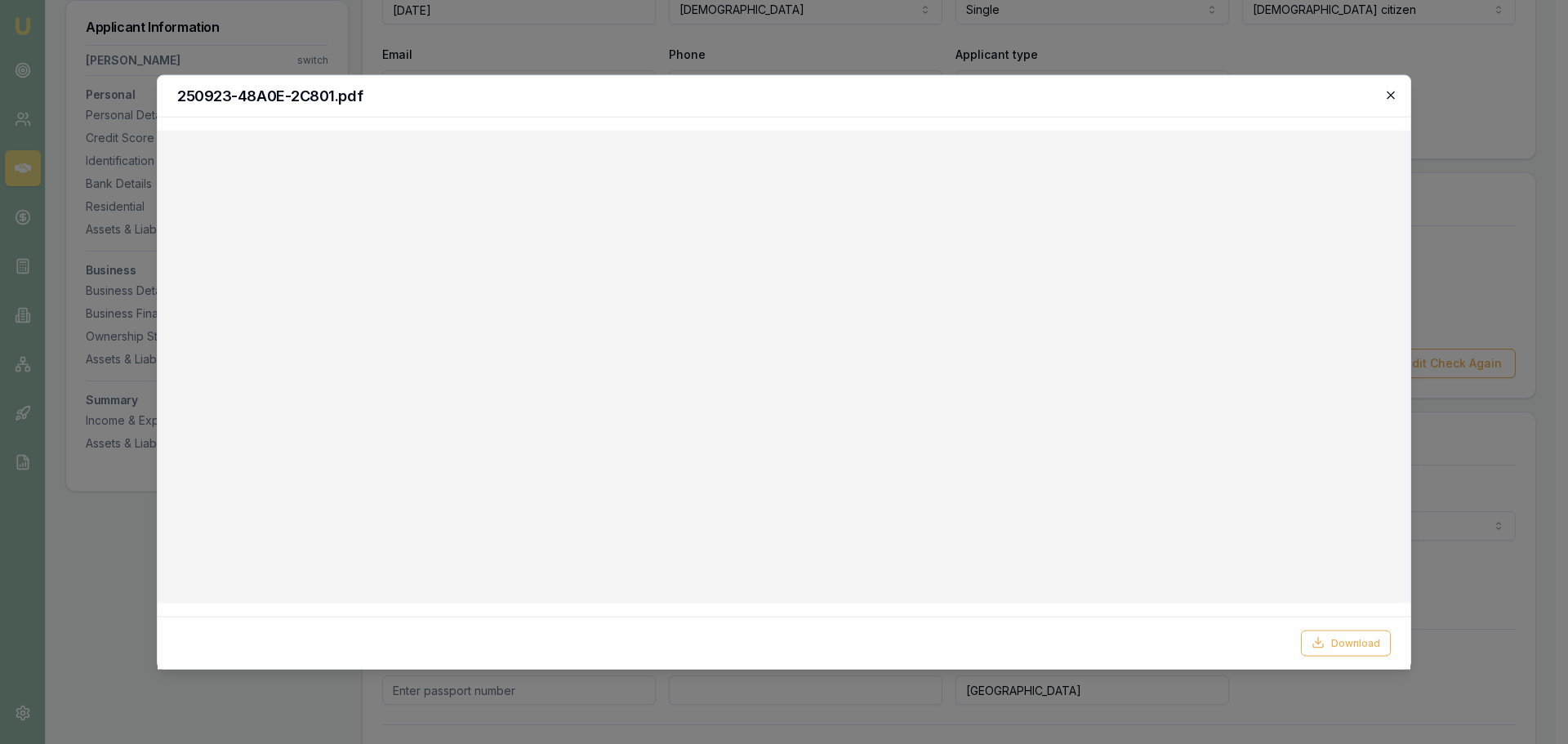
click at [1386, 91] on icon "button" at bounding box center [1391, 95] width 13 height 13
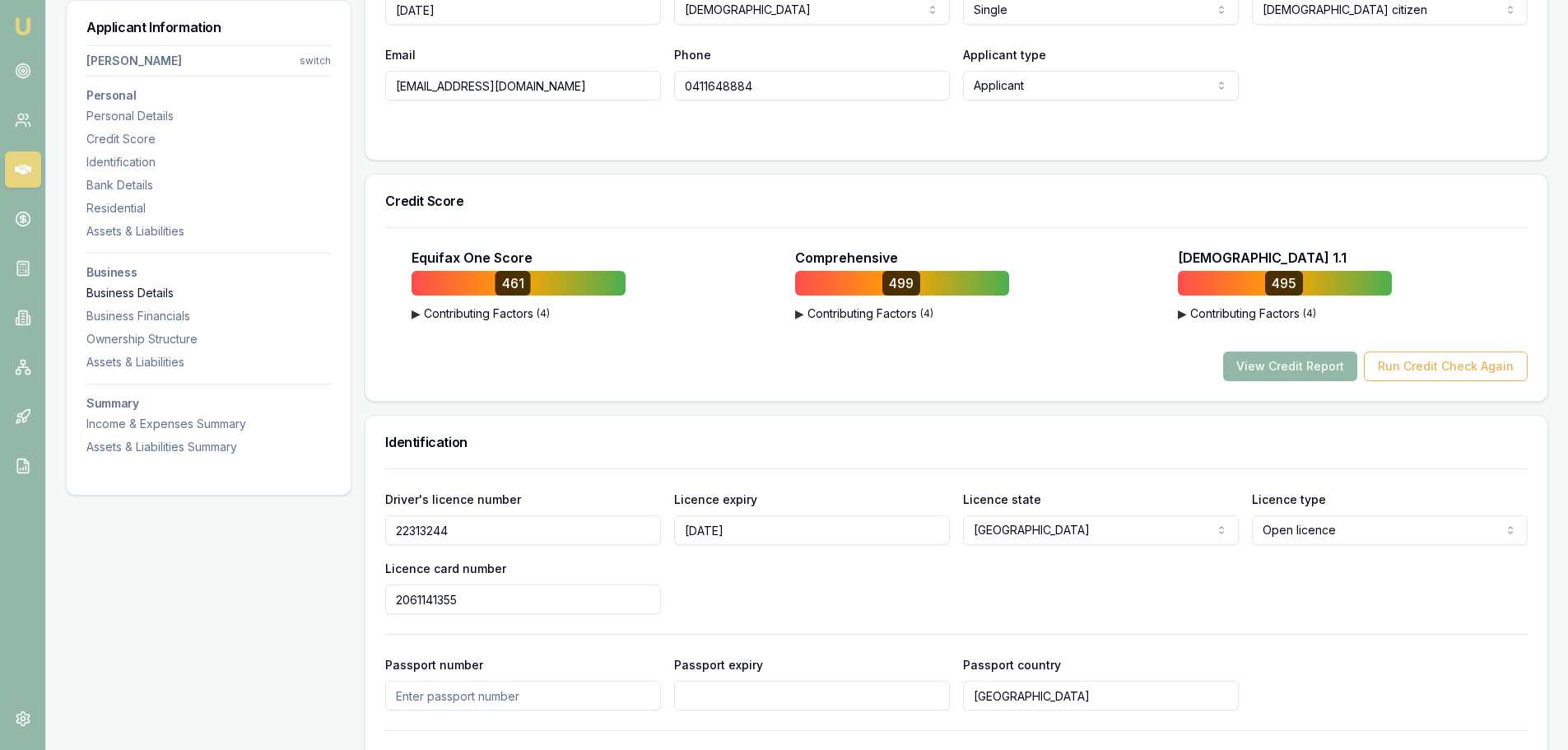
click at [154, 294] on div "Business Details" at bounding box center [209, 293] width 245 height 16
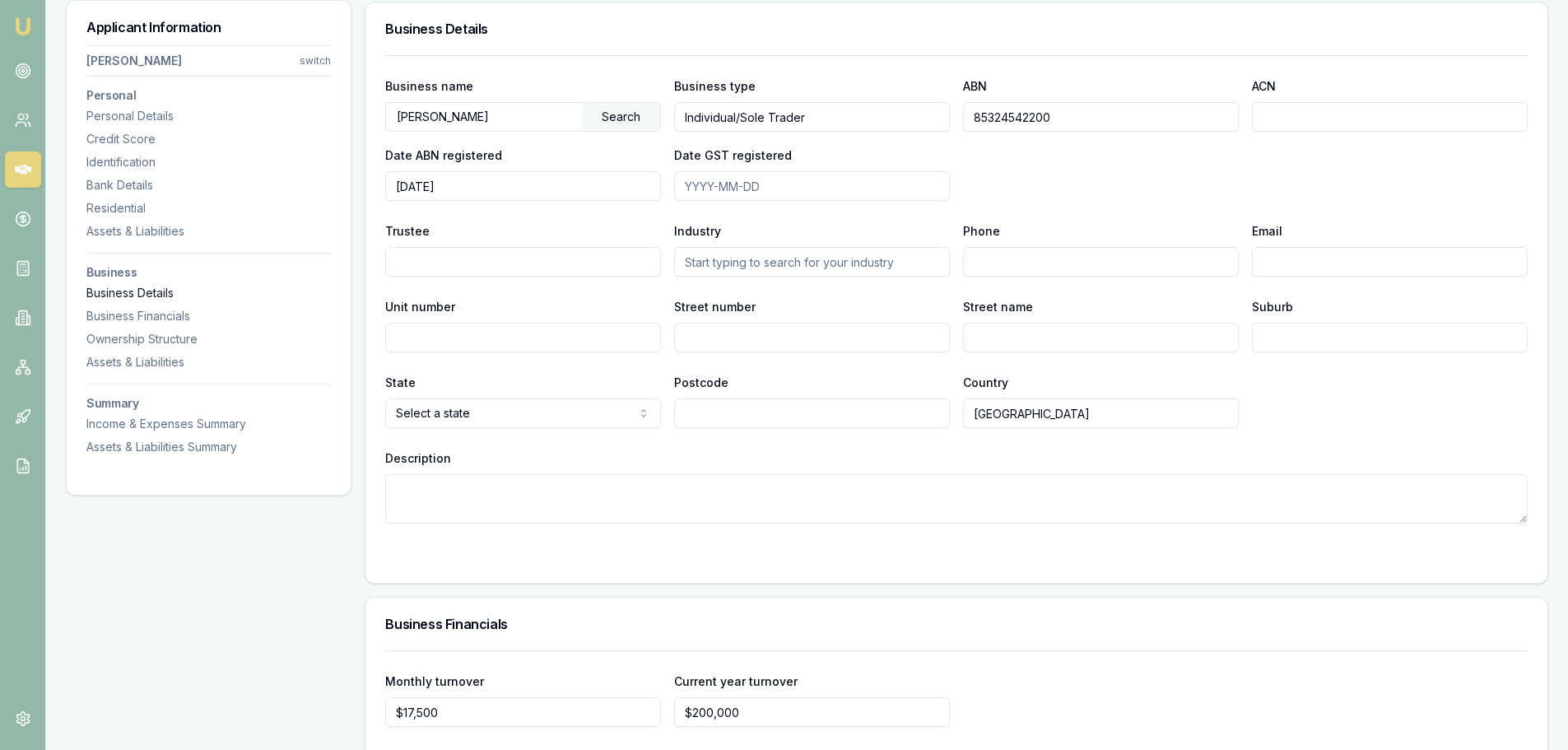
scroll to position [2549, 0]
click at [175, 362] on div "Assets & Liabilities" at bounding box center [209, 362] width 245 height 16
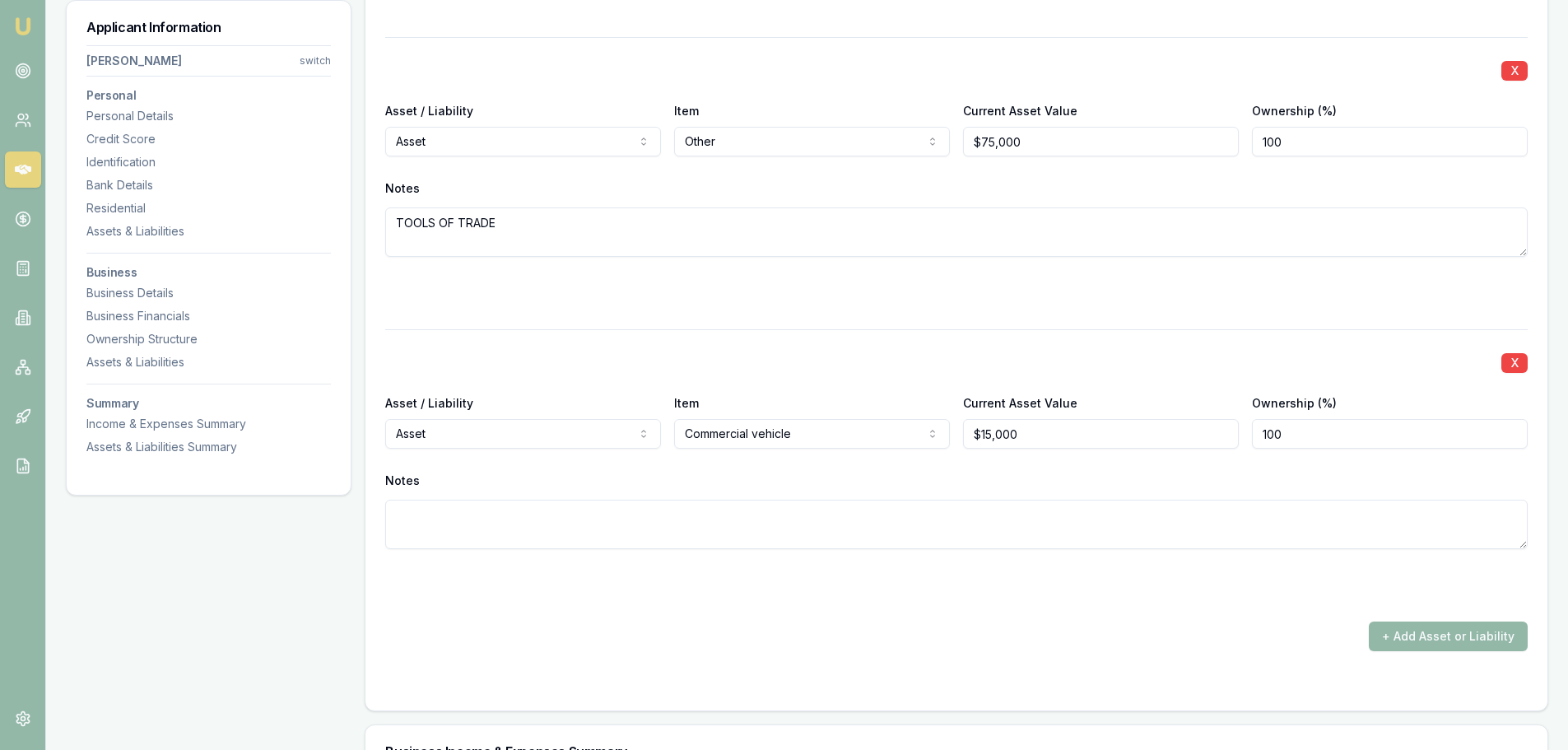
scroll to position [4012, 0]
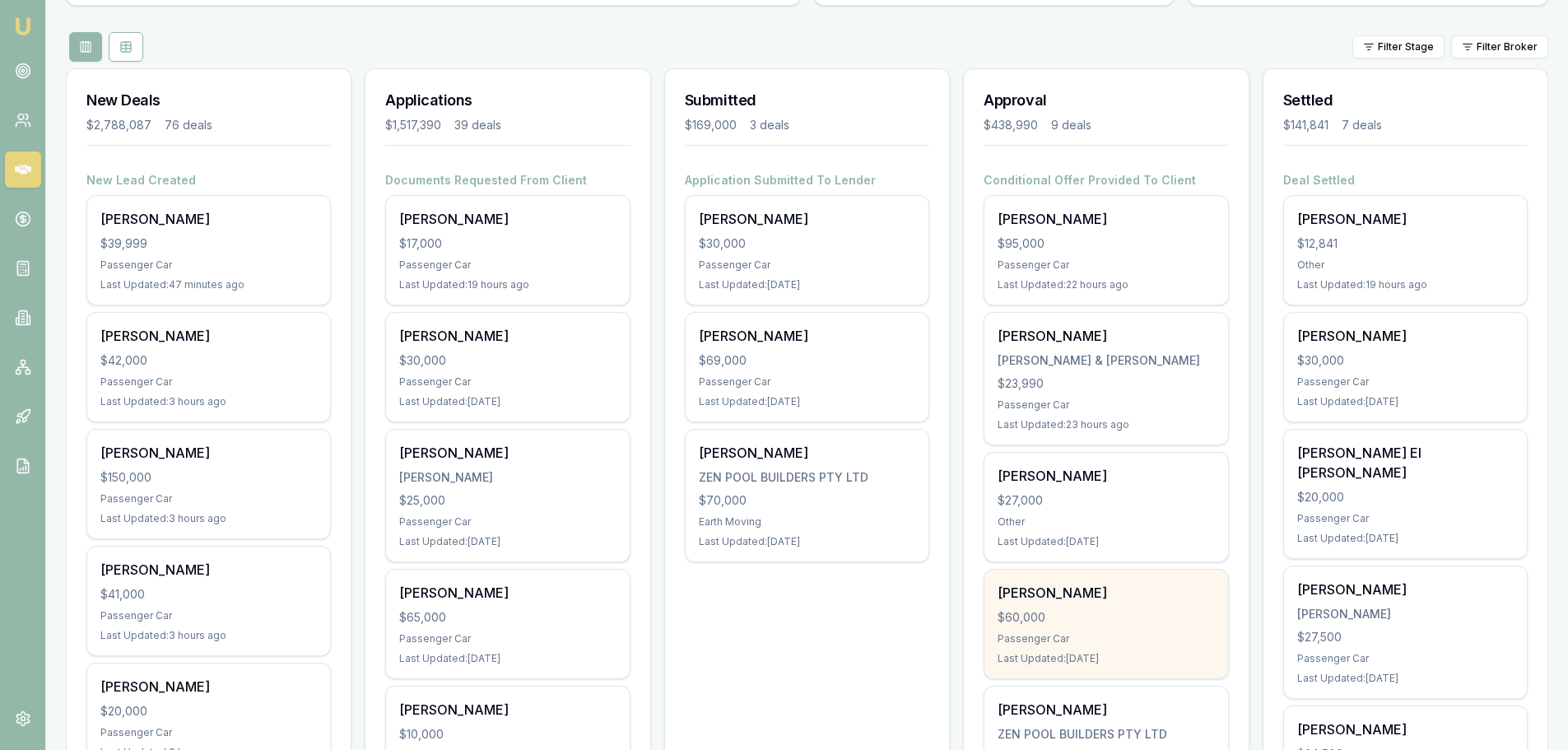
click at [1091, 605] on div "[PERSON_NAME] $60,000 Passenger Car Last Updated: [DATE]" at bounding box center [1105, 624] width 243 height 109
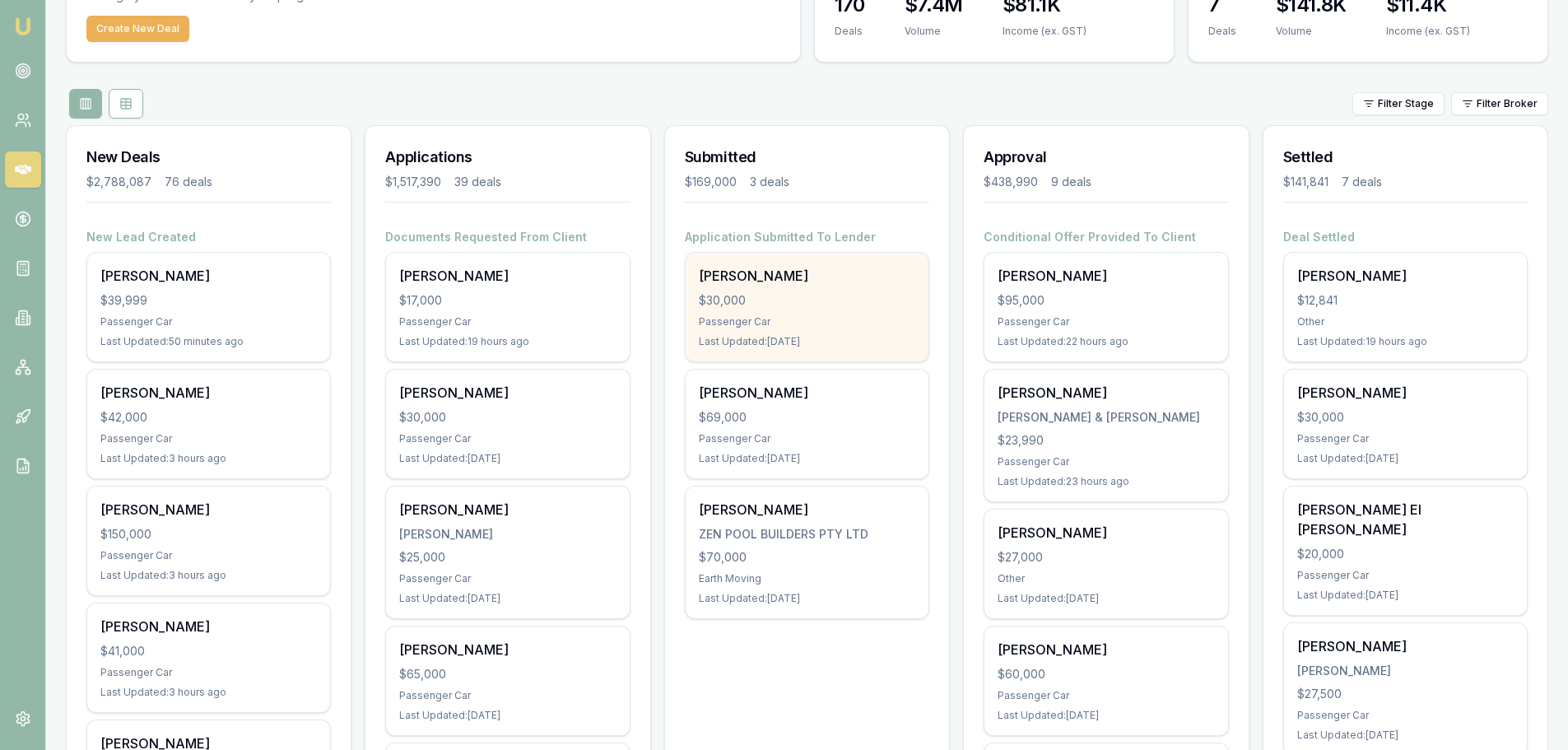
scroll to position [82, 0]
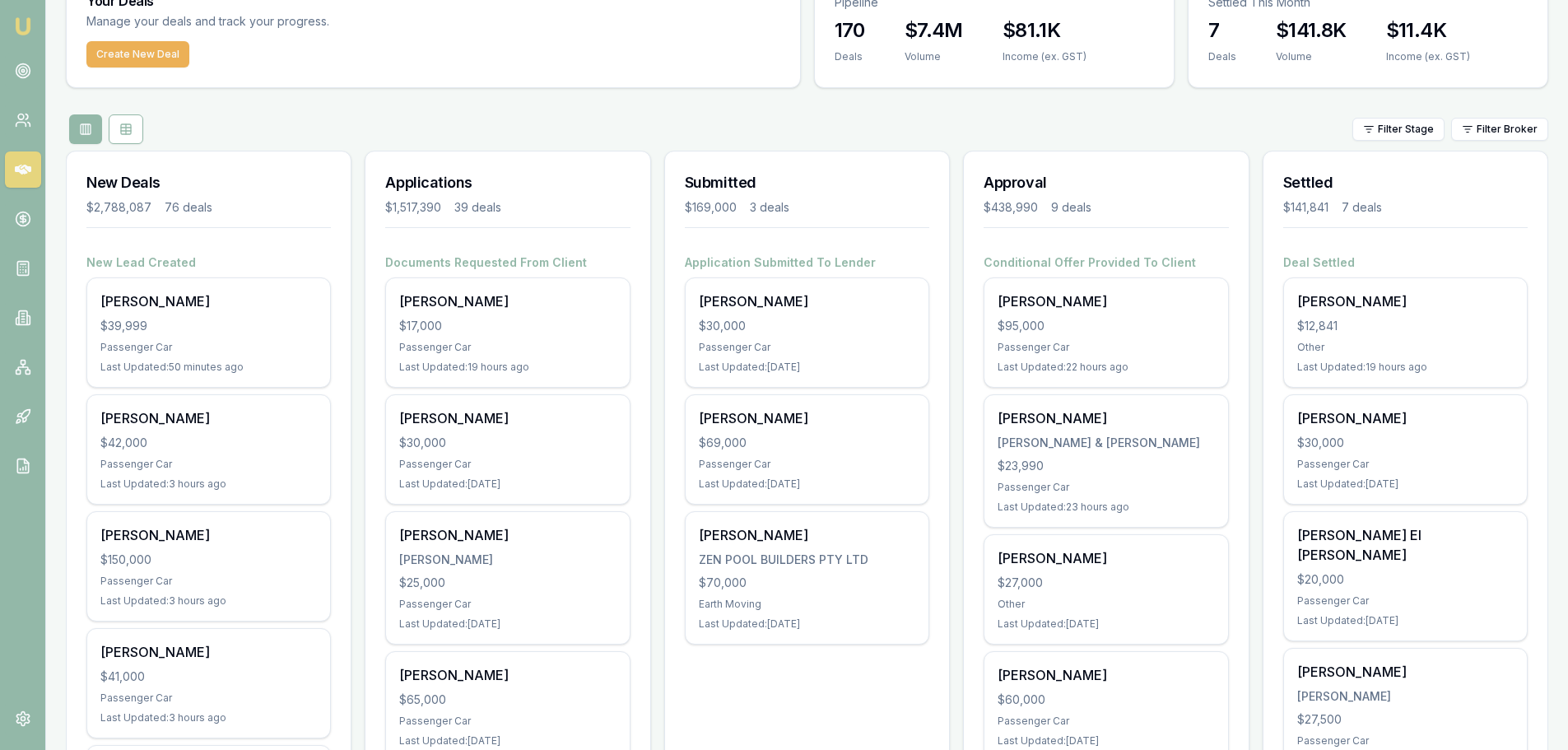
click at [830, 119] on div "Filter Stage Filter Broker" at bounding box center [807, 129] width 1482 height 30
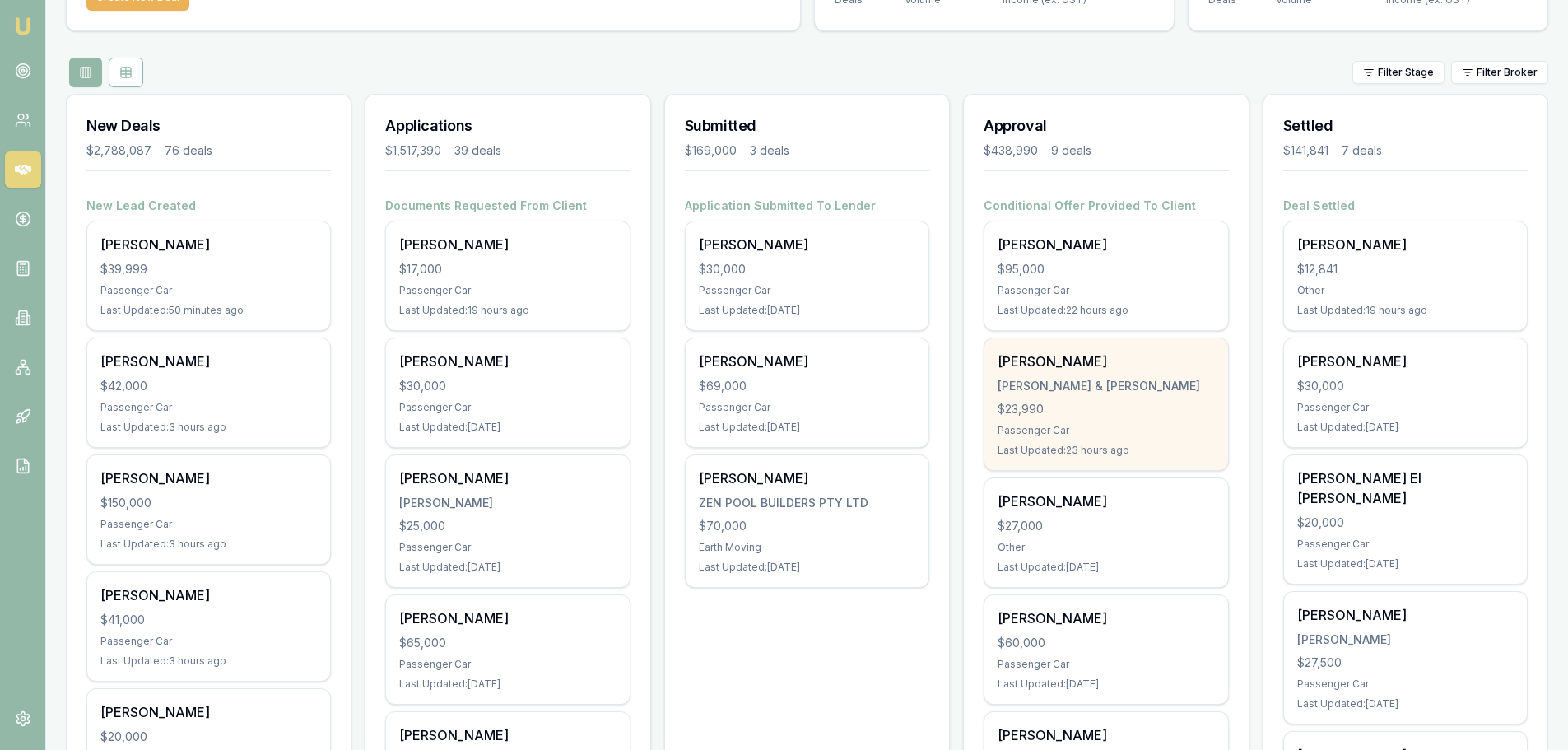
scroll to position [165, 0]
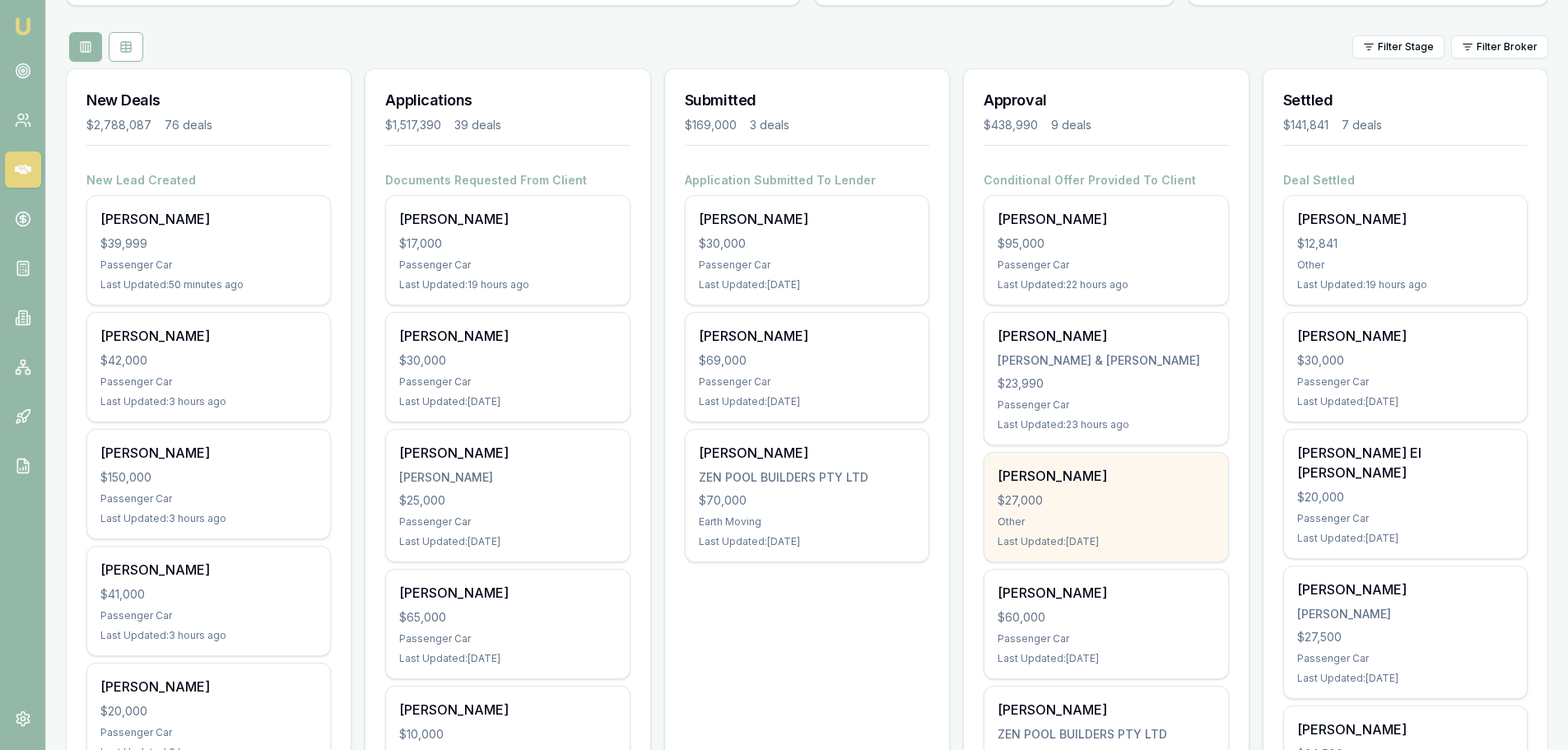
click at [1121, 503] on div "$27,000" at bounding box center [1106, 500] width 216 height 16
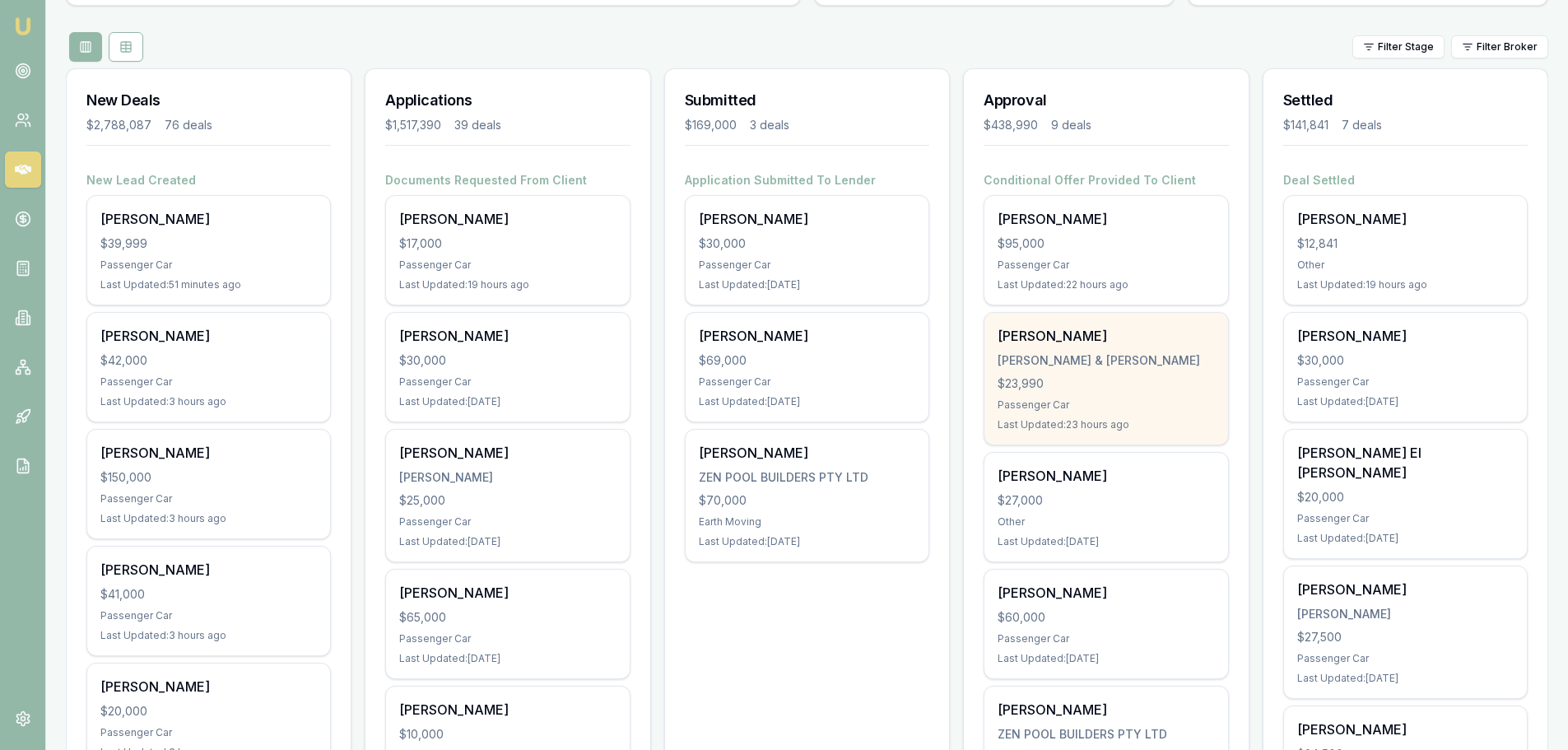
click at [1097, 351] on div "[PERSON_NAME] [PERSON_NAME] & S [PERSON_NAME] $23,990 Passenger Car Last Update…" at bounding box center [1105, 378] width 243 height 131
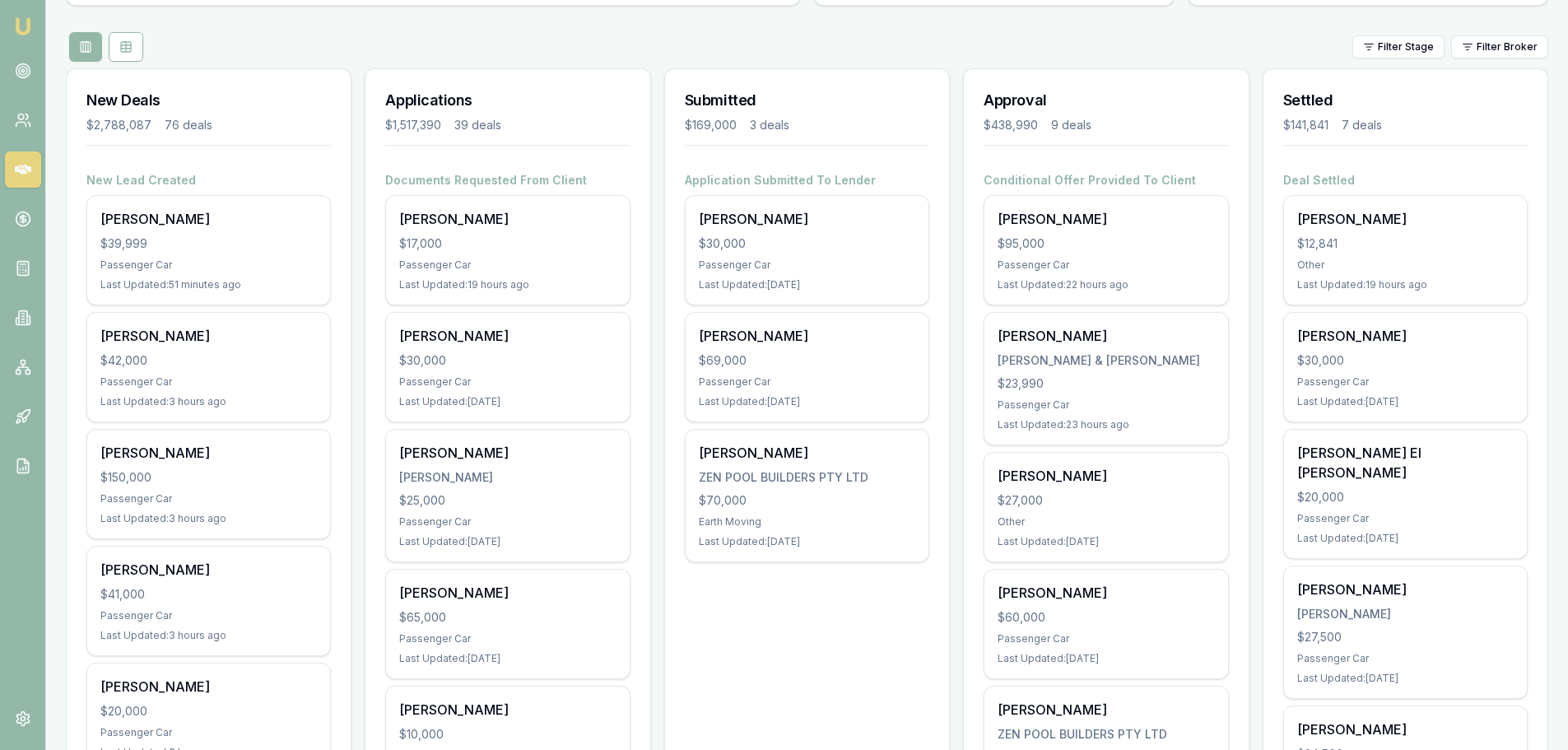
click at [651, 44] on div "Filter Stage Filter Broker" at bounding box center [807, 46] width 1482 height 30
click at [1037, 43] on div "Filter Stage Filter Broker" at bounding box center [807, 46] width 1482 height 30
click at [1037, 44] on div "Filter Stage Filter Broker" at bounding box center [807, 46] width 1482 height 30
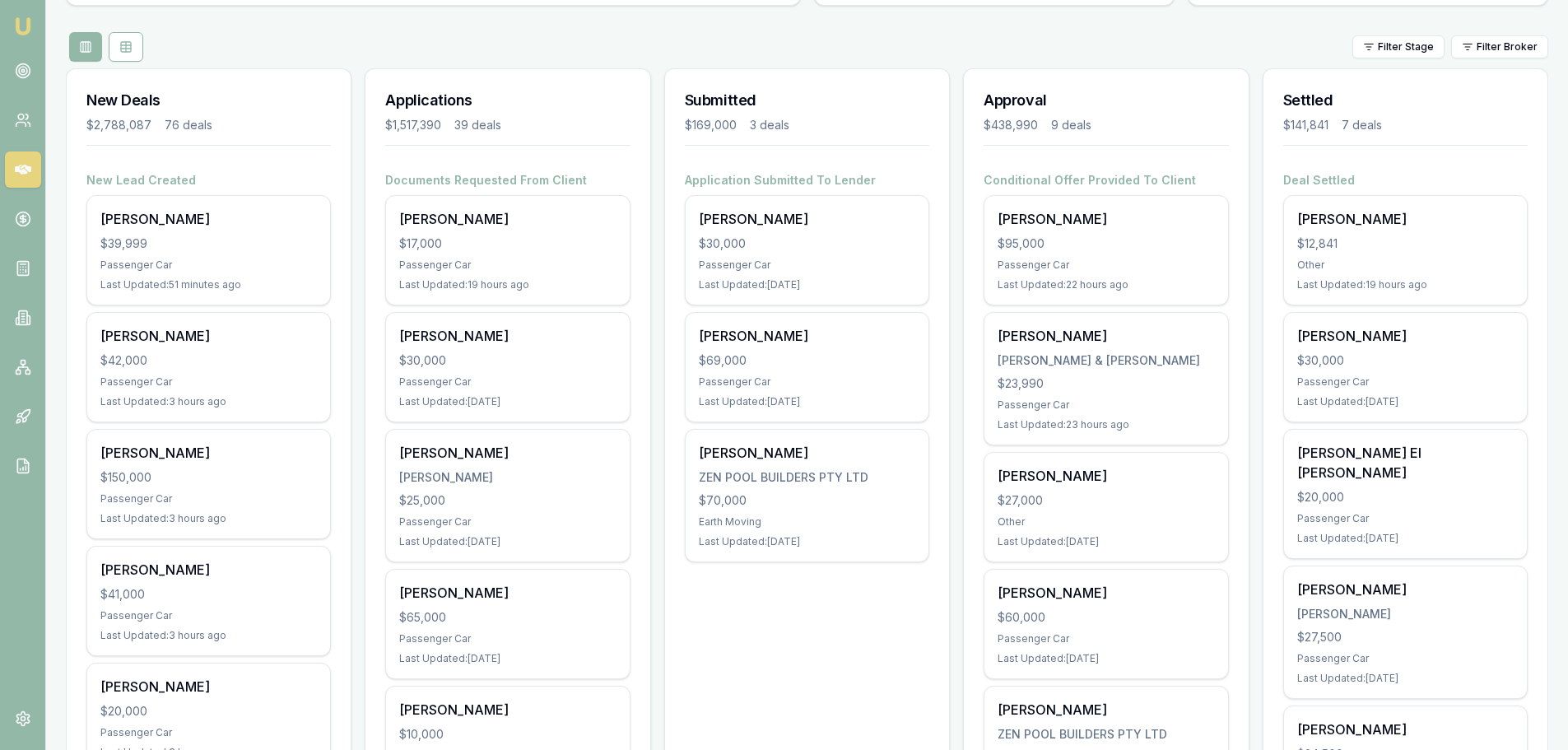
click at [1112, 44] on div "Filter Stage Filter Broker" at bounding box center [807, 46] width 1482 height 30
click at [647, 34] on div "Filter Stage Filter Broker" at bounding box center [807, 46] width 1482 height 30
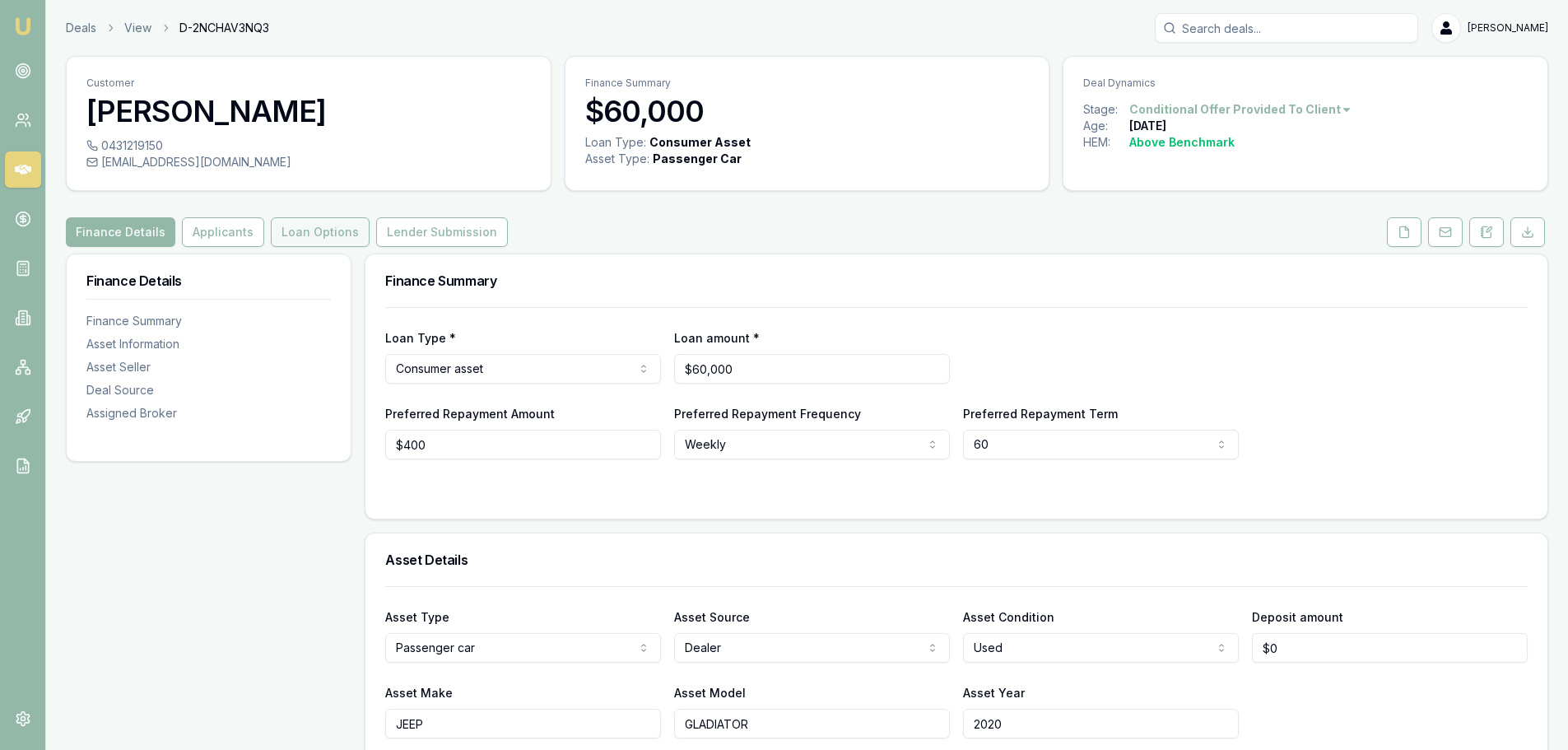
click at [338, 235] on button "Loan Options" at bounding box center [319, 232] width 99 height 30
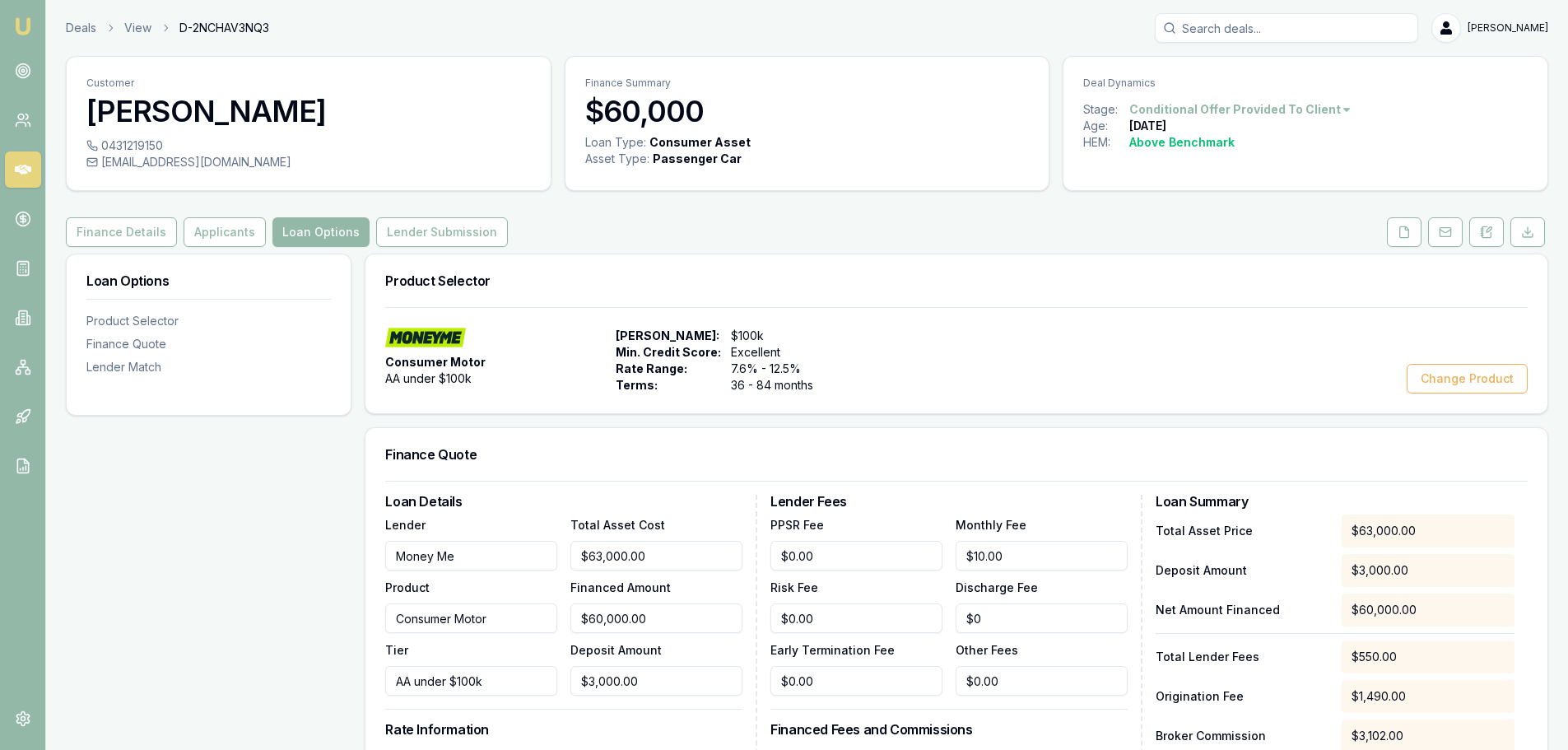
scroll to position [329, 0]
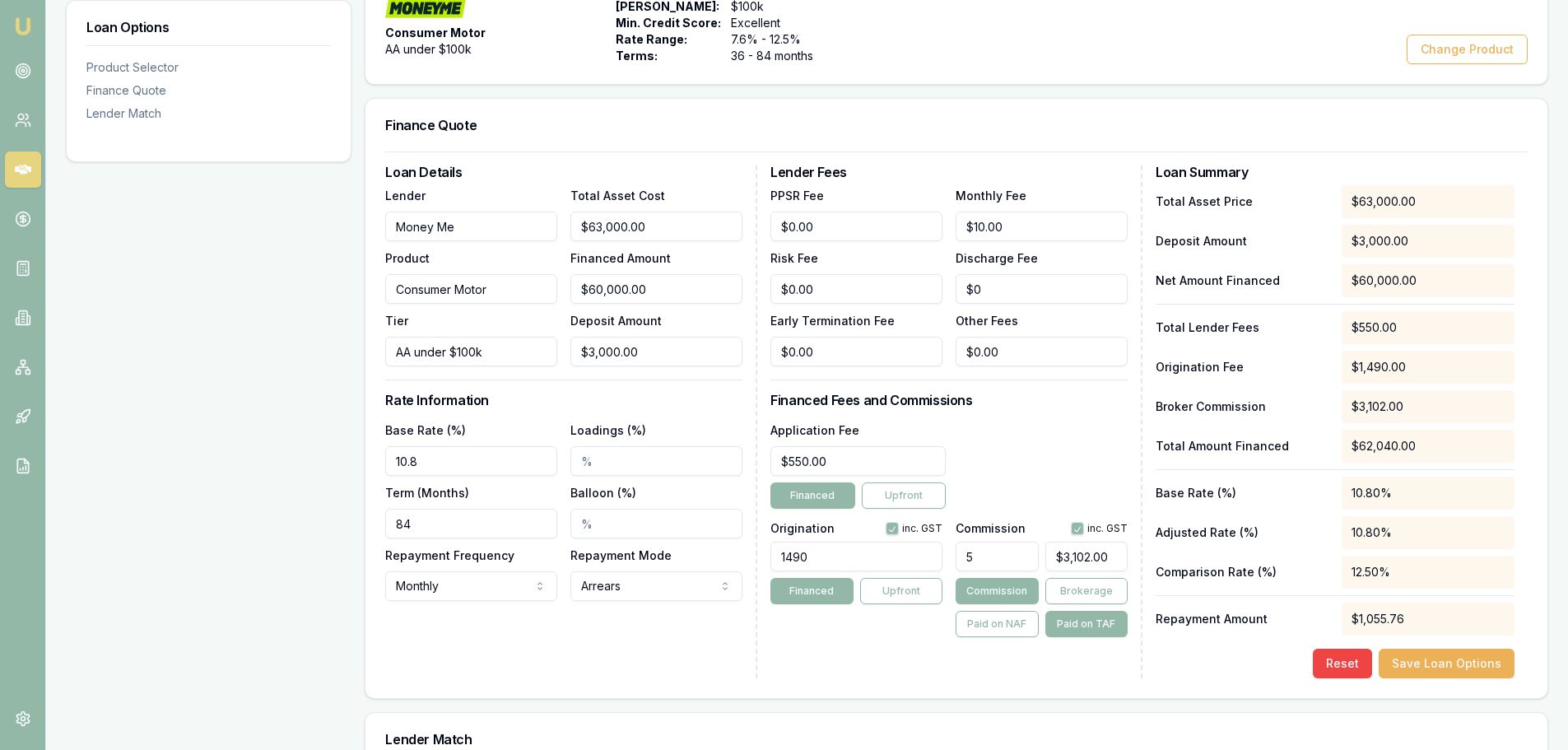
click at [304, 455] on div "Loan Options Product Selector Finance Quote Lender Match" at bounding box center [209, 552] width 286 height 1254
click at [180, 244] on div "Loan Options Product Selector Finance Quote Lender Match" at bounding box center [209, 552] width 286 height 1254
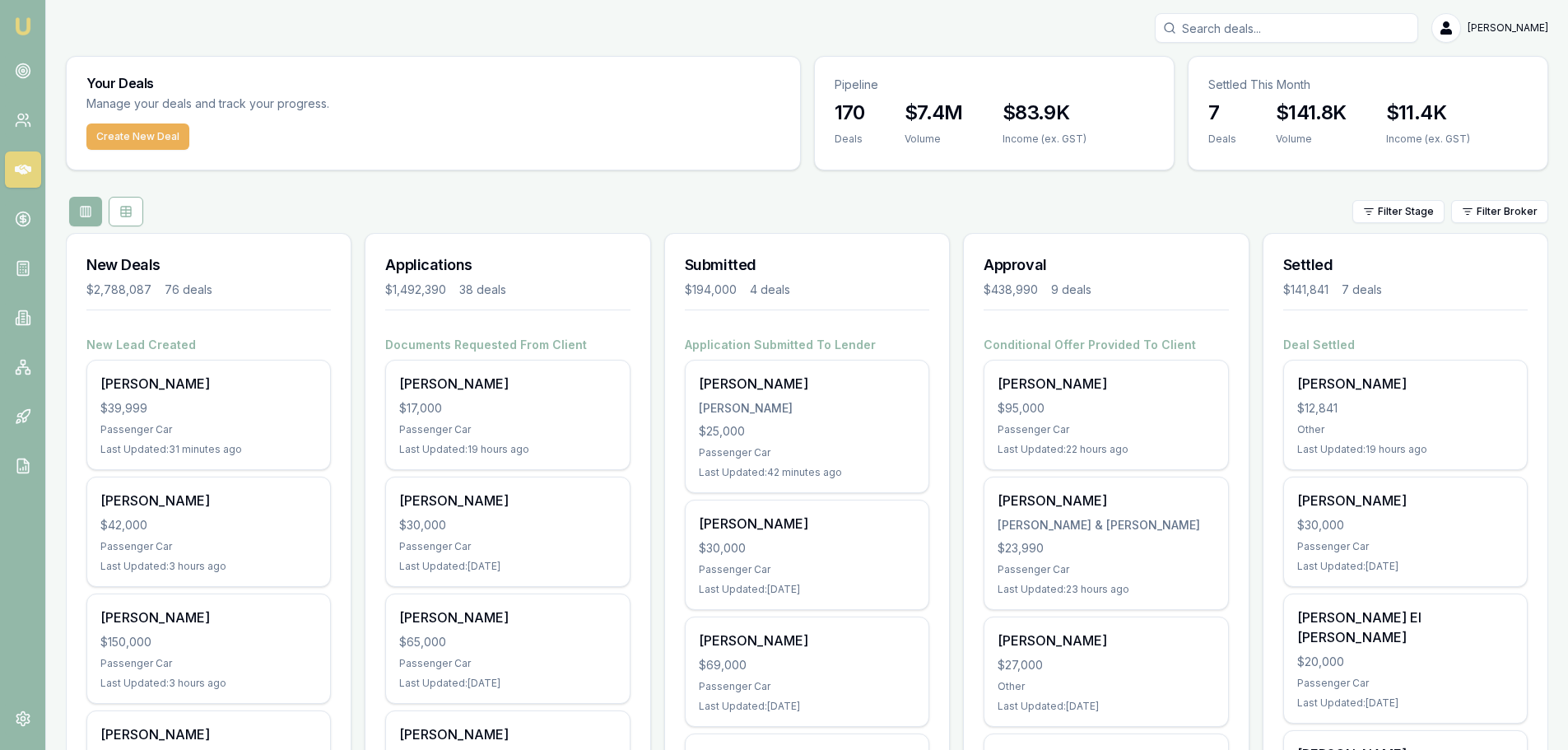
click at [849, 214] on div "Filter Stage Filter Broker" at bounding box center [807, 211] width 1482 height 30
click at [854, 197] on div "Filter Stage Filter Broker" at bounding box center [807, 211] width 1482 height 30
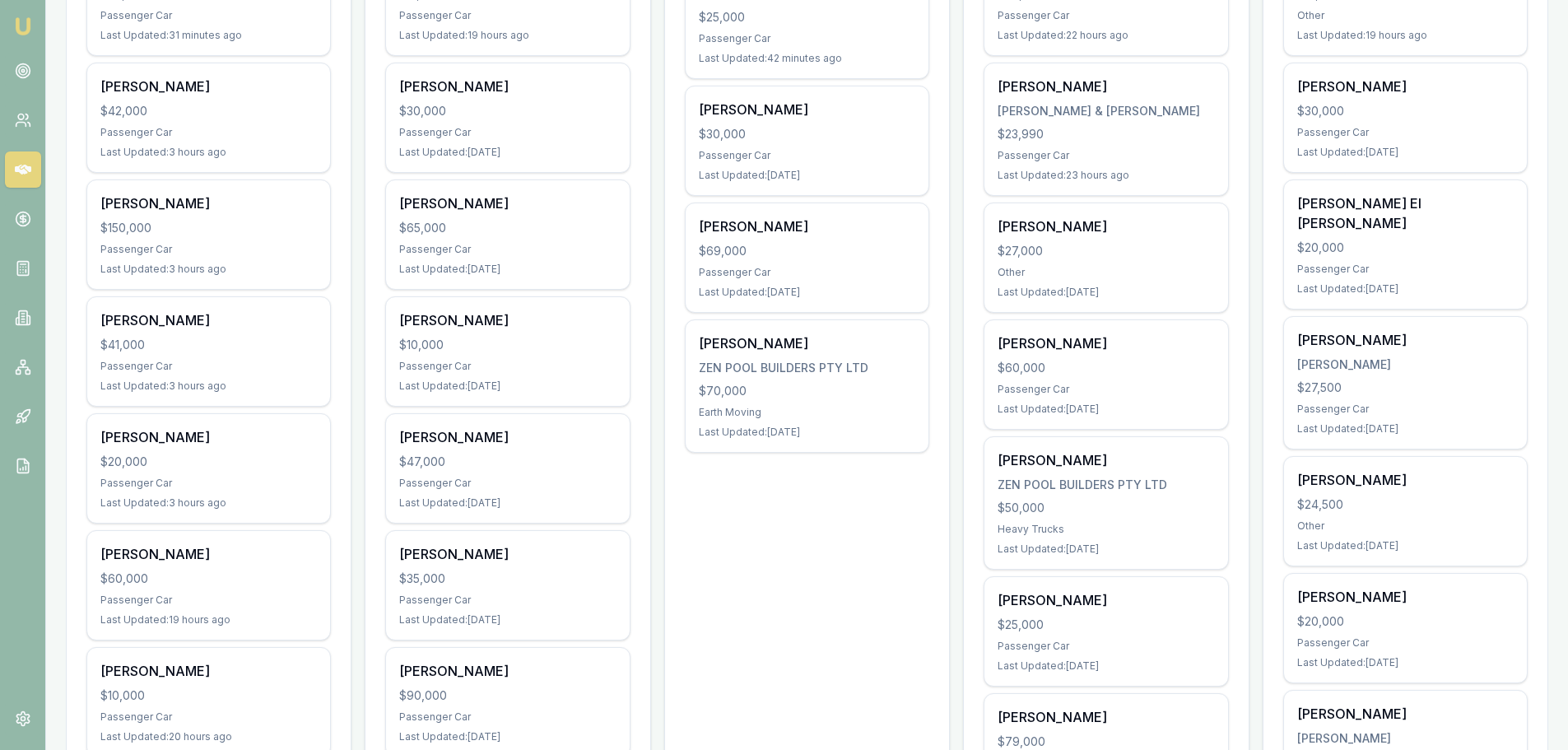
scroll to position [576, 0]
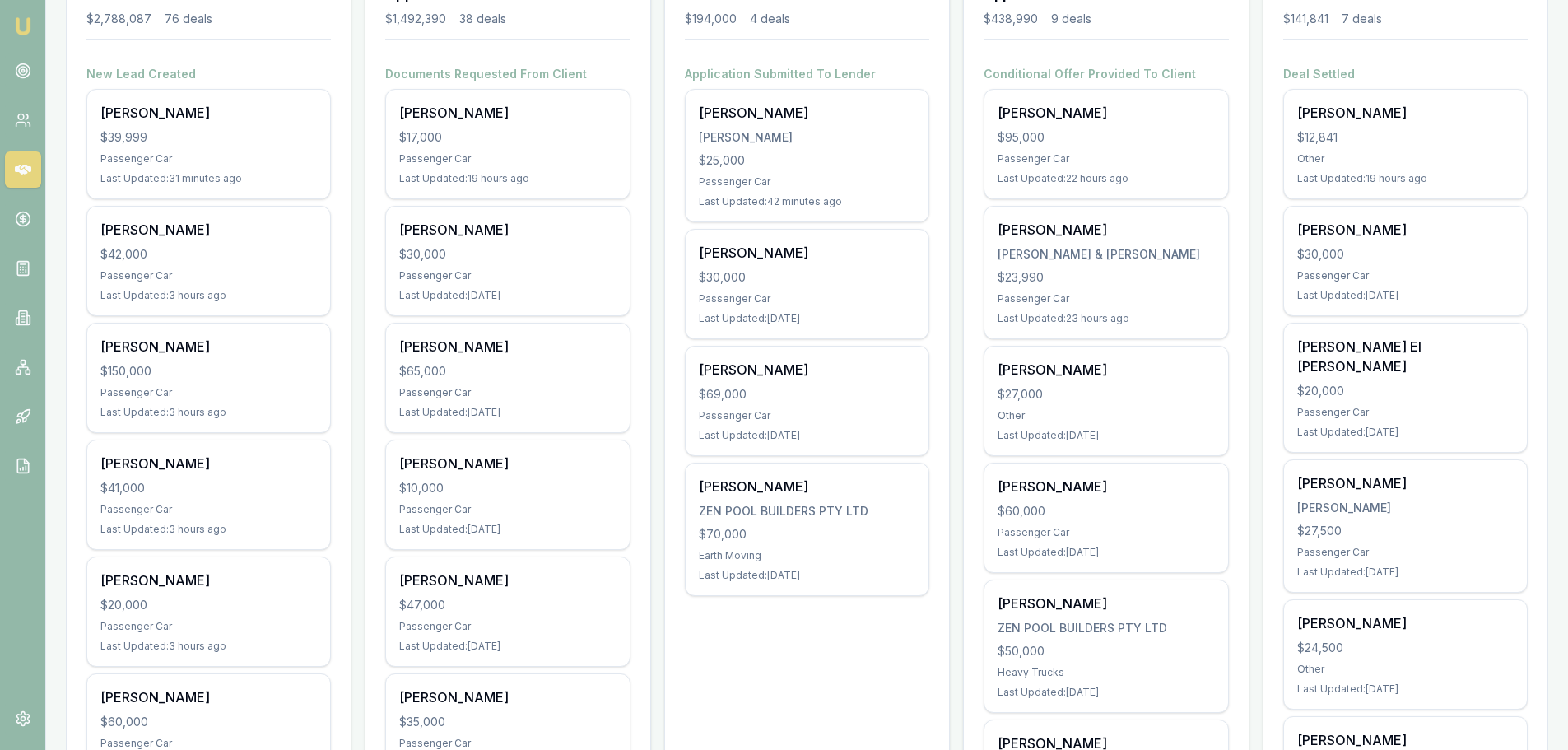
scroll to position [247, 0]
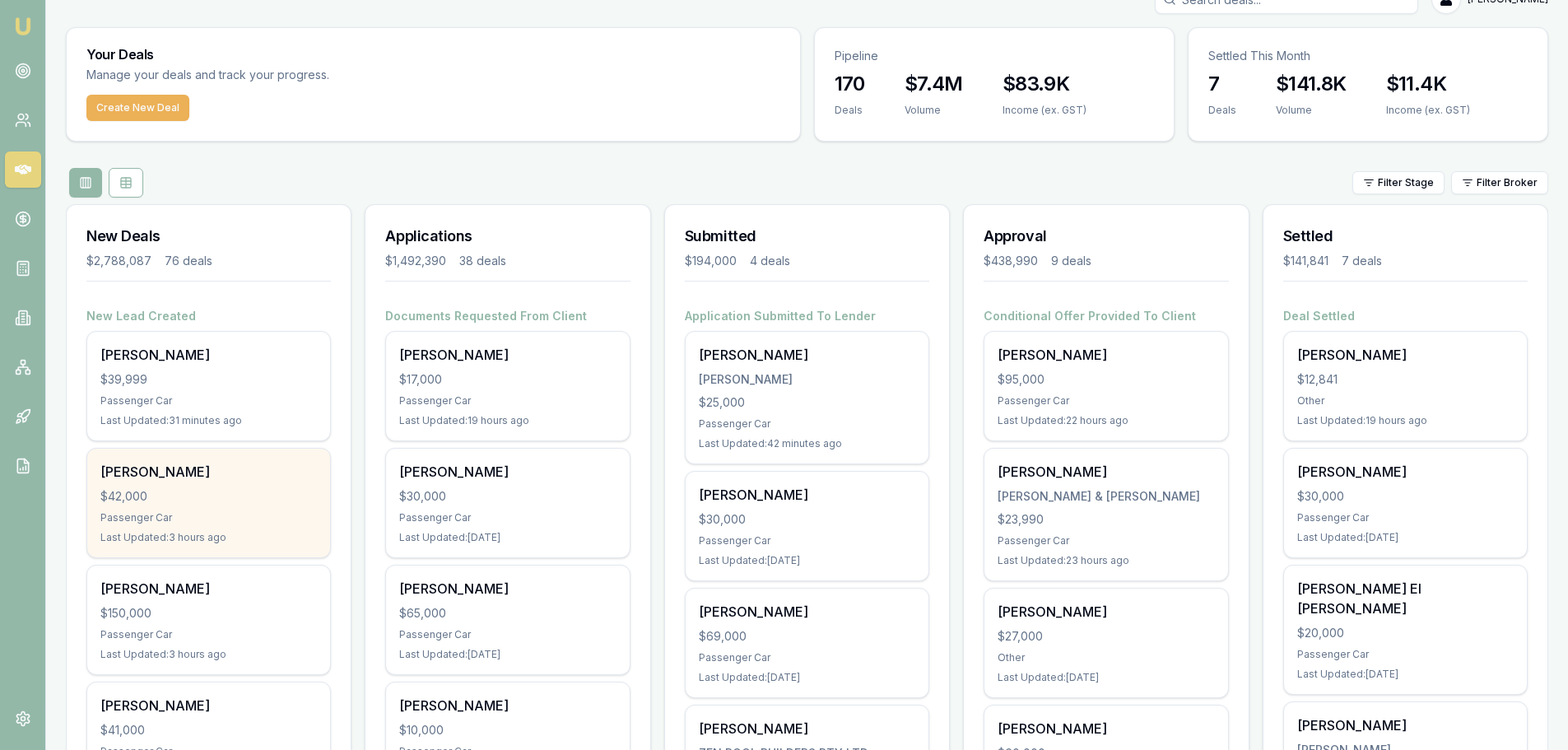
scroll to position [0, 0]
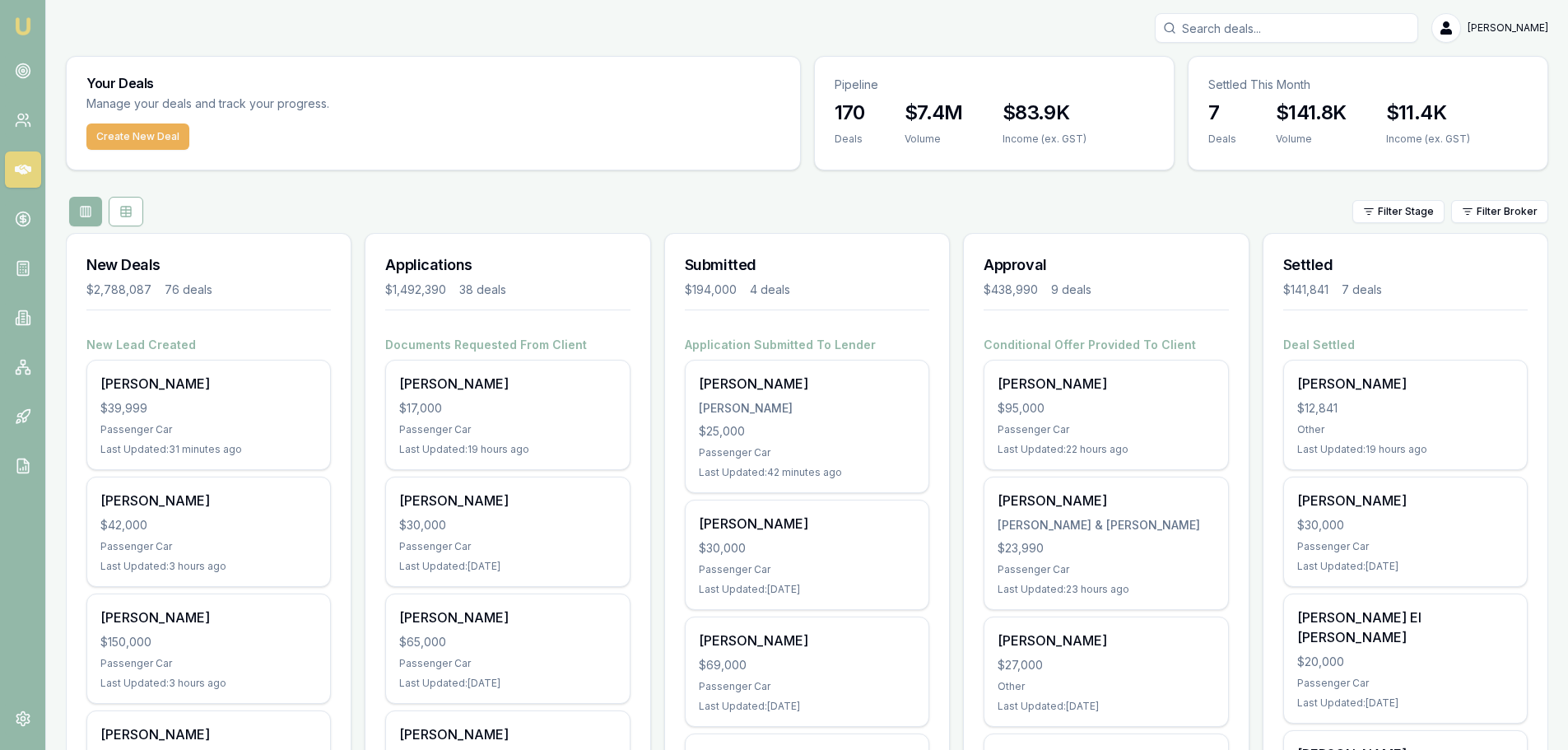
click at [240, 203] on div "Filter Stage Filter Broker" at bounding box center [807, 211] width 1482 height 30
click at [1068, 198] on div "Filter Stage Filter Broker" at bounding box center [807, 211] width 1482 height 30
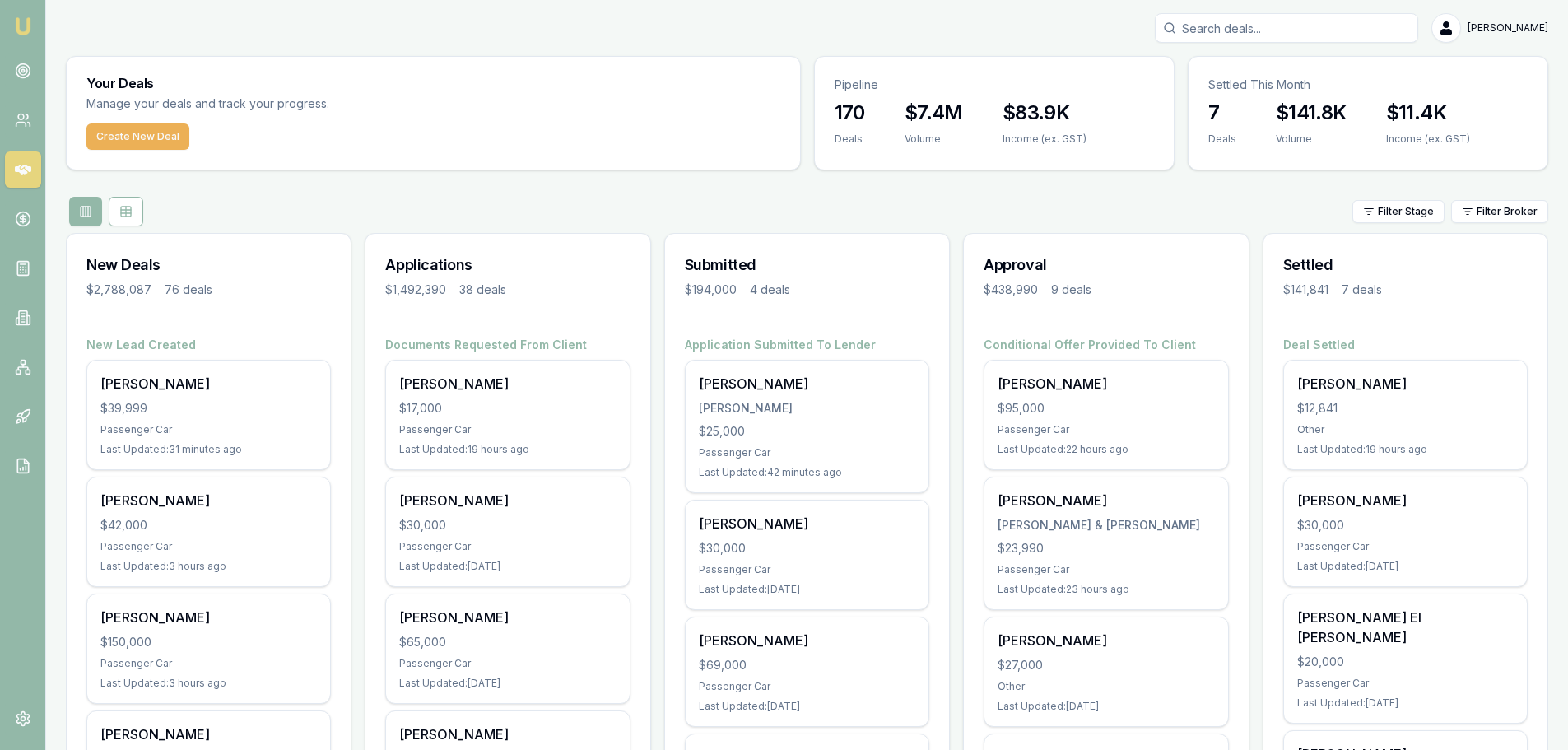
click at [554, 197] on div "Filter Stage Filter Broker" at bounding box center [807, 211] width 1482 height 30
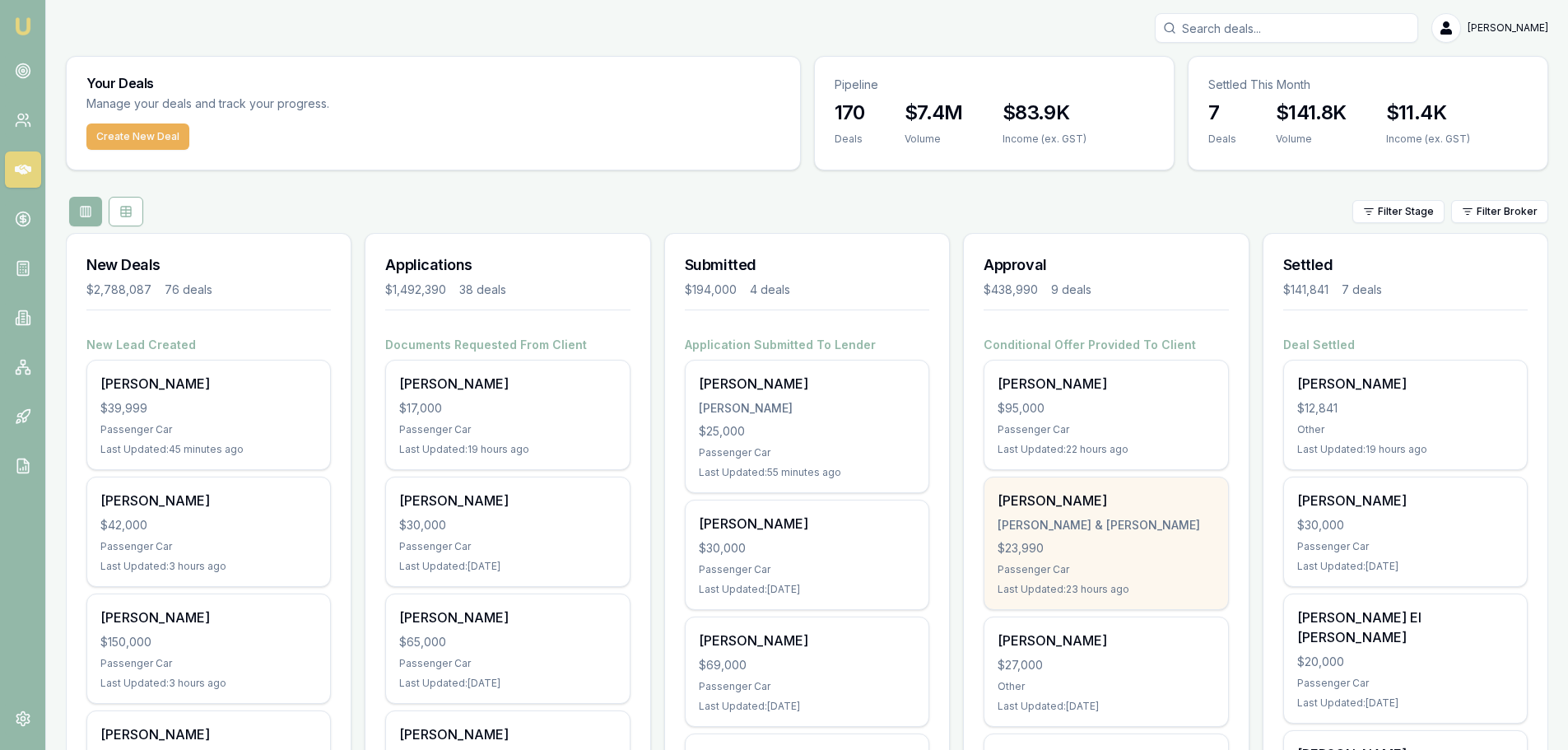
scroll to position [412, 0]
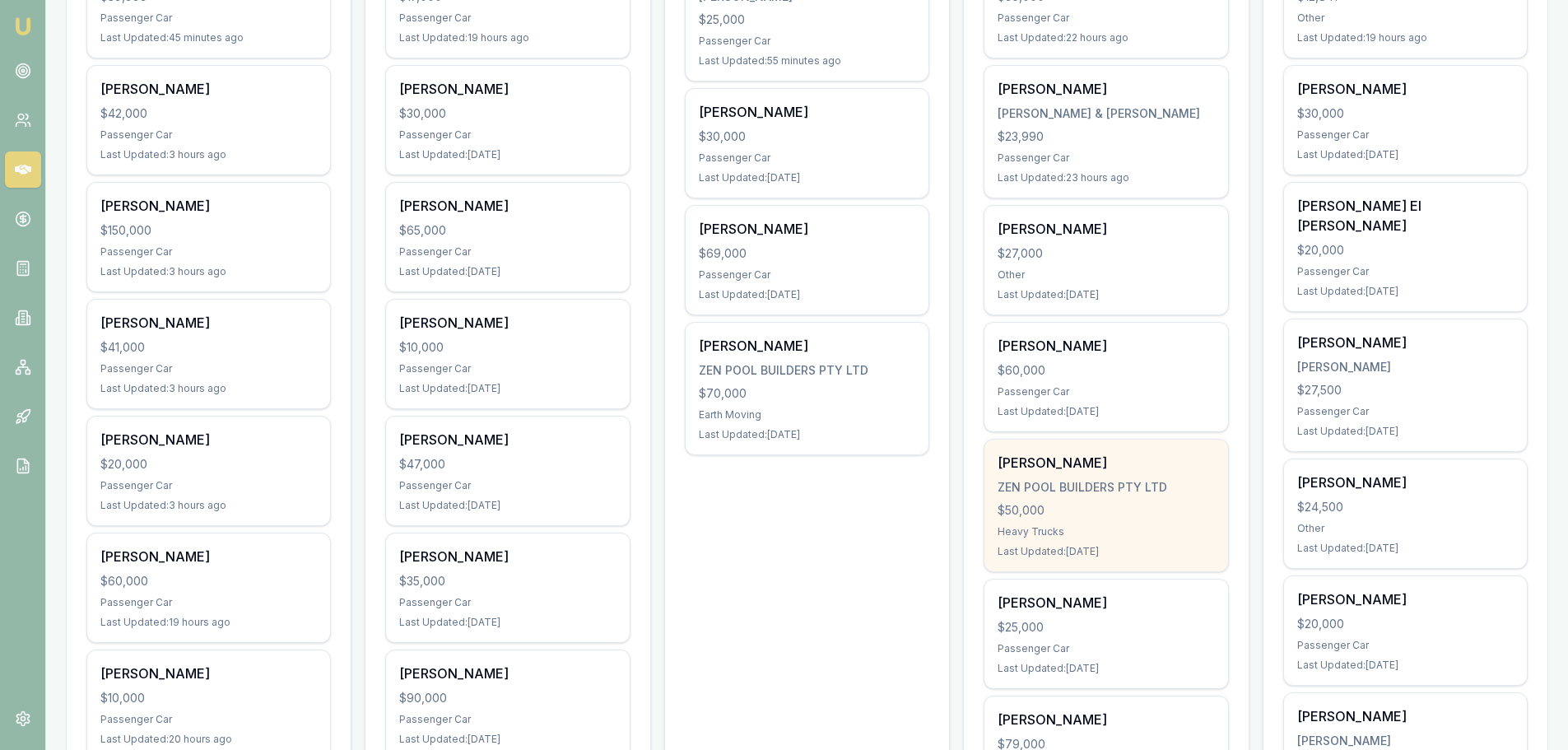
click at [1068, 501] on div "KYLE THOMPSON ZEN POOL BUILDERS PTY LTD $50,000 Heavy Trucks Last Updated: 6 da…" at bounding box center [1105, 505] width 243 height 131
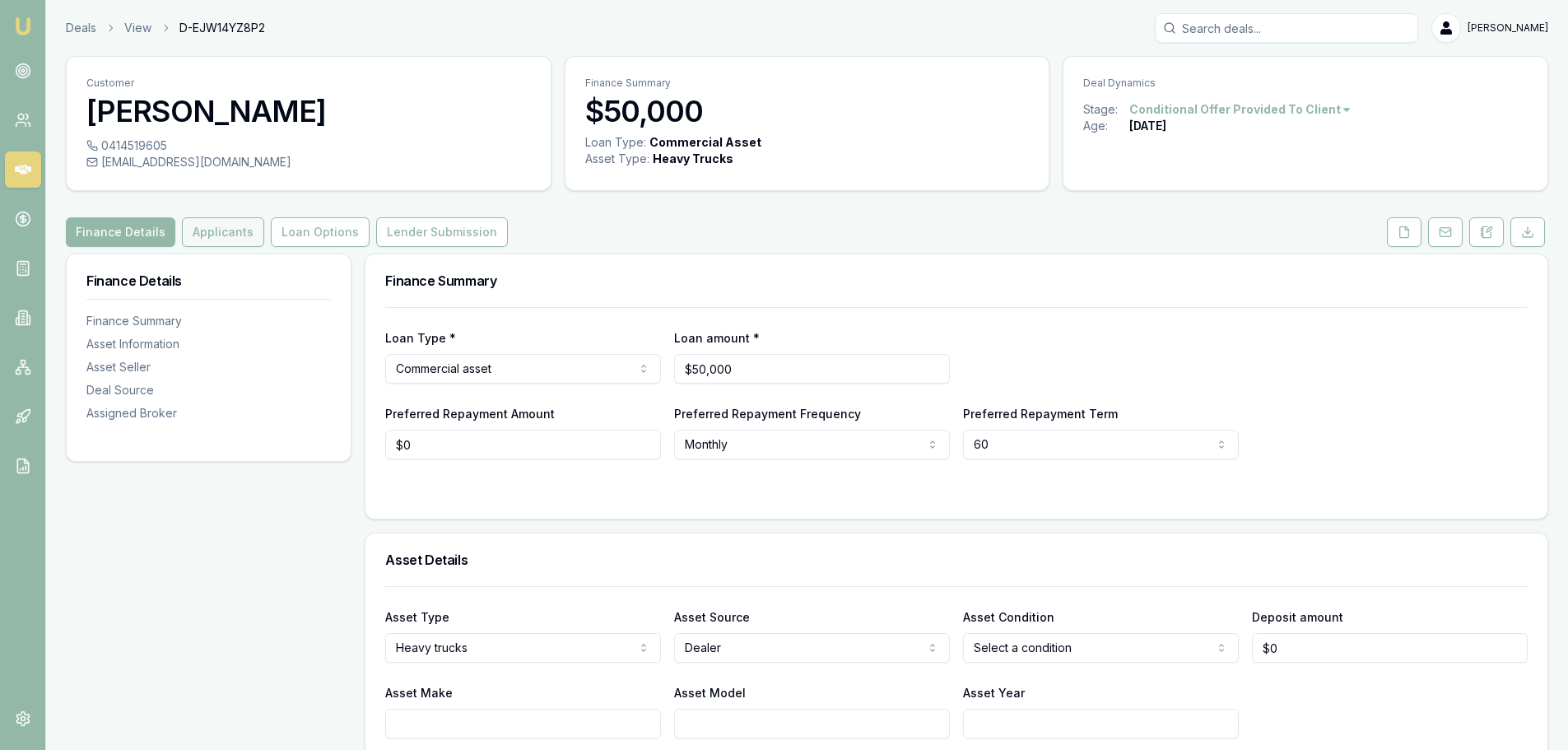
click at [240, 241] on button "Applicants" at bounding box center [223, 232] width 82 height 30
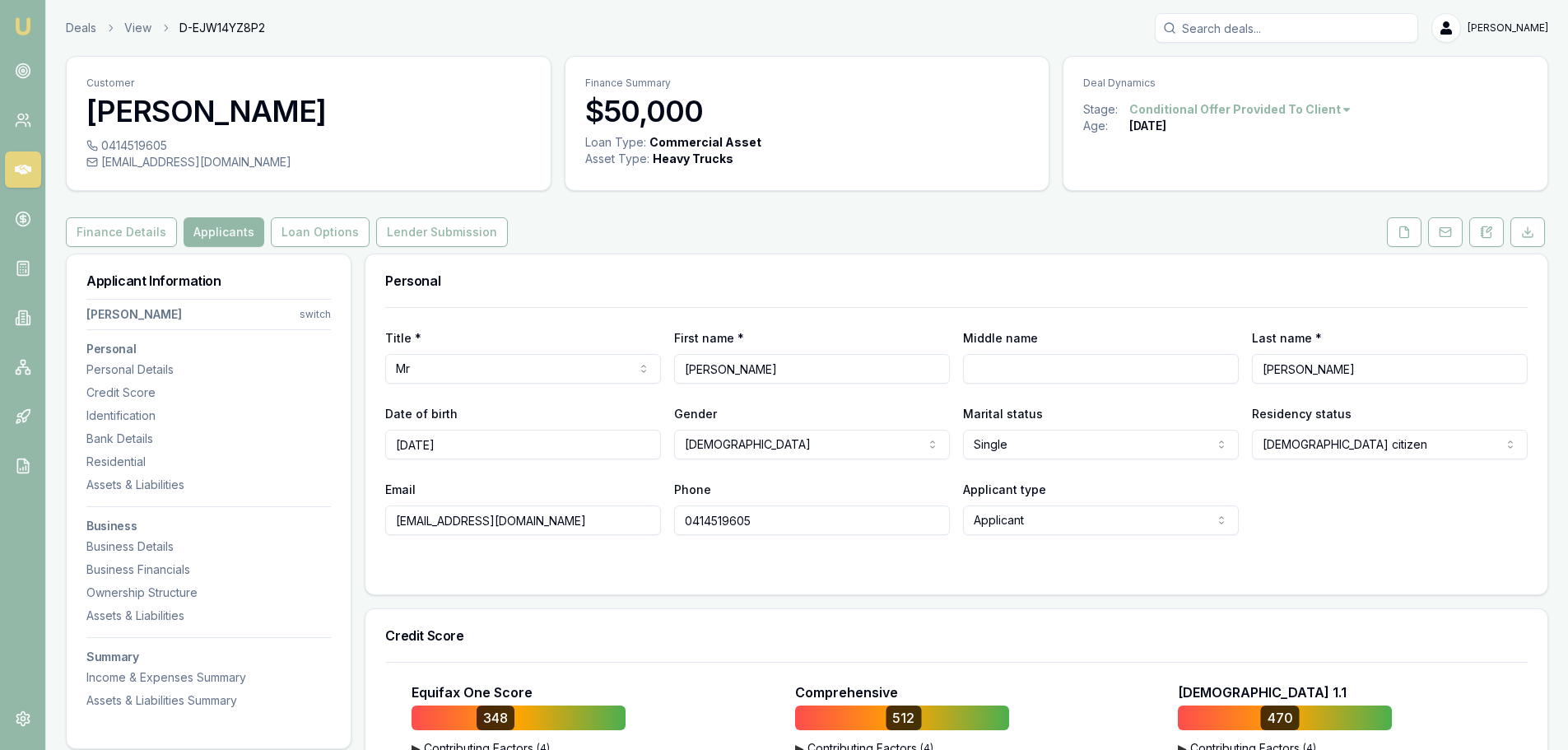
scroll to position [412, 0]
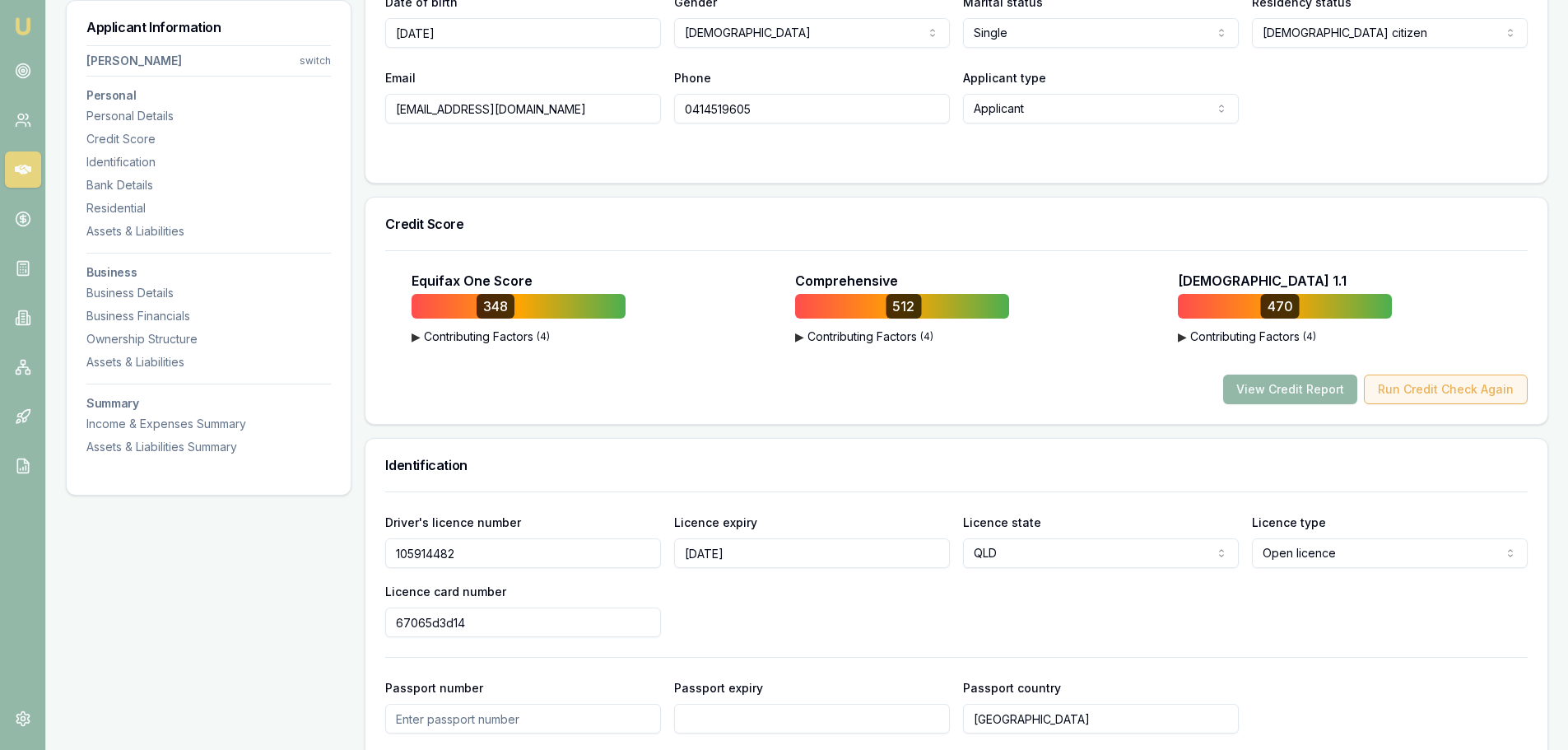
click at [1422, 393] on button "Run Credit Check Again" at bounding box center [1445, 389] width 164 height 30
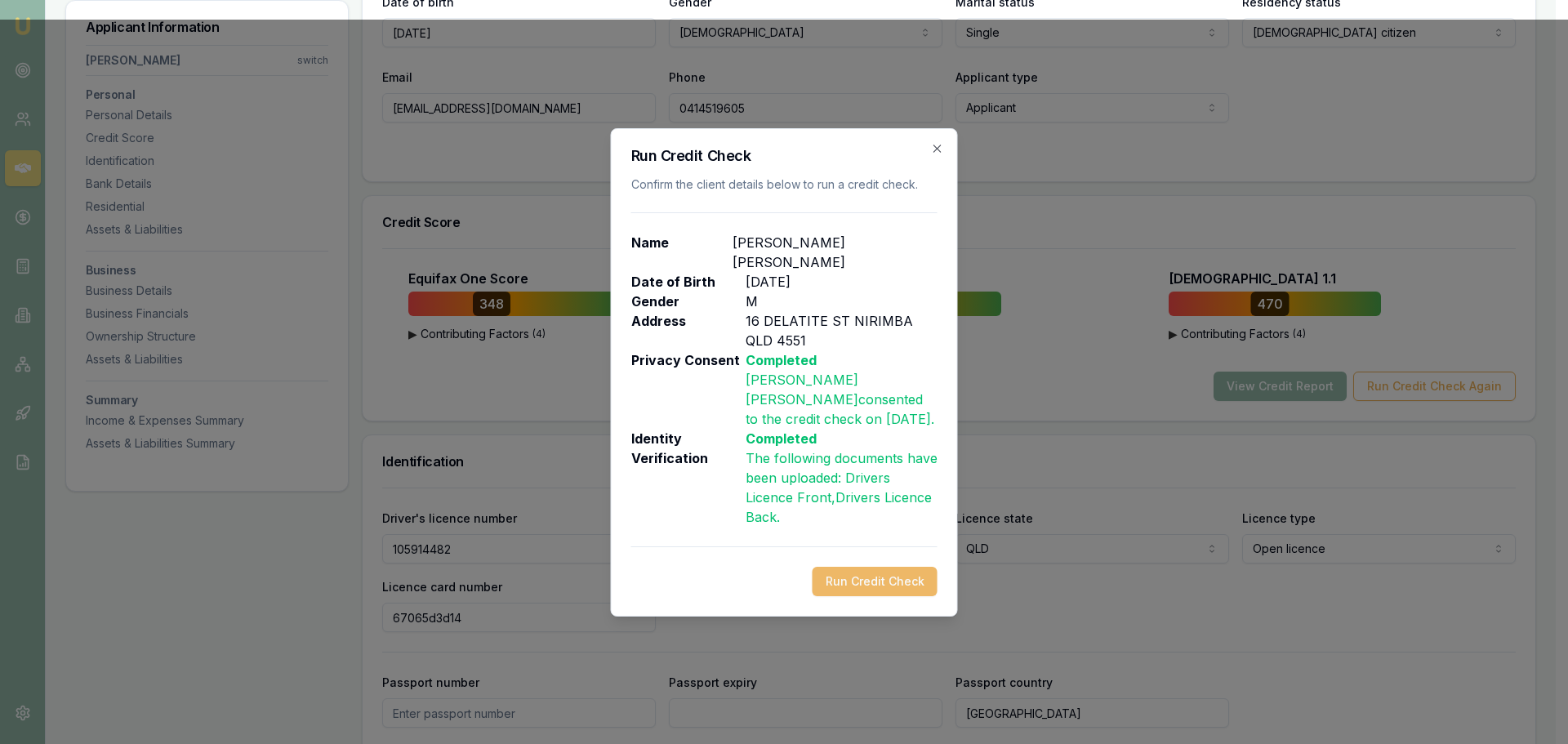
click at [892, 568] on button "Run Credit Check" at bounding box center [875, 581] width 125 height 30
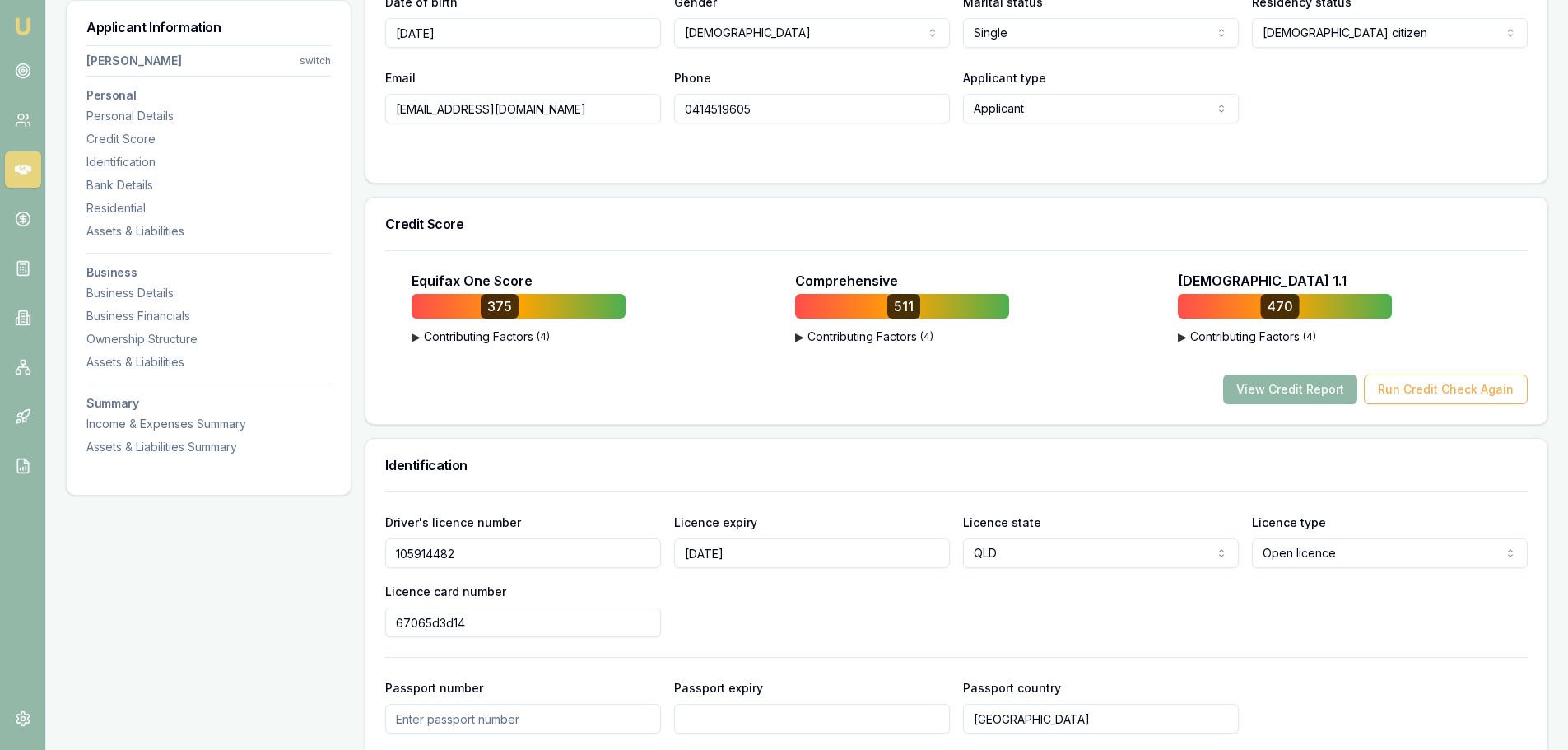
click at [1317, 387] on button "View Credit Report" at bounding box center [1290, 389] width 134 height 30
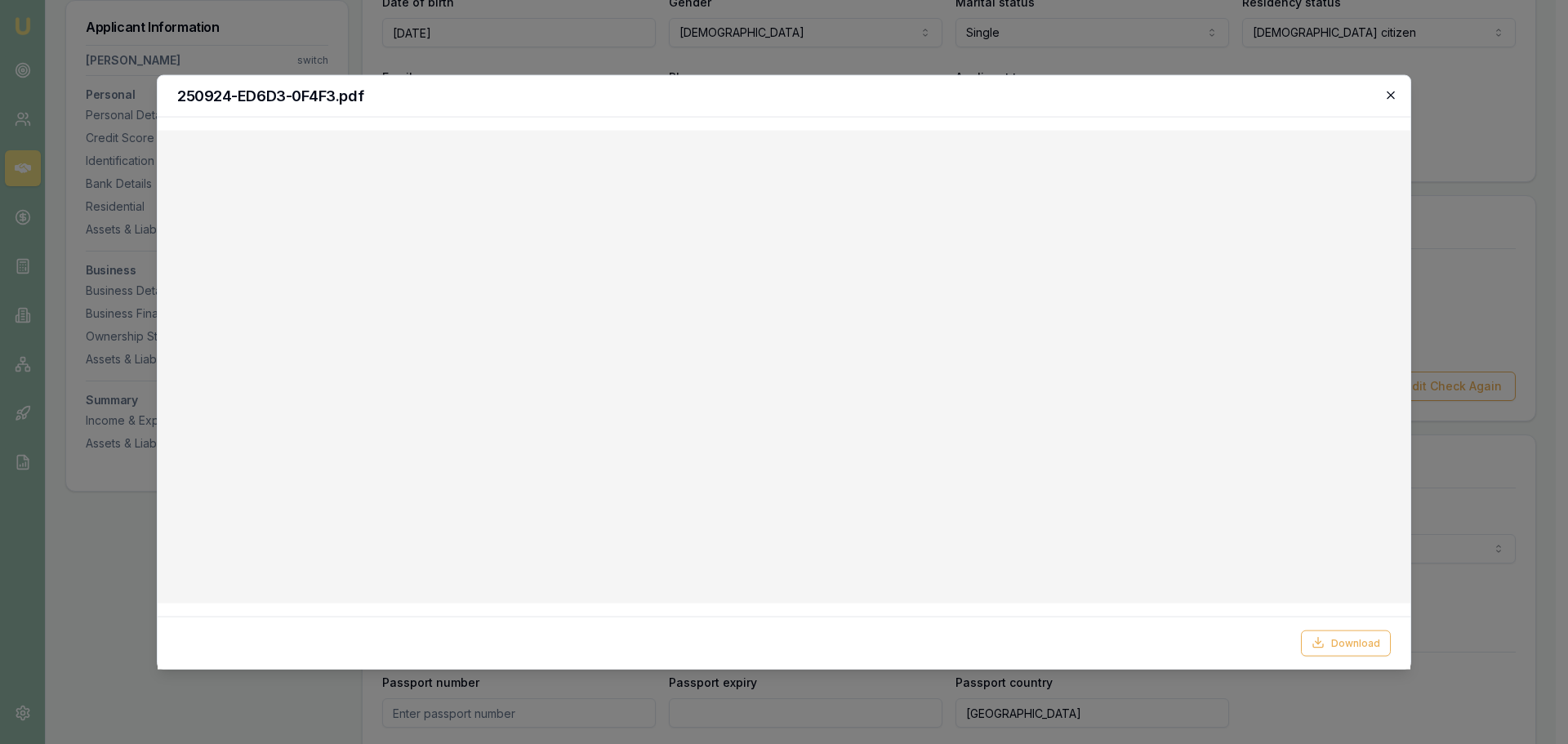
click at [1390, 91] on icon "button" at bounding box center [1391, 95] width 13 height 13
